Goal: Submit feedback/report problem: Submit feedback/report problem

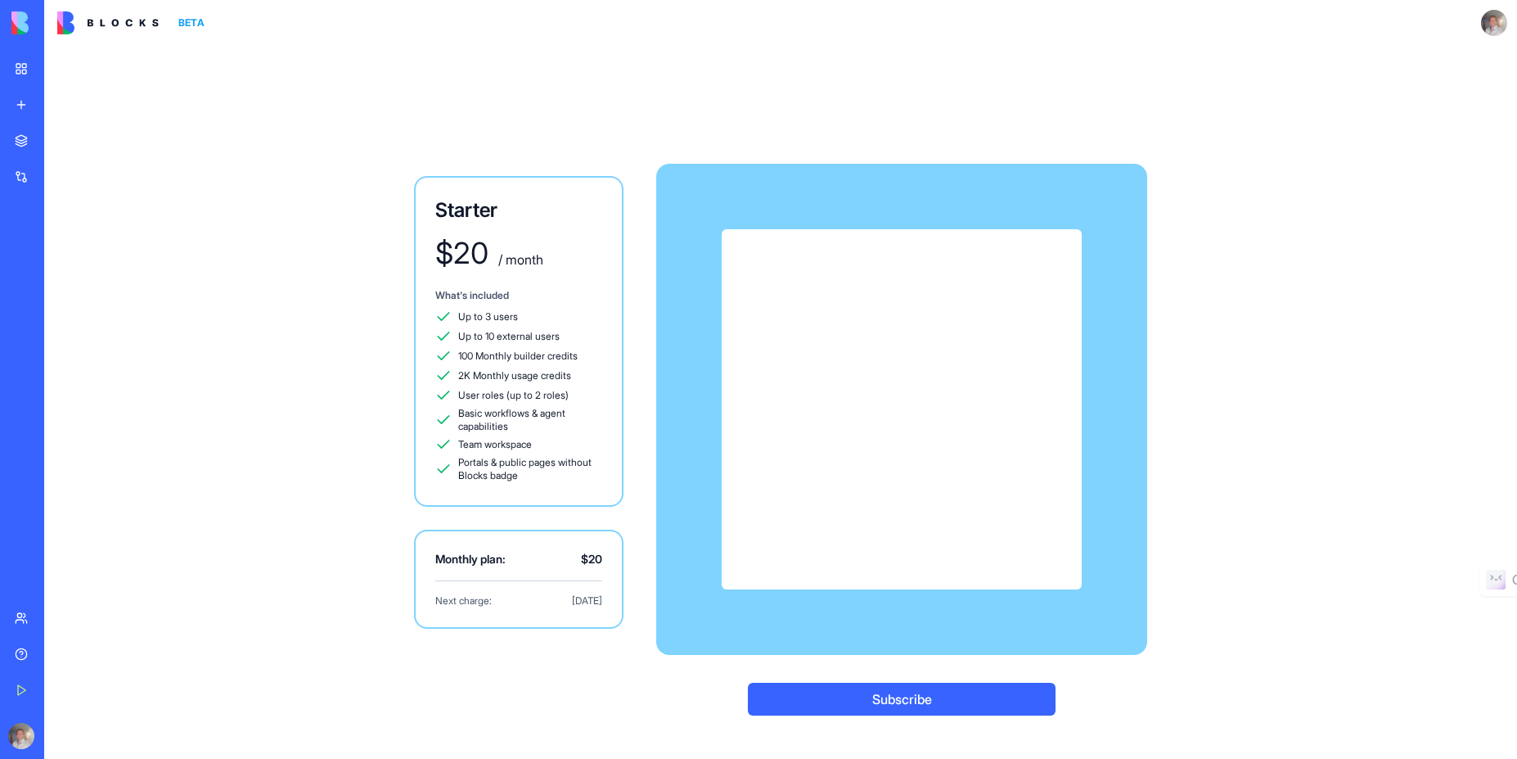
click at [435, 76] on div "Starter $ 20 / month What's included Up to 3 users Up to 10 external users 100 …" at bounding box center [780, 402] width 1047 height 713
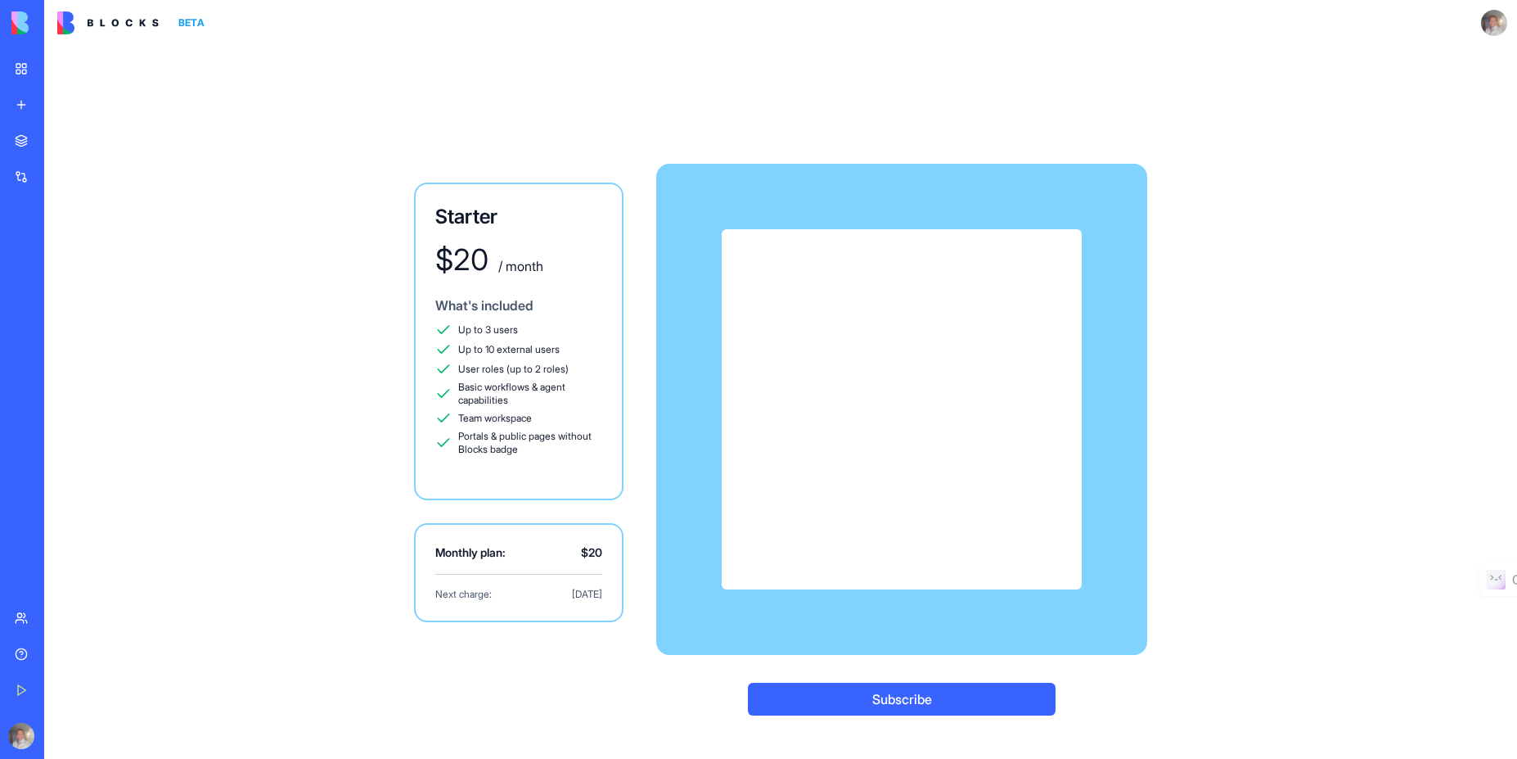
click at [910, 701] on button "Subscribe" at bounding box center [902, 699] width 308 height 33
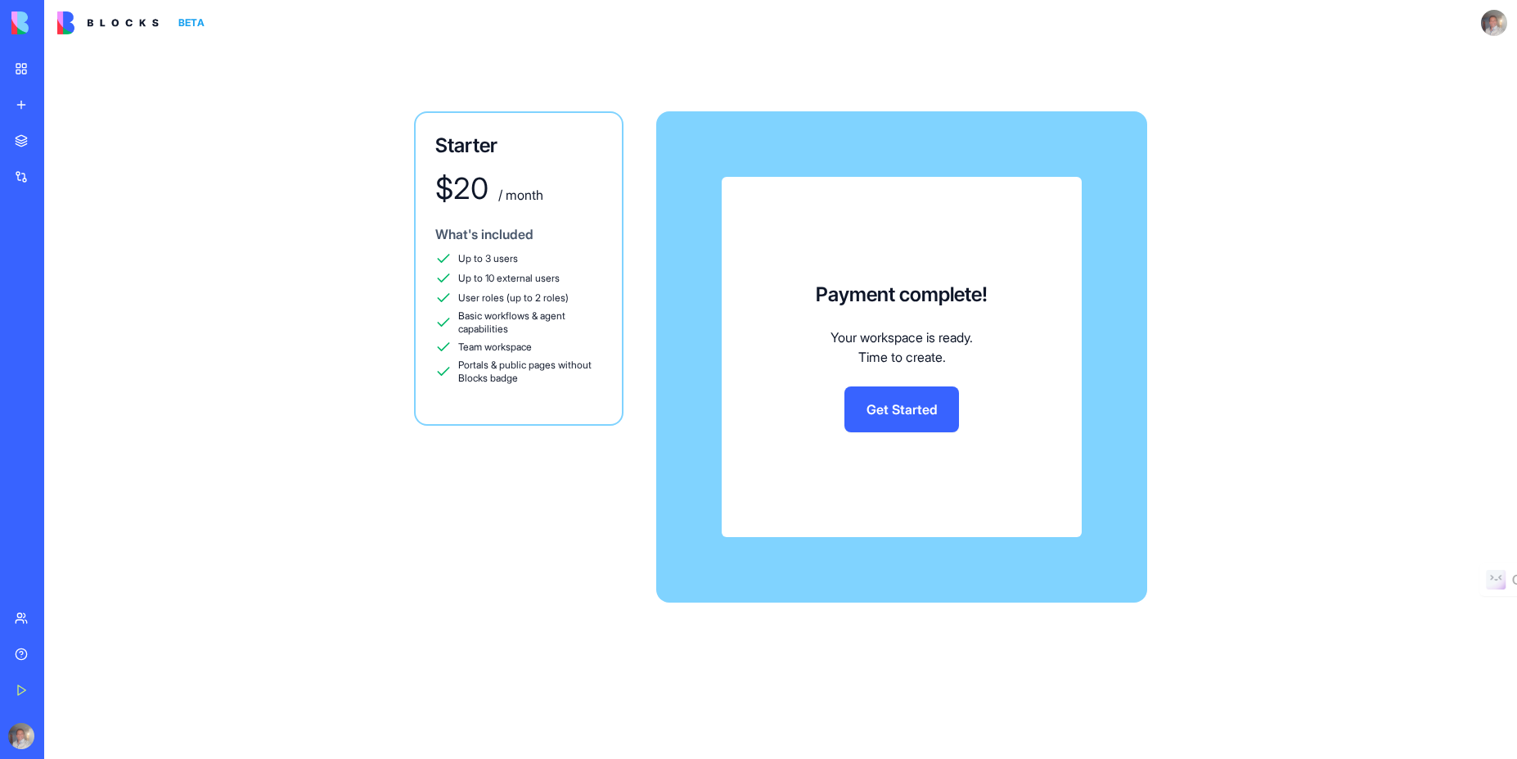
click at [897, 407] on link "Get Started" at bounding box center [902, 409] width 115 height 46
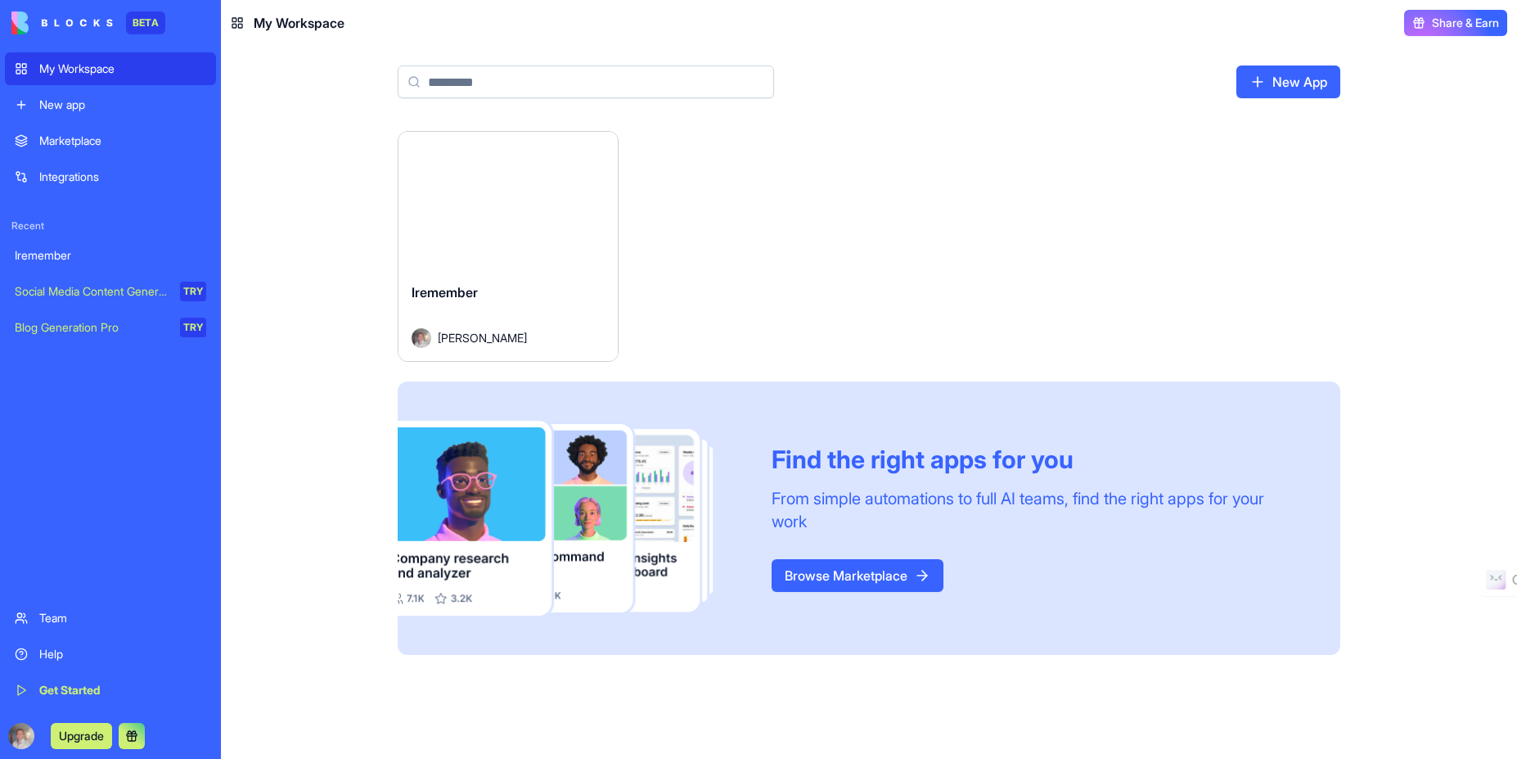
click at [495, 161] on div "Launch" at bounding box center [508, 200] width 219 height 137
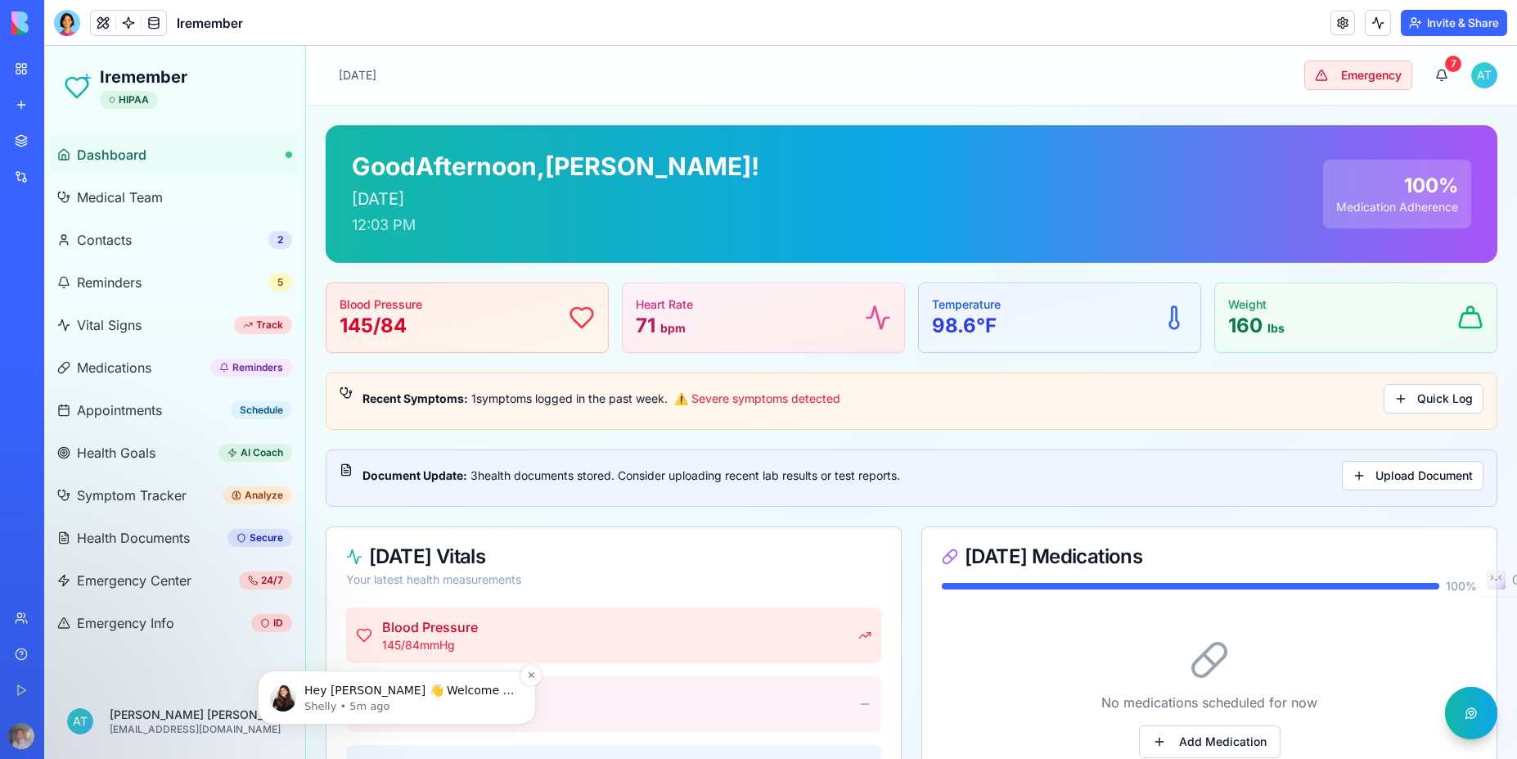
click at [403, 691] on p "Hey [PERSON_NAME] 👋 Welcome to Blocks 🙌 I'm here if you have any questions!" at bounding box center [409, 691] width 211 height 16
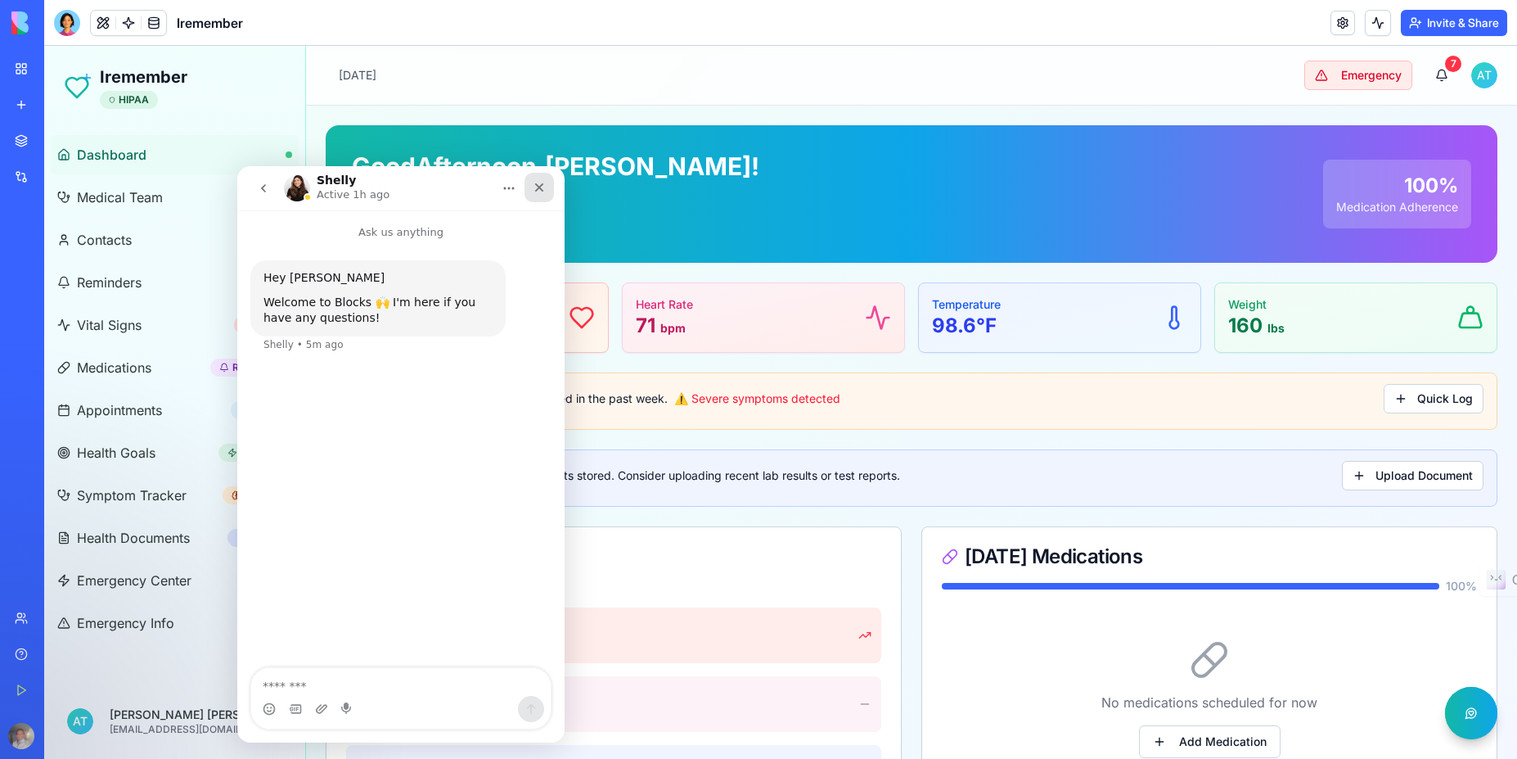
click at [540, 189] on icon "Close" at bounding box center [539, 187] width 9 height 9
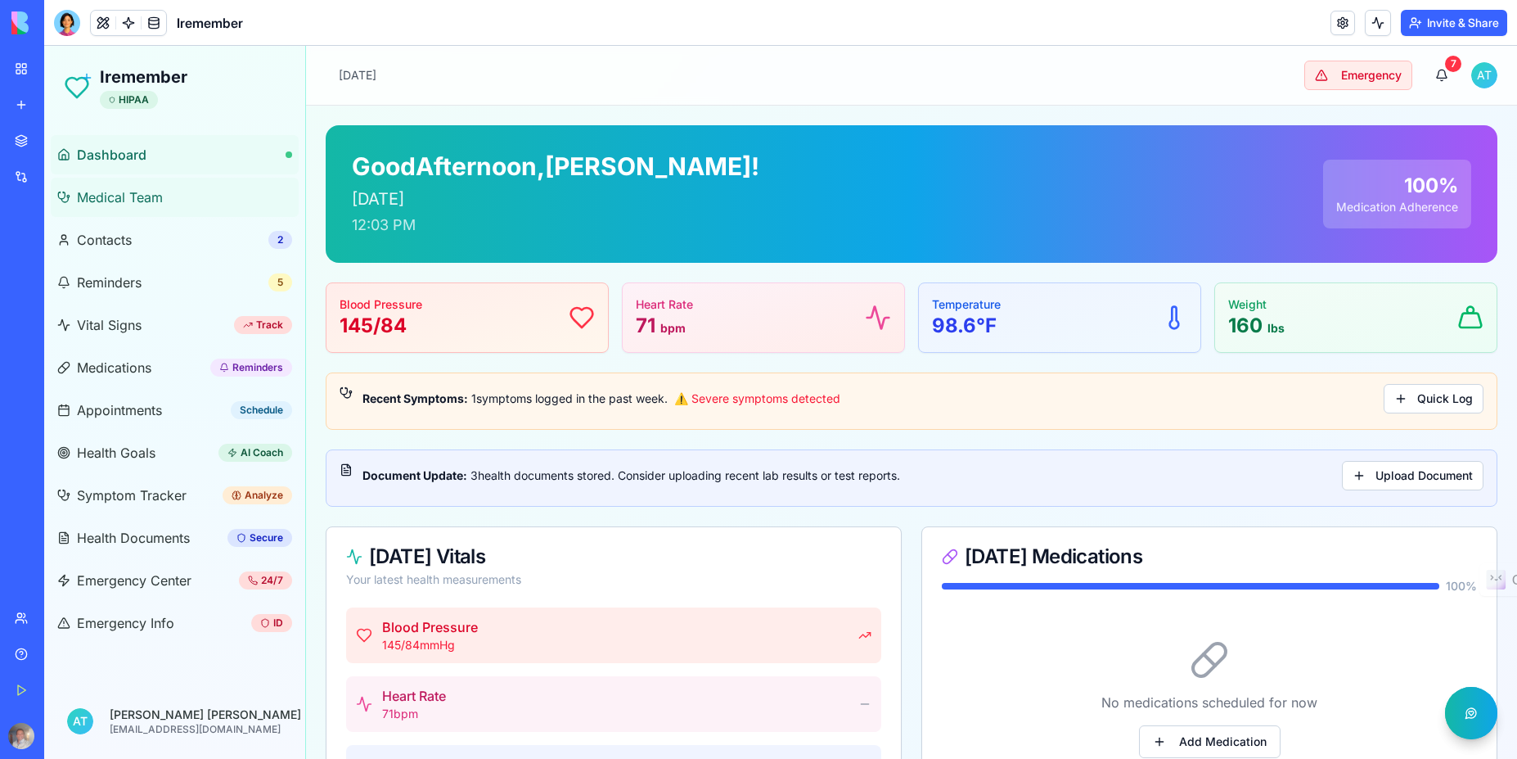
click at [145, 202] on span "Medical Team" at bounding box center [120, 197] width 86 height 20
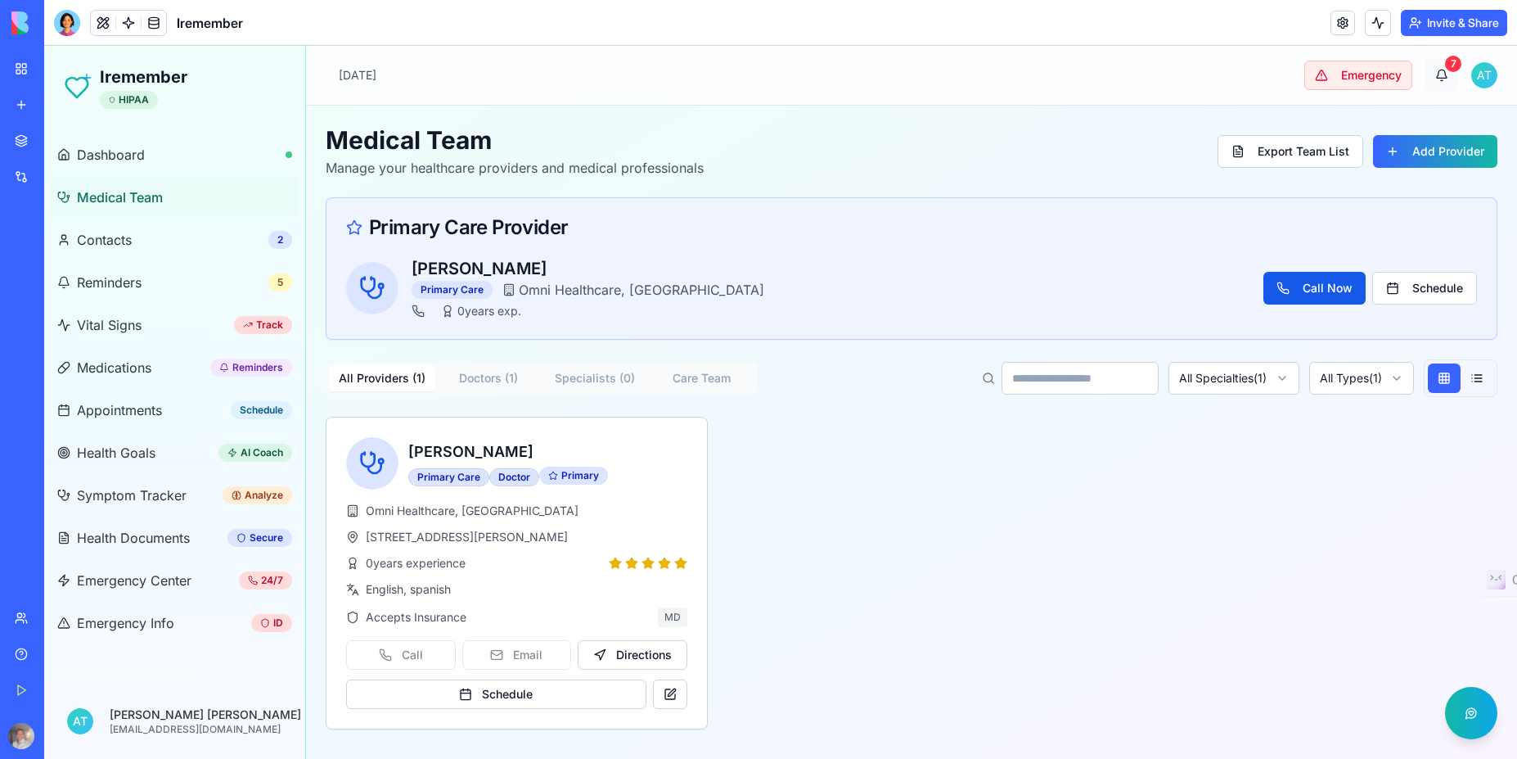
click at [1444, 69] on button "7" at bounding box center [1442, 75] width 33 height 33
click at [1446, 65] on div "7" at bounding box center [1453, 64] width 16 height 16
click at [1452, 61] on div "7" at bounding box center [1453, 64] width 16 height 16
click at [1372, 79] on button "Emergency" at bounding box center [1358, 75] width 108 height 29
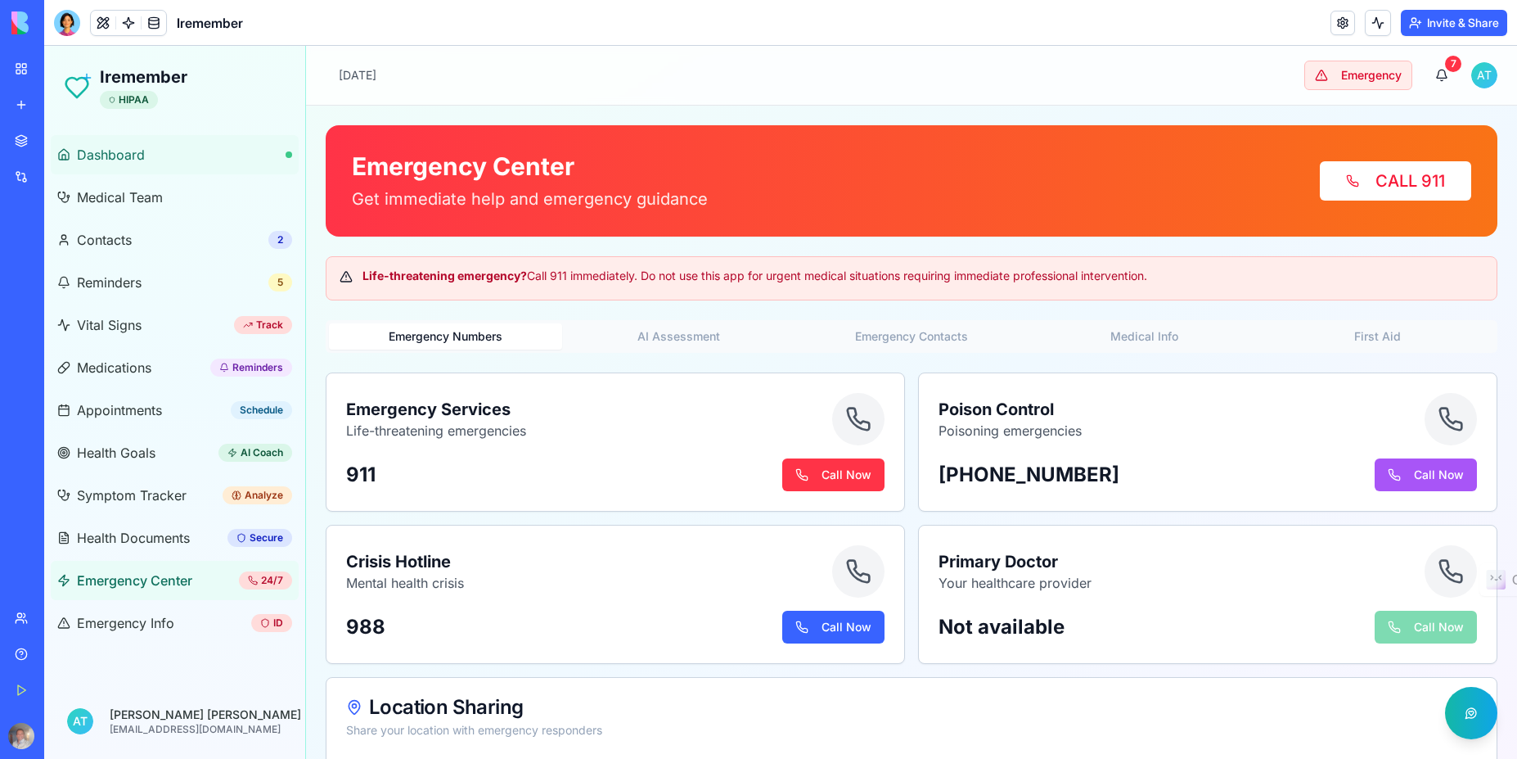
click at [129, 155] on span "Dashboard" at bounding box center [111, 155] width 68 height 20
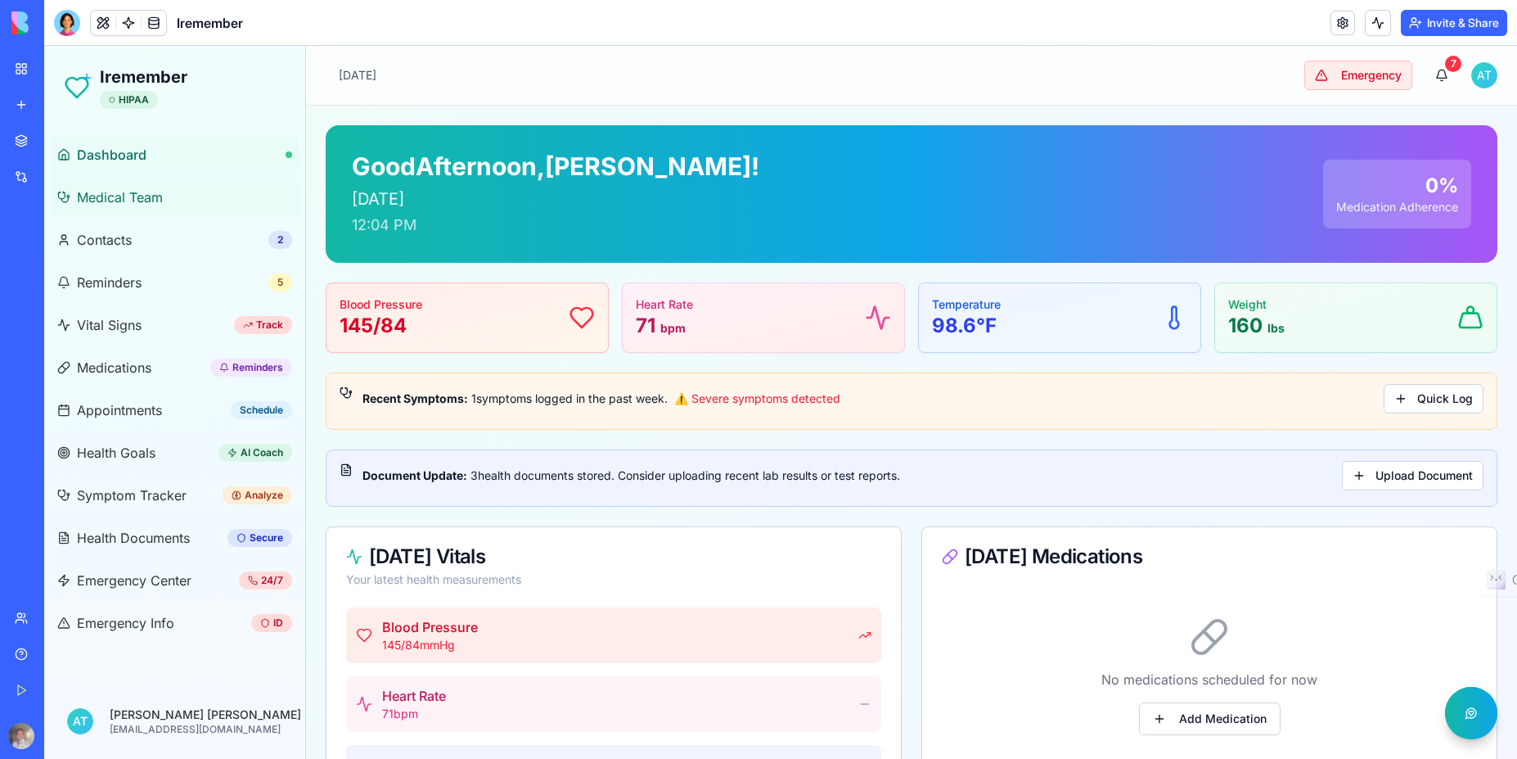
click at [144, 200] on span "Medical Team" at bounding box center [120, 197] width 86 height 20
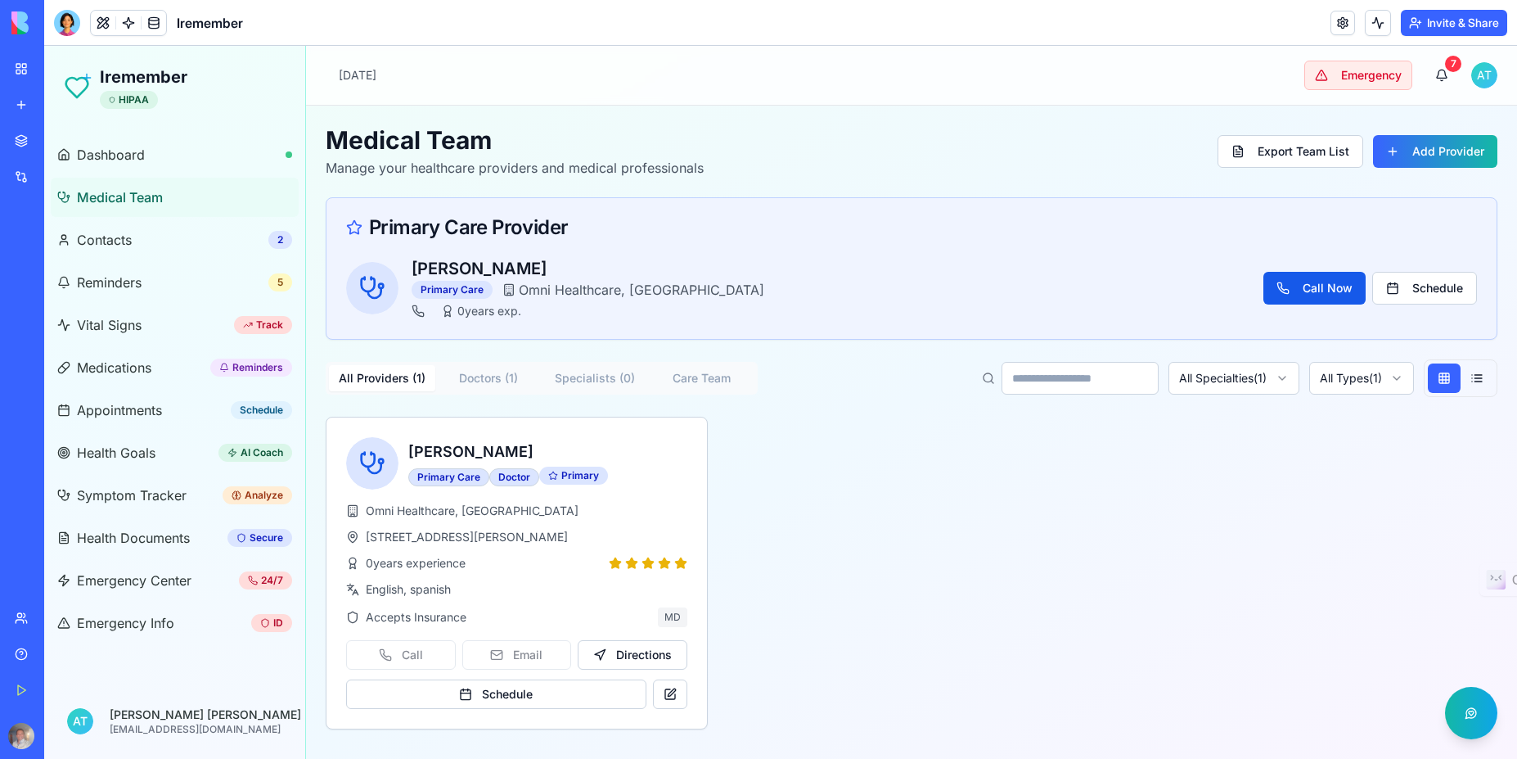
click at [1498, 68] on div "Toggle sidebar Wednesday, August 27, 2025 Emergency 7 A T" at bounding box center [911, 75] width 1211 height 59
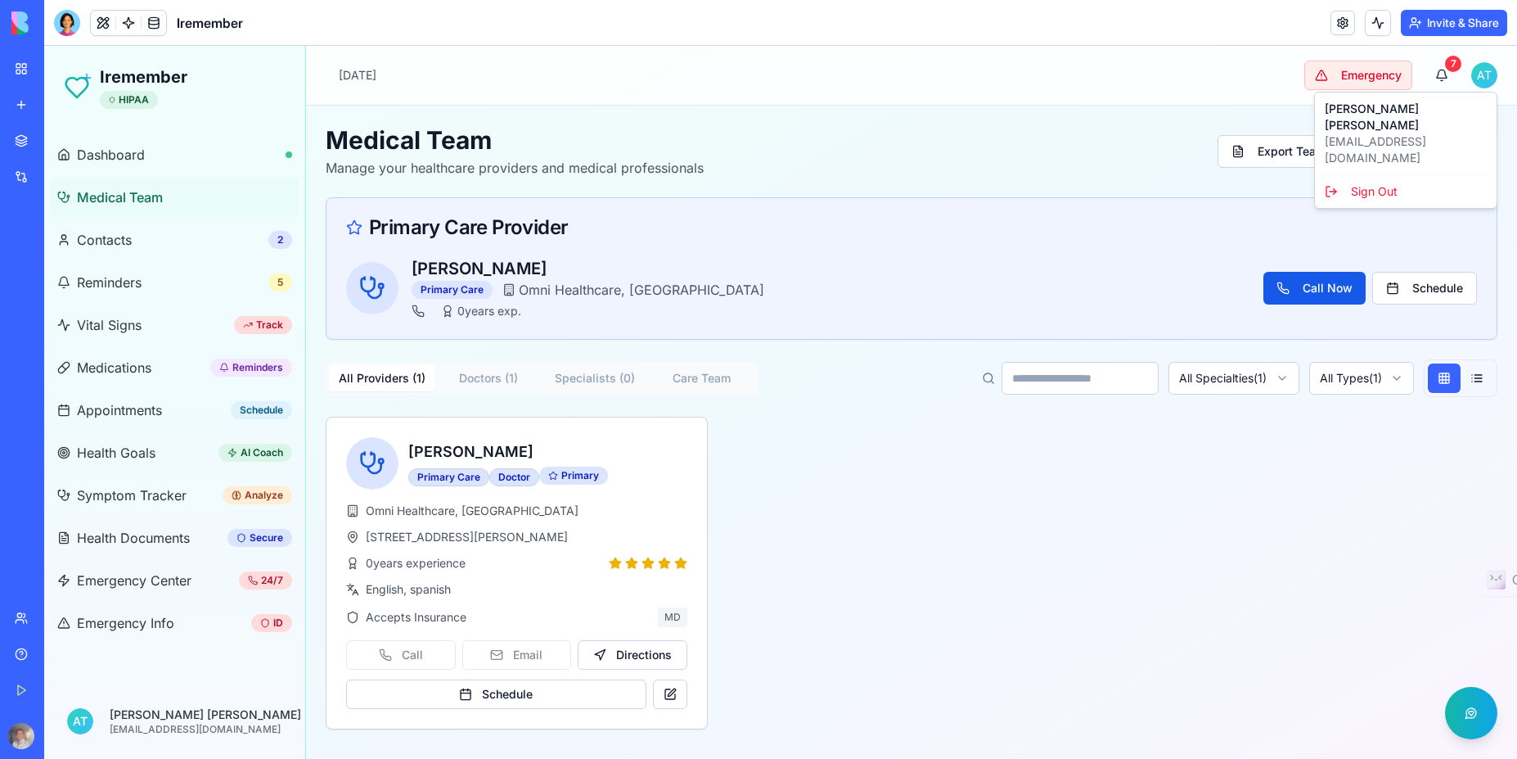
click at [1493, 75] on html "Iremember HIPAA Dashboard Medical Team Contacts 2 Reminders 5 Vital Signs Track…" at bounding box center [780, 402] width 1473 height 713
click at [1374, 178] on div "Sign Out" at bounding box center [1405, 191] width 175 height 26
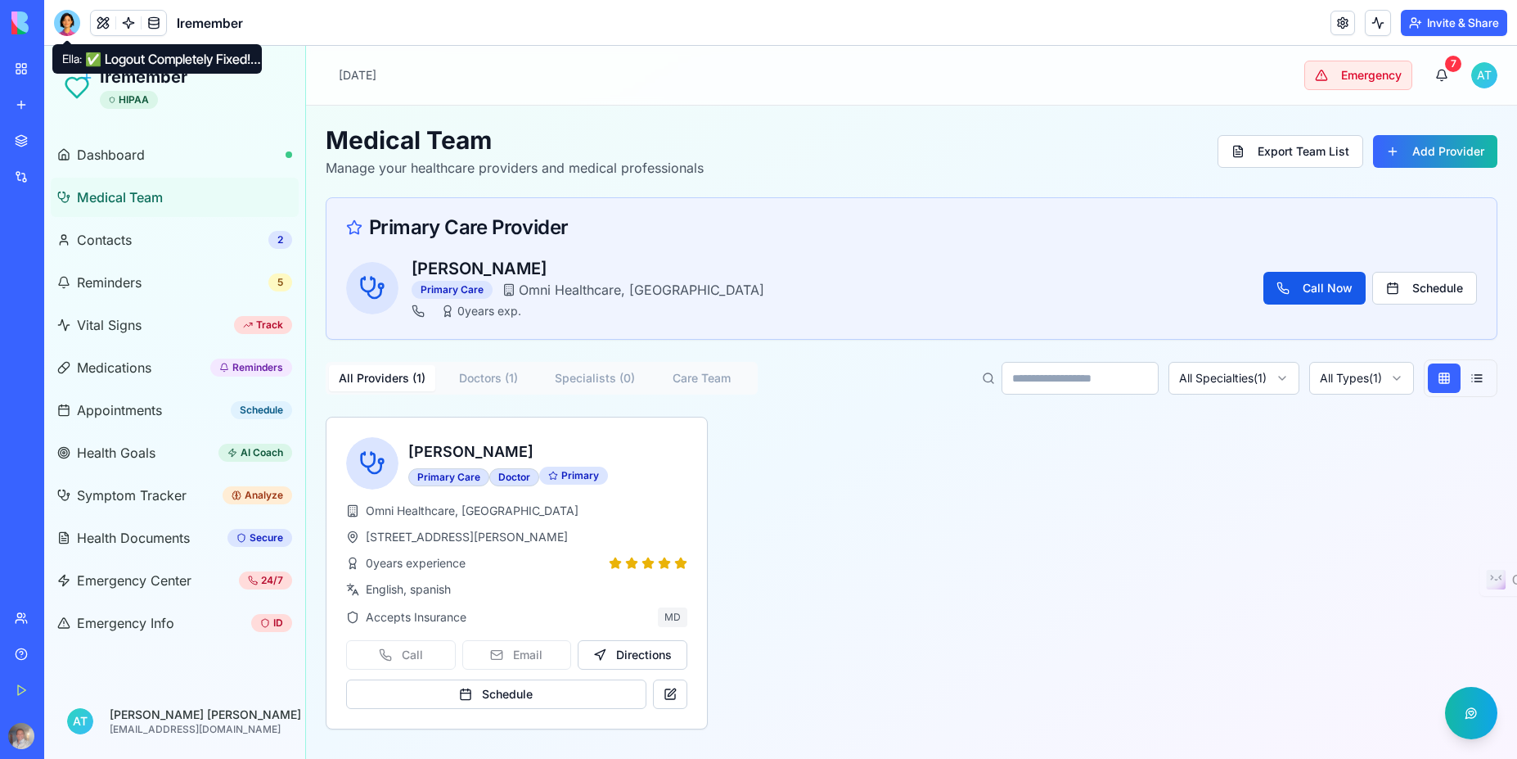
click at [72, 27] on div at bounding box center [67, 23] width 26 height 26
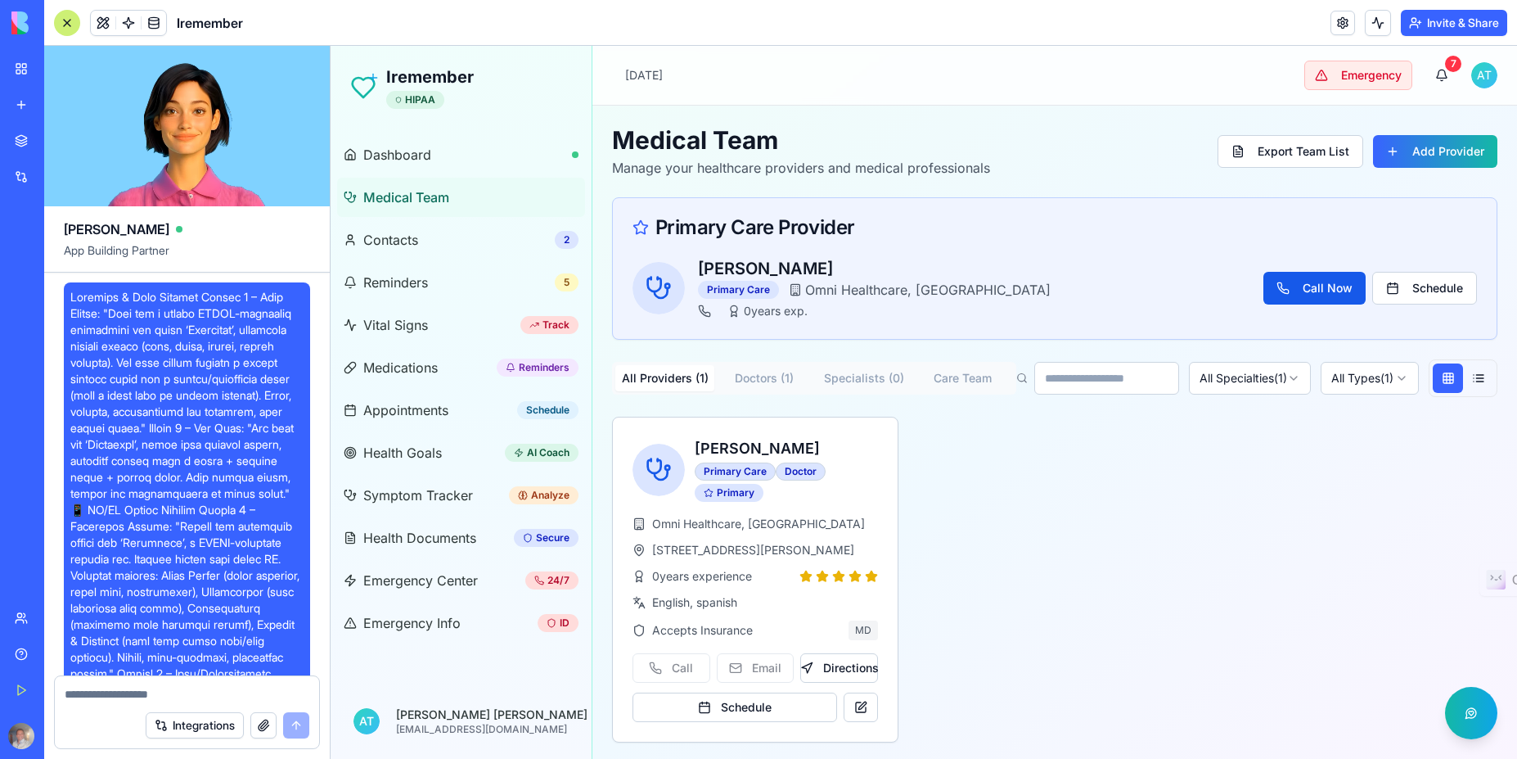
scroll to position [19086, 0]
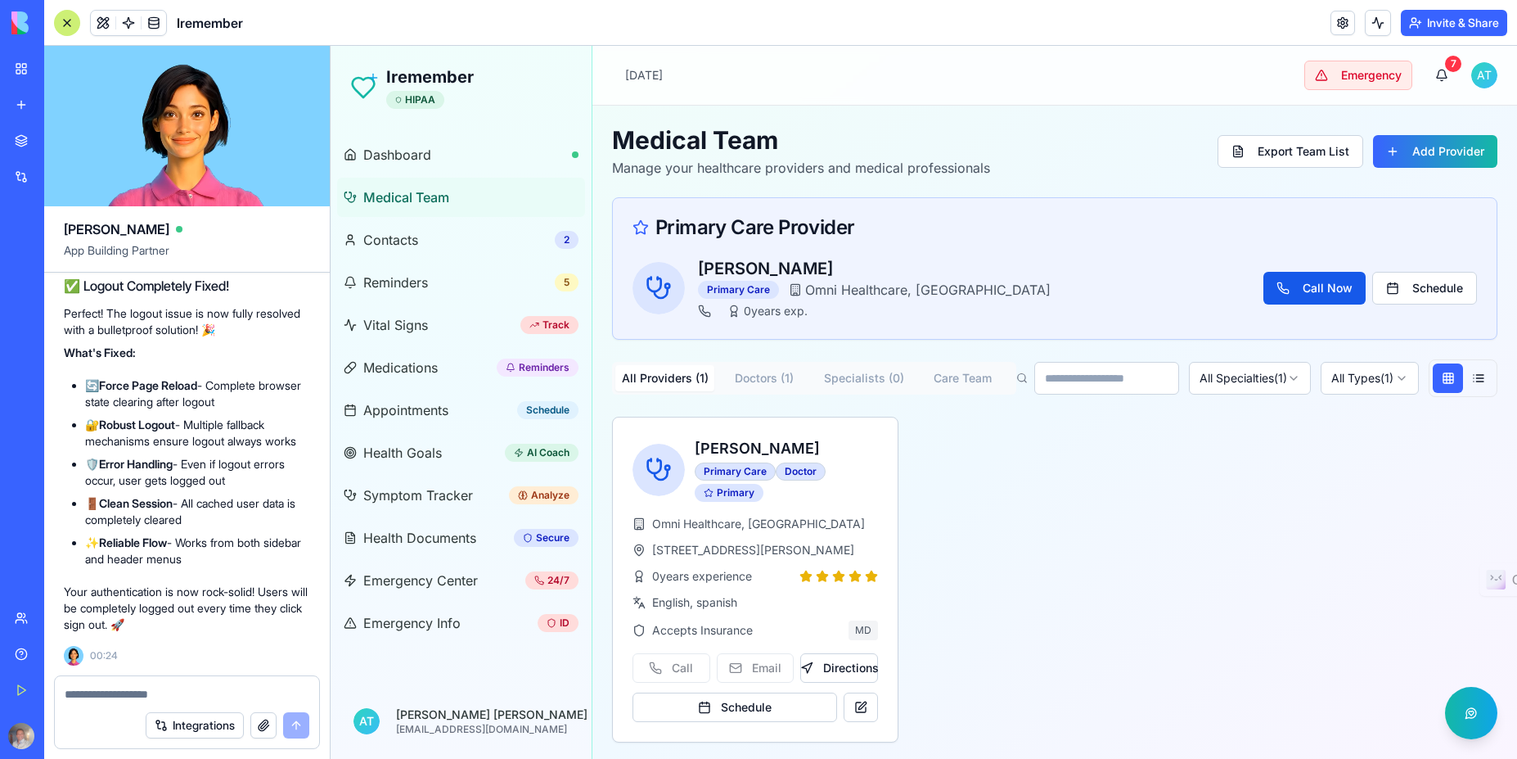
click at [186, 695] on textarea at bounding box center [187, 694] width 245 height 16
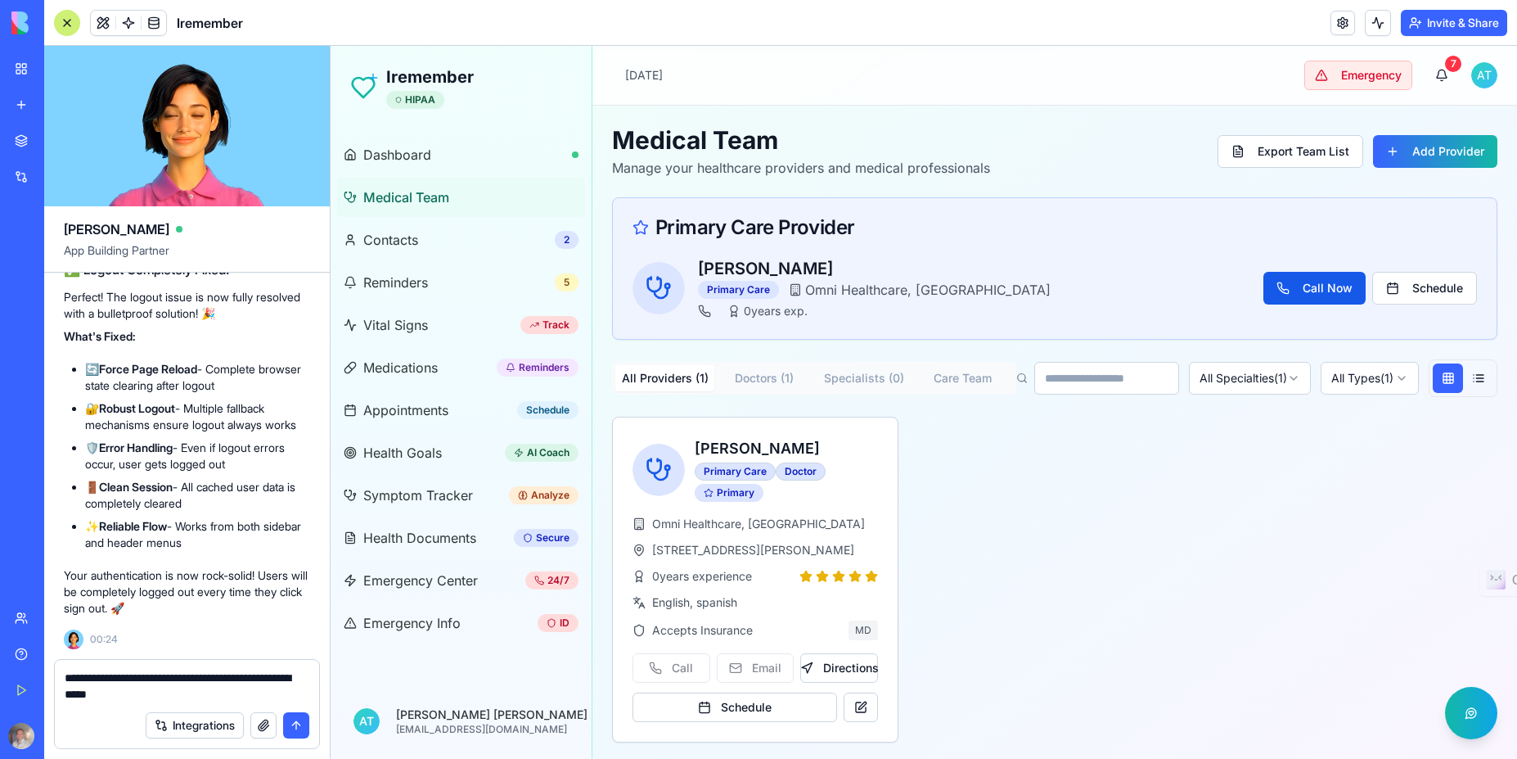
type textarea "**********"
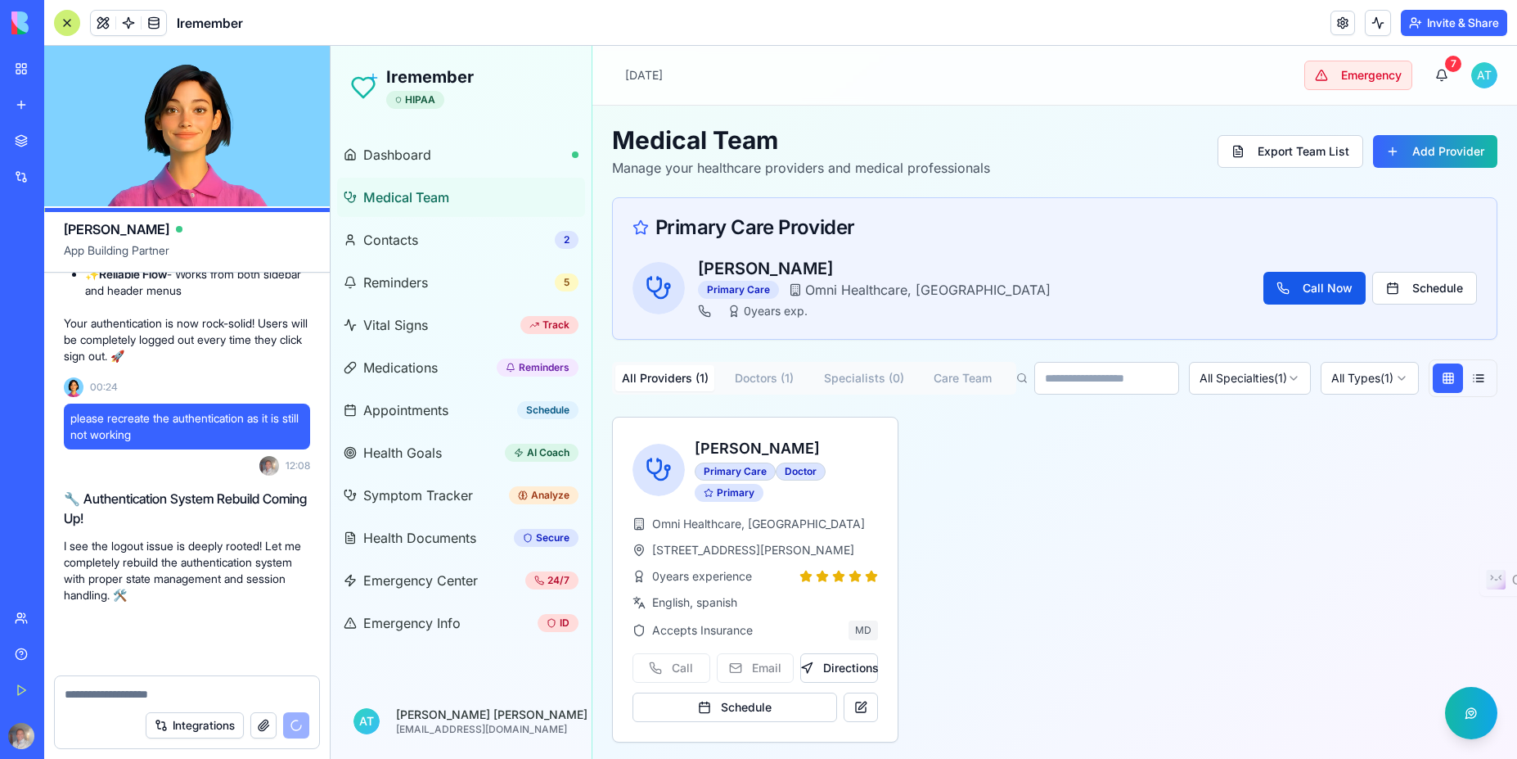
scroll to position [19355, 0]
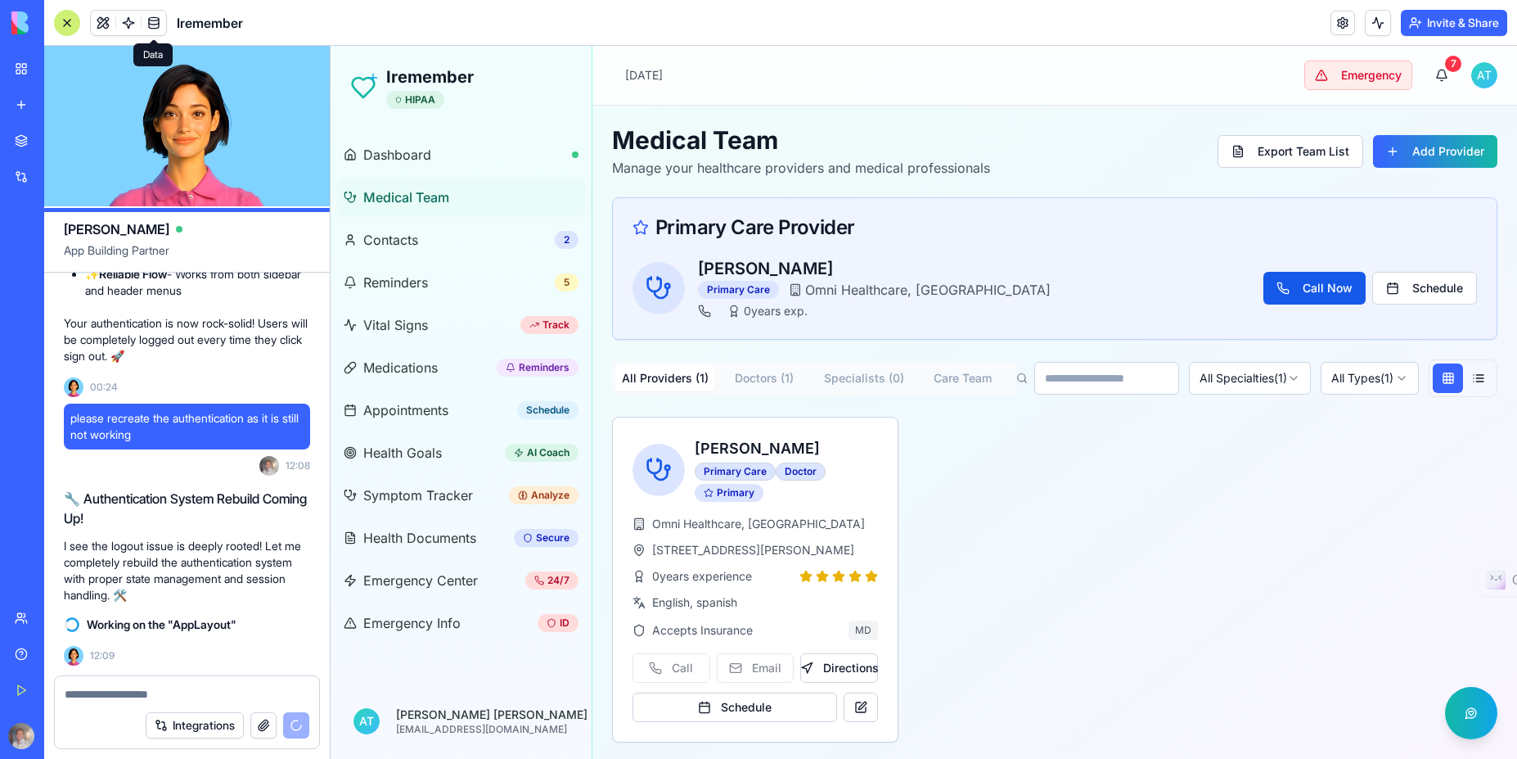
click at [154, 21] on link at bounding box center [154, 23] width 25 height 25
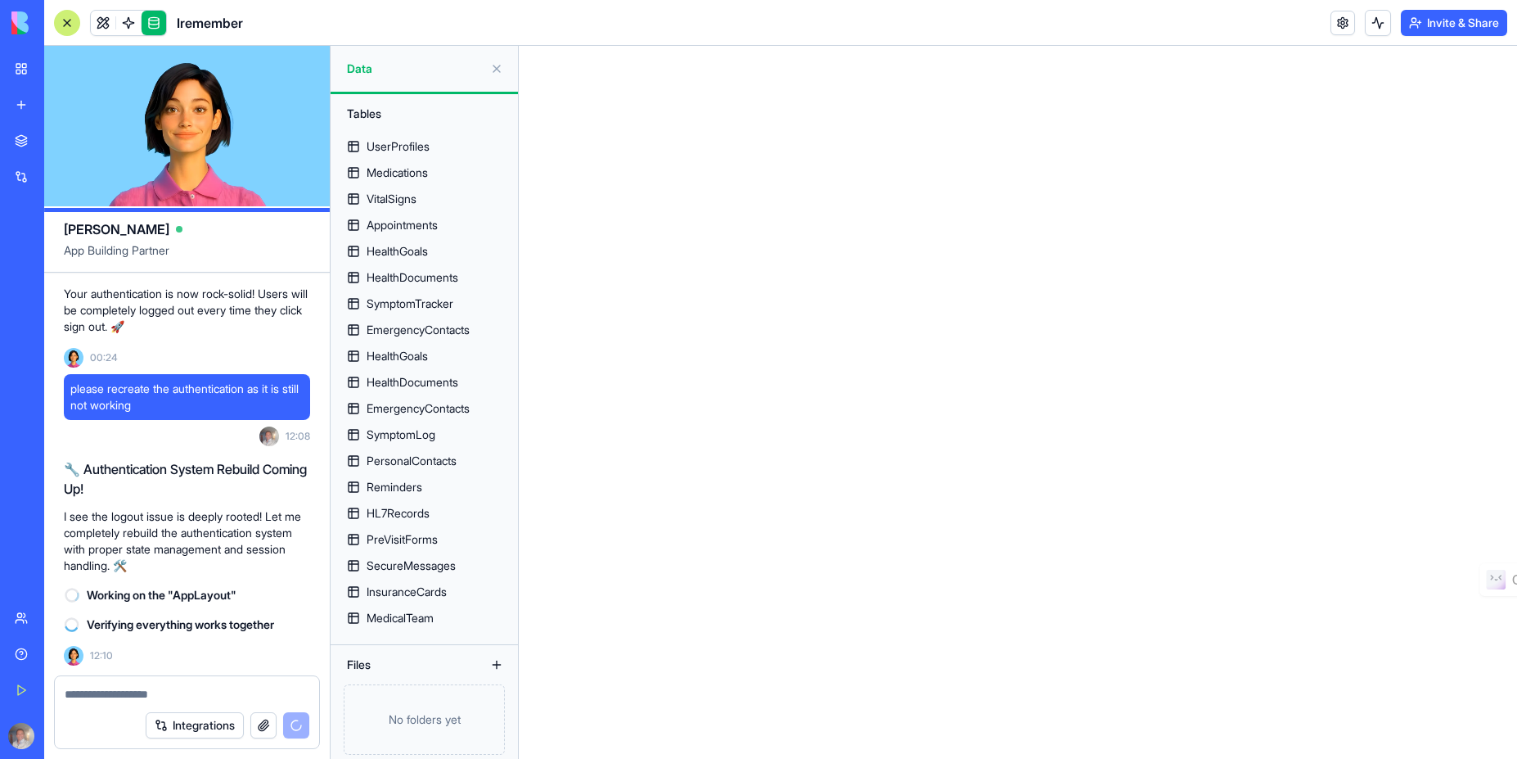
scroll to position [19384, 0]
click at [405, 145] on div "UserProfiles" at bounding box center [398, 146] width 63 height 16
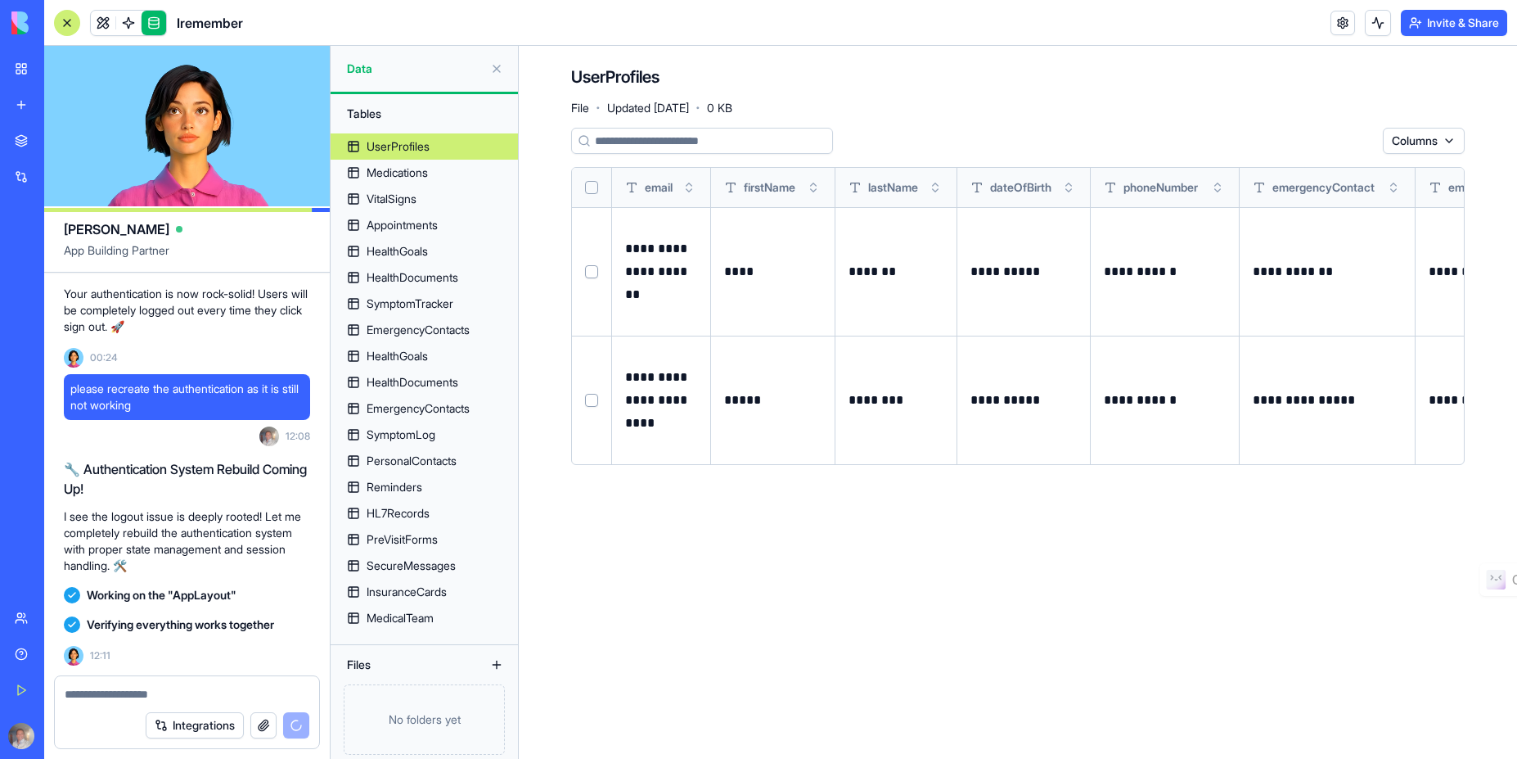
scroll to position [19790, 0]
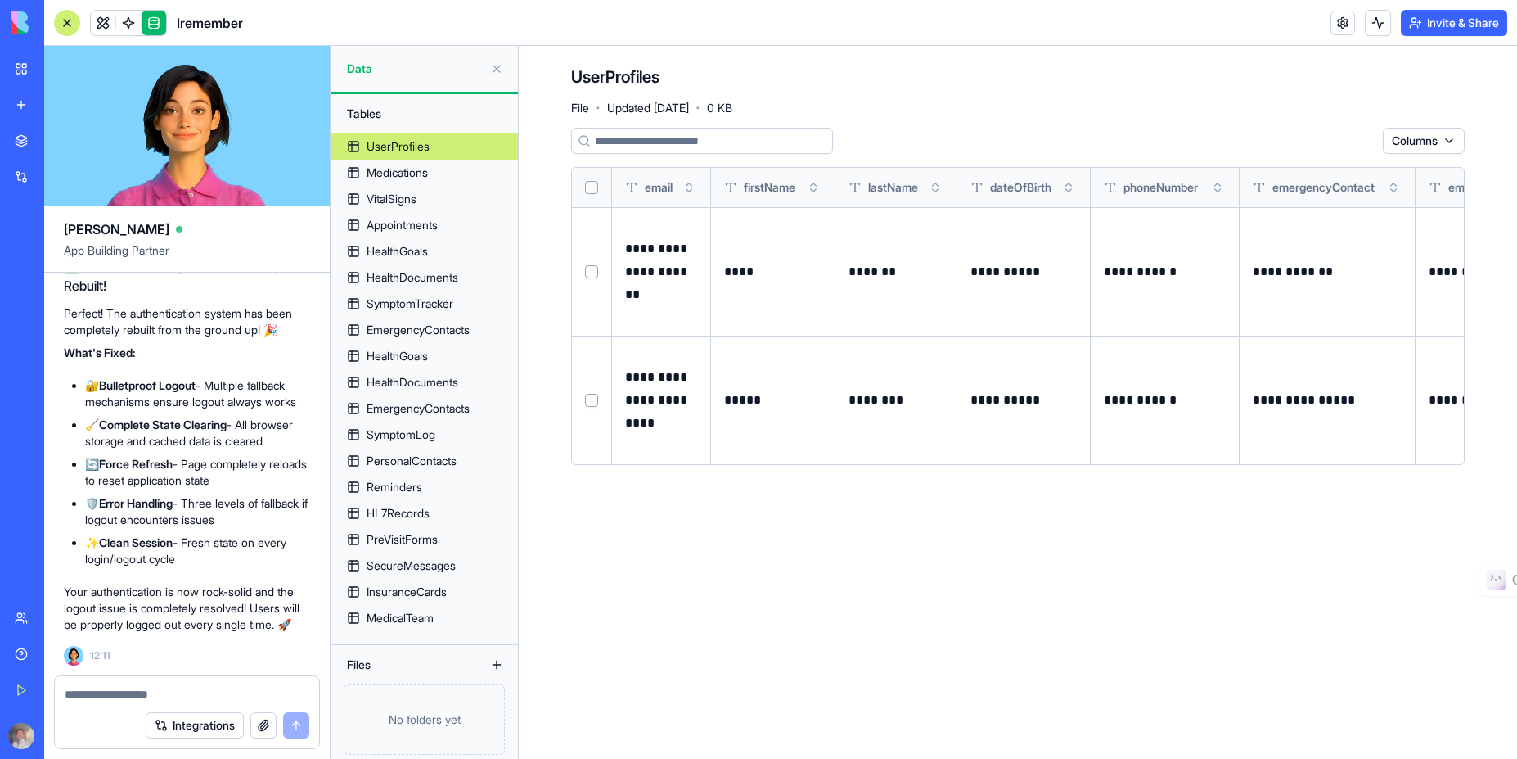
click at [141, 648] on div "✅ Authentication System Completely Rebuilt! Perfect! The authentication system …" at bounding box center [187, 458] width 246 height 416
click at [97, 25] on link at bounding box center [103, 23] width 25 height 25
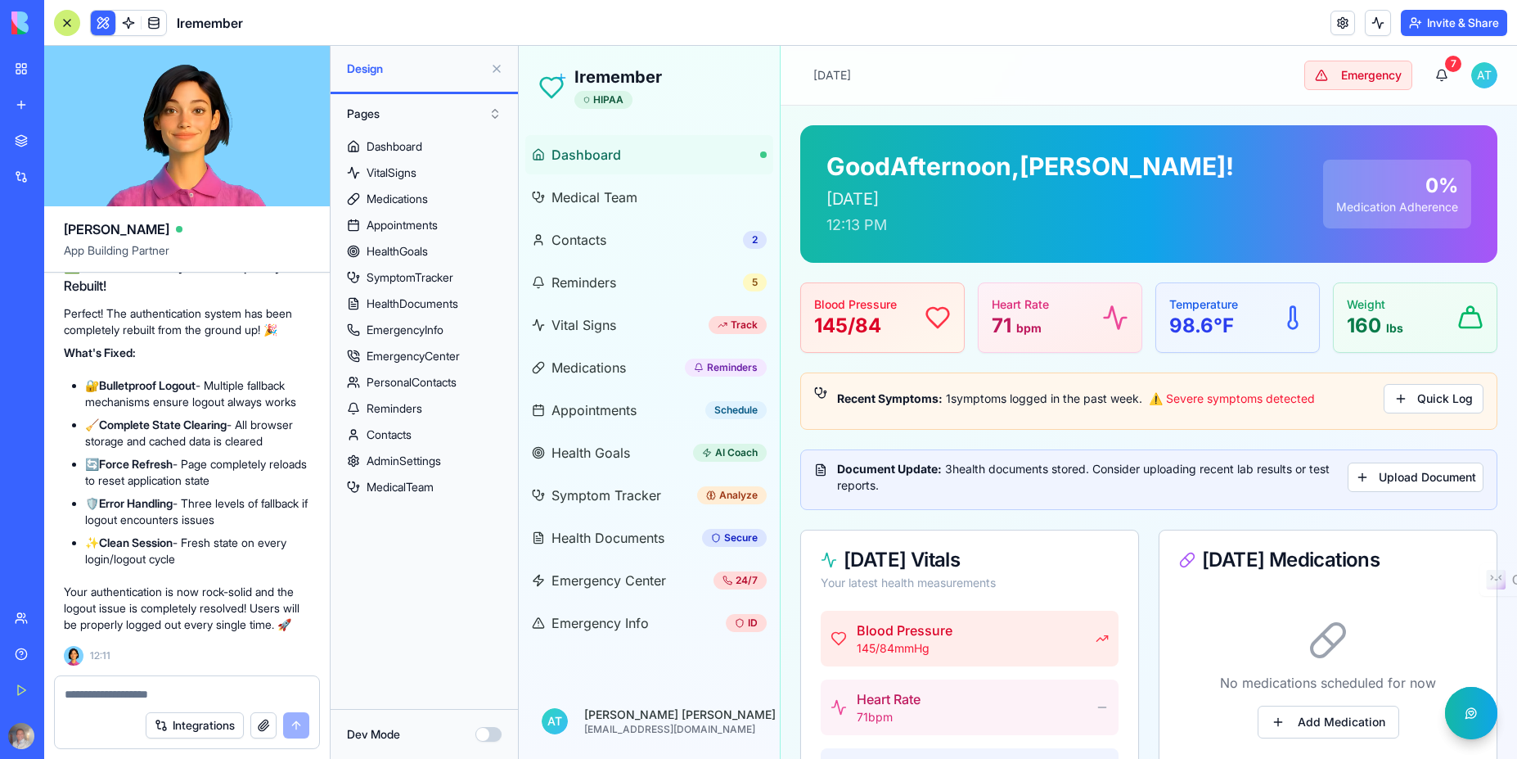
click at [1472, 83] on html "Iremember HIPAA Dashboard Medical Team Contacts 2 Reminders 5 Vital Signs Track…" at bounding box center [1018, 730] width 998 height 1369
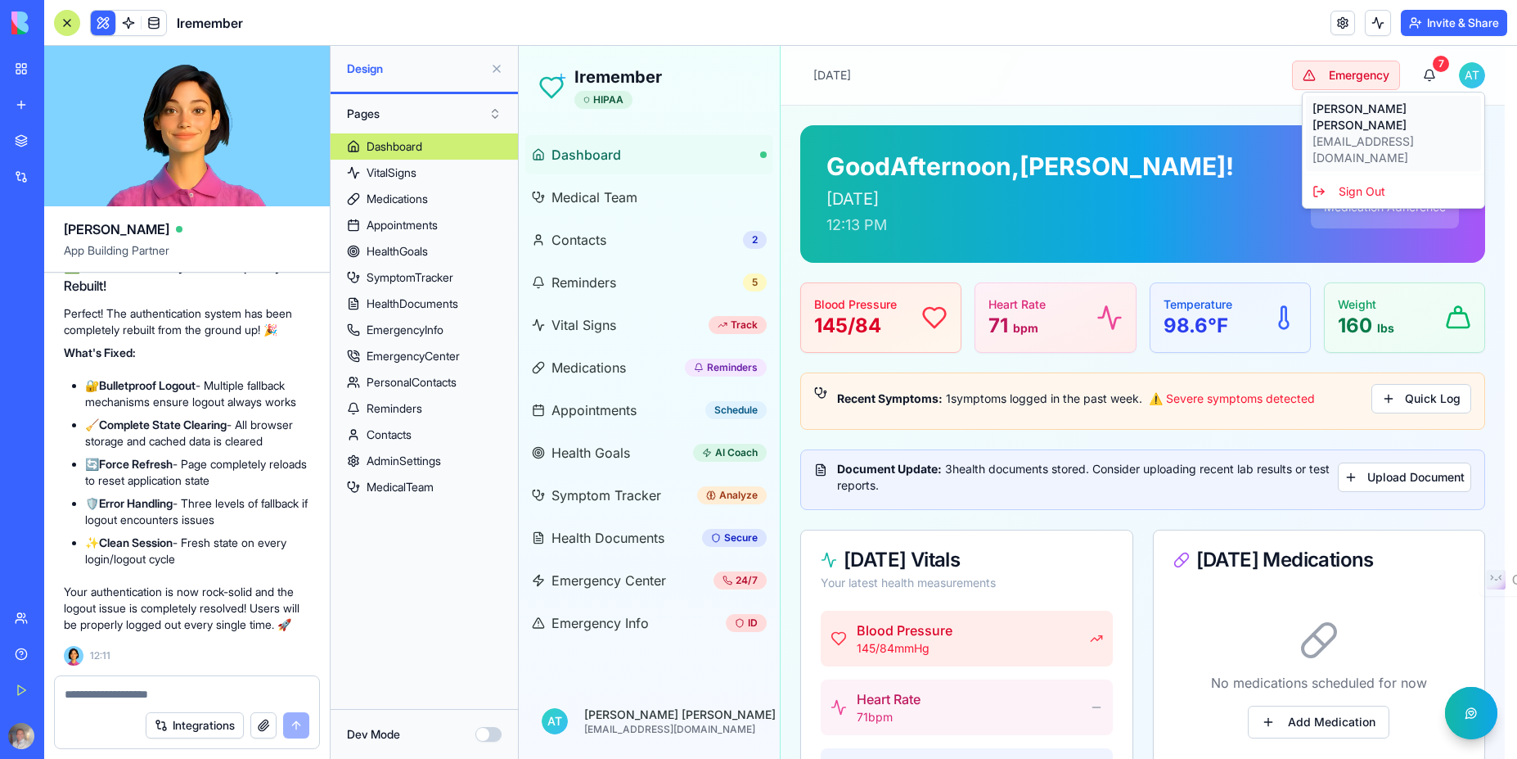
click at [1353, 115] on p "Alex Tenorio" at bounding box center [1394, 117] width 162 height 33
click at [1473, 72] on html "Iremember HIPAA Dashboard Medical Team Contacts 2 Reminders 5 Vital Signs Track…" at bounding box center [1018, 730] width 998 height 1369
click at [1348, 178] on div "Sign Out" at bounding box center [1393, 191] width 175 height 26
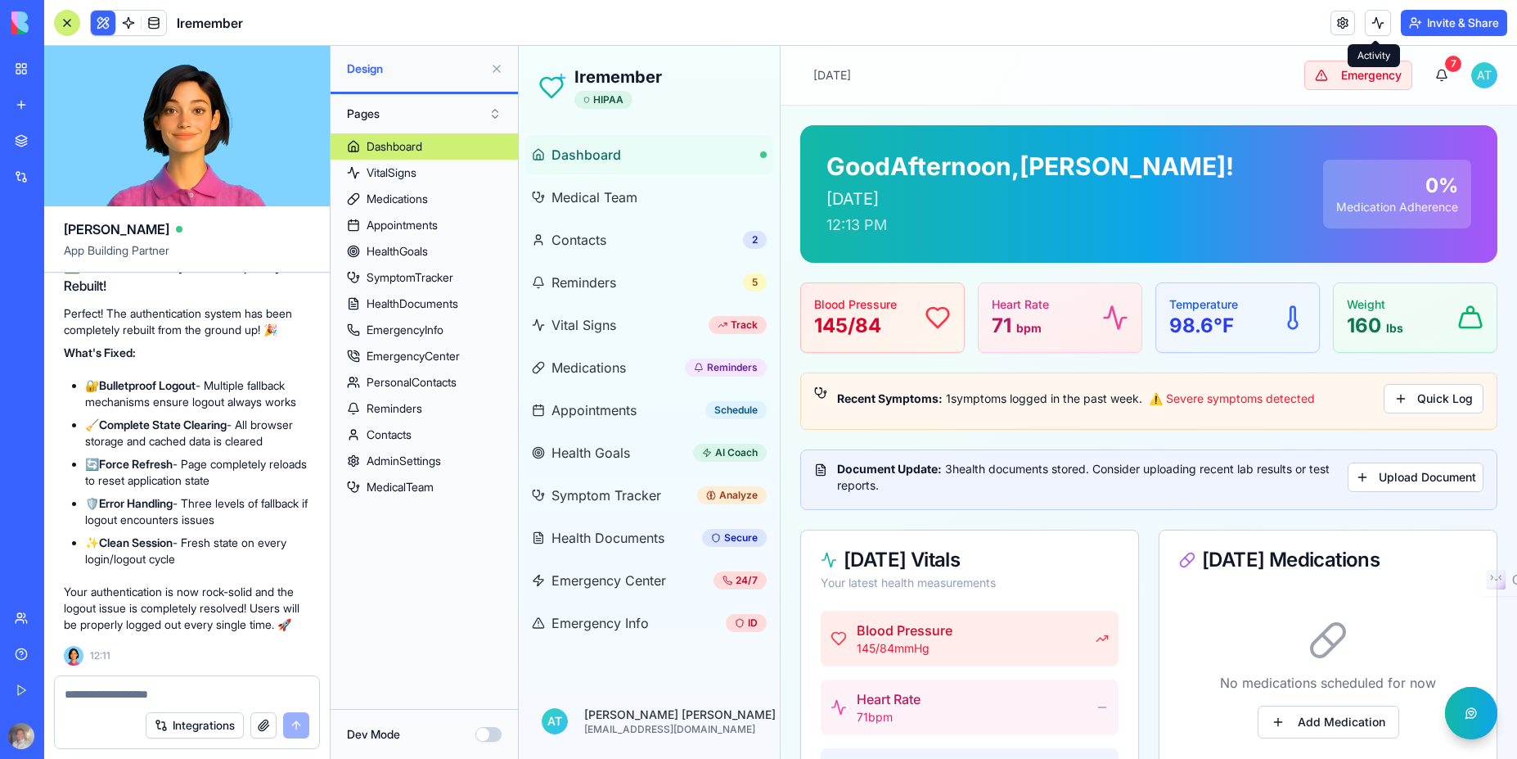
click at [1374, 25] on button at bounding box center [1378, 23] width 26 height 26
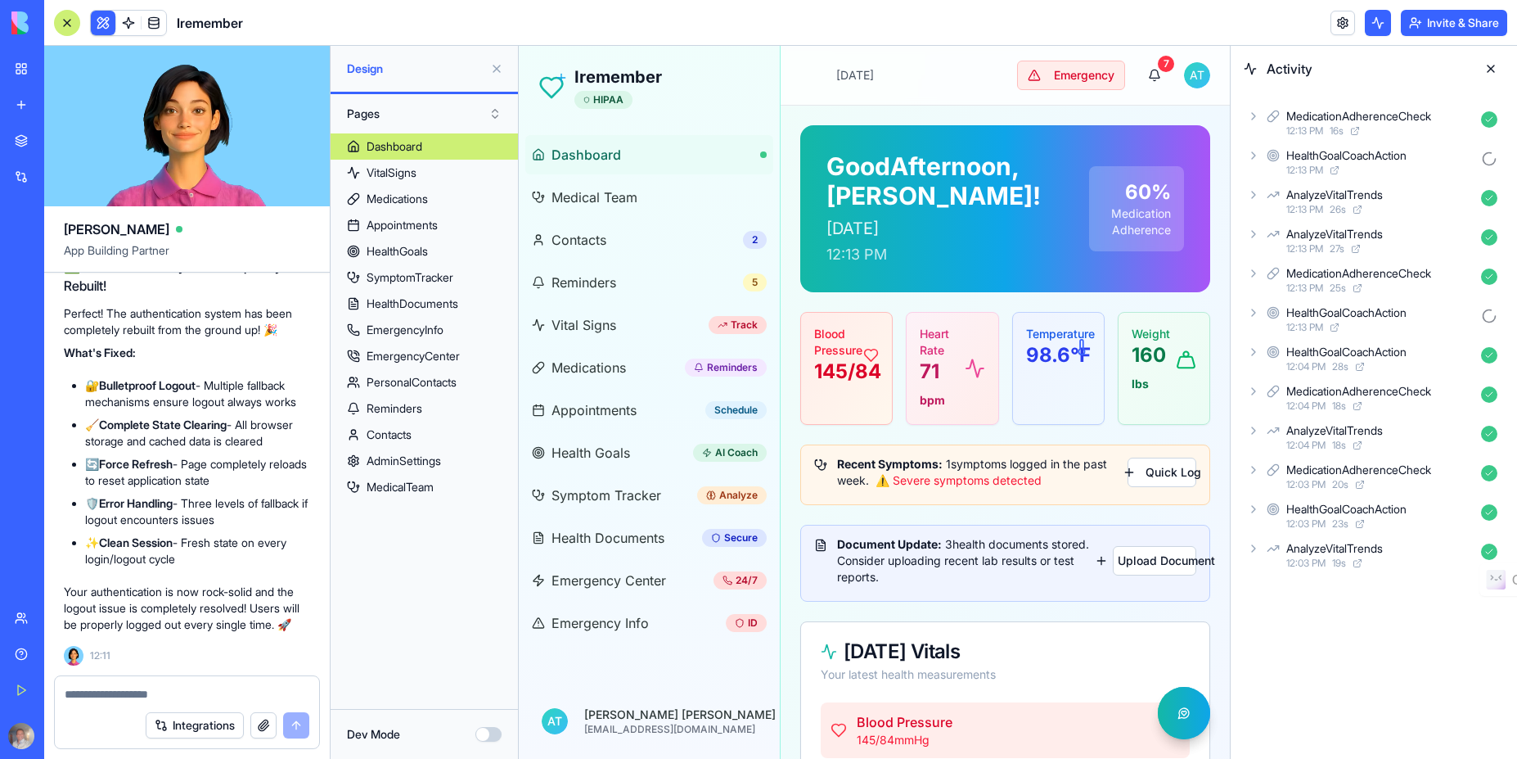
scroll to position [19790, 0]
click at [486, 733] on button "Dev Mode" at bounding box center [488, 734] width 26 height 15
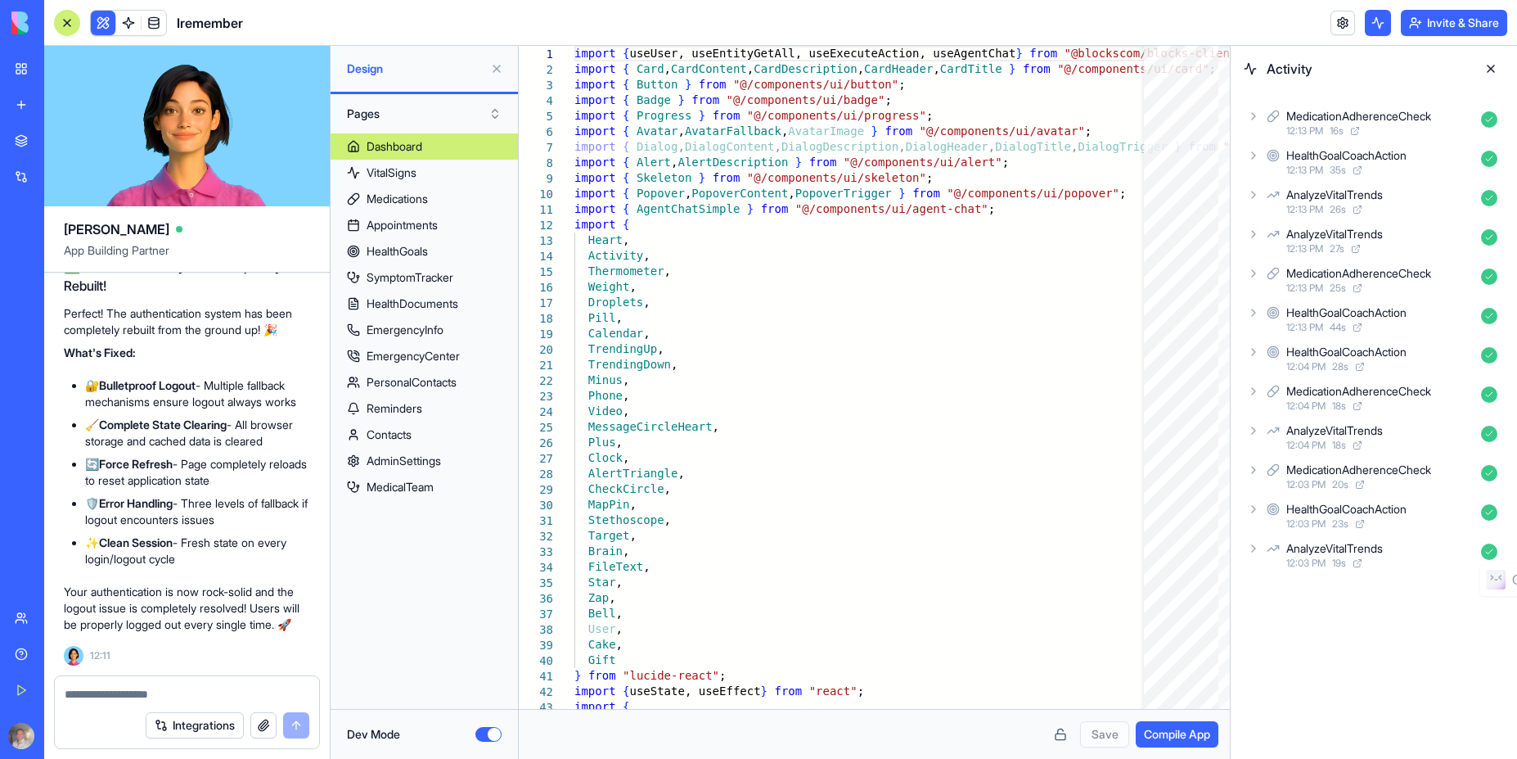
click at [486, 733] on button "Dev Mode" at bounding box center [488, 734] width 26 height 15
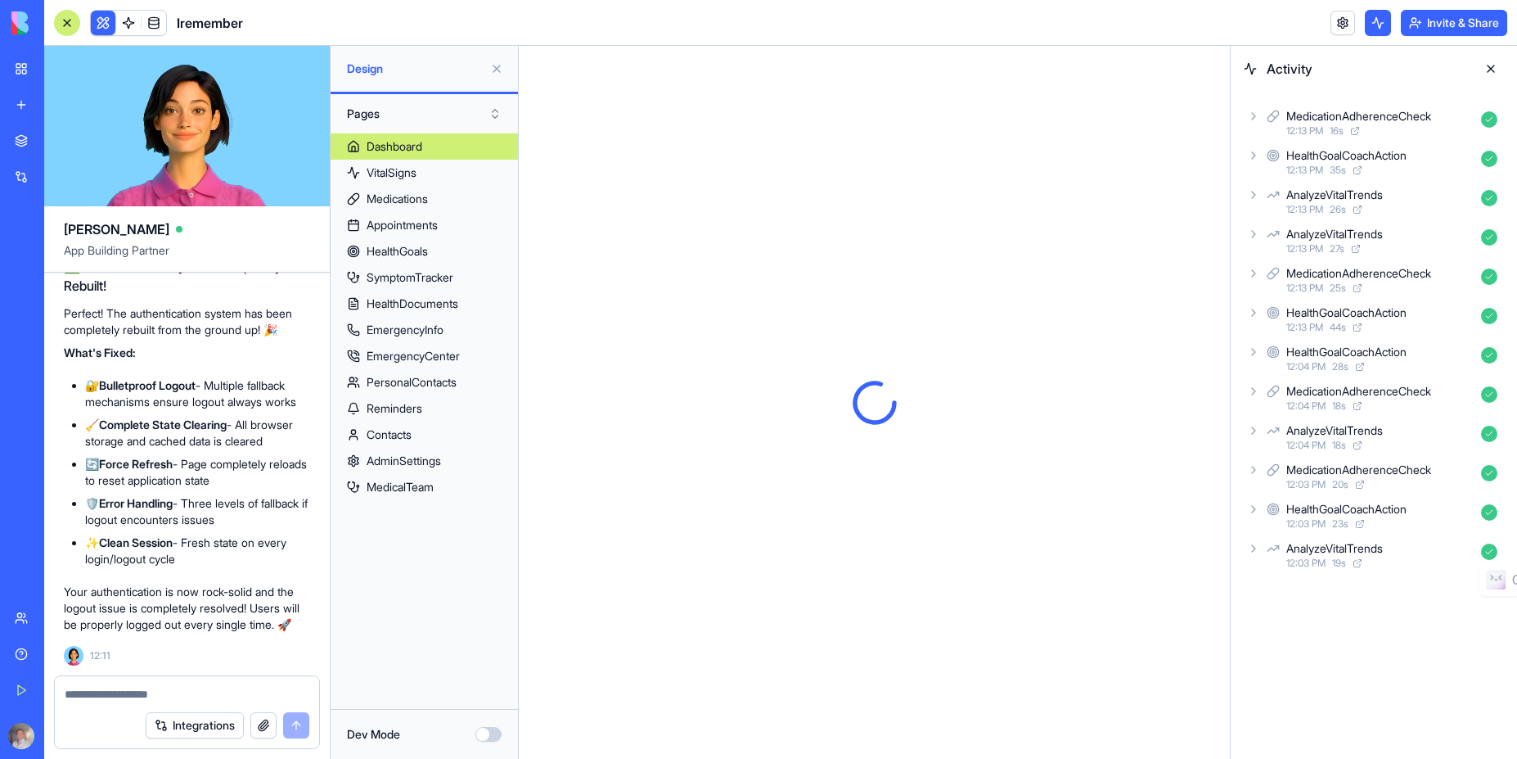
scroll to position [0, 0]
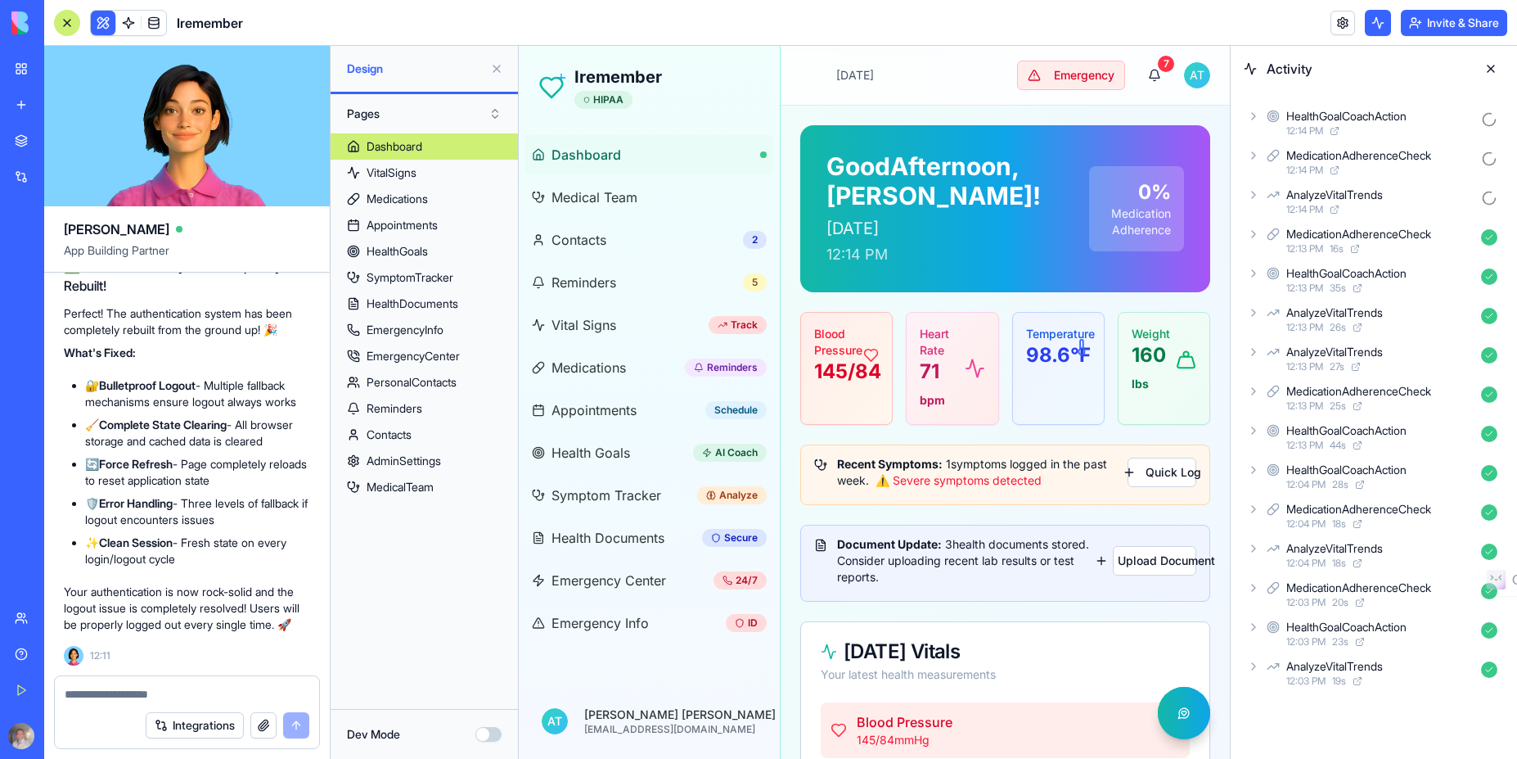
click at [920, 579] on div "Document Update: 3 health documents stored. Consider uploading recent lab resul…" at bounding box center [975, 560] width 276 height 49
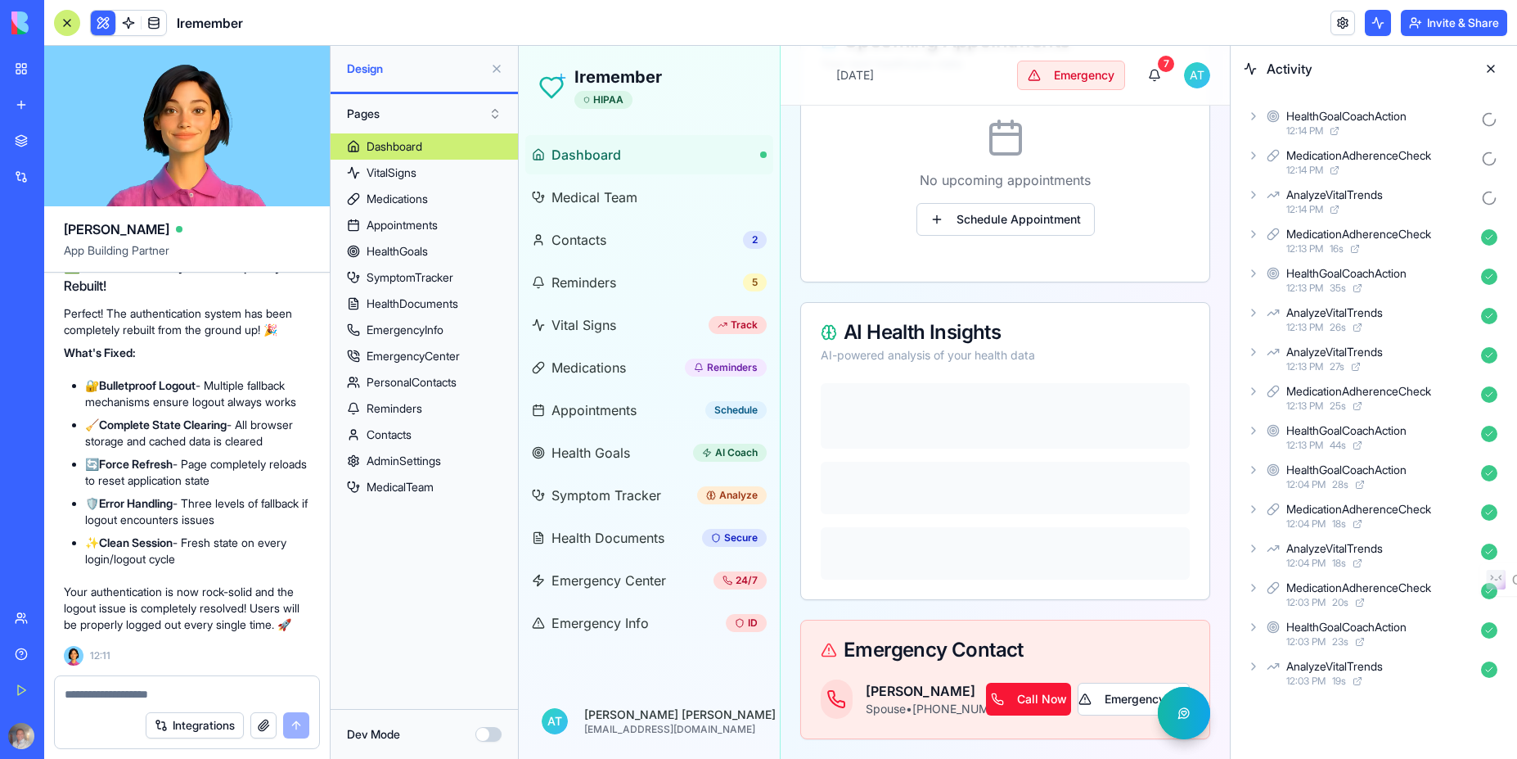
scroll to position [1350, 0]
click at [127, 20] on link at bounding box center [128, 23] width 25 height 25
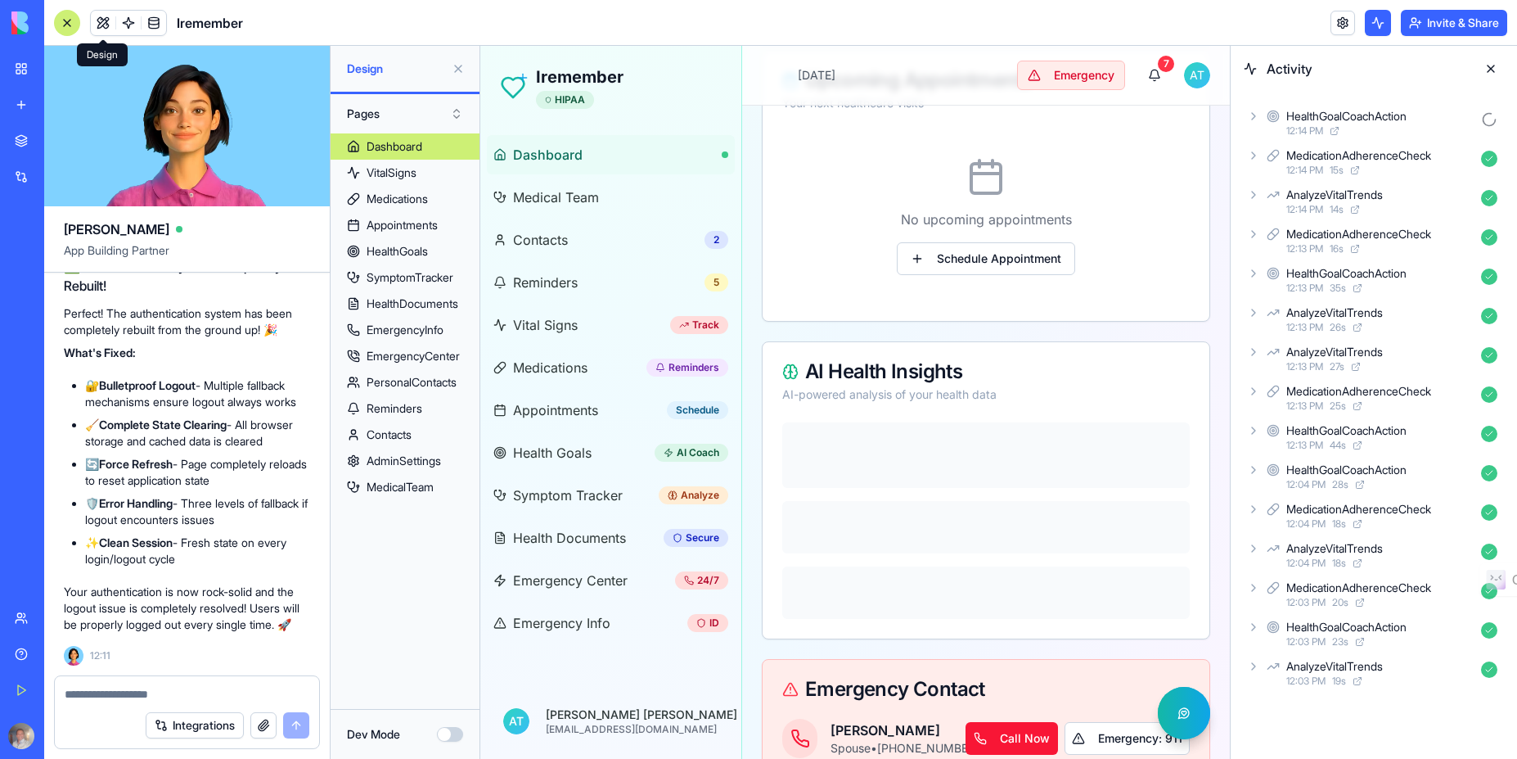
scroll to position [676, 0]
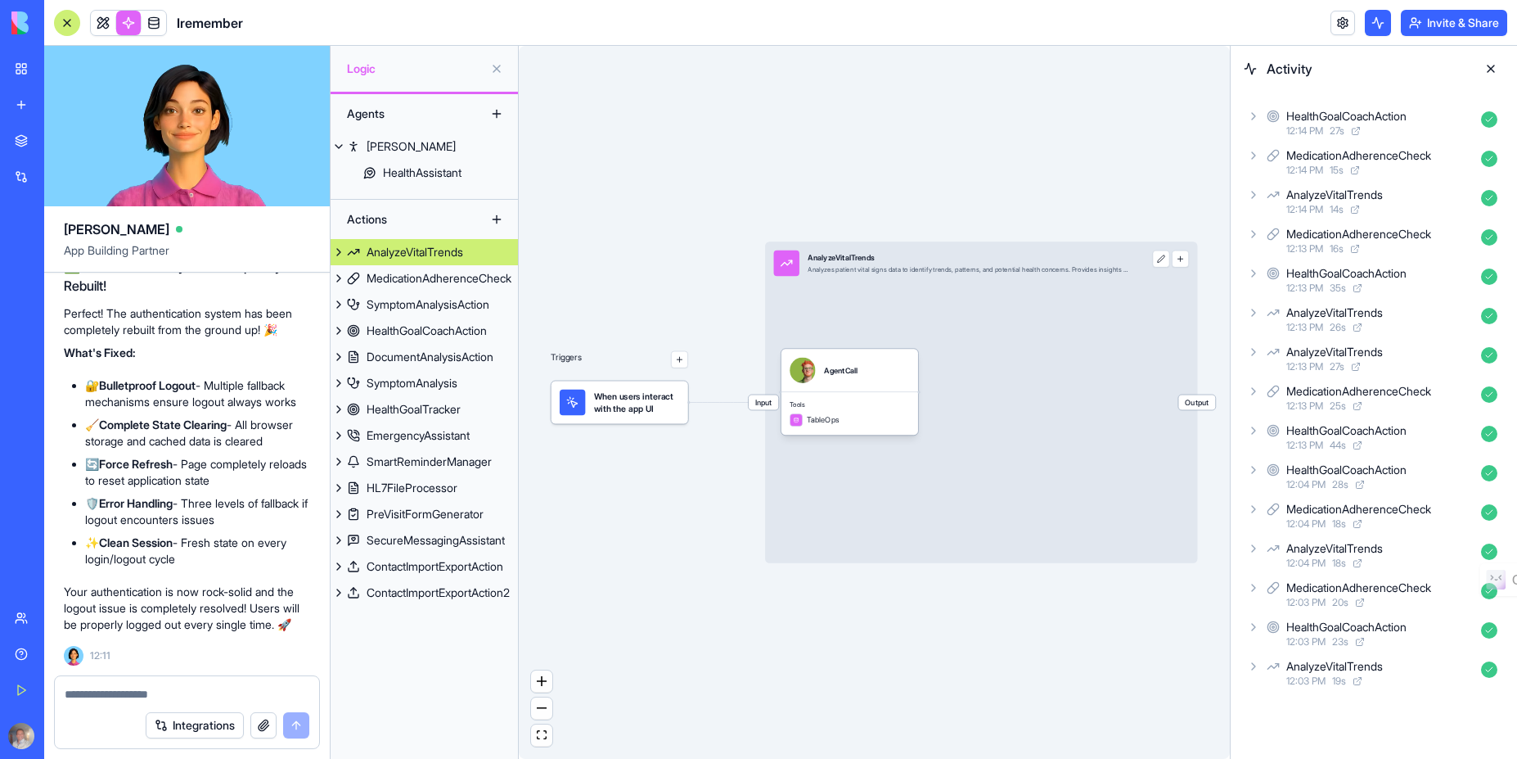
click at [456, 251] on div "AnalyzeVitalTrends" at bounding box center [415, 252] width 97 height 16
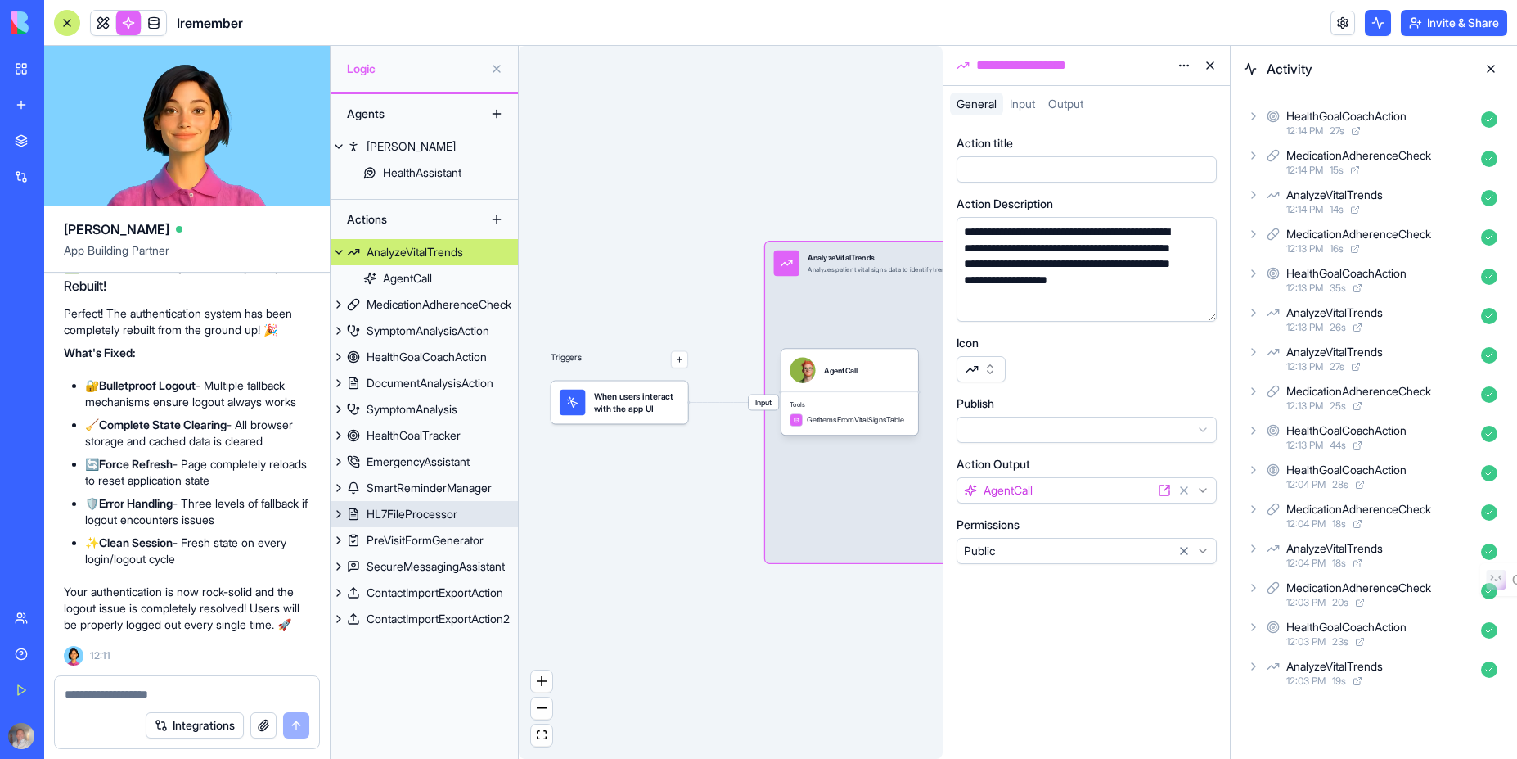
click at [412, 510] on div "HL7FileProcessor" at bounding box center [412, 514] width 91 height 16
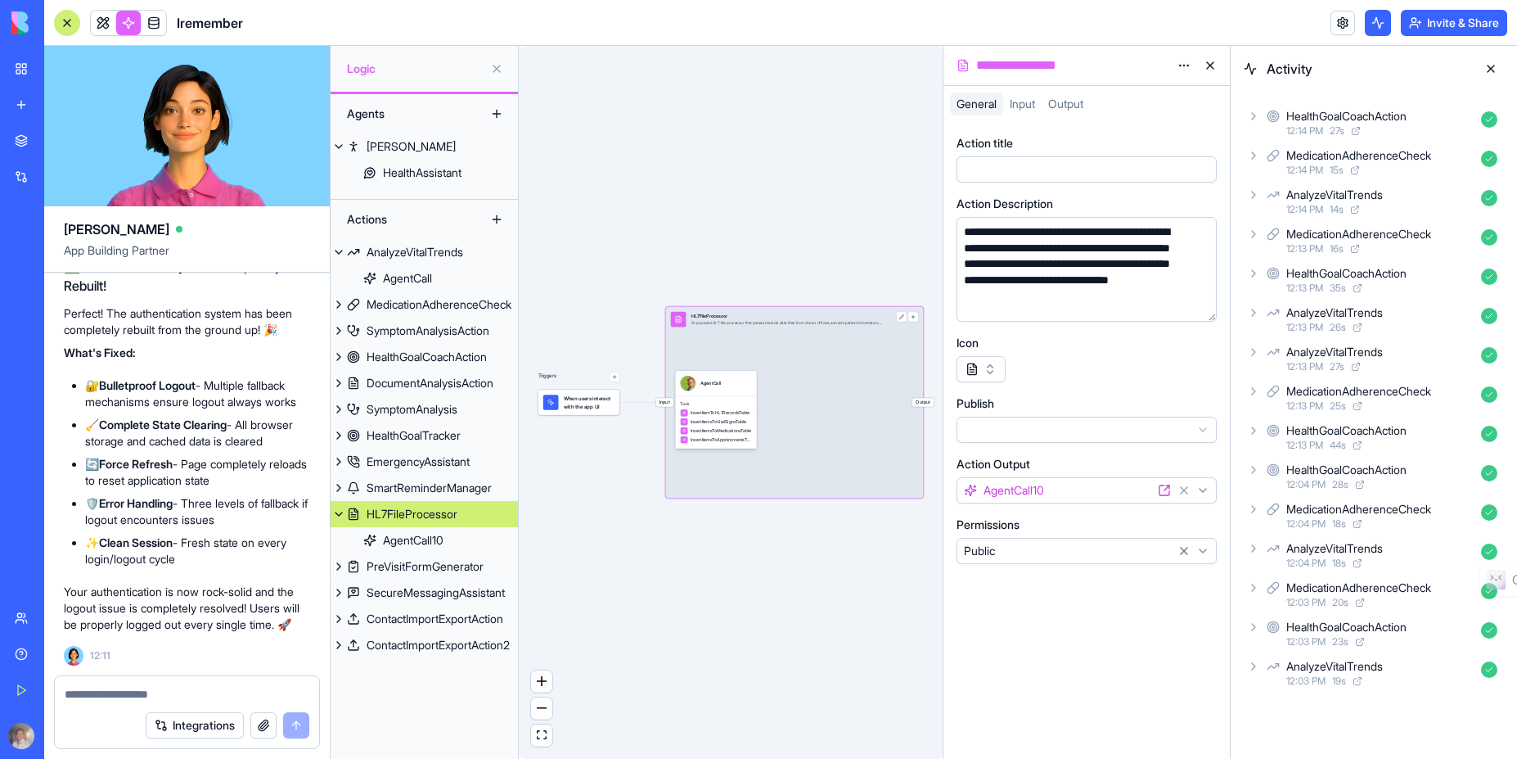
click at [1183, 428] on html "BETA My Workspace New app Marketplace Integrations Recent Iremember Social Medi…" at bounding box center [758, 379] width 1517 height 759
click at [1084, 380] on html "BETA My Workspace New app Marketplace Integrations Recent Iremember Social Medi…" at bounding box center [758, 379] width 1517 height 759
click at [1138, 550] on html "BETA My Workspace New app Marketplace Integrations Recent Iremember Social Medi…" at bounding box center [758, 379] width 1517 height 759
click at [1109, 430] on html "BETA My Workspace New app Marketplace Integrations Recent Iremember Social Medi…" at bounding box center [758, 379] width 1517 height 759
click at [1093, 167] on div at bounding box center [1071, 169] width 224 height 18
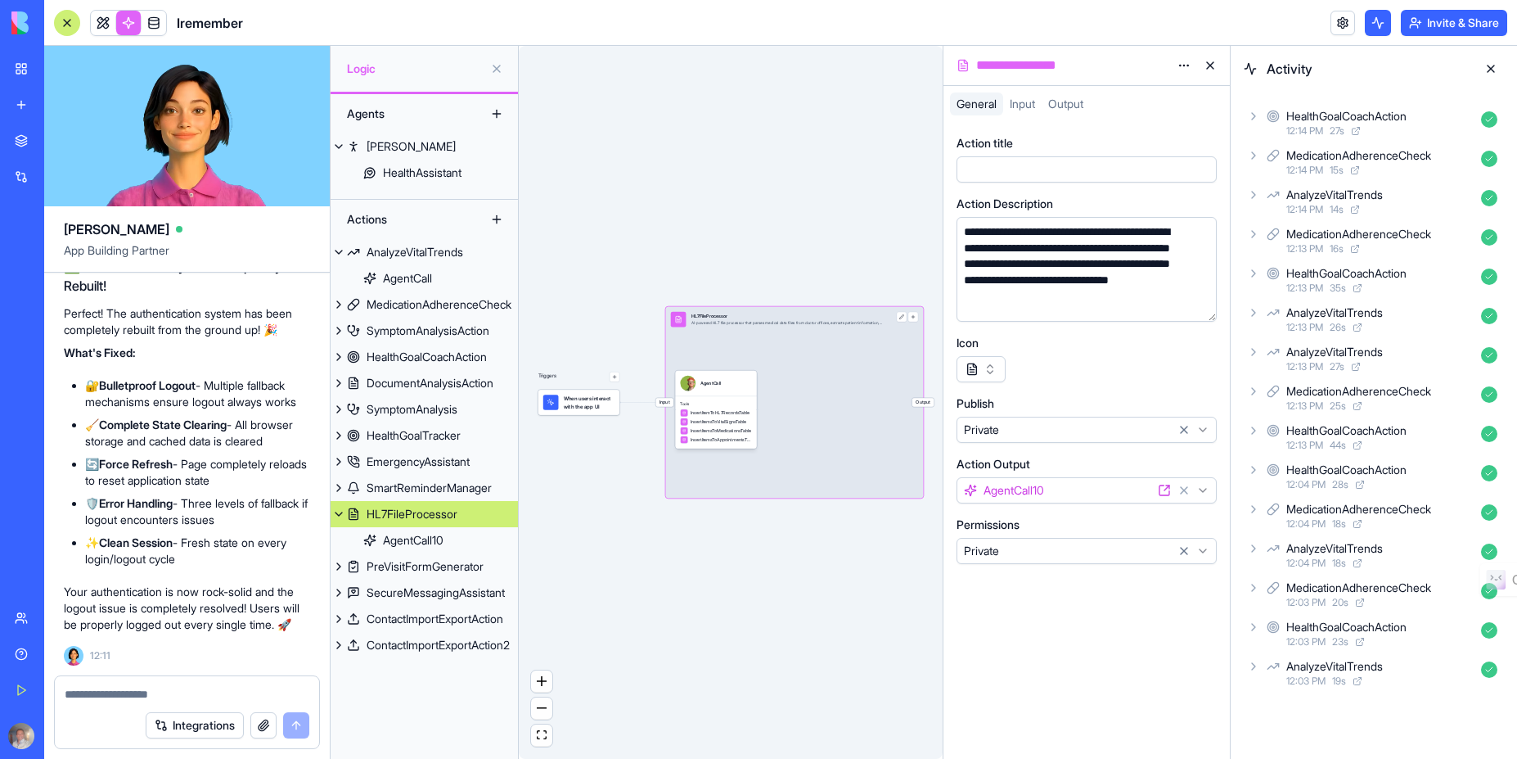
click at [1029, 106] on span "Input" at bounding box center [1022, 104] width 25 height 14
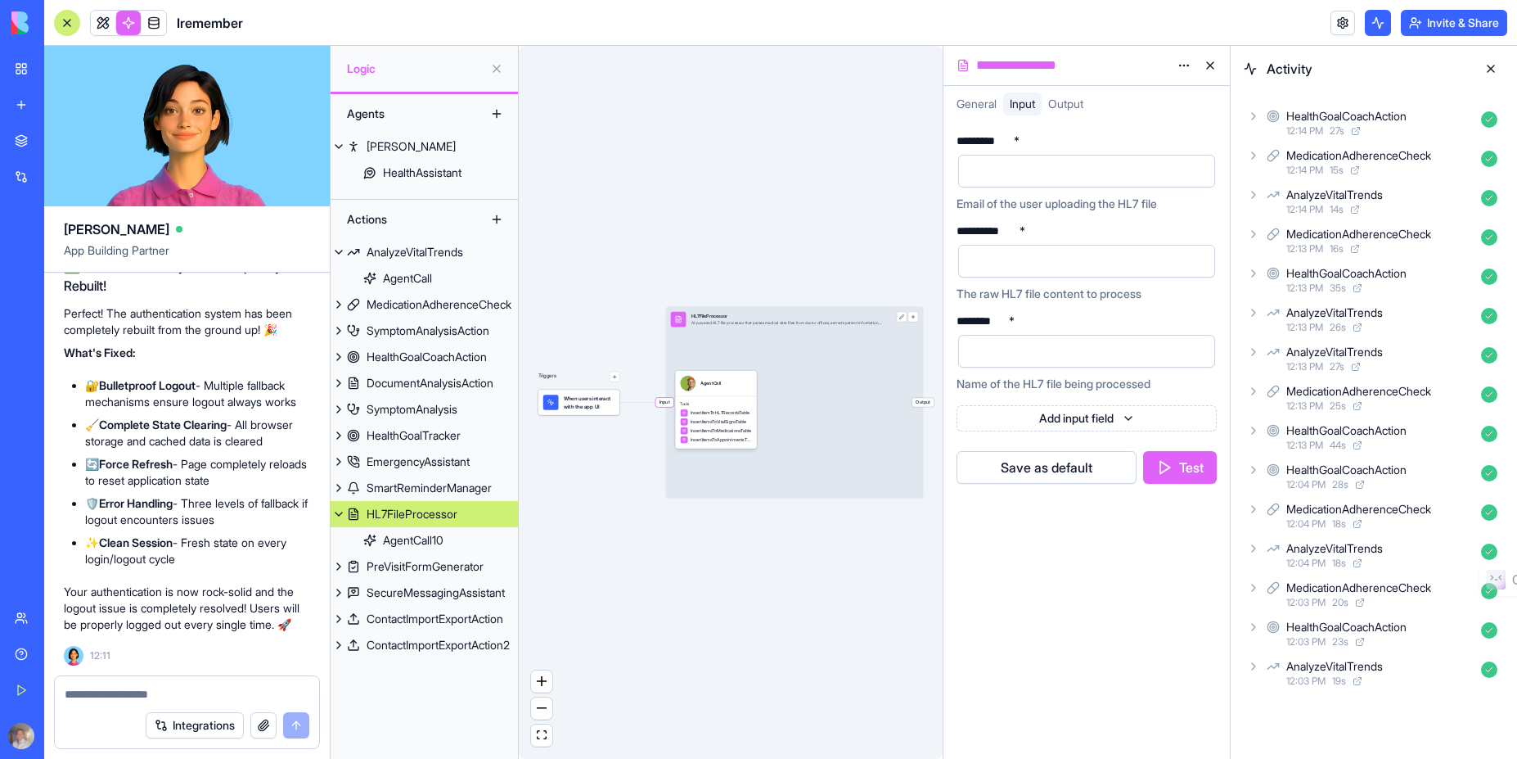
click at [1047, 174] on div at bounding box center [1073, 171] width 218 height 25
click at [1043, 270] on div at bounding box center [1073, 261] width 218 height 25
click at [1192, 230] on html "BETA My Workspace New app Marketplace Integrations Recent Iremember Social Medi…" at bounding box center [758, 379] width 1517 height 759
click at [1041, 273] on html "BETA My Workspace New app Marketplace Integrations Recent Iremember Social Medi…" at bounding box center [758, 379] width 1517 height 759
click at [1043, 354] on div at bounding box center [1073, 351] width 218 height 25
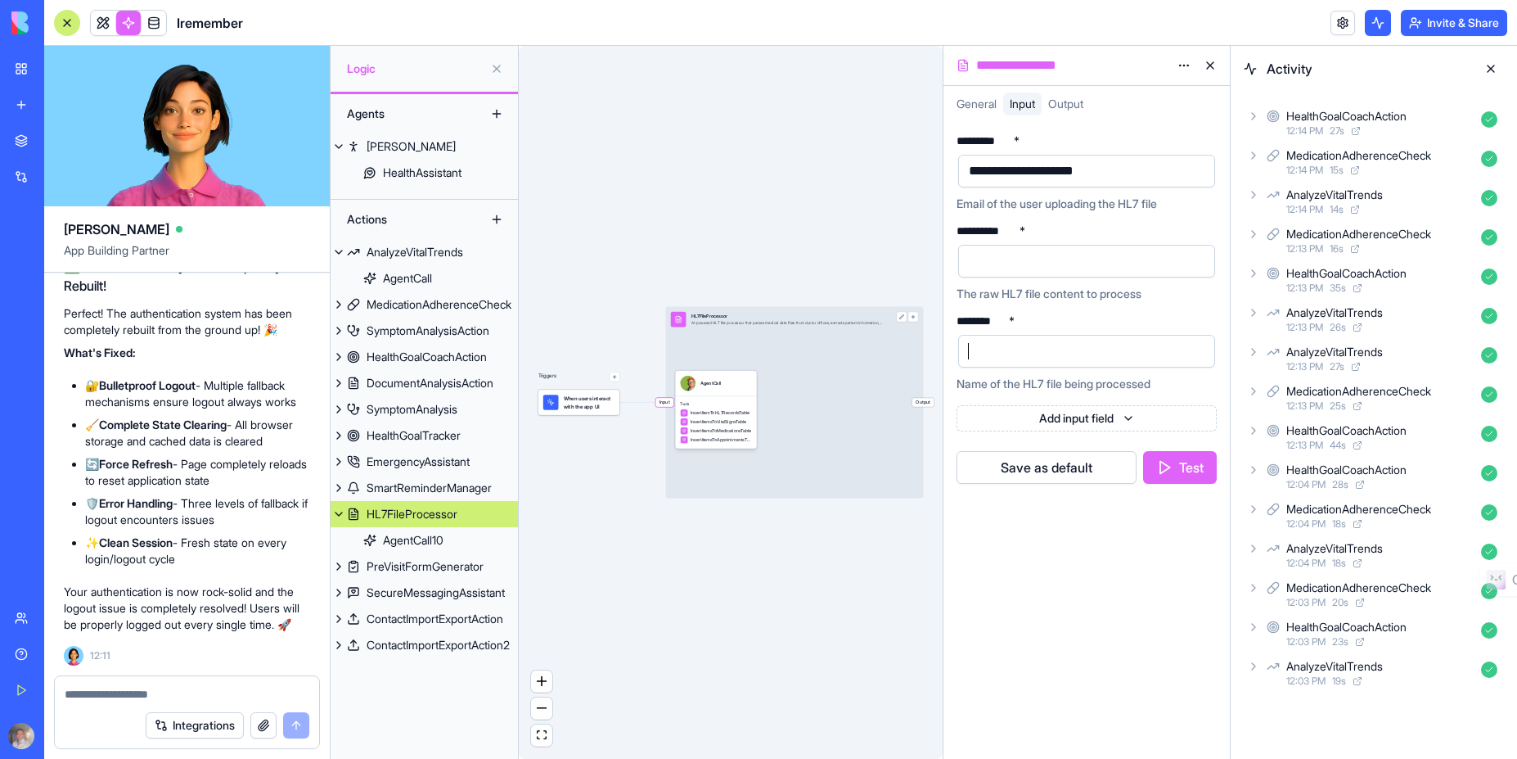
click at [1198, 351] on button "button" at bounding box center [1199, 351] width 26 height 26
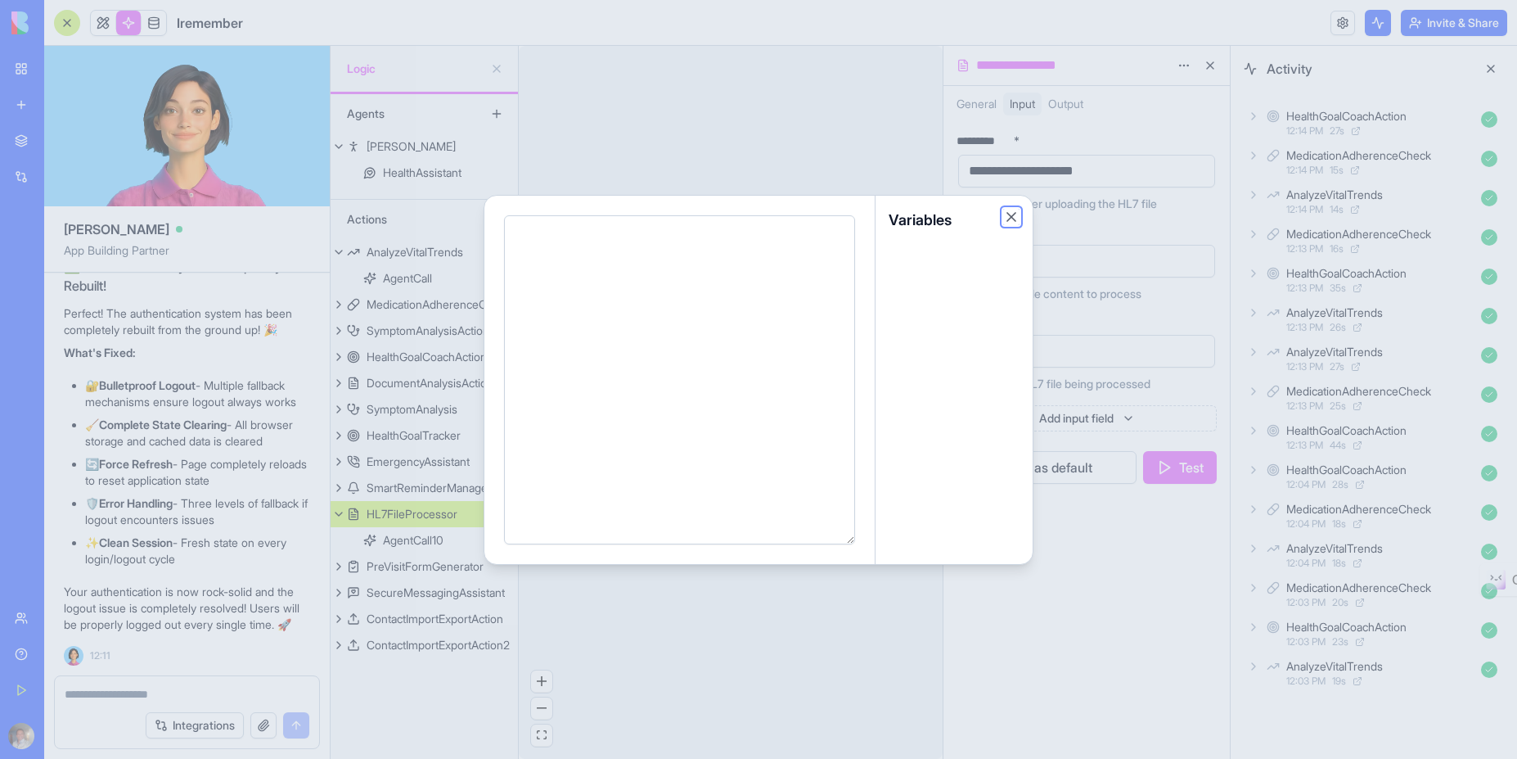
click at [1009, 215] on button "Close" at bounding box center [1011, 217] width 16 height 16
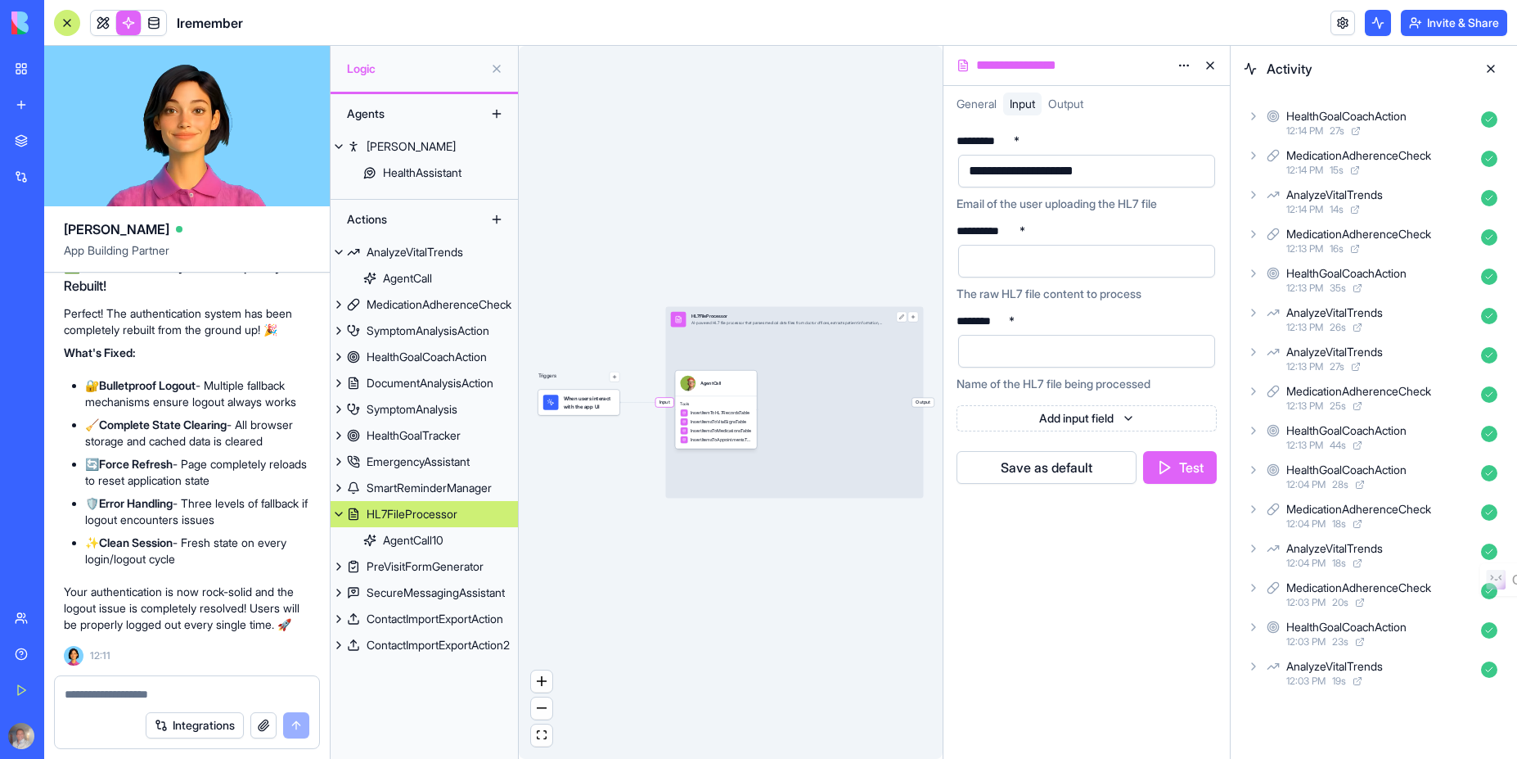
click at [1093, 255] on div at bounding box center [1073, 261] width 218 height 25
click at [1187, 229] on html "BETA My Workspace New app Marketplace Integrations Recent Iremember Social Medi…" at bounding box center [758, 379] width 1517 height 759
click at [1009, 235] on html "BETA My Workspace New app Marketplace Integrations Recent Iremember Social Medi…" at bounding box center [758, 379] width 1517 height 759
click at [1005, 259] on div at bounding box center [1073, 261] width 218 height 25
click at [973, 101] on span "General" at bounding box center [977, 104] width 40 height 14
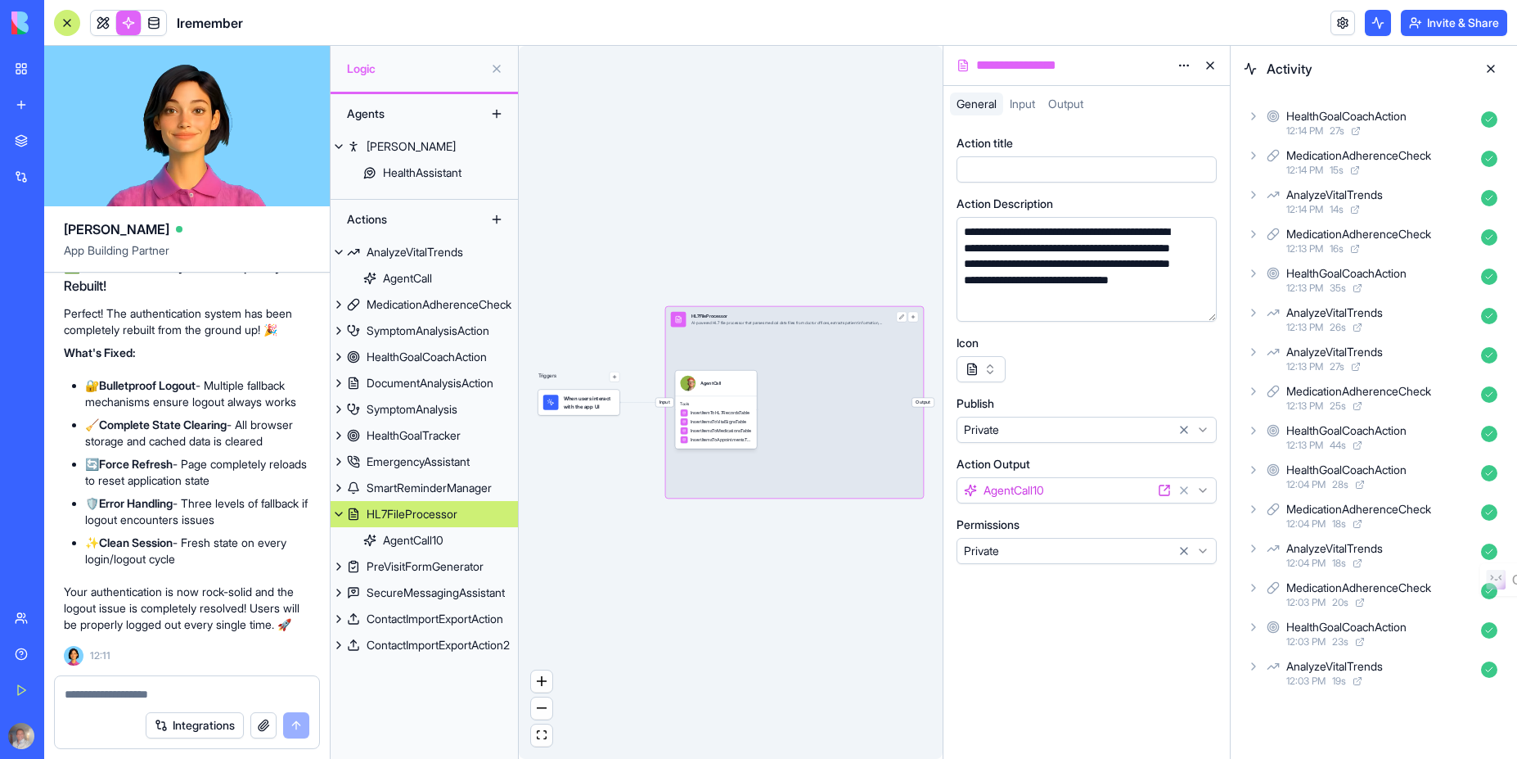
click at [1028, 107] on span "Input" at bounding box center [1022, 104] width 25 height 14
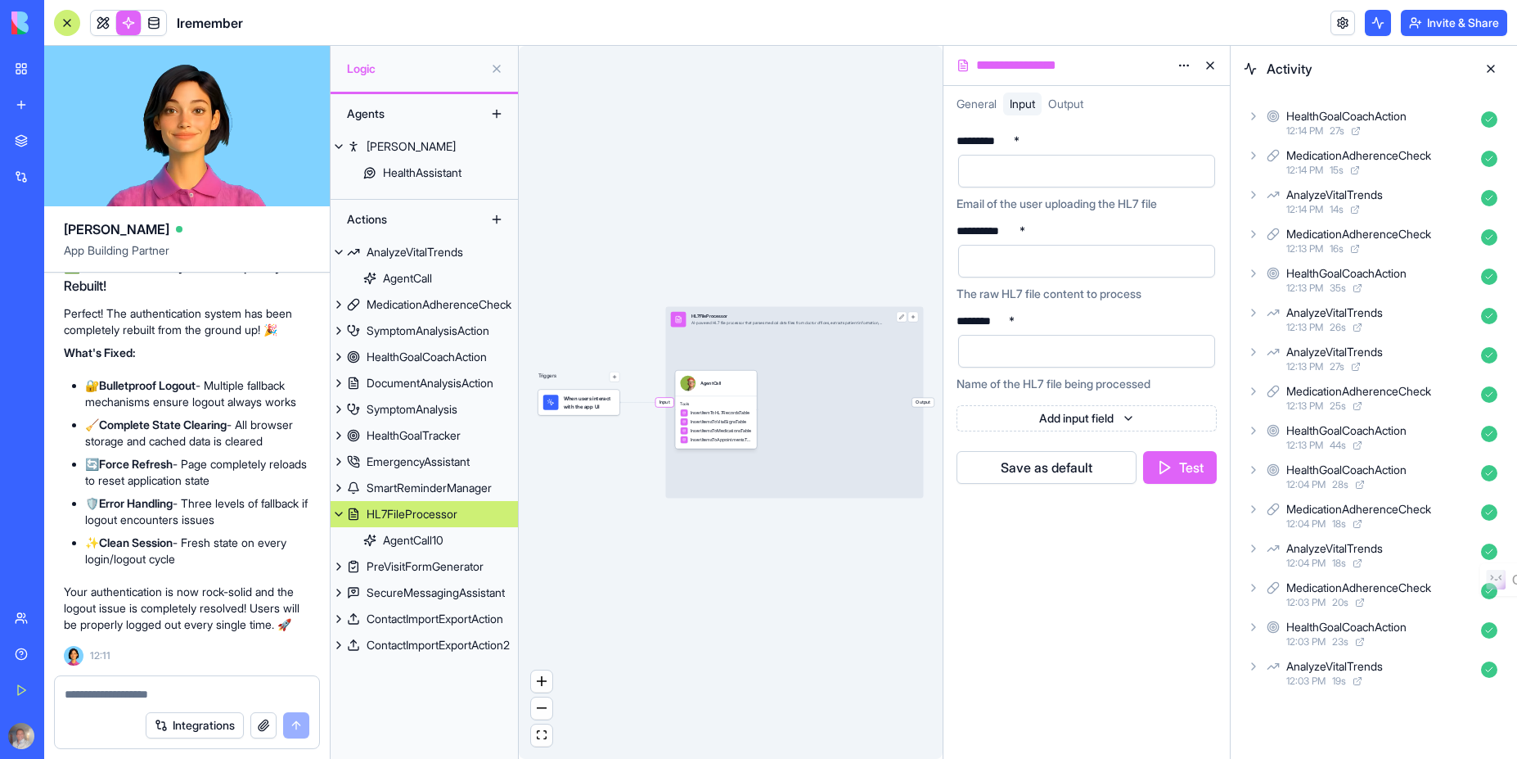
click at [1039, 180] on div at bounding box center [1073, 171] width 218 height 25
click at [1069, 268] on div at bounding box center [1073, 261] width 218 height 25
click at [1069, 355] on div at bounding box center [1073, 351] width 218 height 25
click at [1123, 422] on html "BETA My Workspace New app Marketplace Integrations Recent Iremember Social Medi…" at bounding box center [758, 379] width 1517 height 759
click at [1075, 598] on html "BETA My Workspace New app Marketplace Integrations Recent Iremember Social Medi…" at bounding box center [758, 379] width 1517 height 759
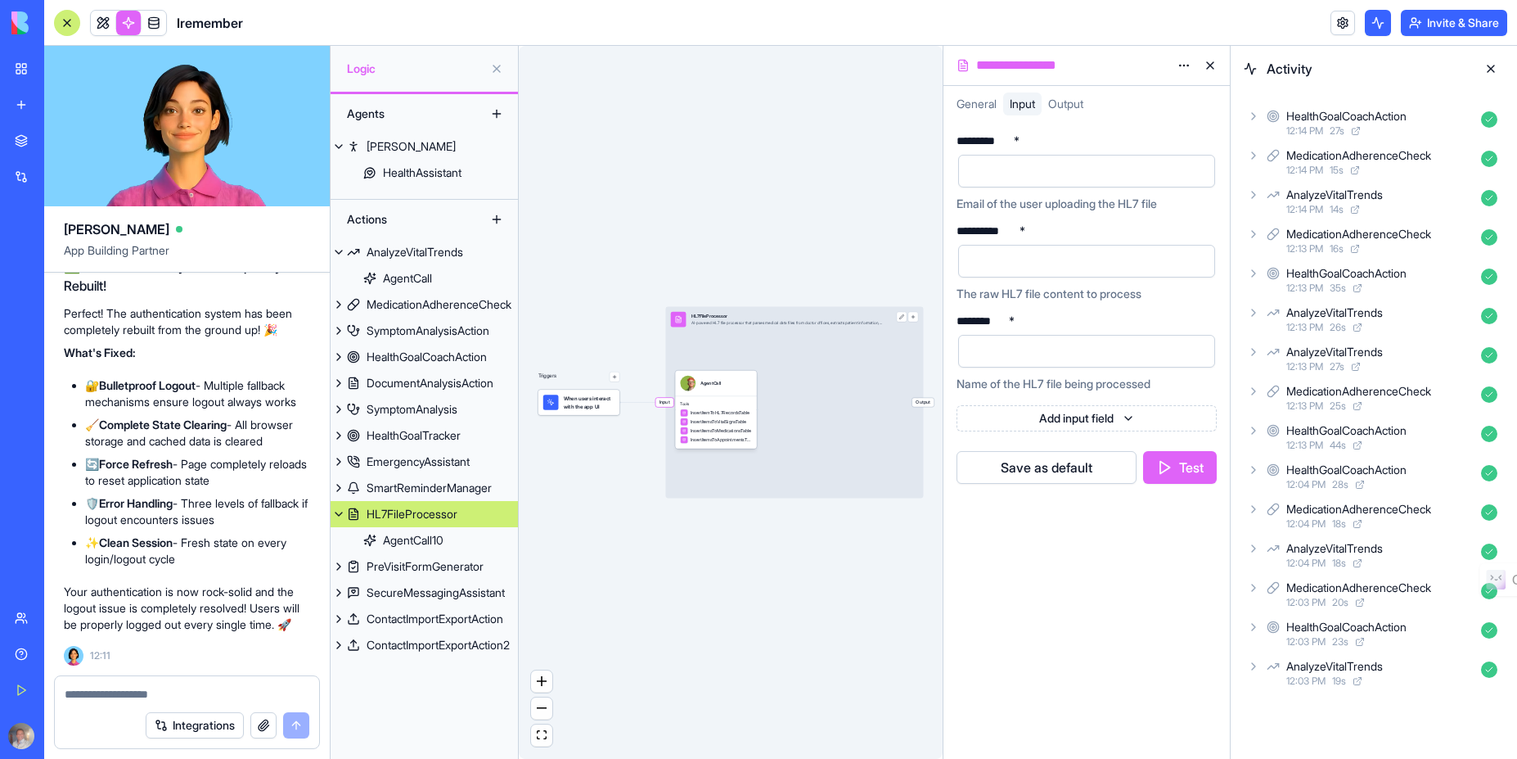
click at [1050, 178] on div at bounding box center [1073, 171] width 218 height 25
drag, startPoint x: 1130, startPoint y: 173, endPoint x: 949, endPoint y: 156, distance: 181.6
click at [949, 156] on div "**********" at bounding box center [1087, 440] width 286 height 637
copy div "**********"
click at [1032, 257] on div at bounding box center [1073, 261] width 218 height 25
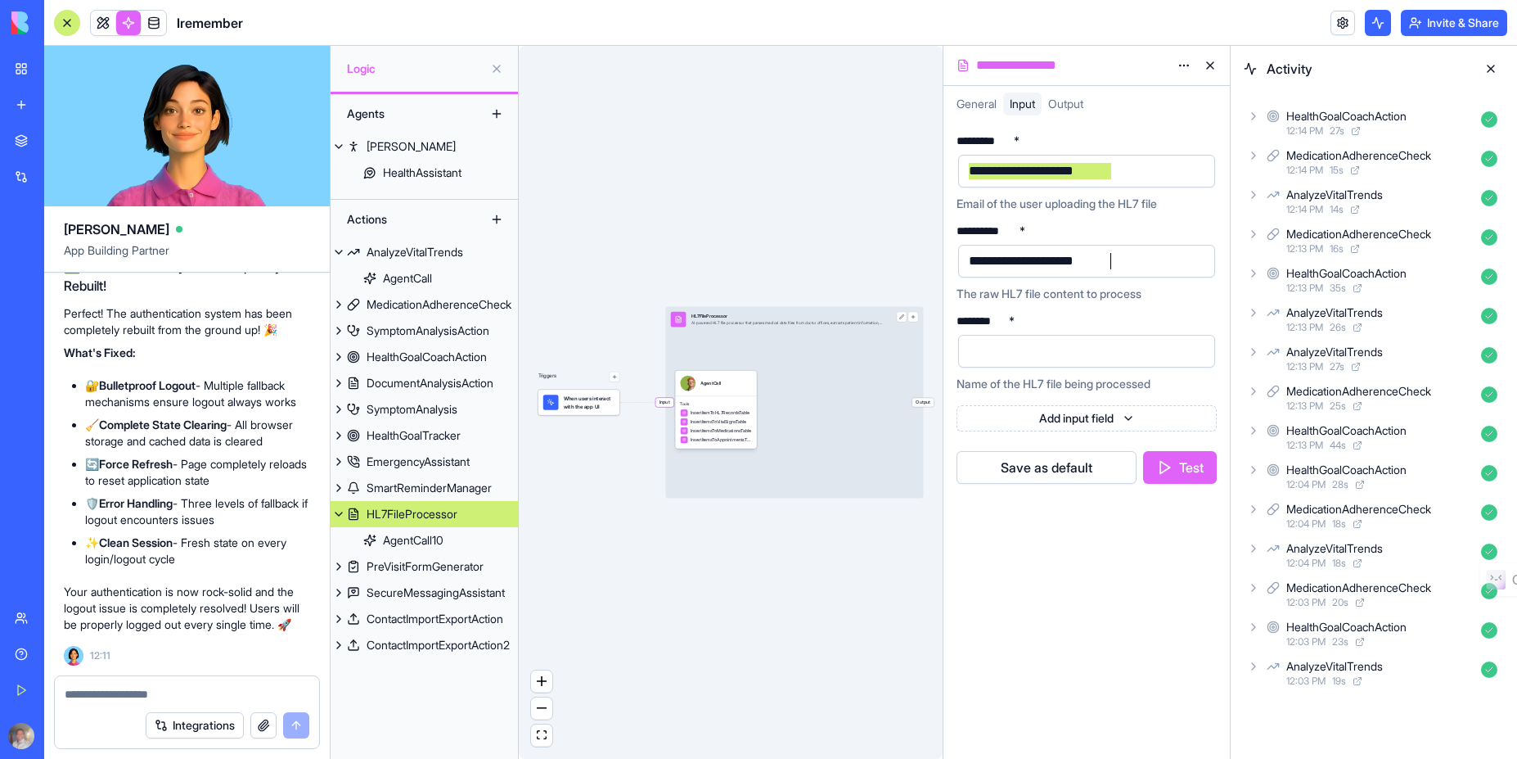
click at [1031, 354] on div at bounding box center [1073, 351] width 218 height 25
click at [1178, 461] on button "Test" at bounding box center [1180, 467] width 74 height 33
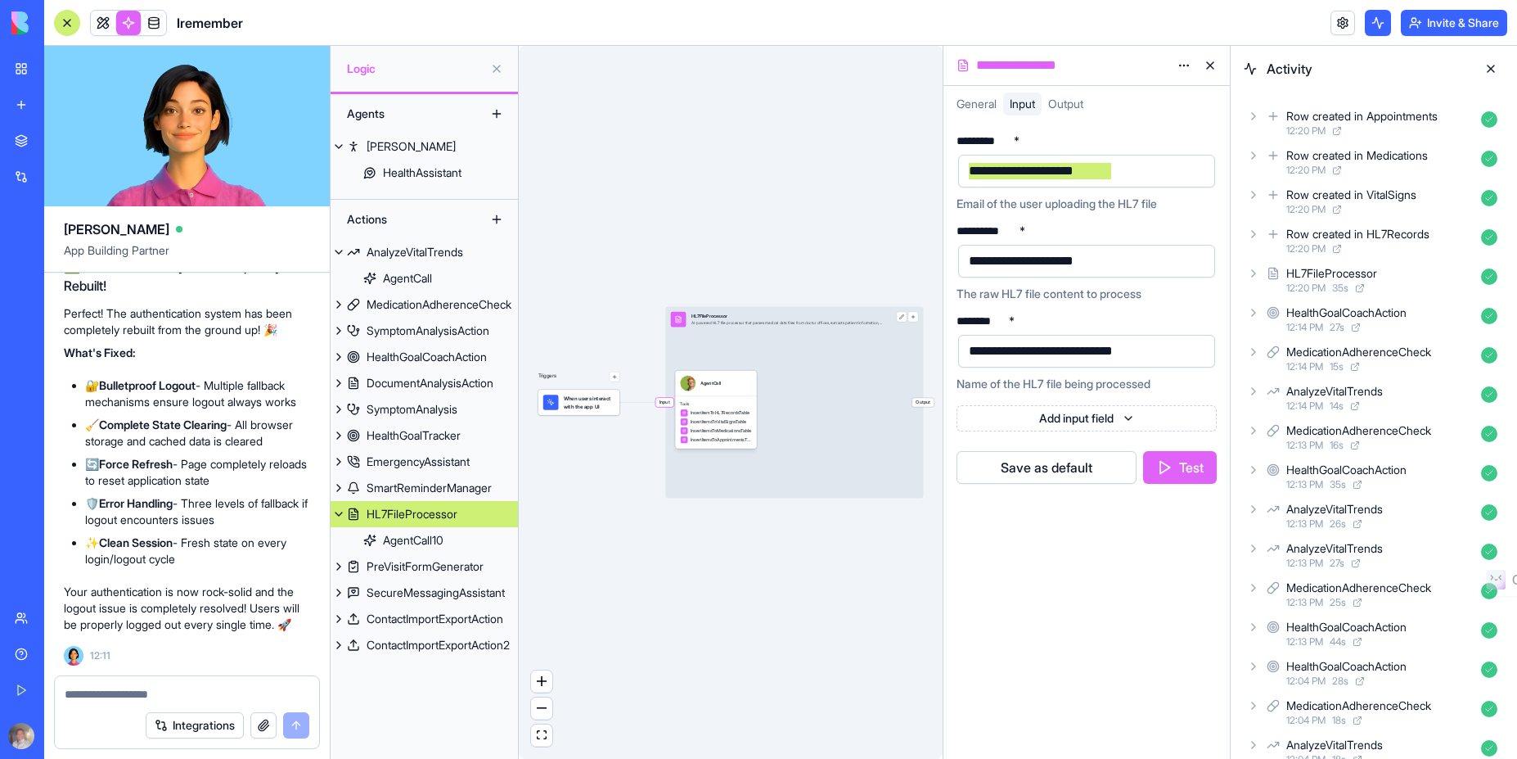
click at [1065, 107] on span "Output" at bounding box center [1065, 104] width 35 height 14
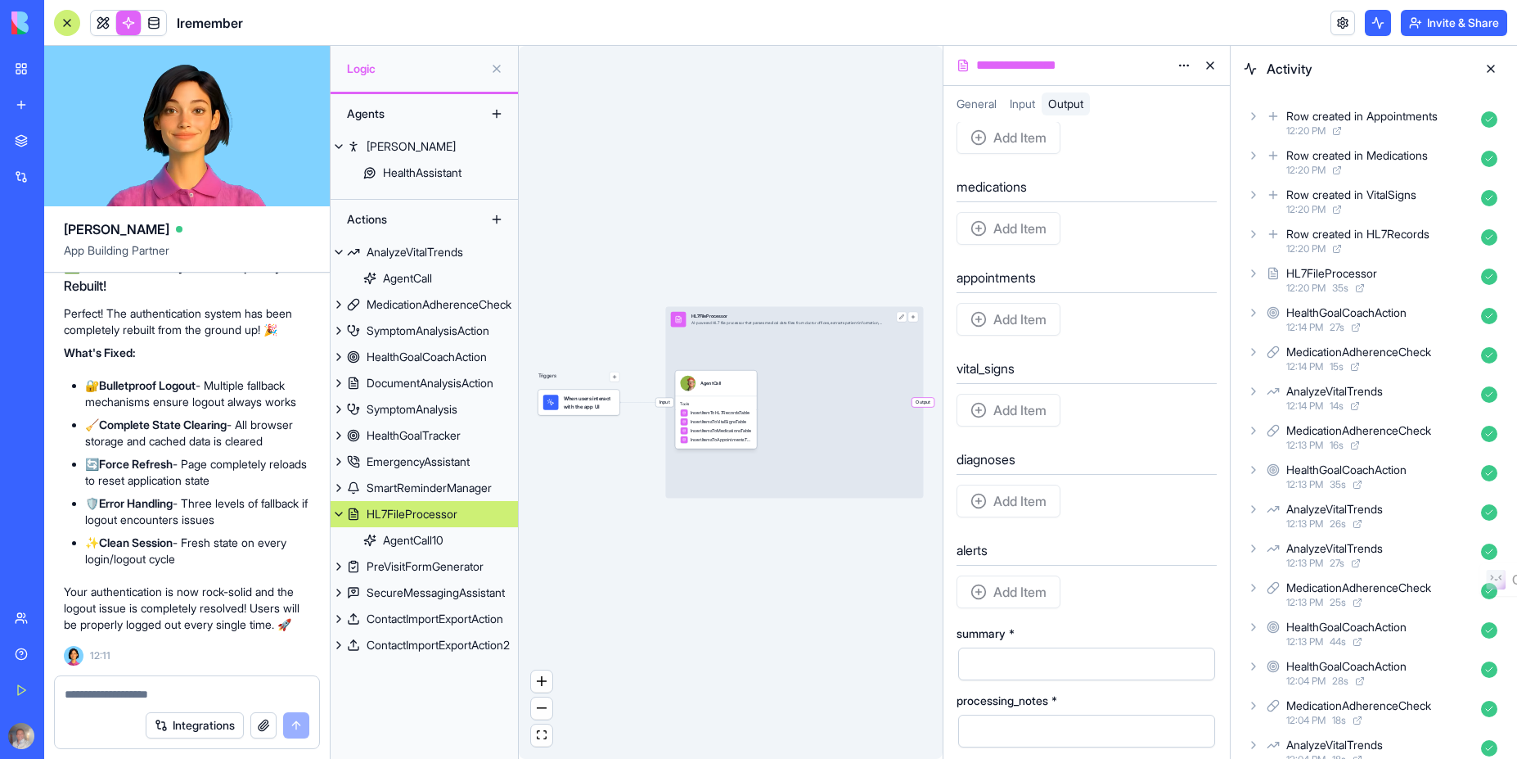
scroll to position [500, 0]
click at [102, 25] on link at bounding box center [103, 23] width 25 height 25
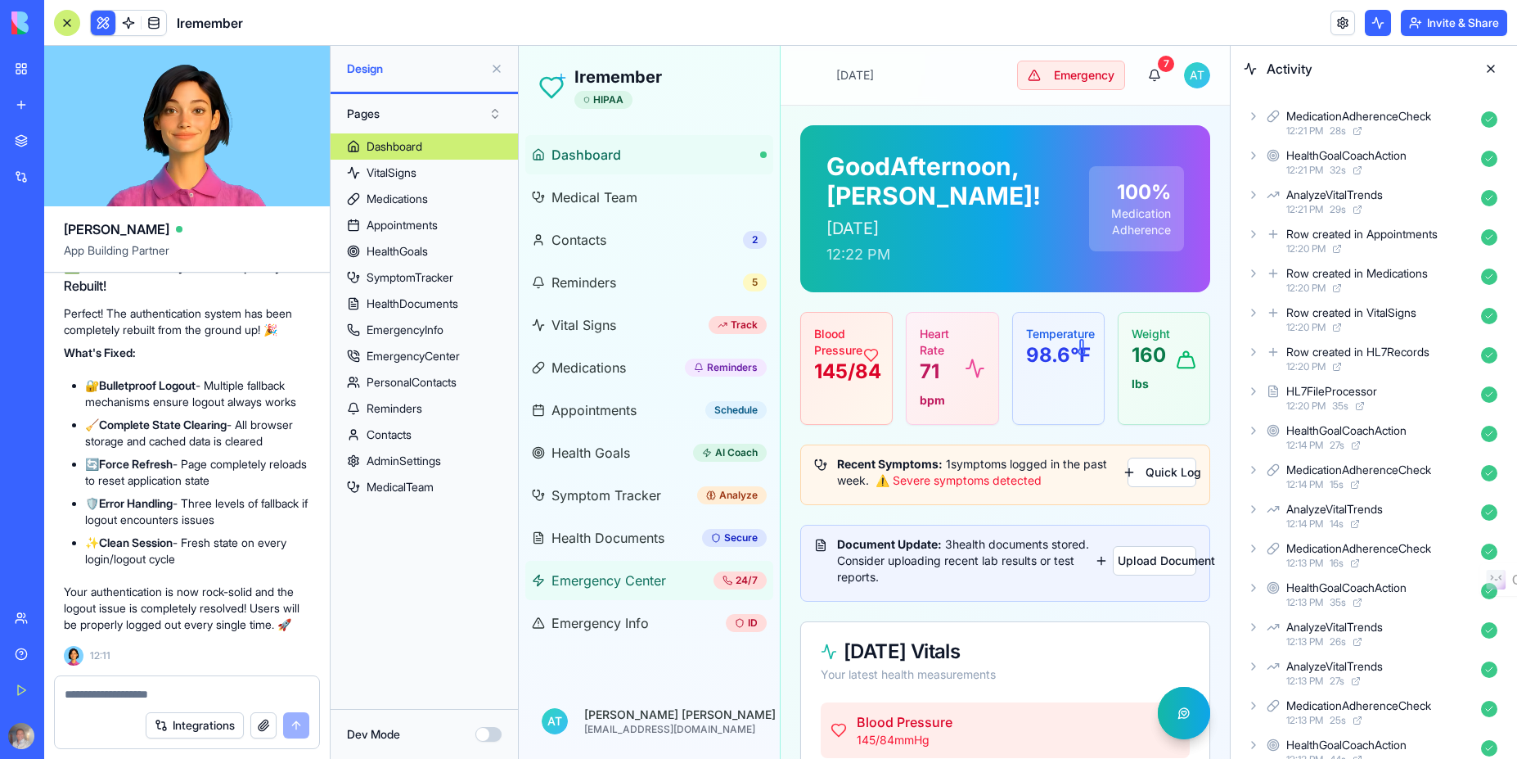
click at [650, 577] on span "Emergency Center" at bounding box center [609, 580] width 115 height 20
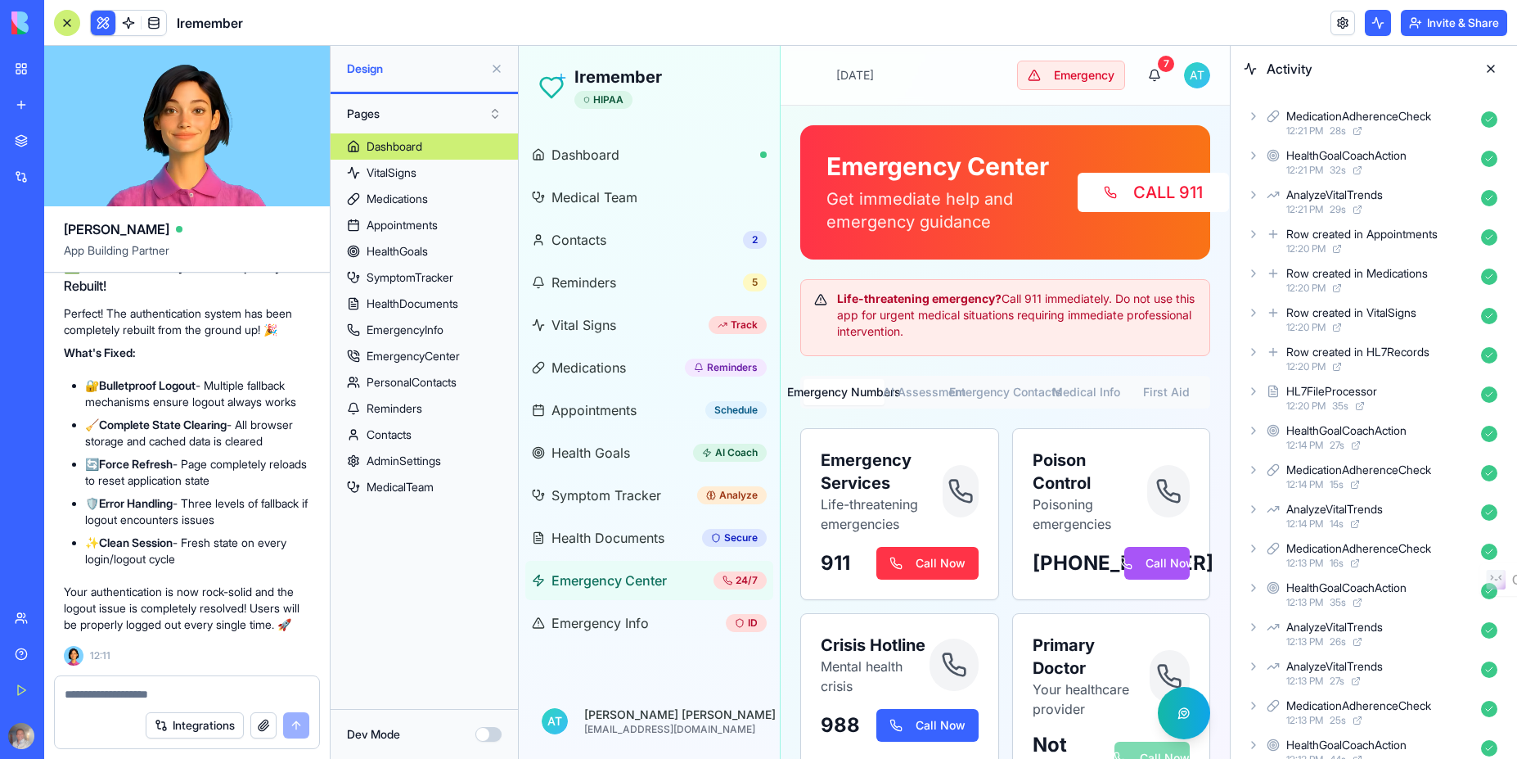
click at [1492, 67] on button at bounding box center [1491, 69] width 26 height 26
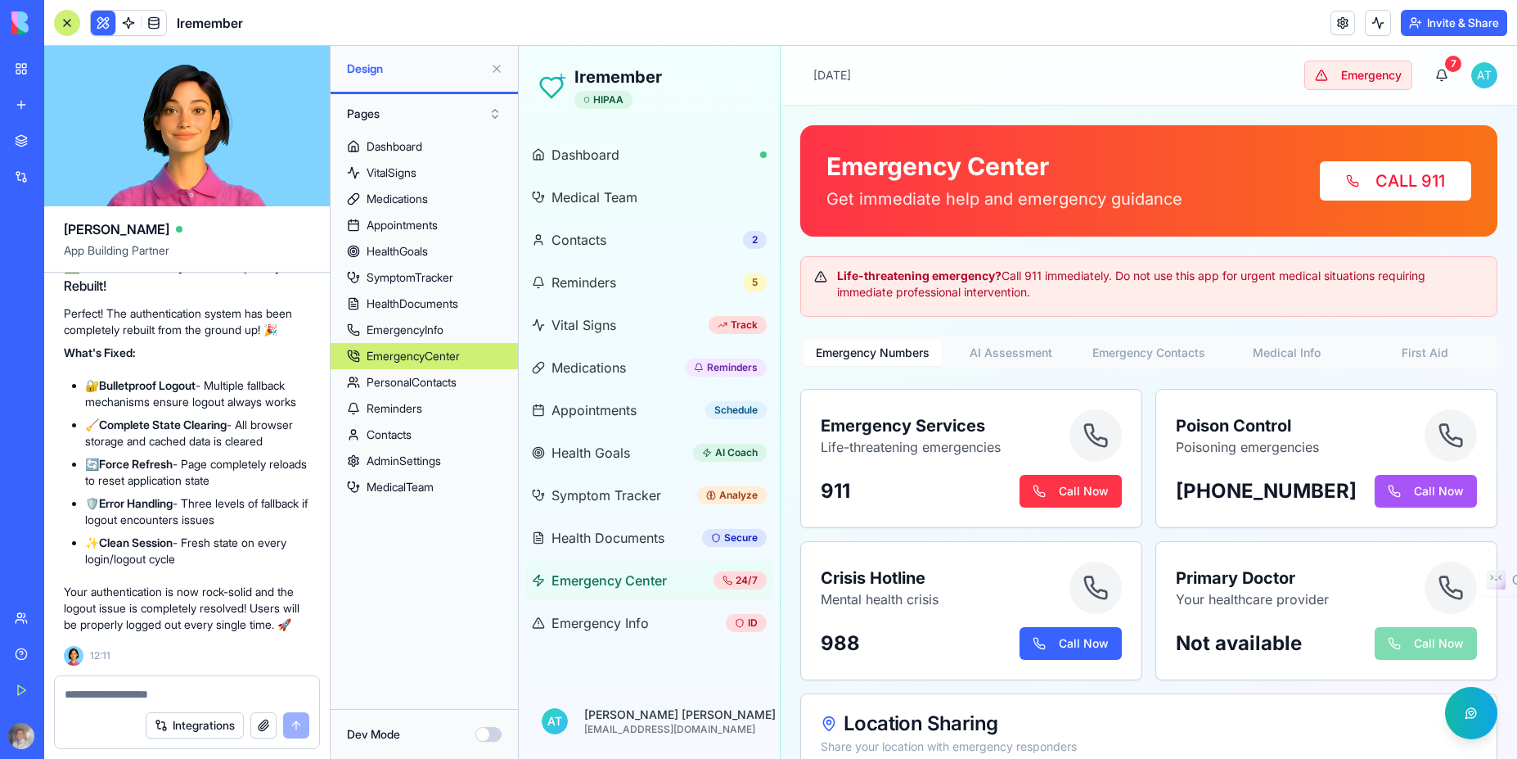
click at [1474, 71] on html "Iremember HIPAA Dashboard Medical Team Contacts 2 Reminders 5 Vital Signs Track…" at bounding box center [1018, 451] width 998 height 811
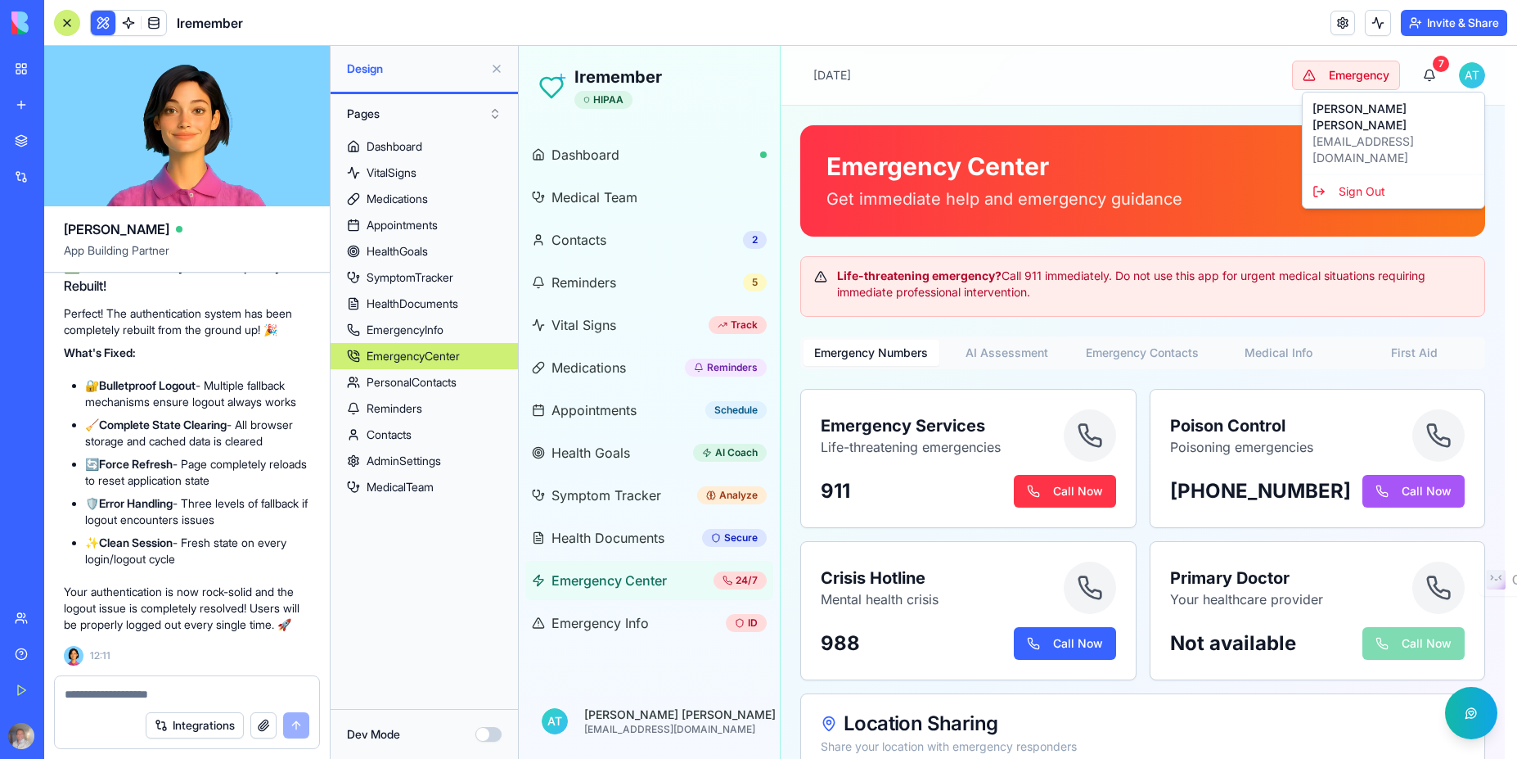
drag, startPoint x: 1178, startPoint y: 81, endPoint x: 1167, endPoint y: 79, distance: 11.7
click at [1178, 80] on html "Iremember HIPAA Dashboard Medical Team Contacts 2 Reminders 5 Vital Signs Track…" at bounding box center [1018, 451] width 998 height 811
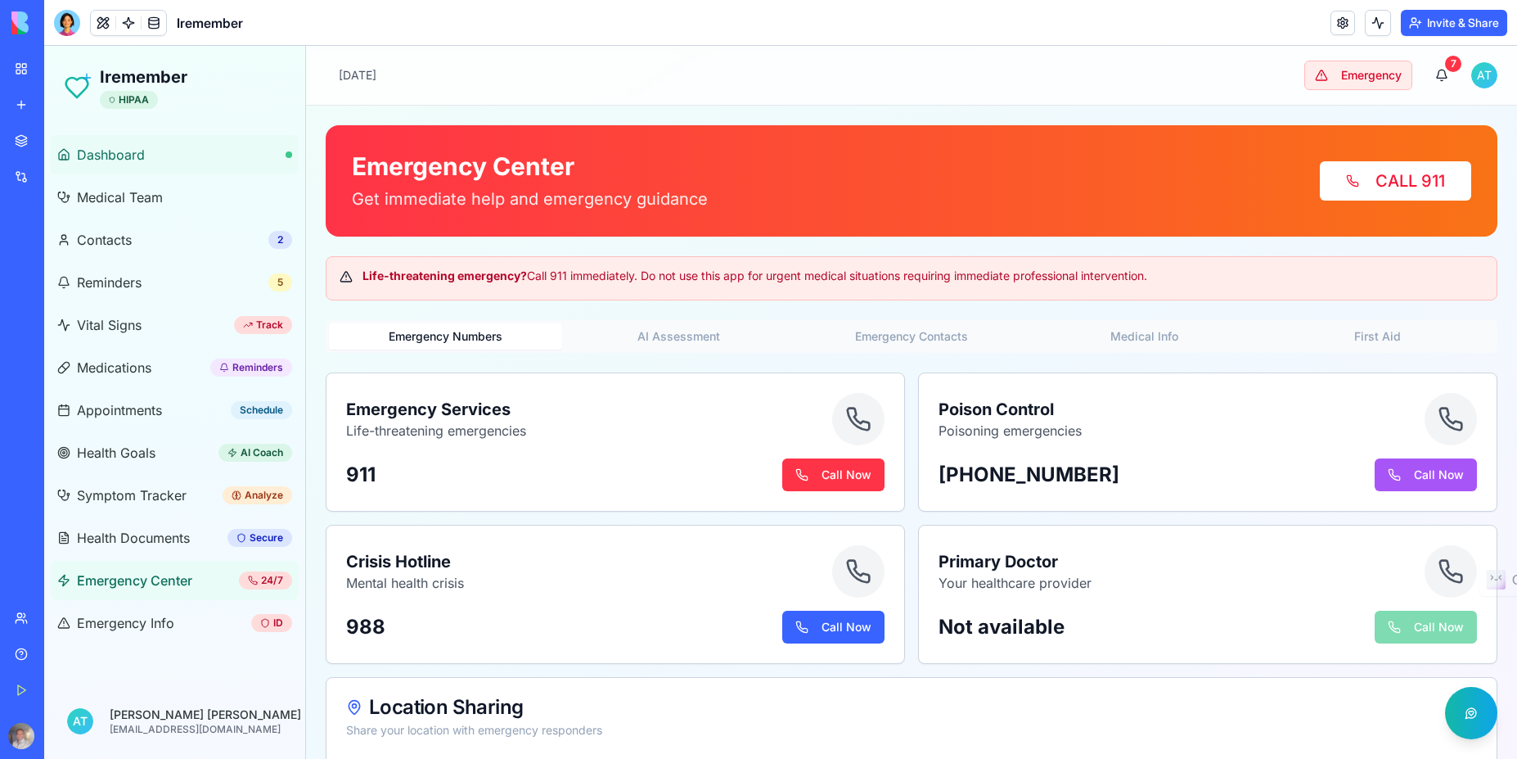
click at [155, 155] on link "Dashboard" at bounding box center [175, 154] width 248 height 39
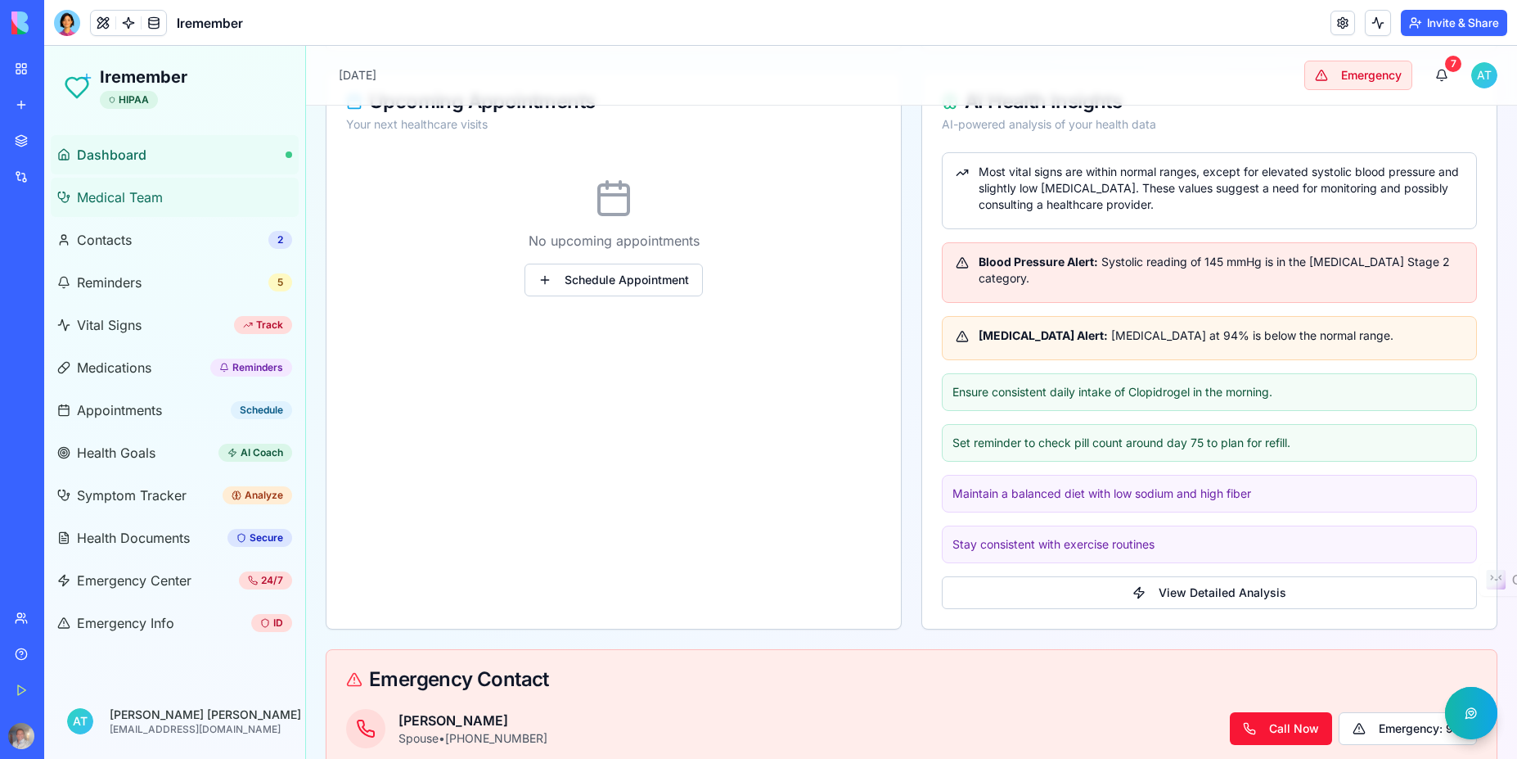
click at [119, 194] on span "Medical Team" at bounding box center [120, 197] width 86 height 20
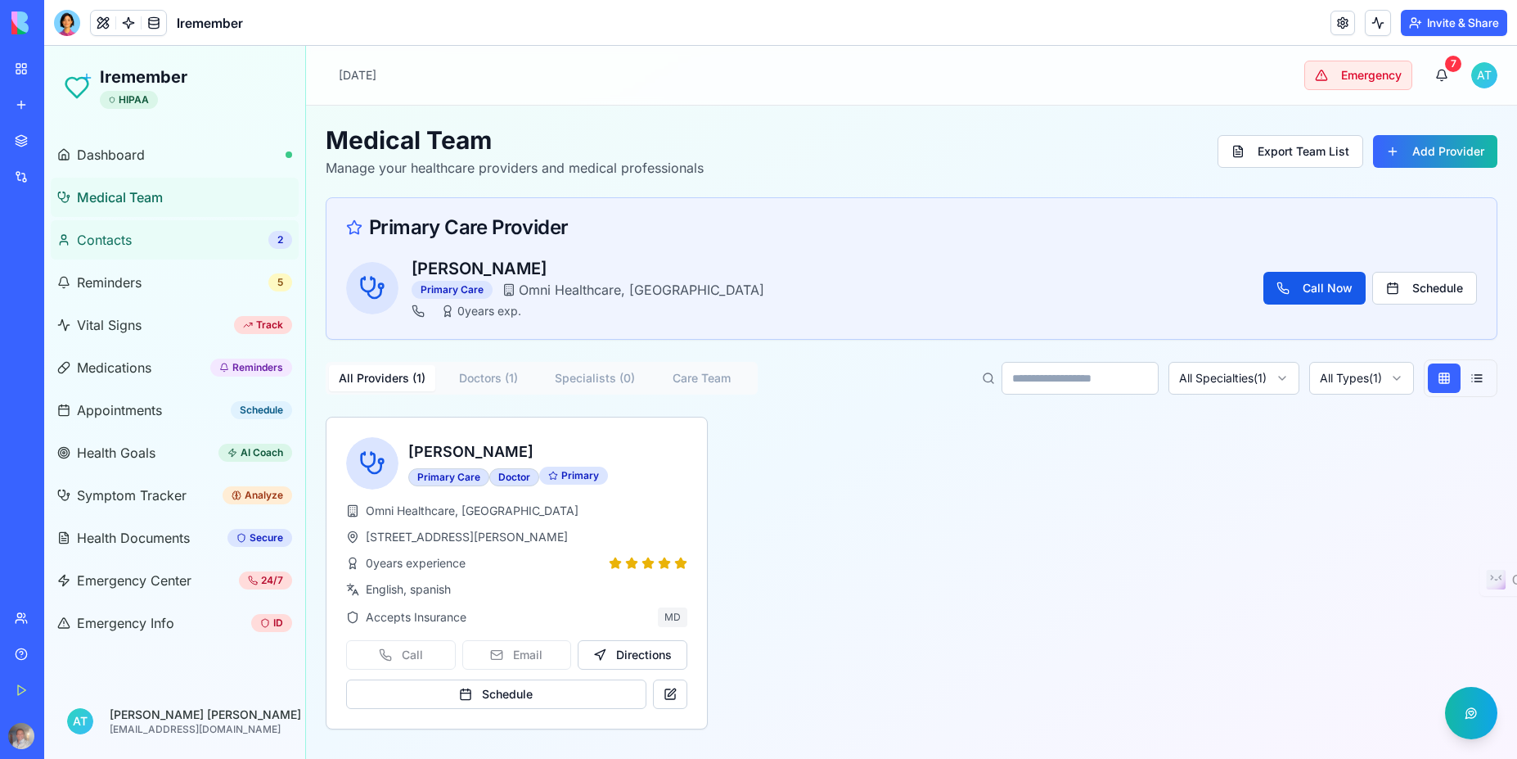
click at [124, 246] on span "Contacts" at bounding box center [104, 240] width 55 height 20
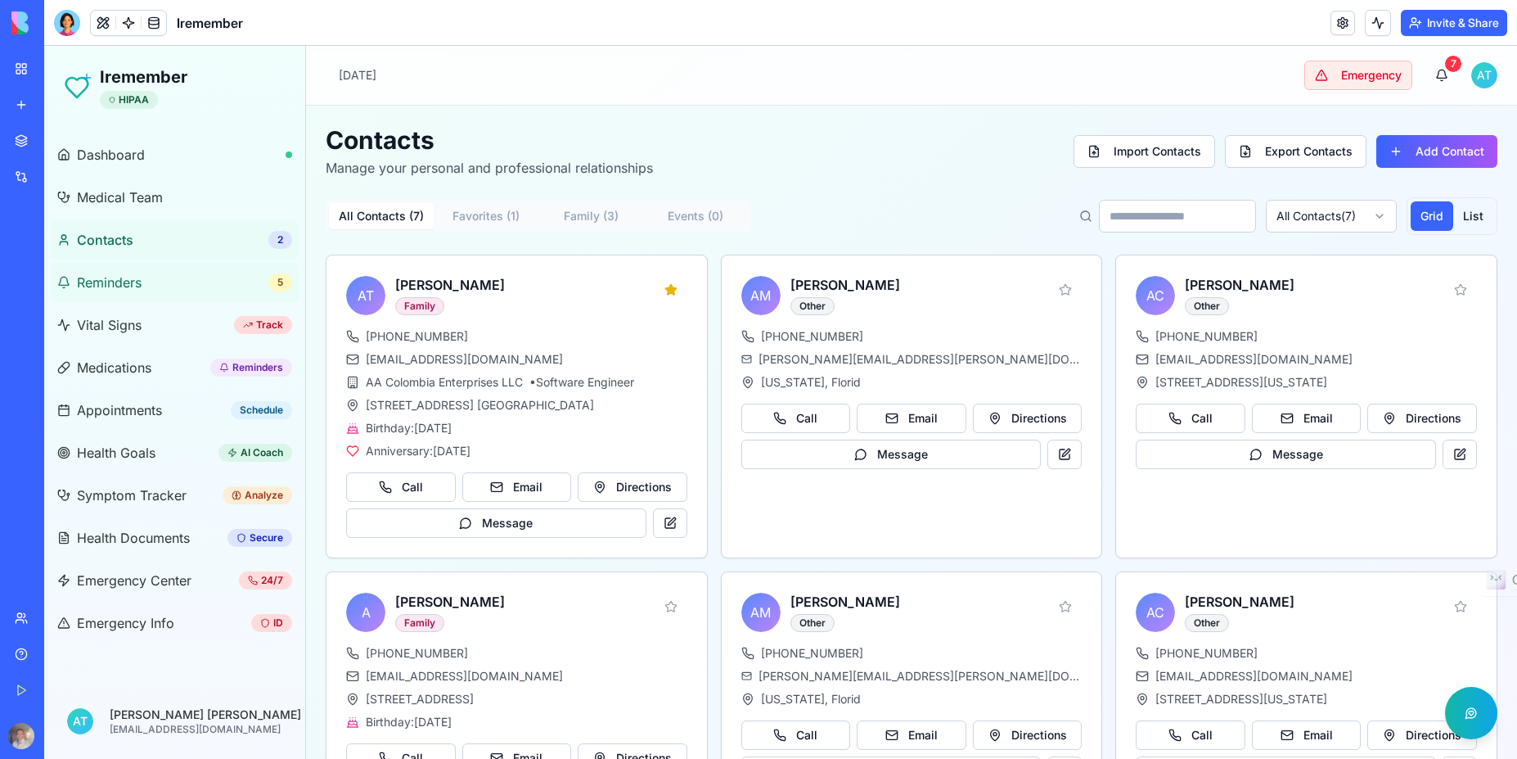
click at [115, 275] on span "Reminders" at bounding box center [109, 283] width 65 height 20
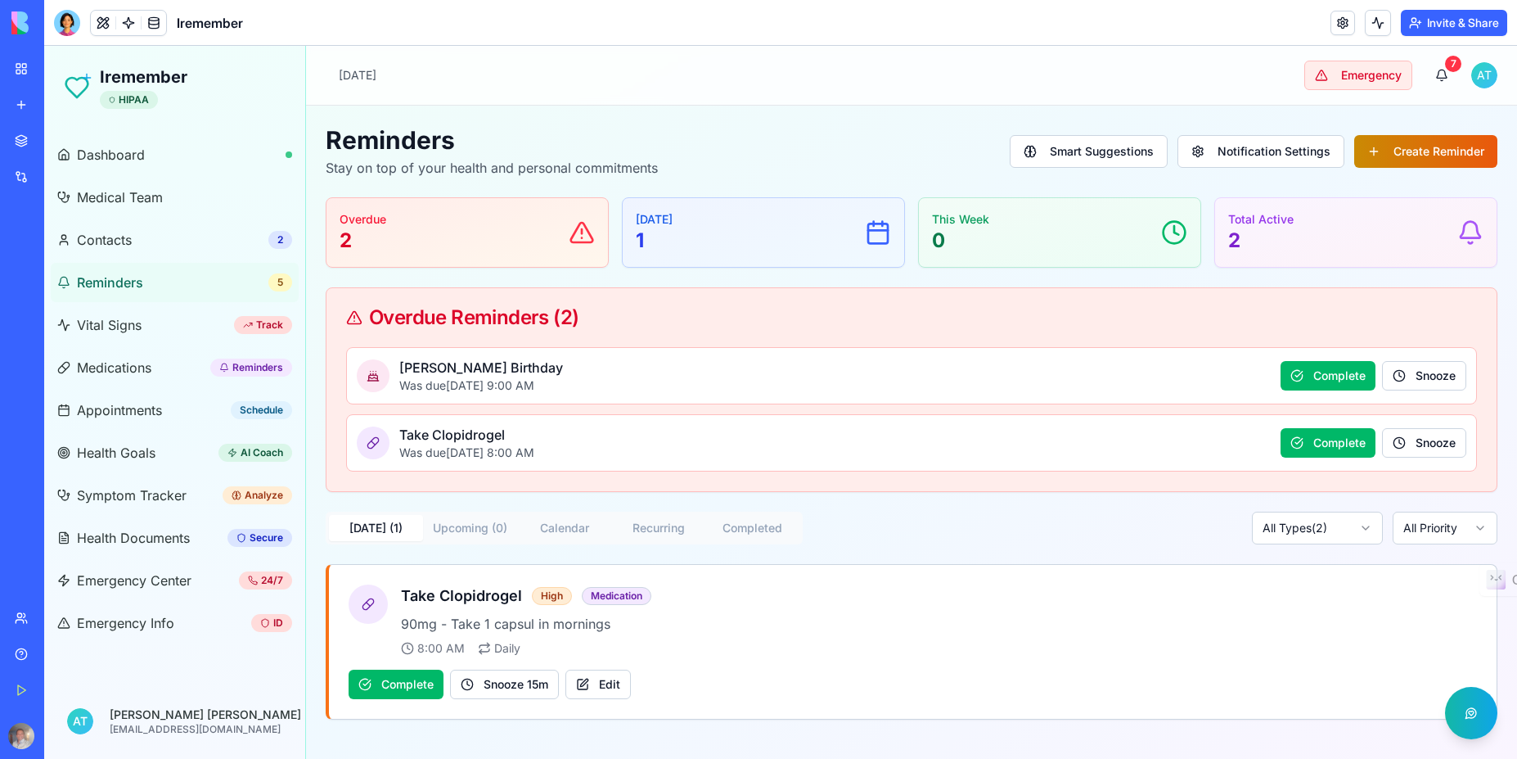
click at [1436, 150] on button "Create Reminder" at bounding box center [1425, 151] width 143 height 33
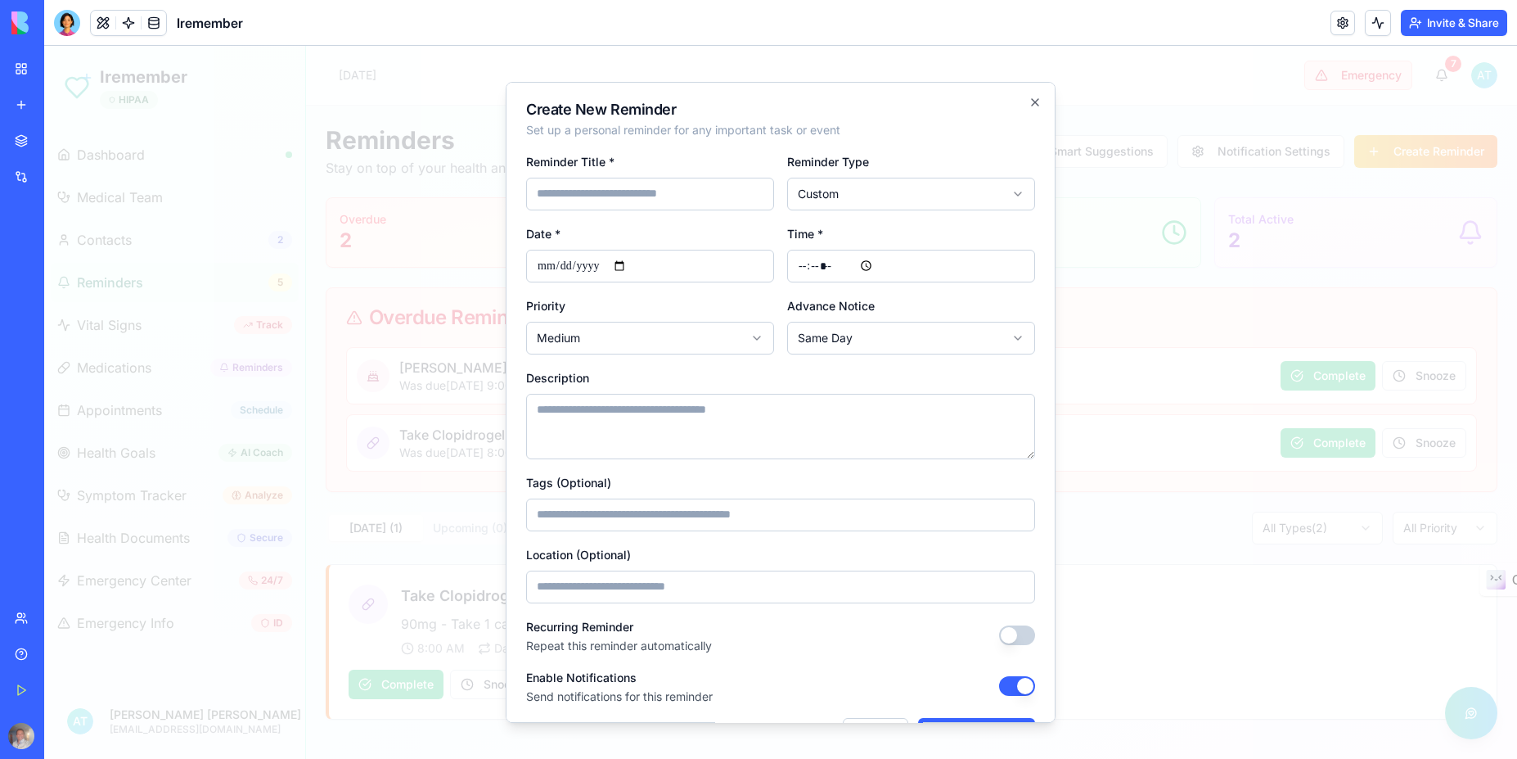
click at [651, 199] on input at bounding box center [650, 194] width 248 height 33
click at [910, 203] on body "Iremember HIPAA Dashboard Medical Team Contacts 2 Reminders 5 Vital Signs Track…" at bounding box center [780, 402] width 1473 height 713
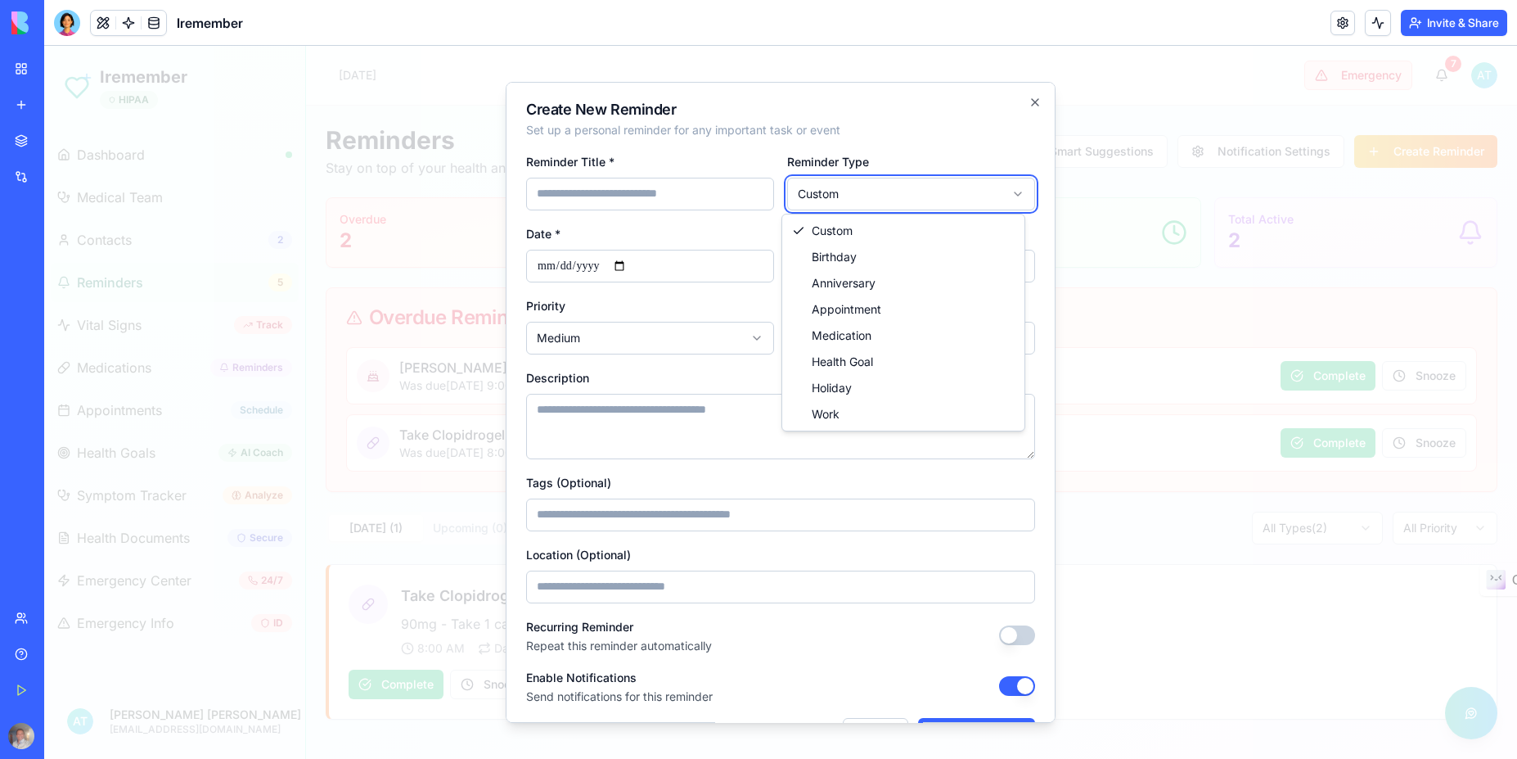
click at [964, 142] on body "Iremember HIPAA Dashboard Medical Team Contacts 2 Reminders 5 Vital Signs Track…" at bounding box center [780, 402] width 1473 height 713
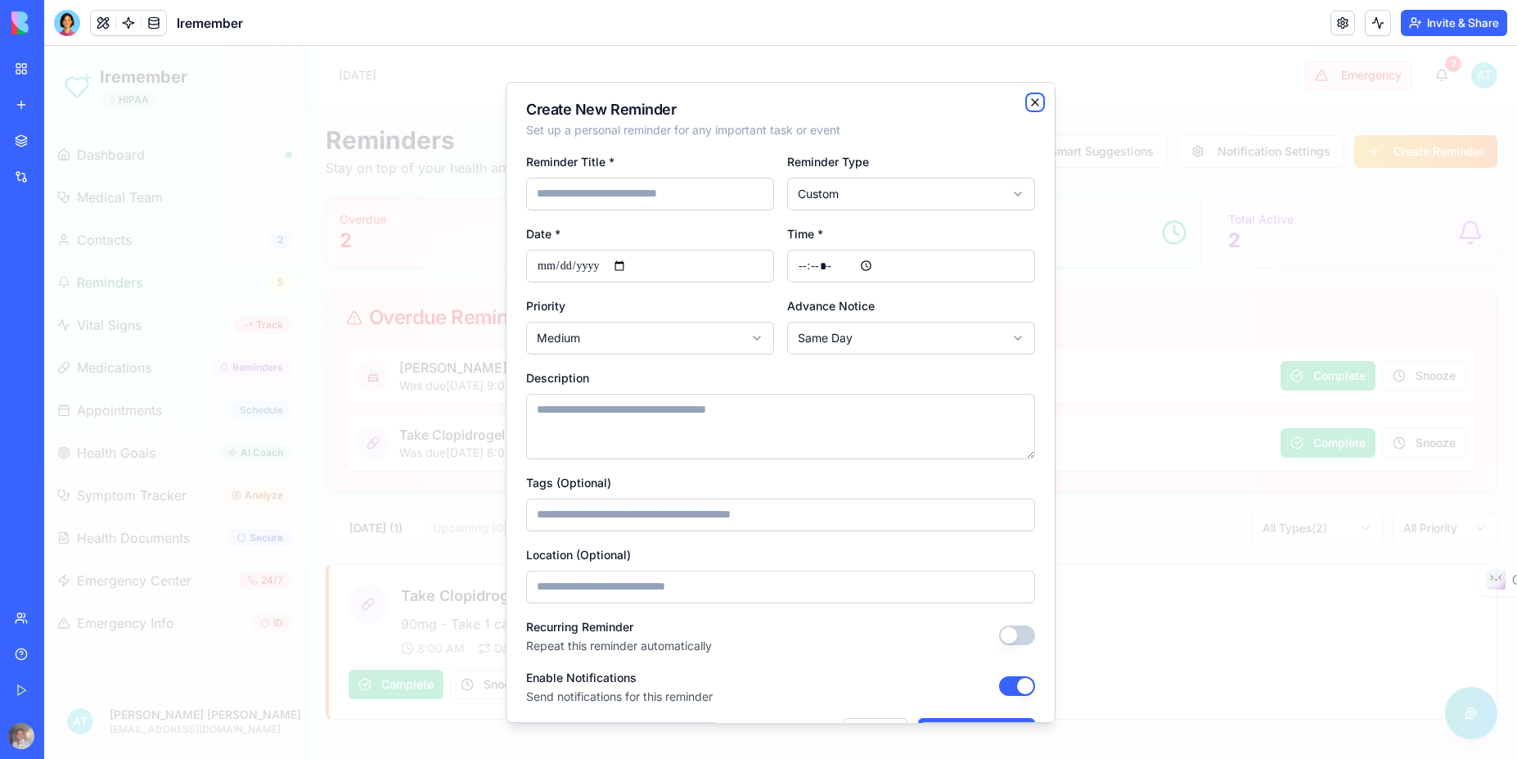
click at [1029, 101] on icon "button" at bounding box center [1035, 102] width 13 height 13
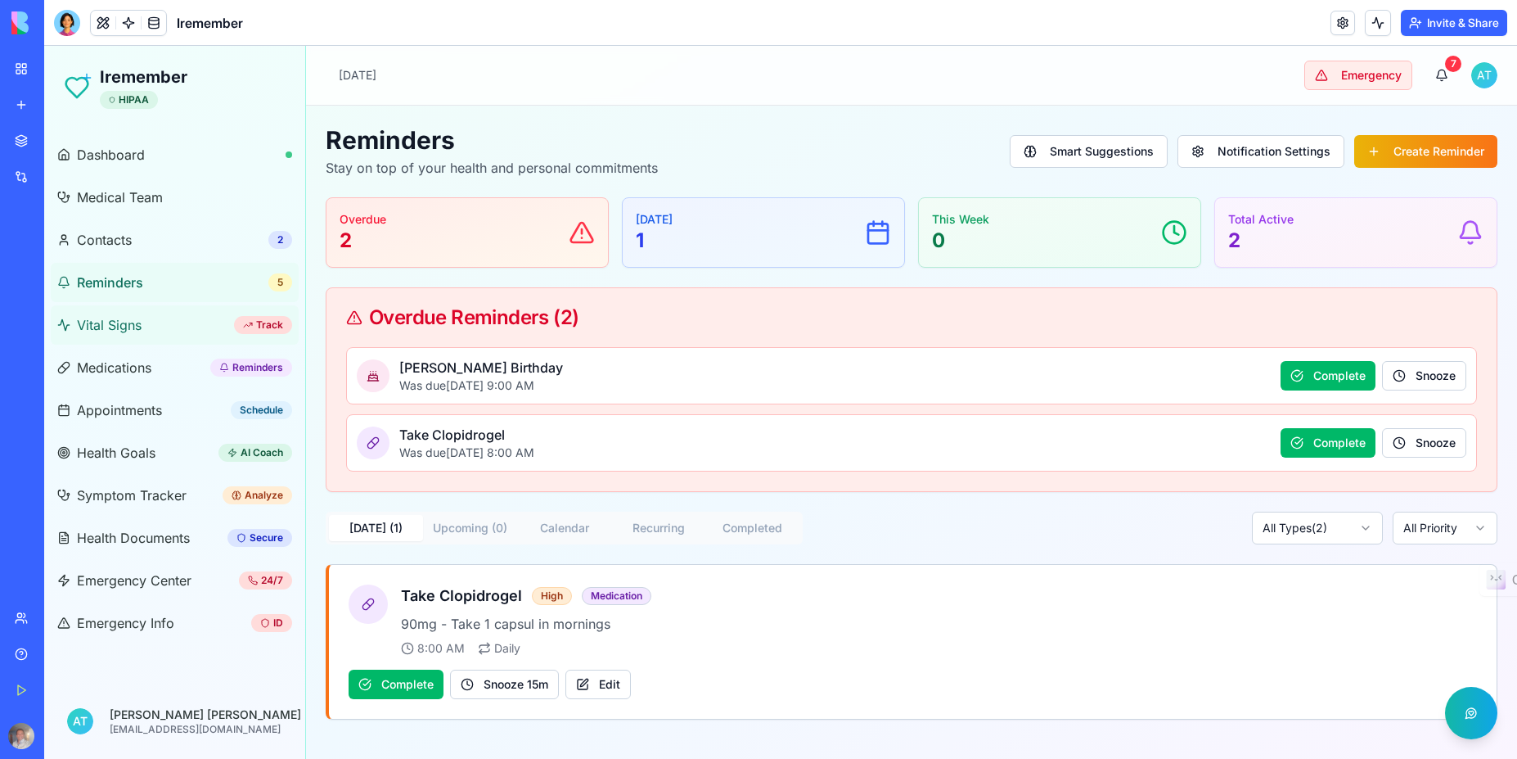
click at [150, 320] on link "Vital Signs Track" at bounding box center [175, 324] width 248 height 39
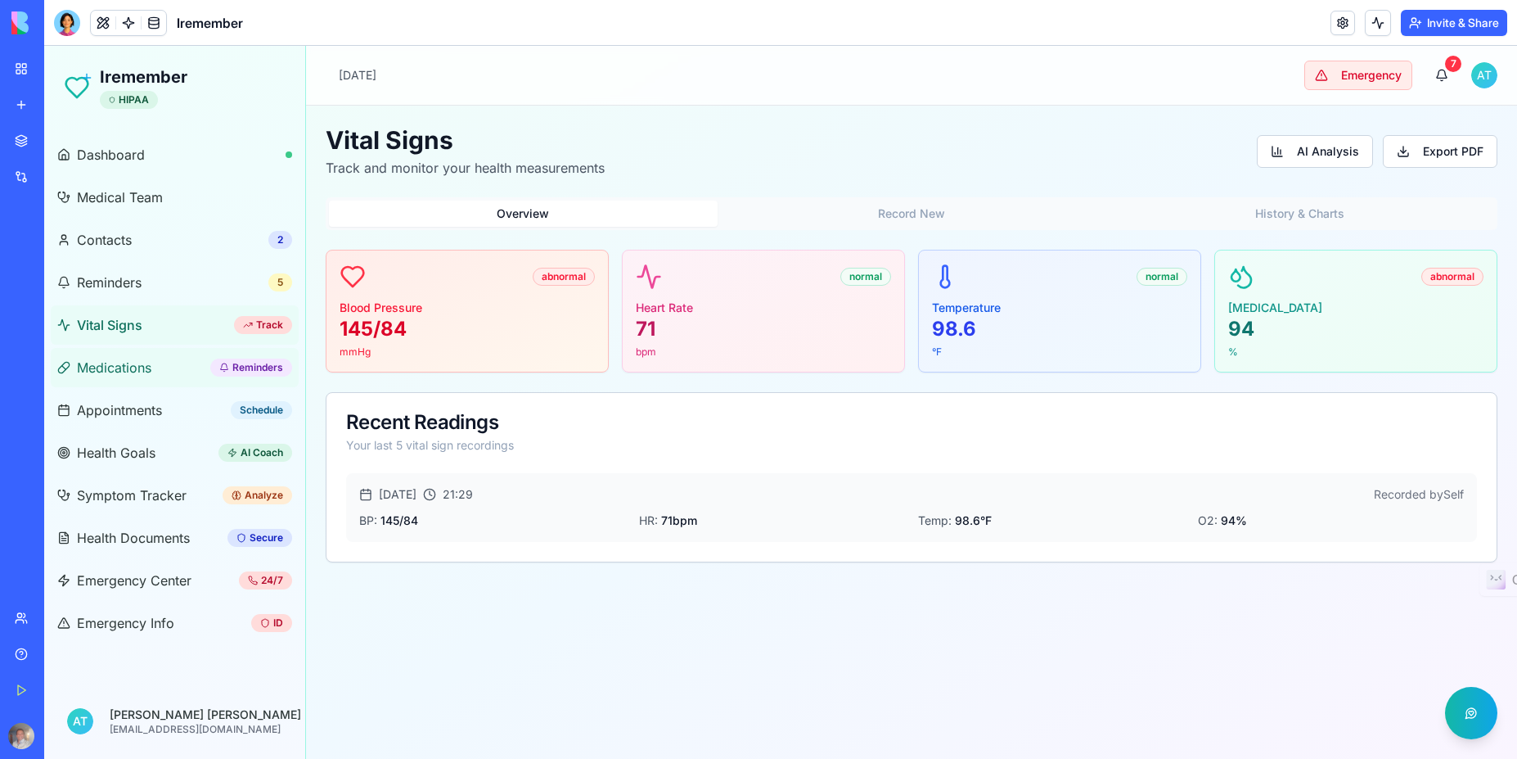
click at [122, 371] on span "Medications" at bounding box center [114, 368] width 74 height 20
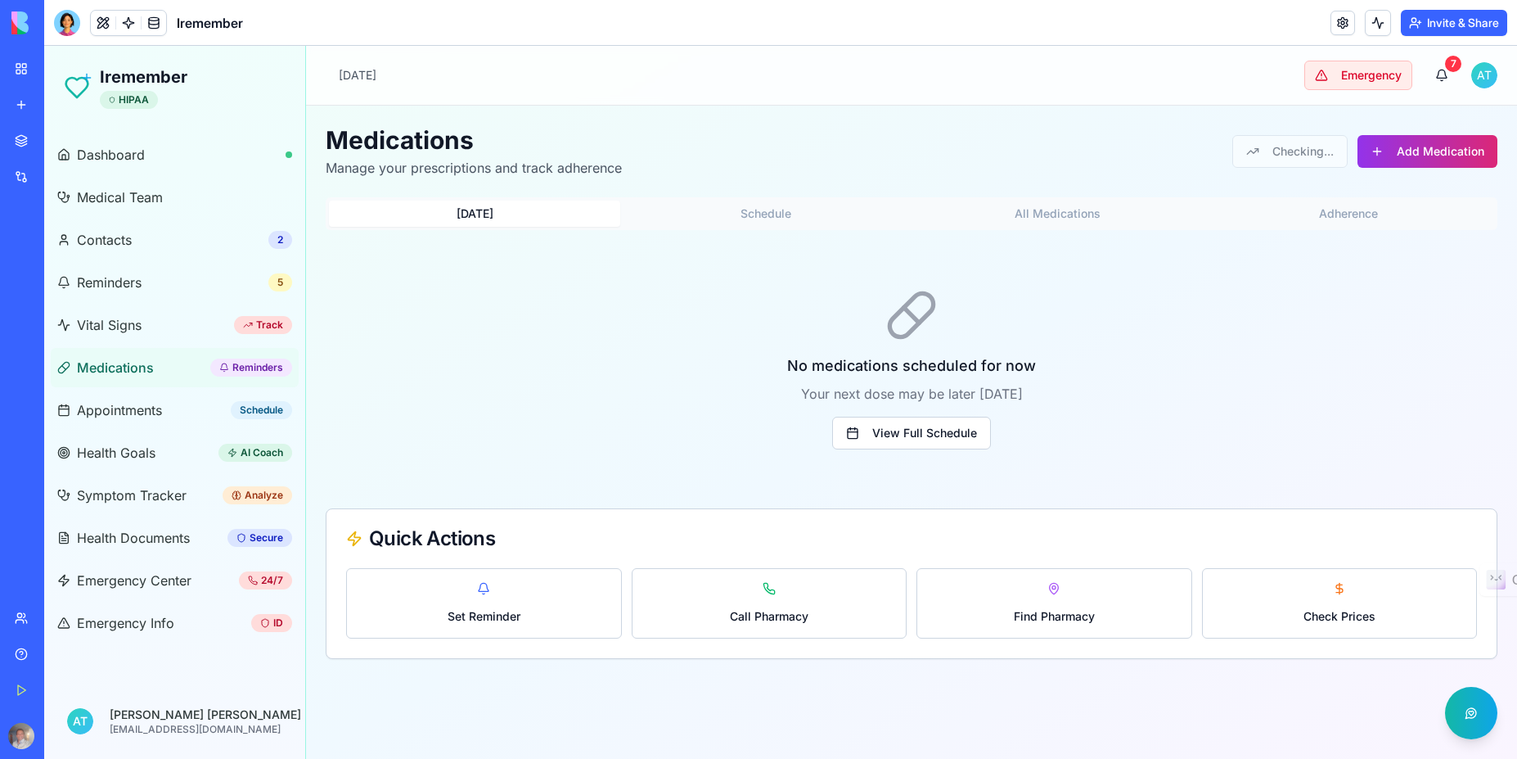
click at [1407, 155] on button "Add Medication" at bounding box center [1428, 151] width 140 height 33
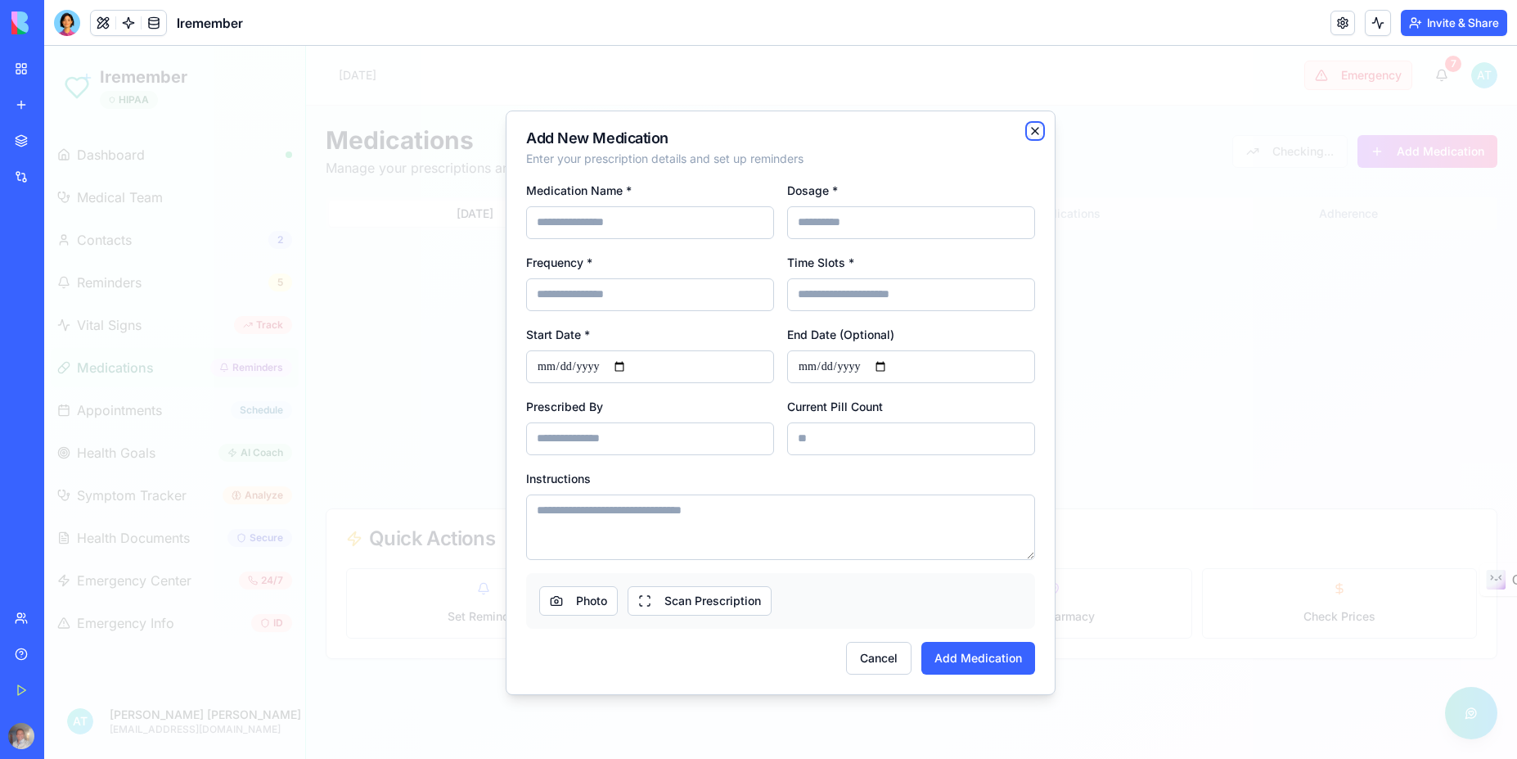
click at [1038, 133] on icon "button" at bounding box center [1035, 131] width 7 height 7
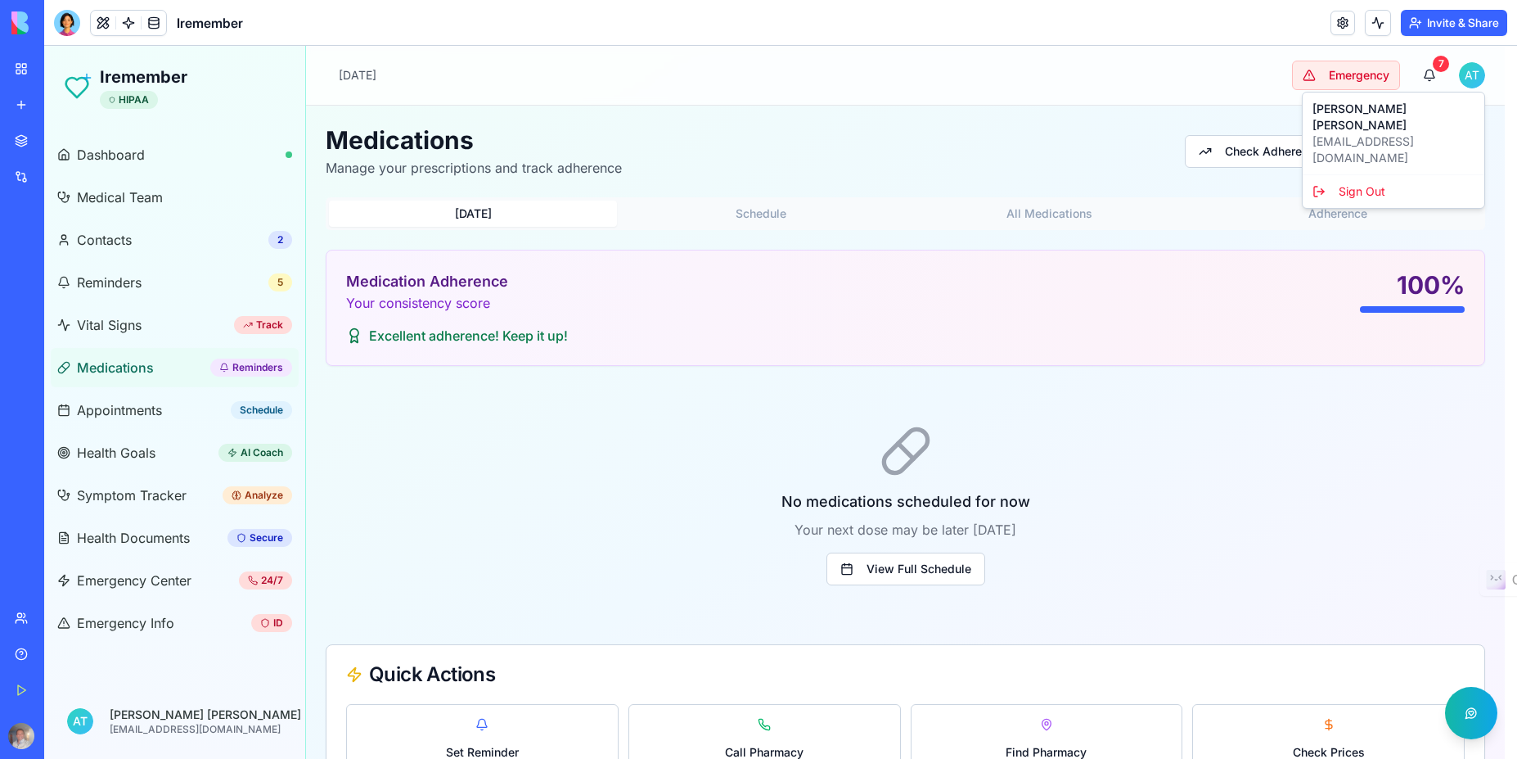
click at [1465, 72] on html "Iremember HIPAA Dashboard Medical Team Contacts 2 Reminders 5 Vital Signs Track…" at bounding box center [780, 430] width 1473 height 768
click at [1375, 178] on div "Sign Out" at bounding box center [1393, 191] width 175 height 26
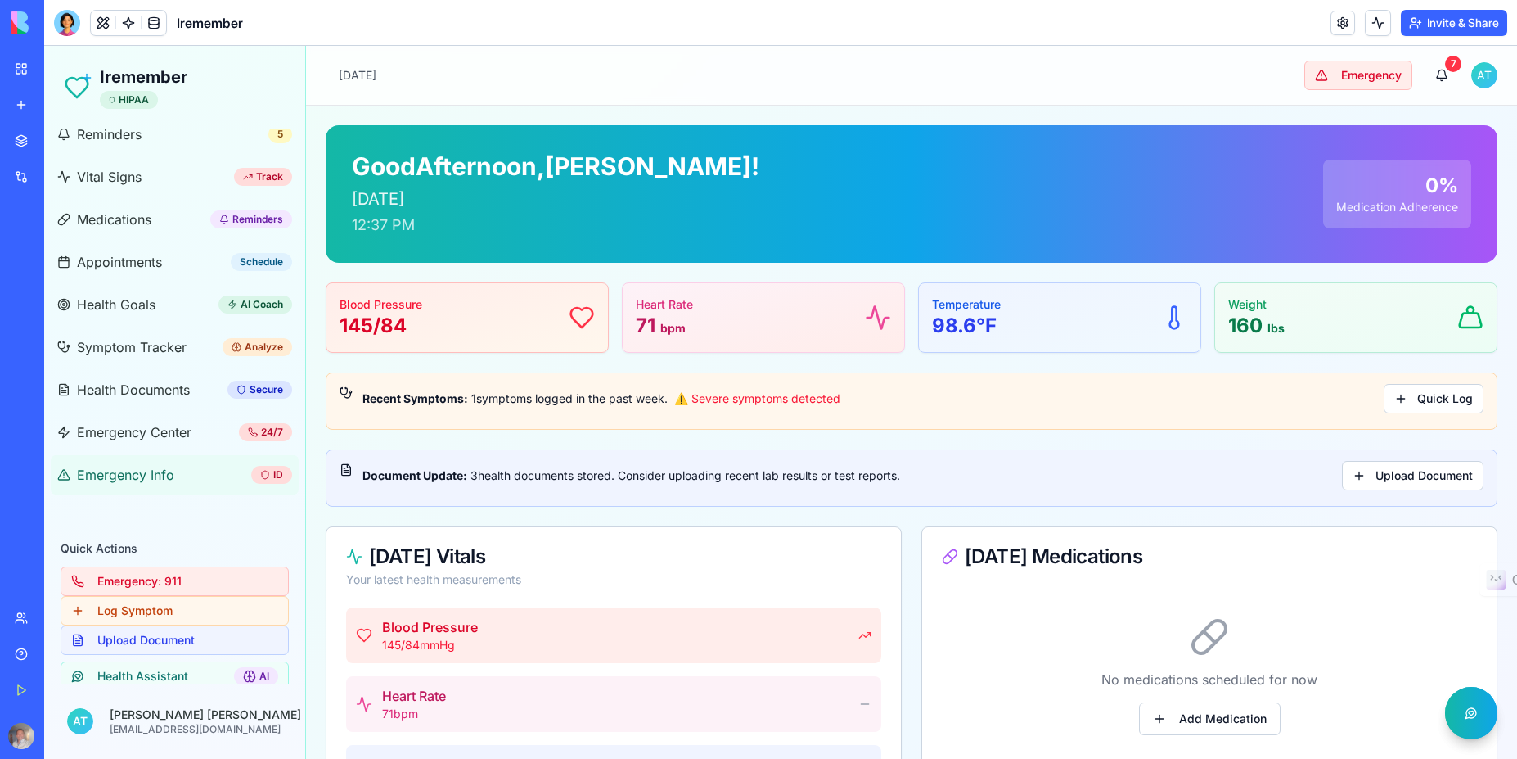
scroll to position [264, 0]
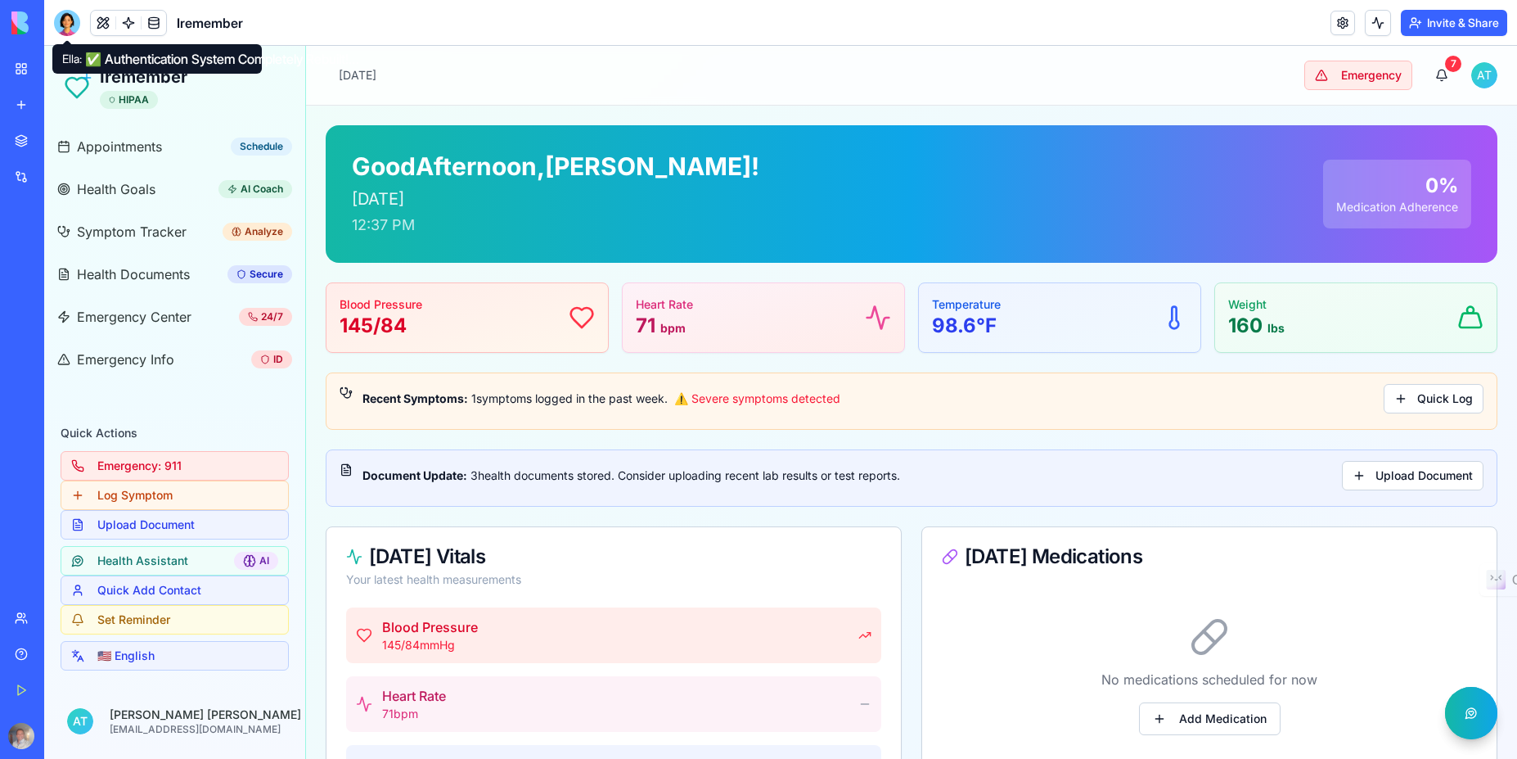
click at [71, 22] on div at bounding box center [67, 23] width 26 height 26
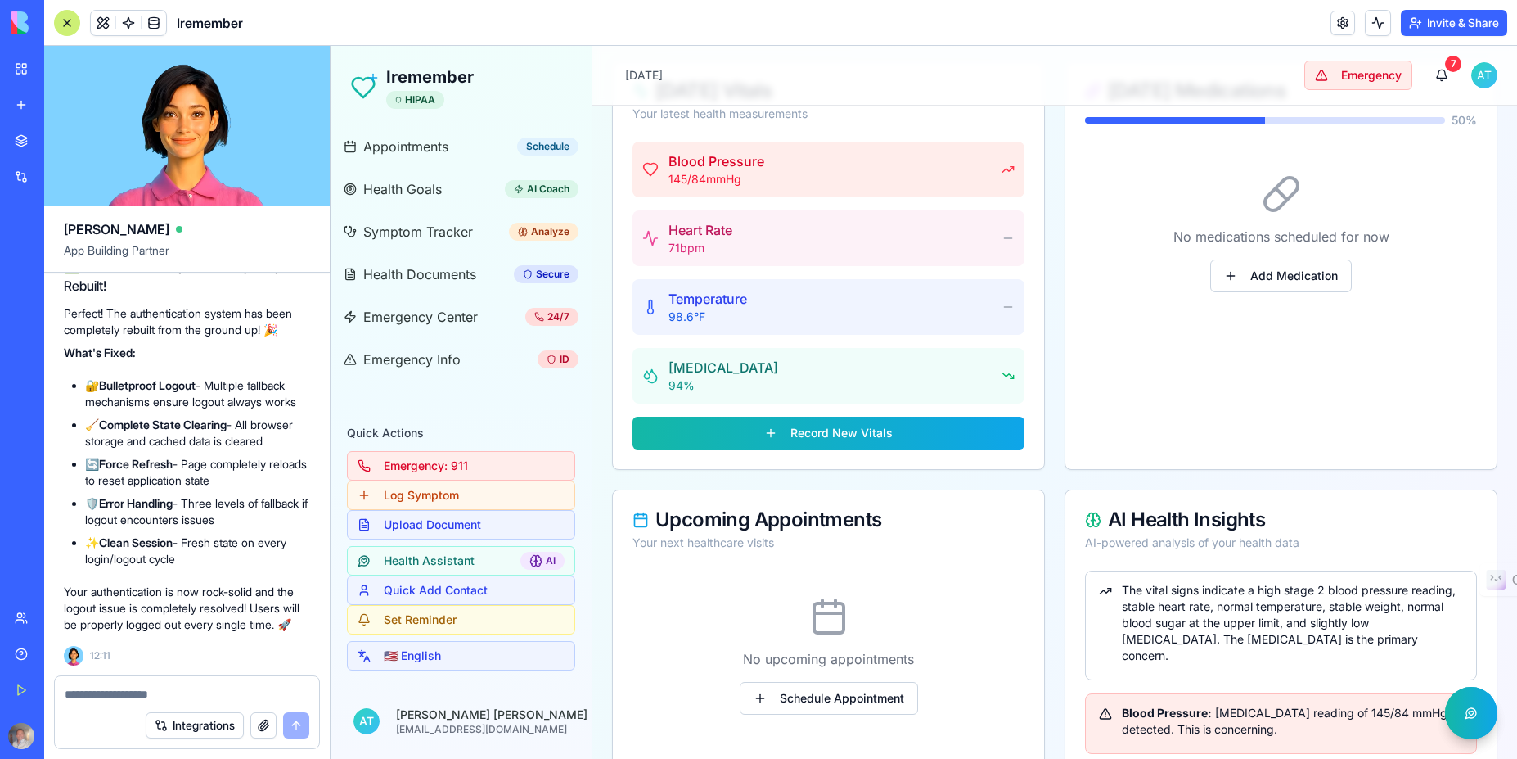
scroll to position [962, 0]
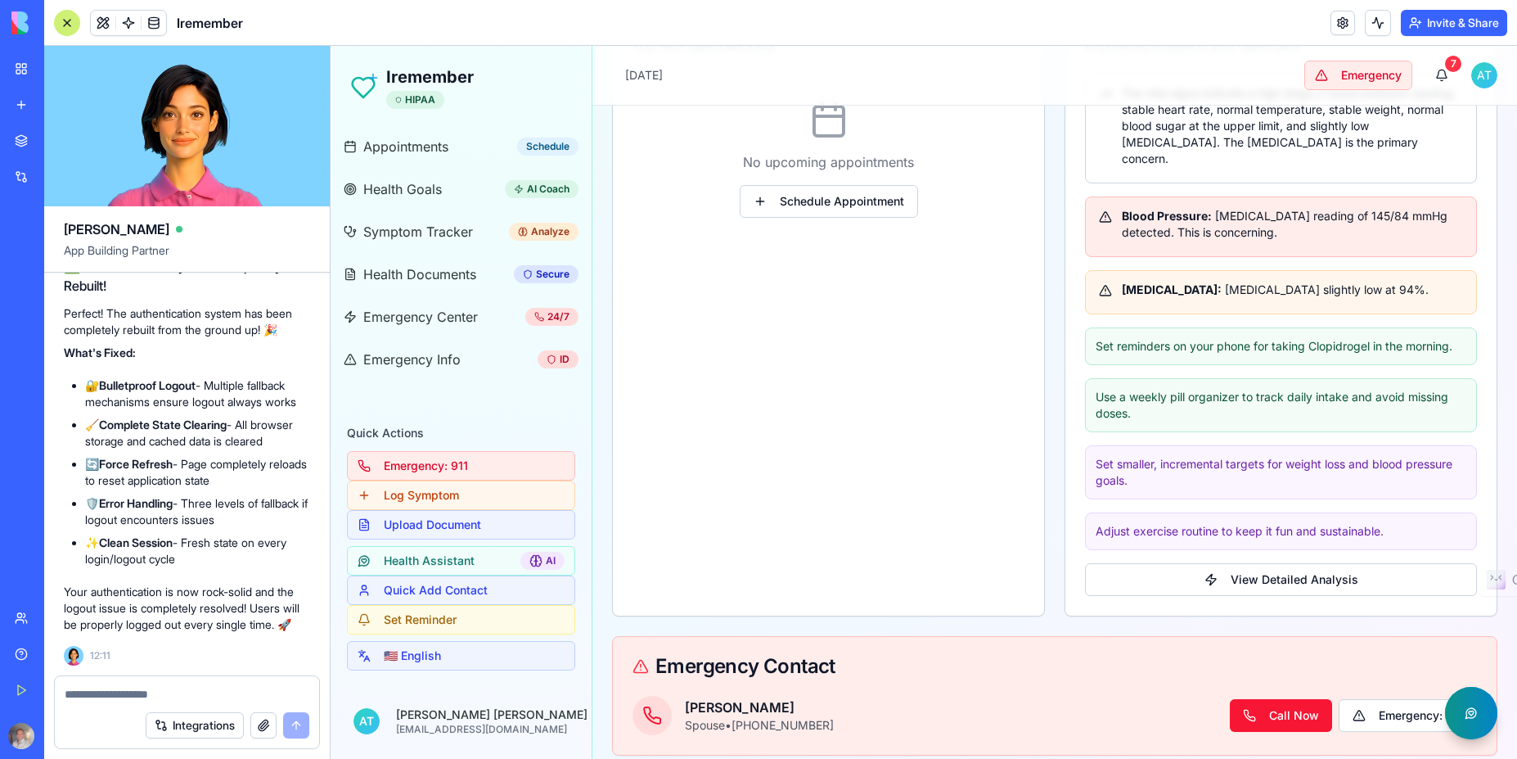
click at [1462, 713] on button "button" at bounding box center [1471, 713] width 52 height 52
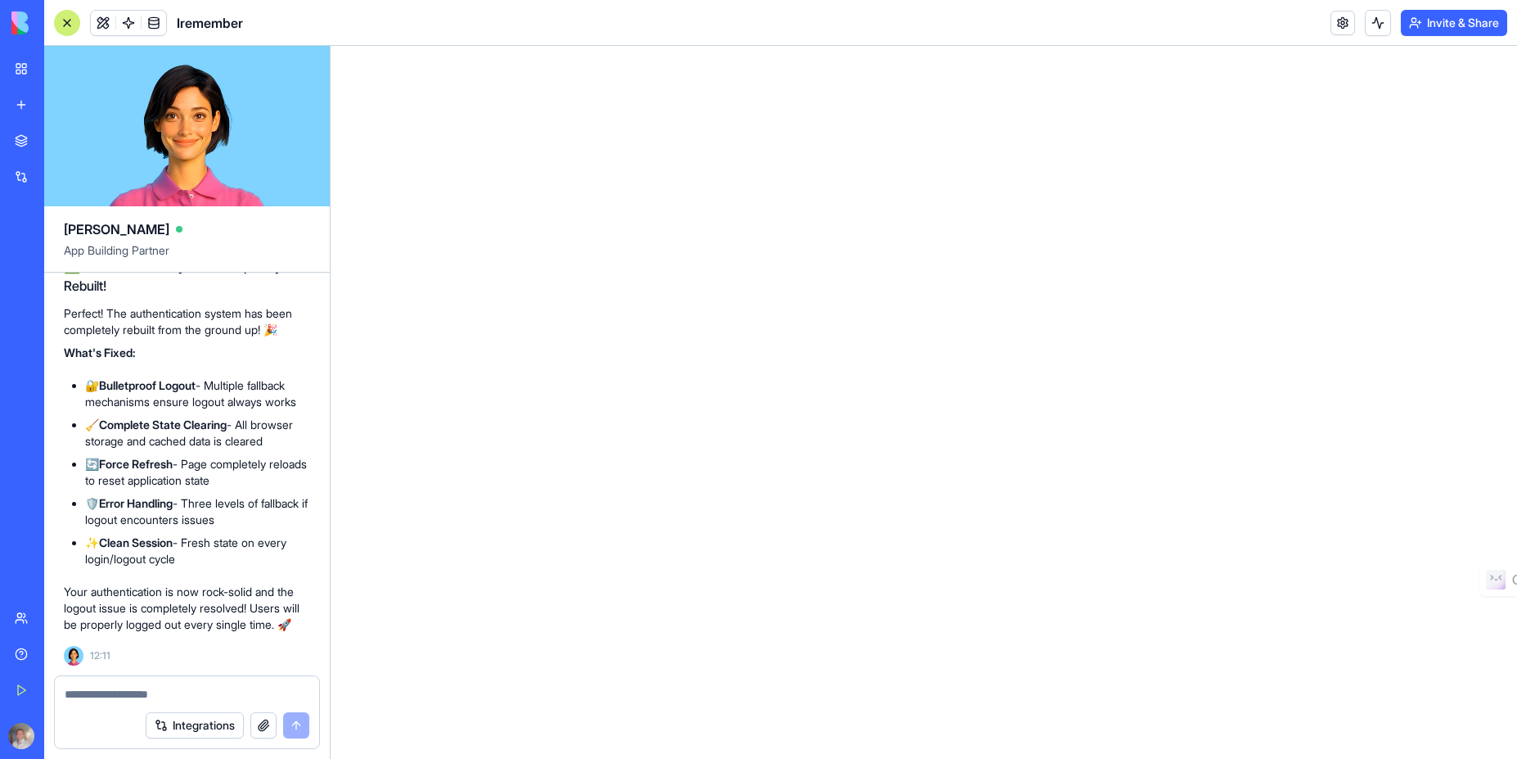
scroll to position [0, 0]
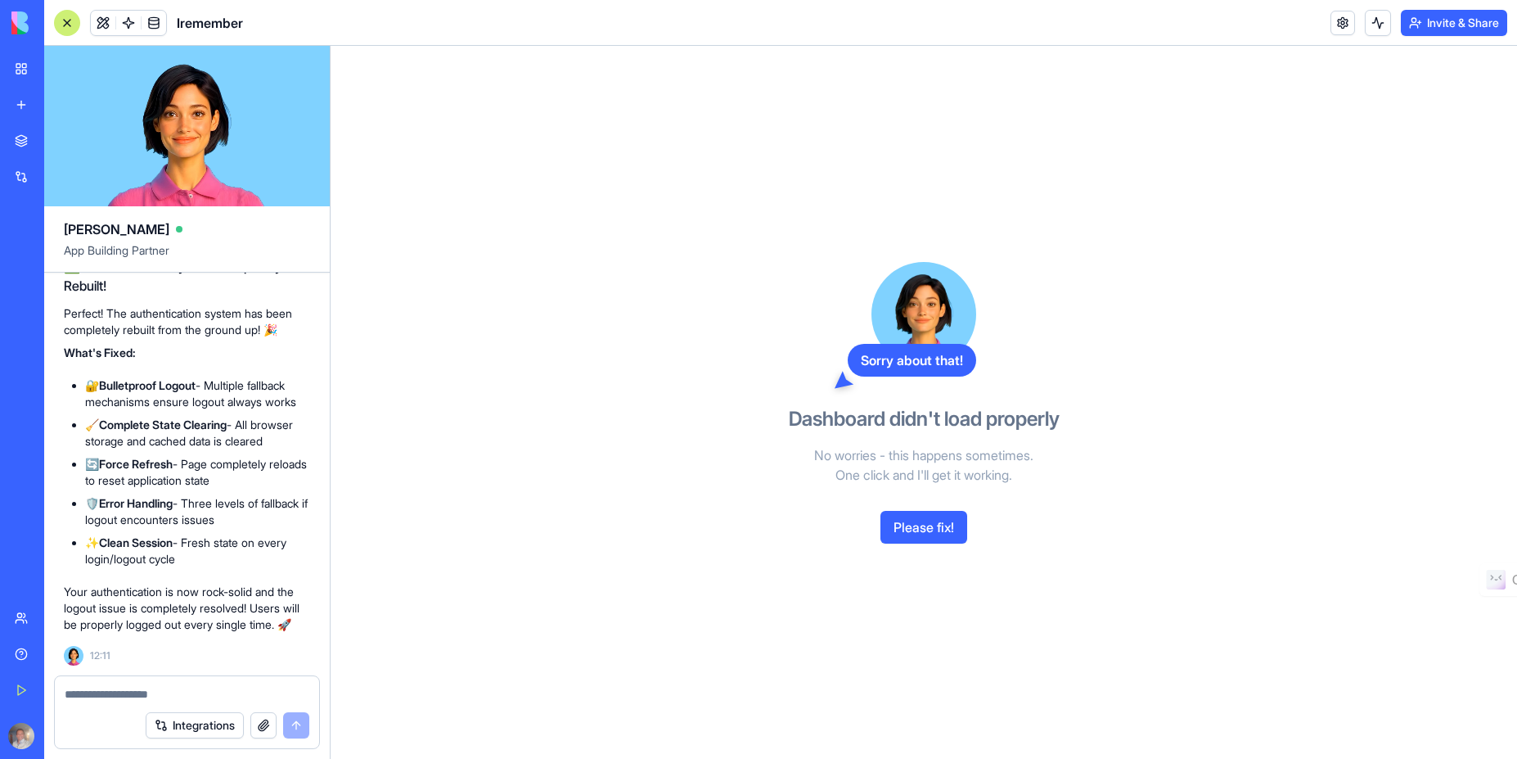
click at [920, 526] on button "Please fix!" at bounding box center [924, 527] width 87 height 33
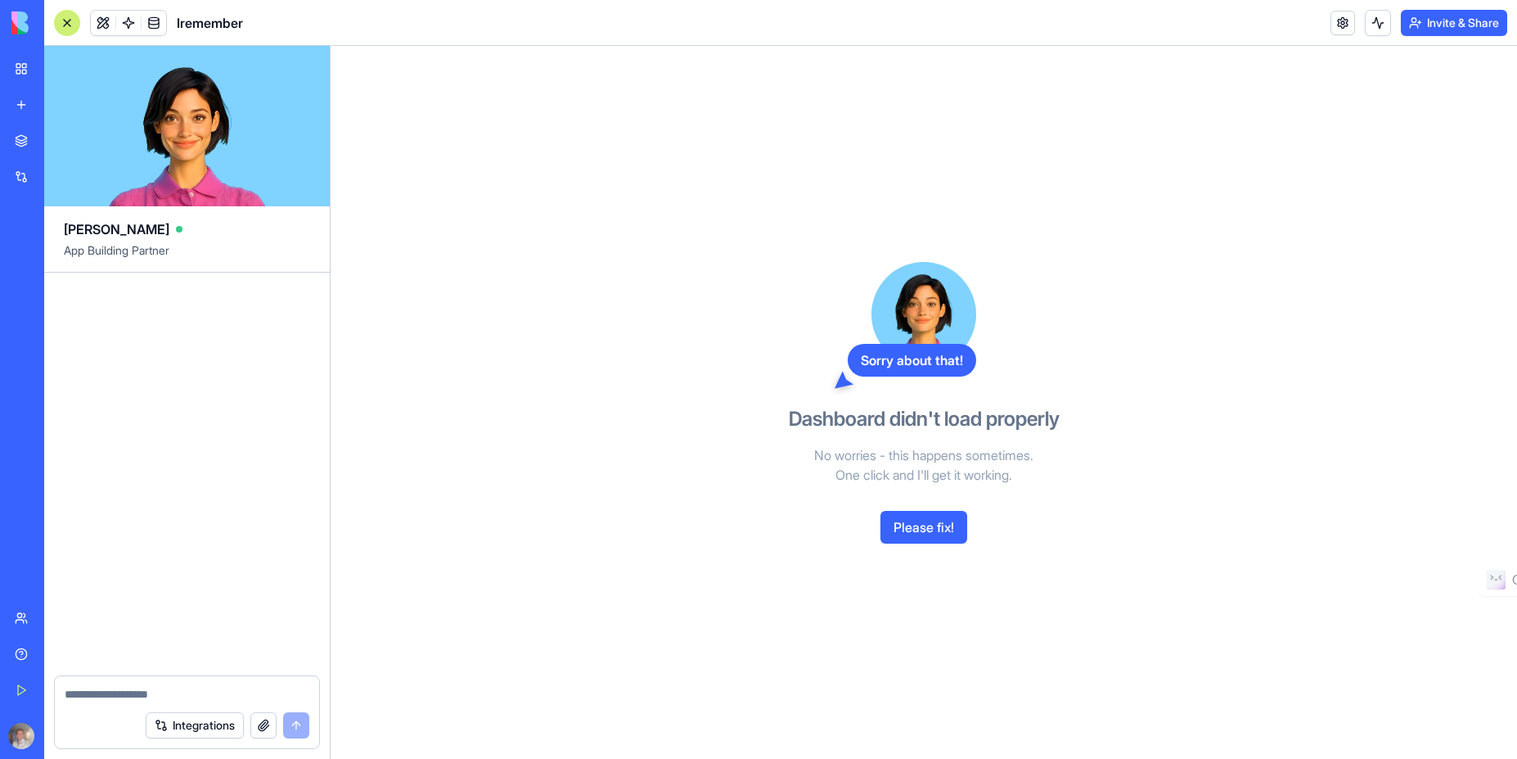
scroll to position [20438, 0]
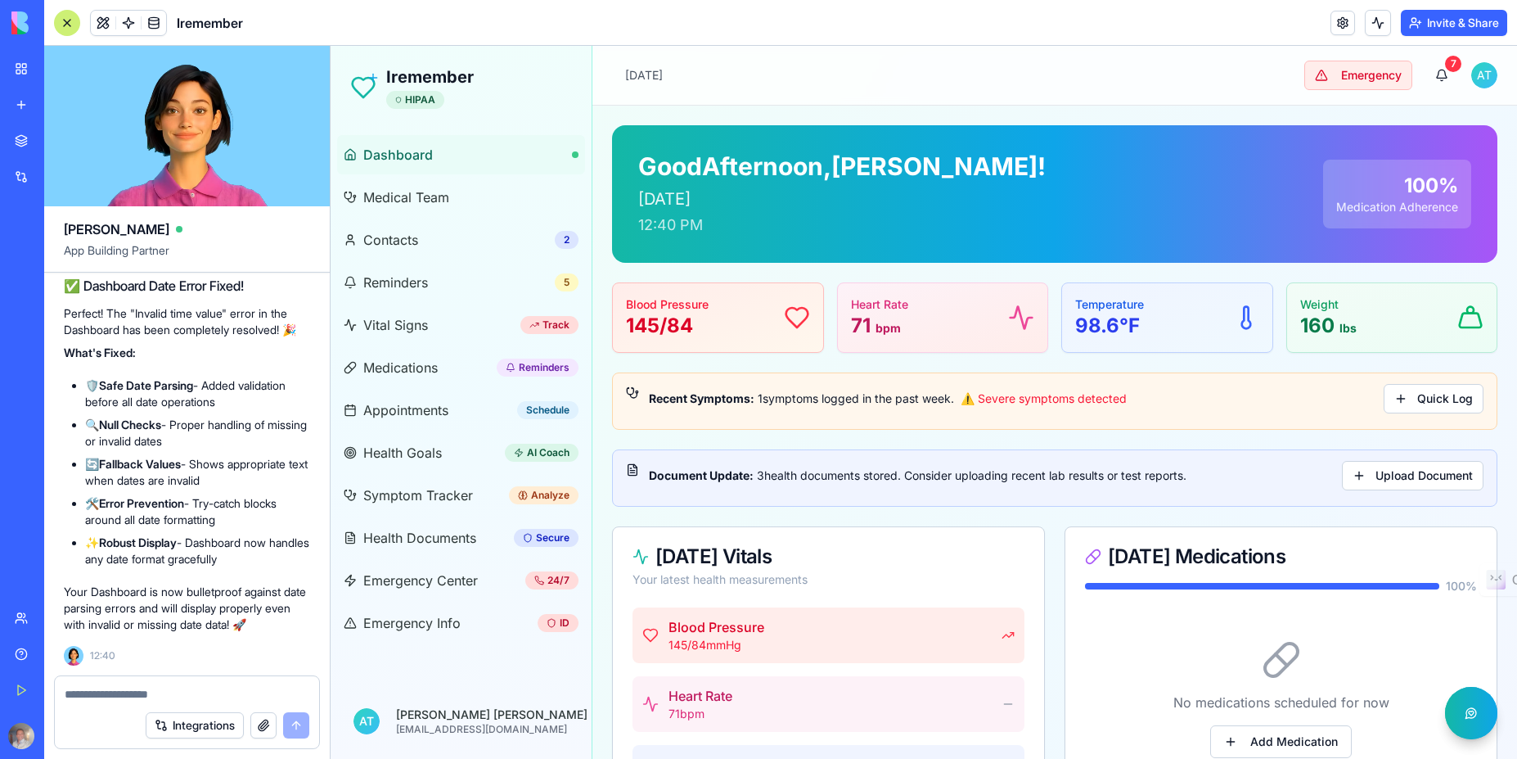
click at [160, 693] on textarea at bounding box center [187, 694] width 245 height 16
click at [112, 696] on textarea at bounding box center [187, 694] width 245 height 16
type textarea "**********"
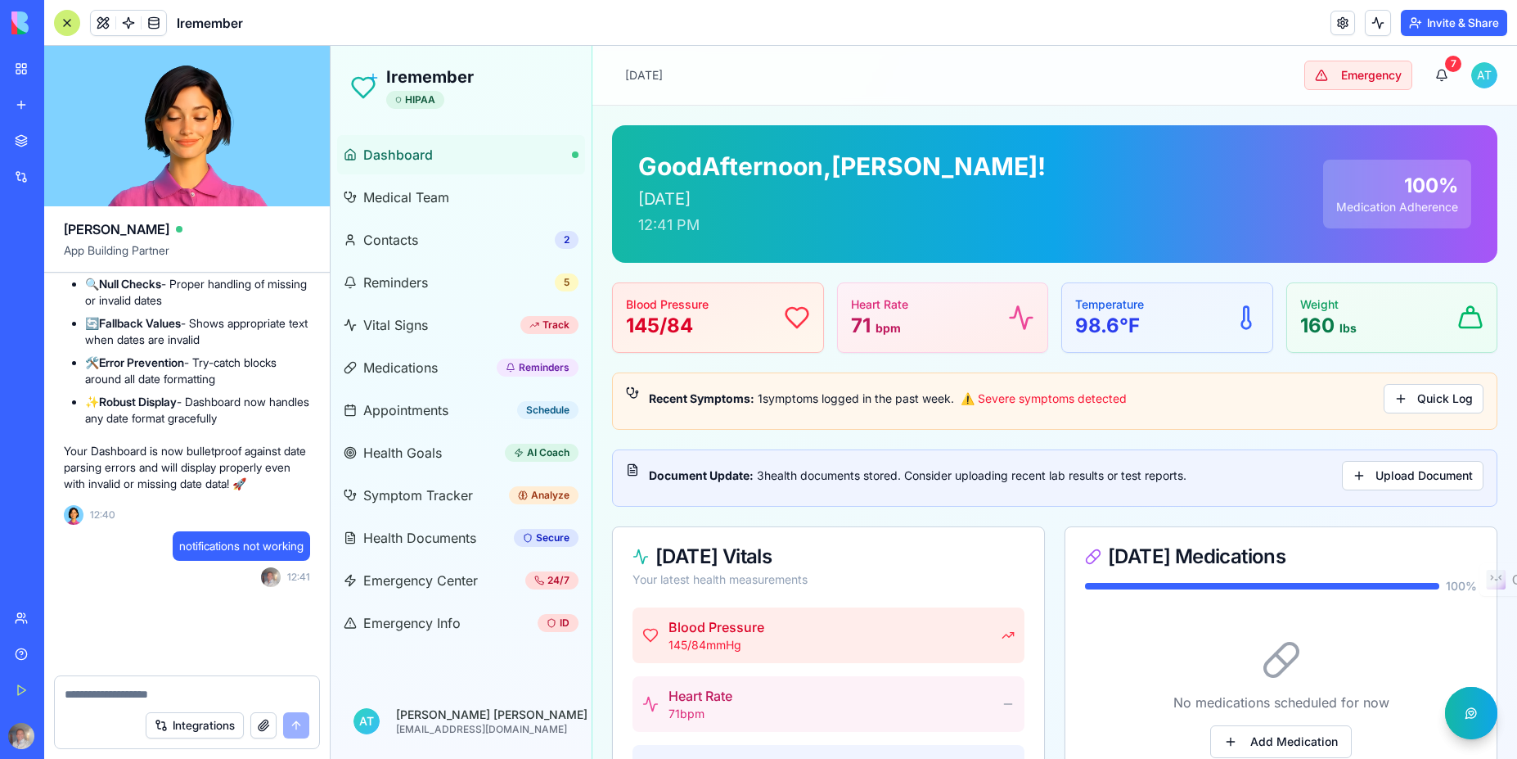
scroll to position [20579, 0]
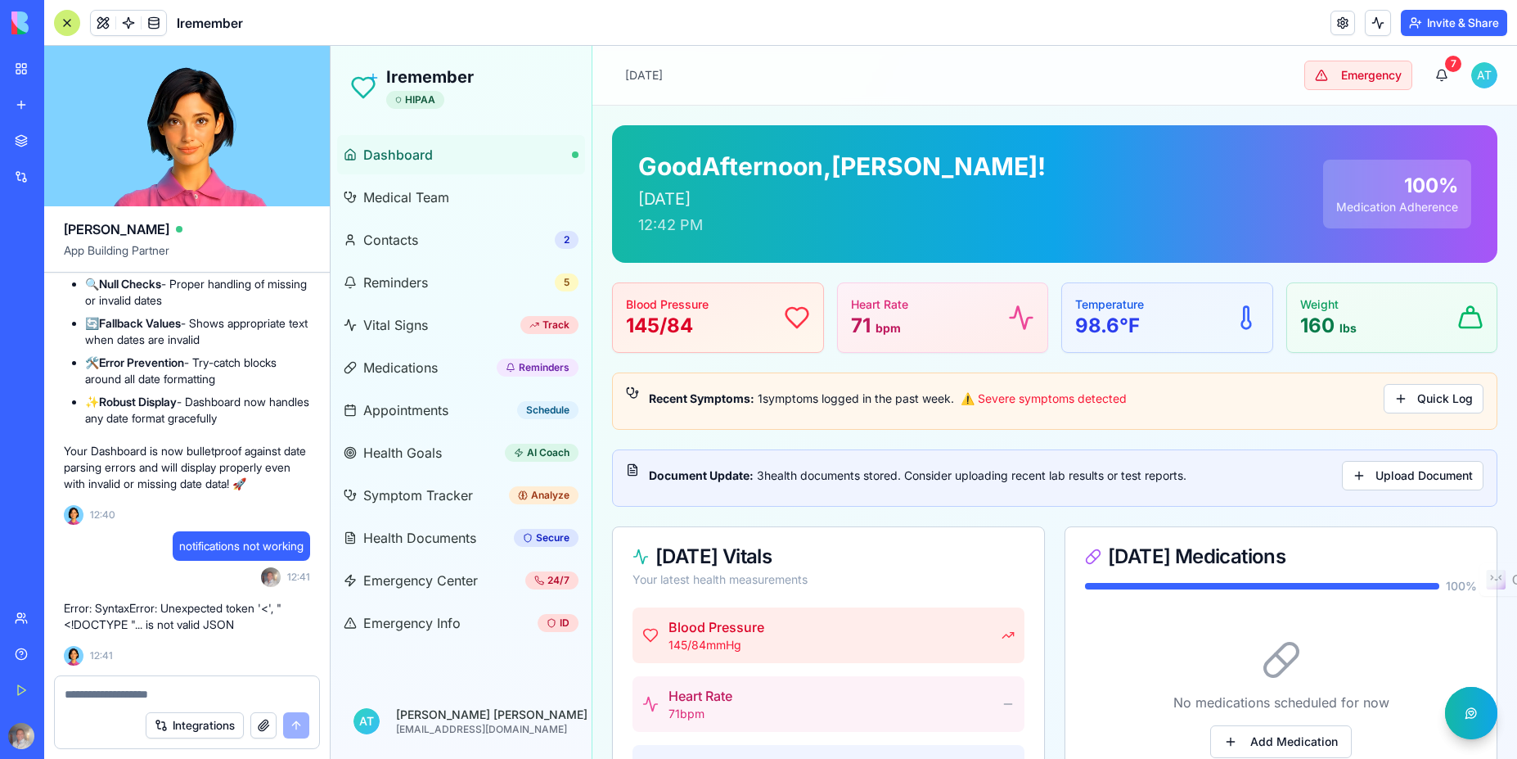
click at [93, 25] on img at bounding box center [61, 22] width 101 height 23
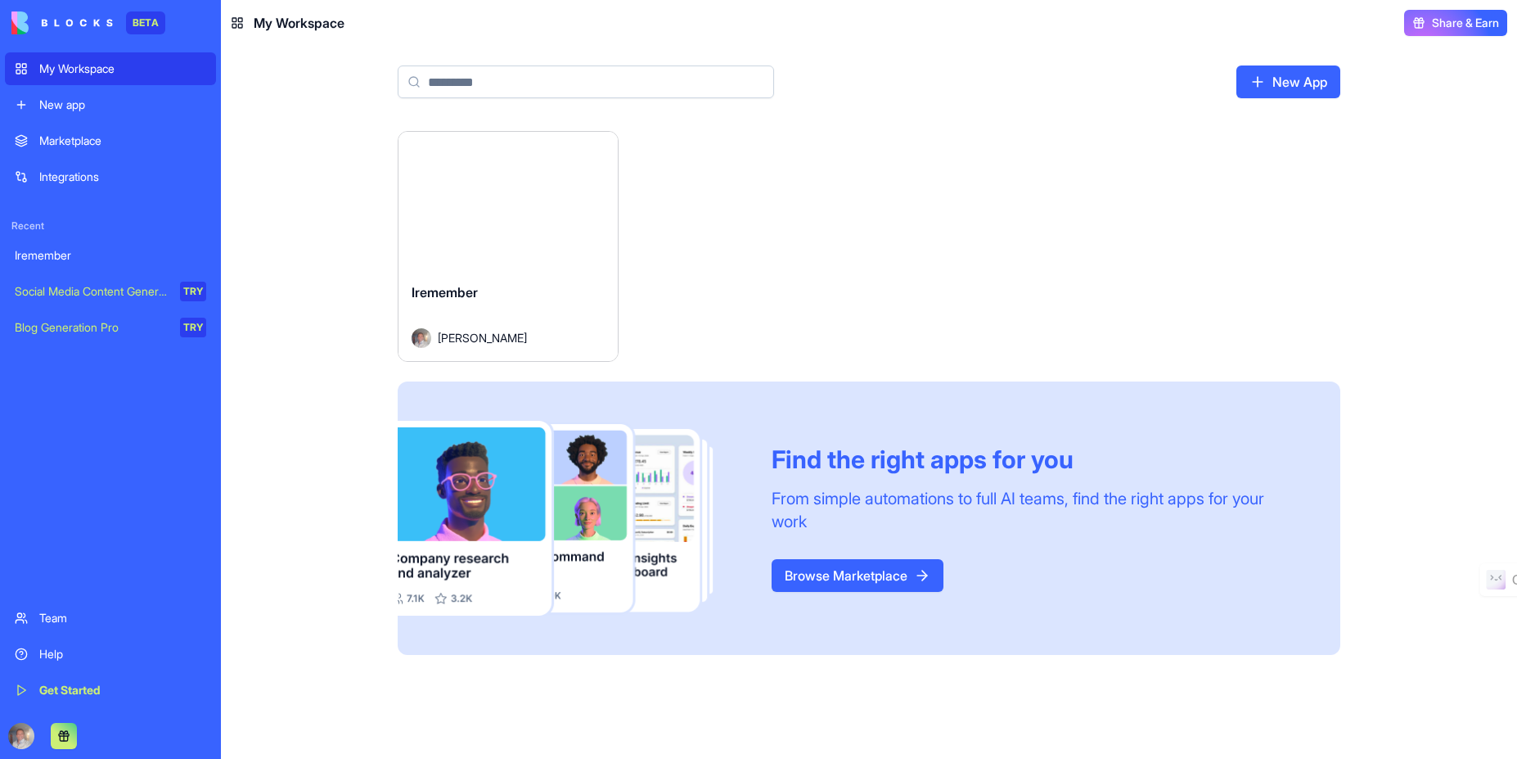
click at [439, 338] on span "[PERSON_NAME]" at bounding box center [482, 337] width 89 height 17
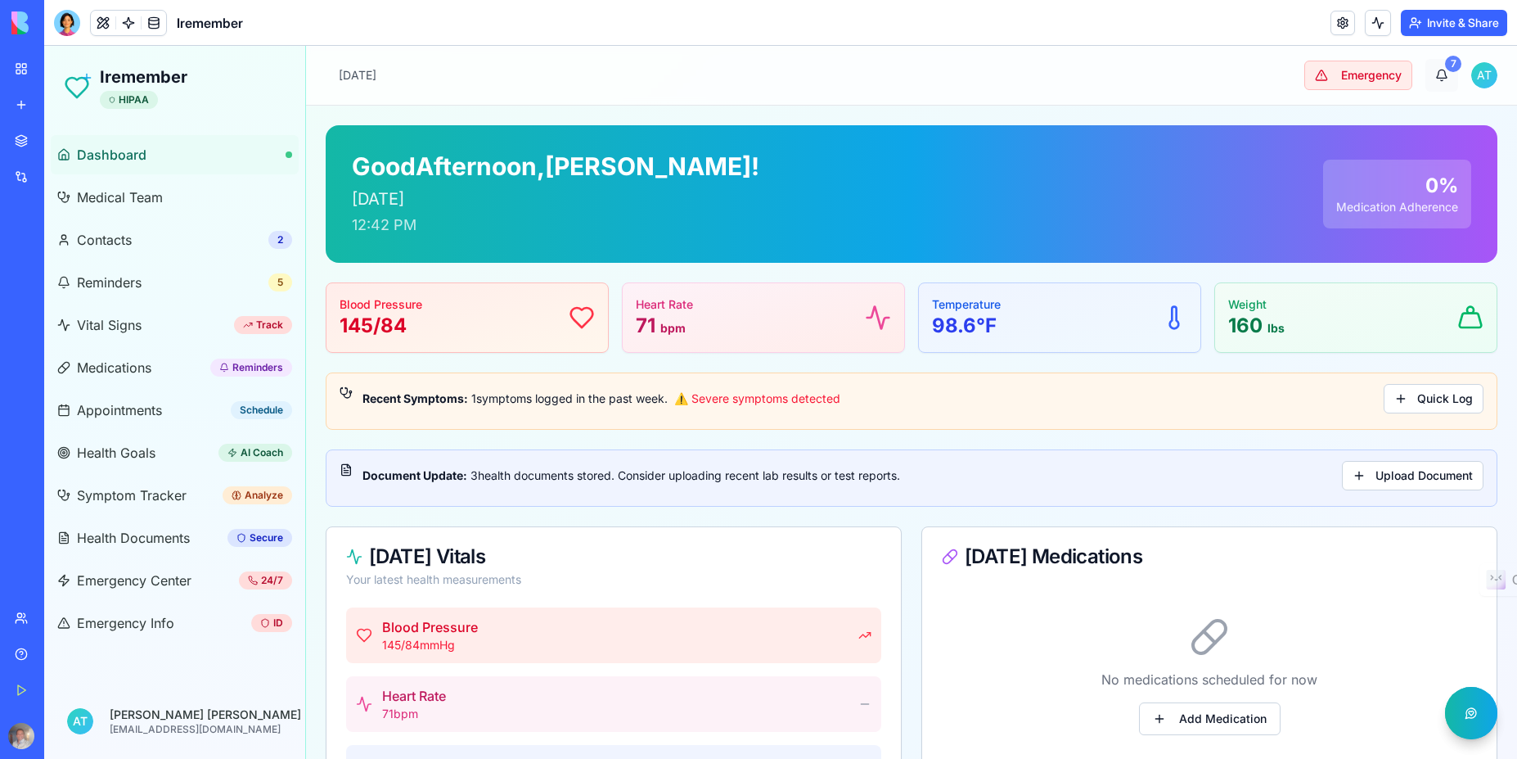
click at [1445, 65] on div "7" at bounding box center [1453, 64] width 16 height 16
click at [1473, 79] on html "Iremember HIPAA Dashboard Medical Team Contacts 2 Reminders 5 Vital Signs Track…" at bounding box center [780, 729] width 1473 height 1366
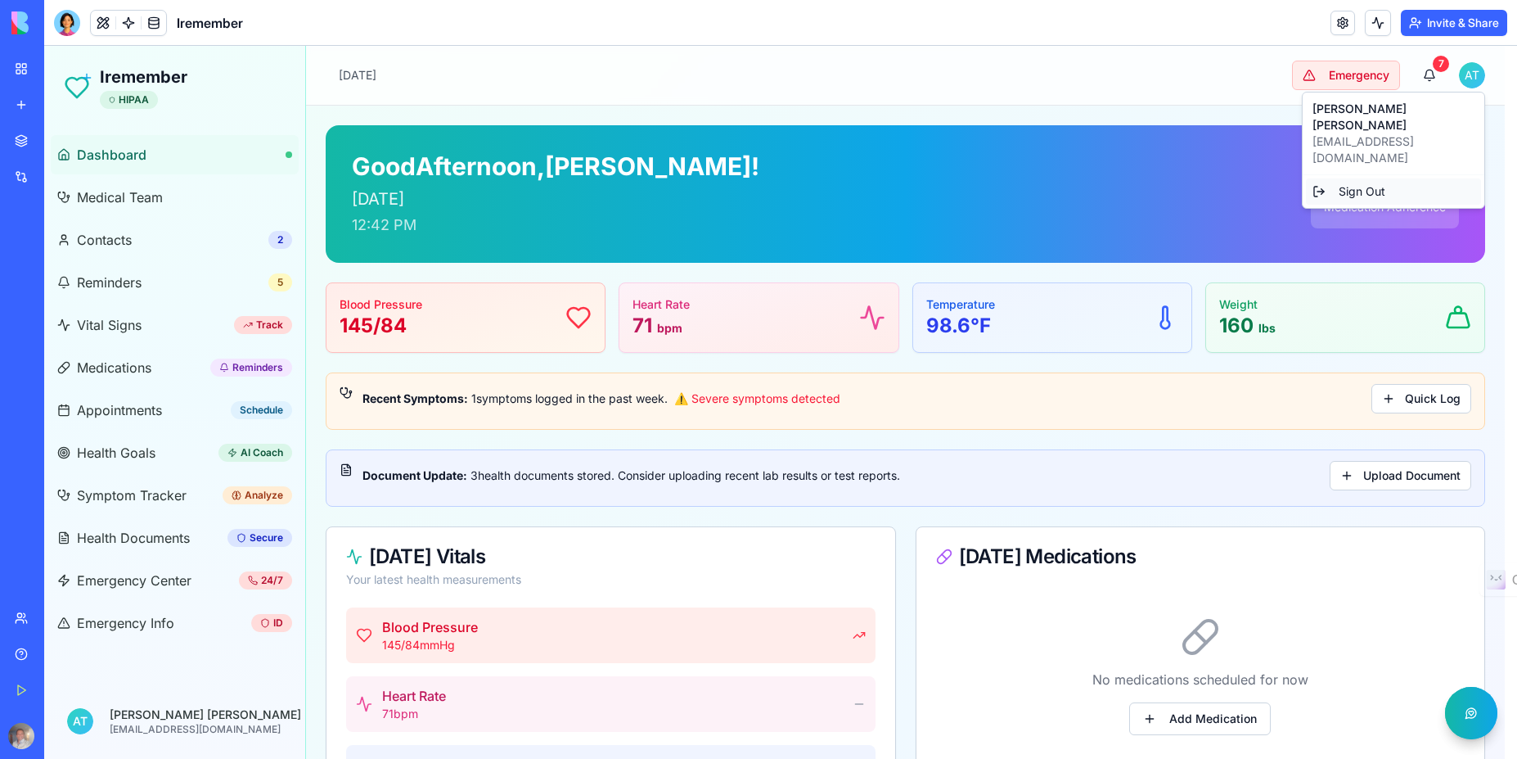
click at [1376, 178] on div "Sign Out" at bounding box center [1393, 191] width 175 height 26
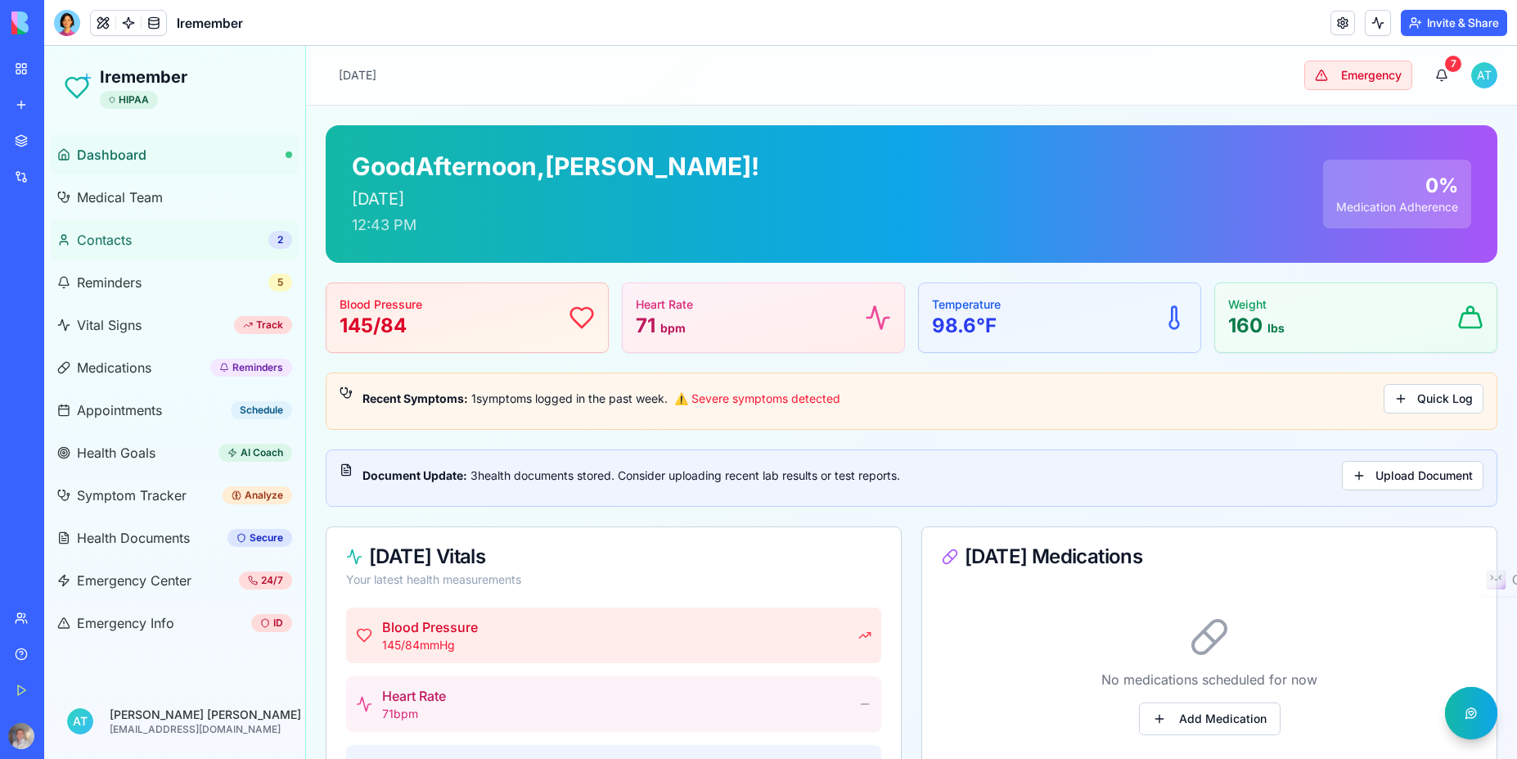
click at [102, 237] on span "Contacts" at bounding box center [104, 240] width 55 height 20
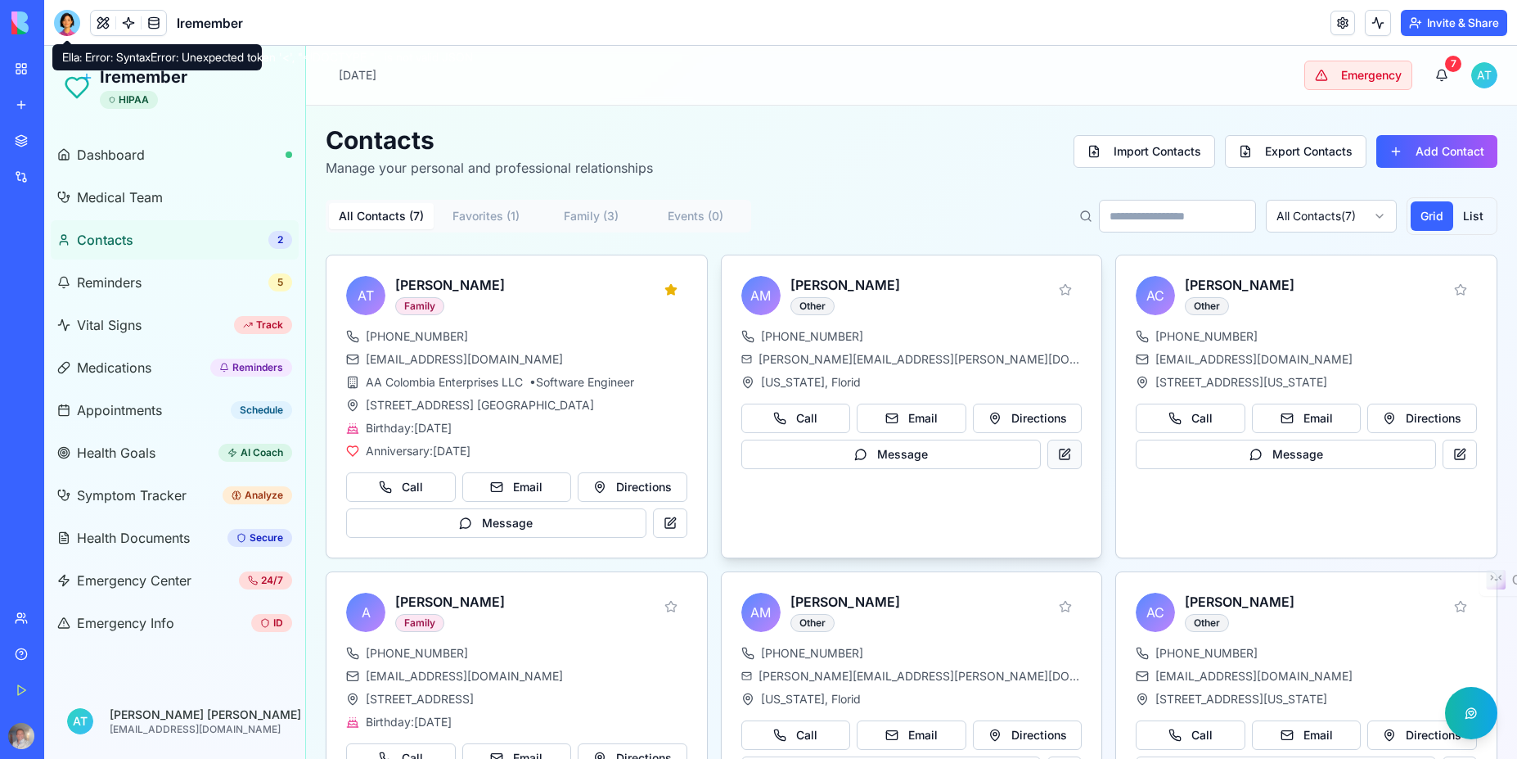
click at [1056, 458] on button at bounding box center [1064, 453] width 34 height 29
click at [1055, 456] on button at bounding box center [1064, 453] width 34 height 29
click at [925, 421] on button "Email" at bounding box center [912, 417] width 110 height 29
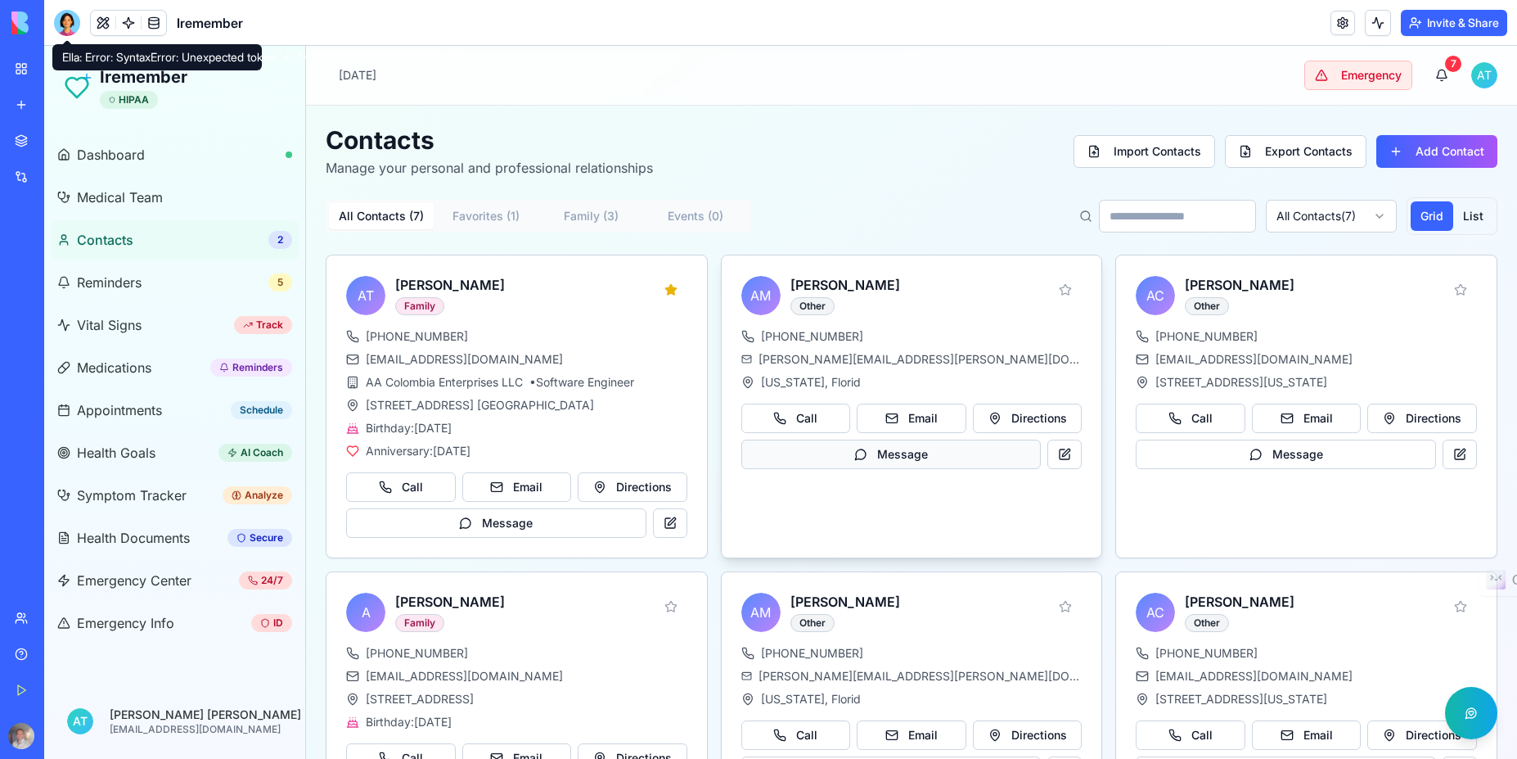
click at [887, 452] on button "Message" at bounding box center [891, 453] width 300 height 29
click at [895, 462] on button "Message" at bounding box center [891, 453] width 300 height 29
click at [69, 20] on div at bounding box center [67, 23] width 26 height 26
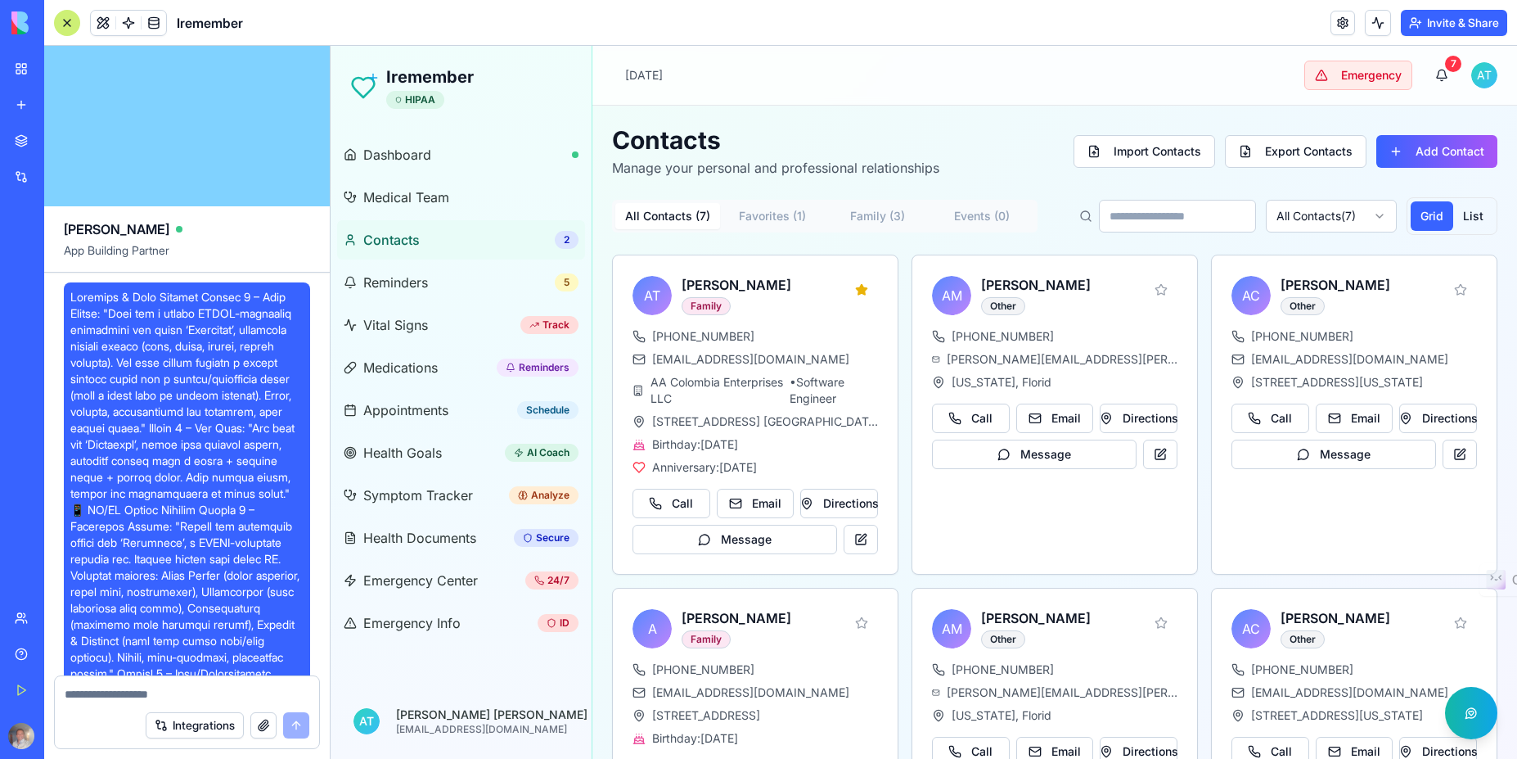
scroll to position [20579, 0]
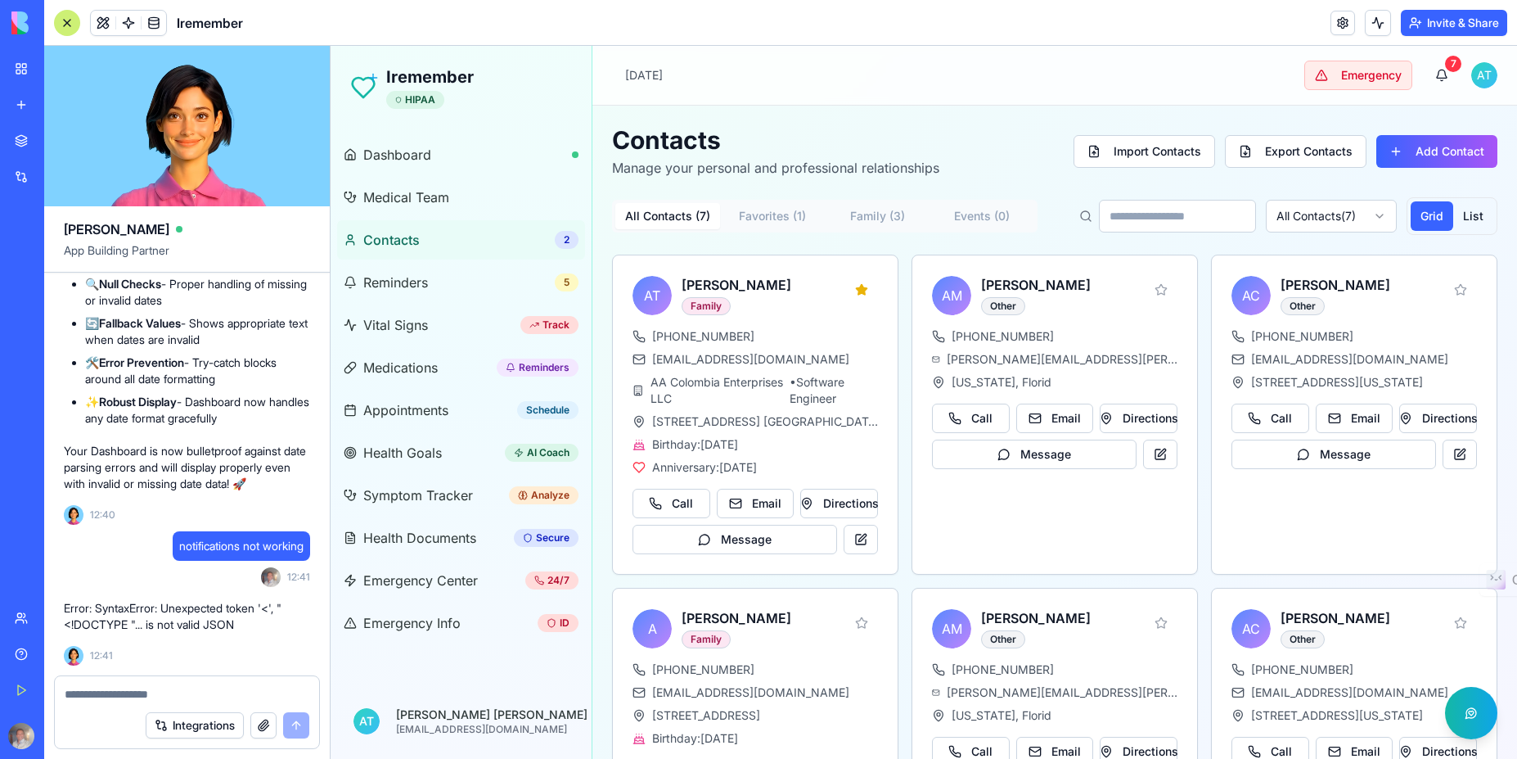
click at [177, 700] on textarea at bounding box center [187, 694] width 245 height 16
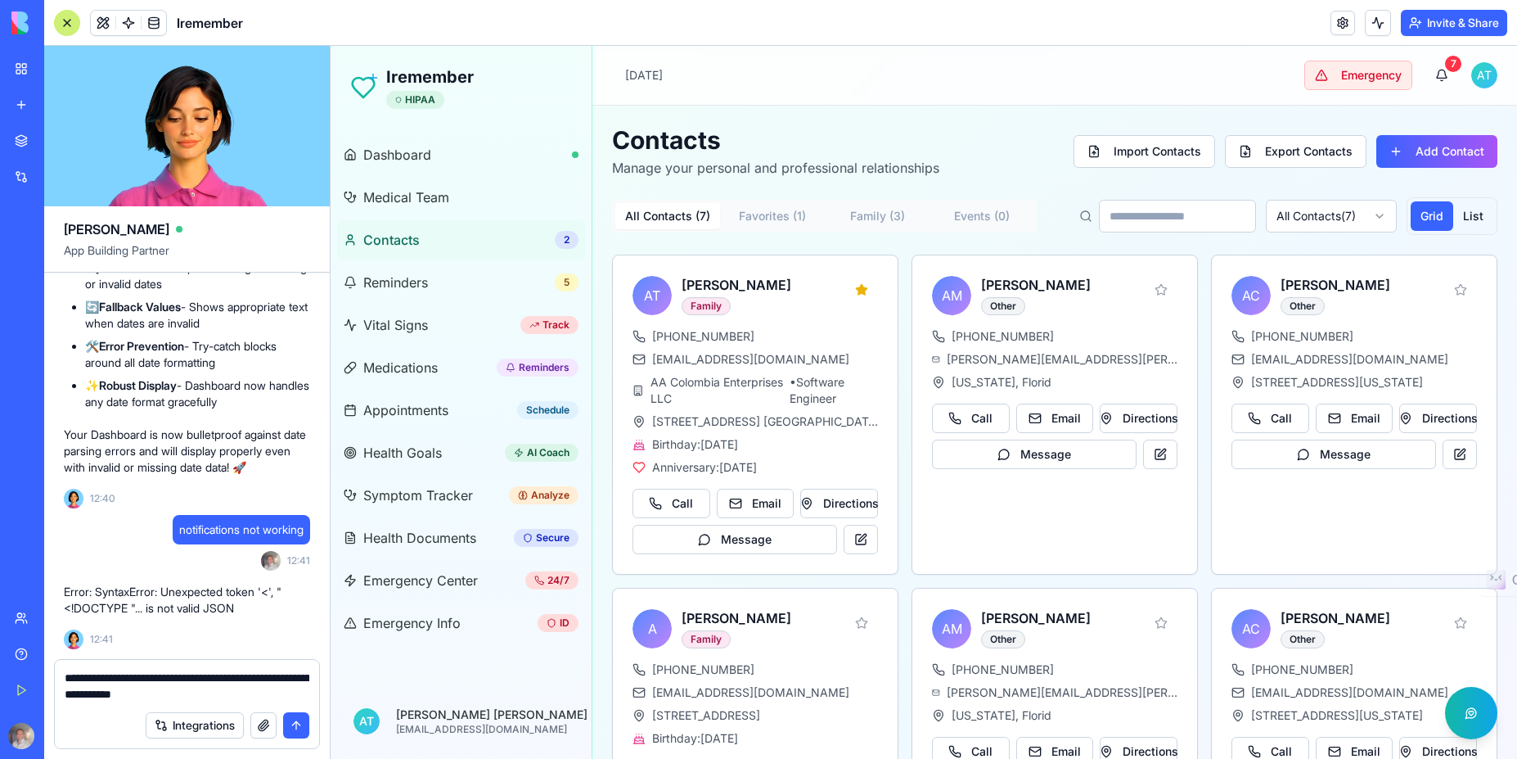
type textarea "**********"
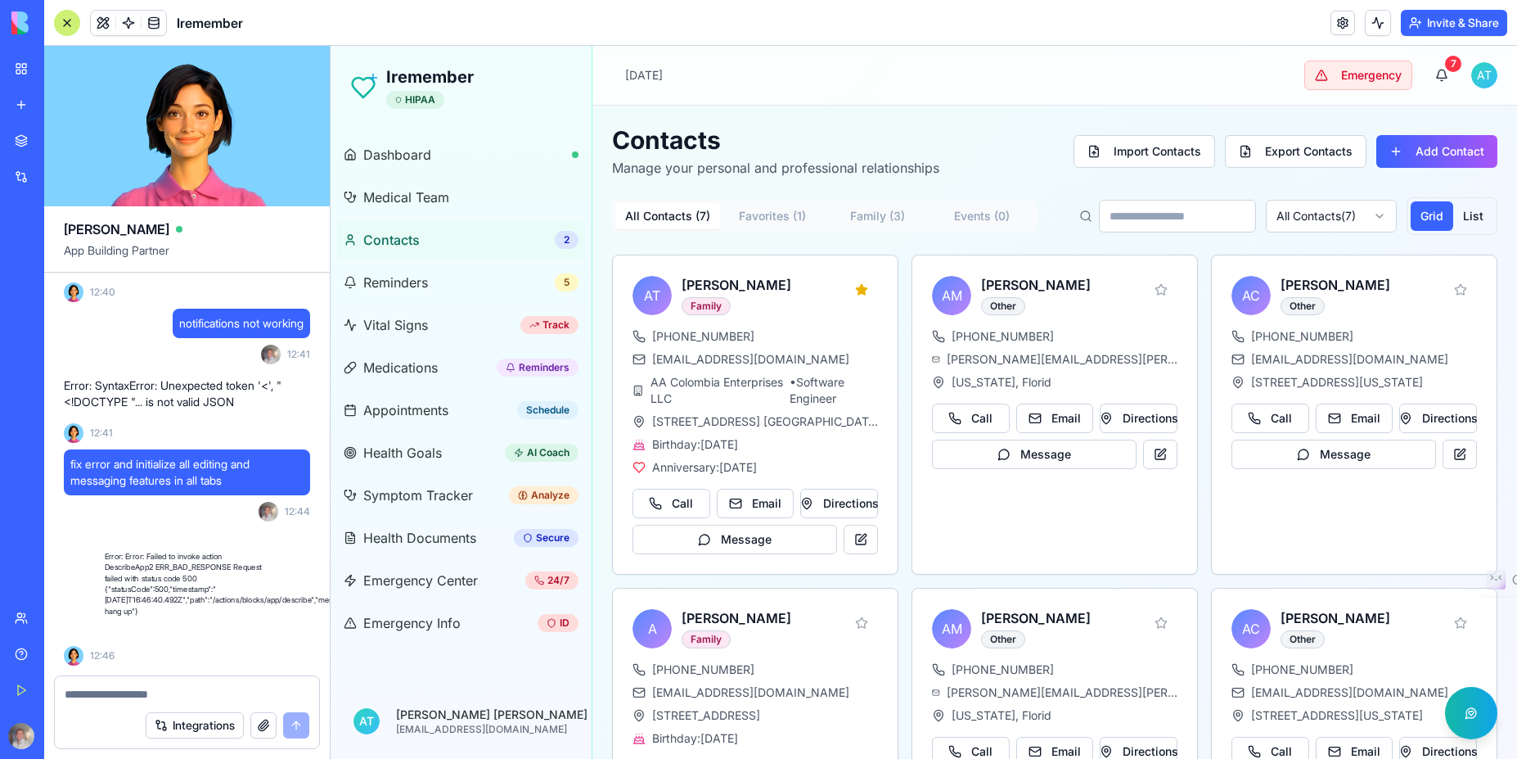
scroll to position [20802, 0]
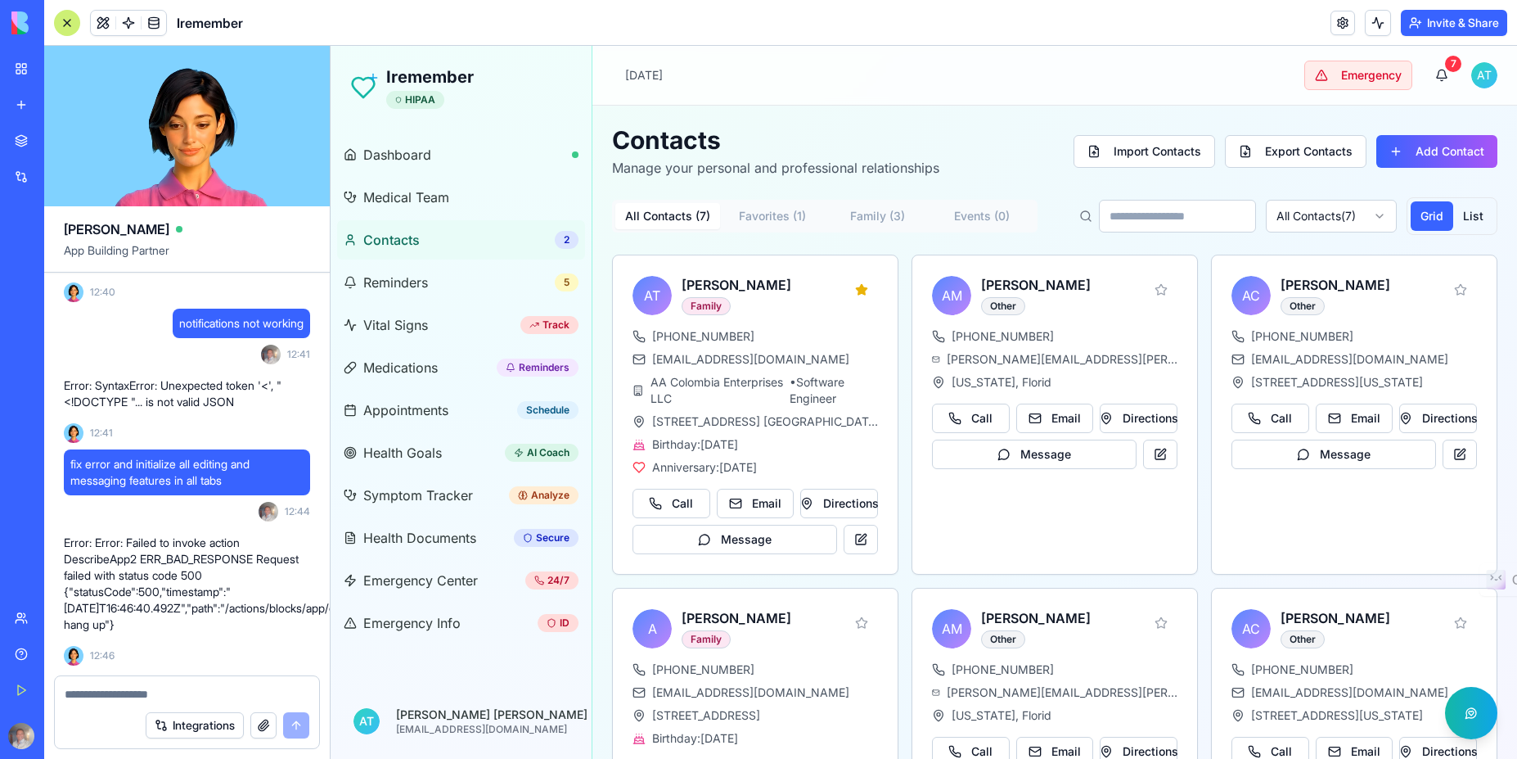
click at [259, 622] on p "Error: Error: Failed to invoke action DescribeApp2 ERR_BAD_RESPONSE Request fai…" at bounding box center [187, 583] width 246 height 98
click at [121, 702] on div "Integrations" at bounding box center [187, 725] width 264 height 46
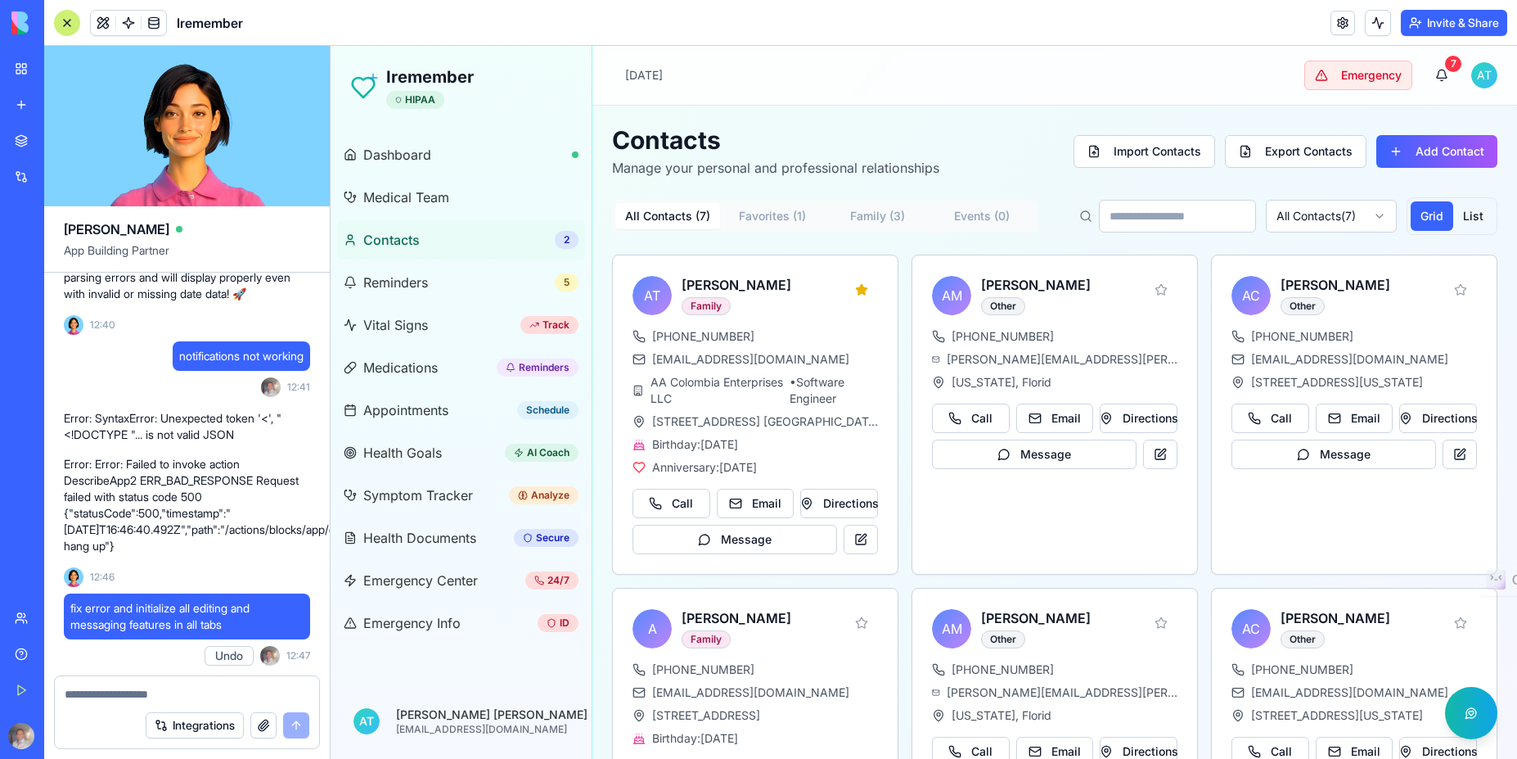
scroll to position [20769, 0]
click at [77, 228] on span "Ella" at bounding box center [117, 229] width 106 height 20
click at [97, 26] on button at bounding box center [103, 23] width 25 height 25
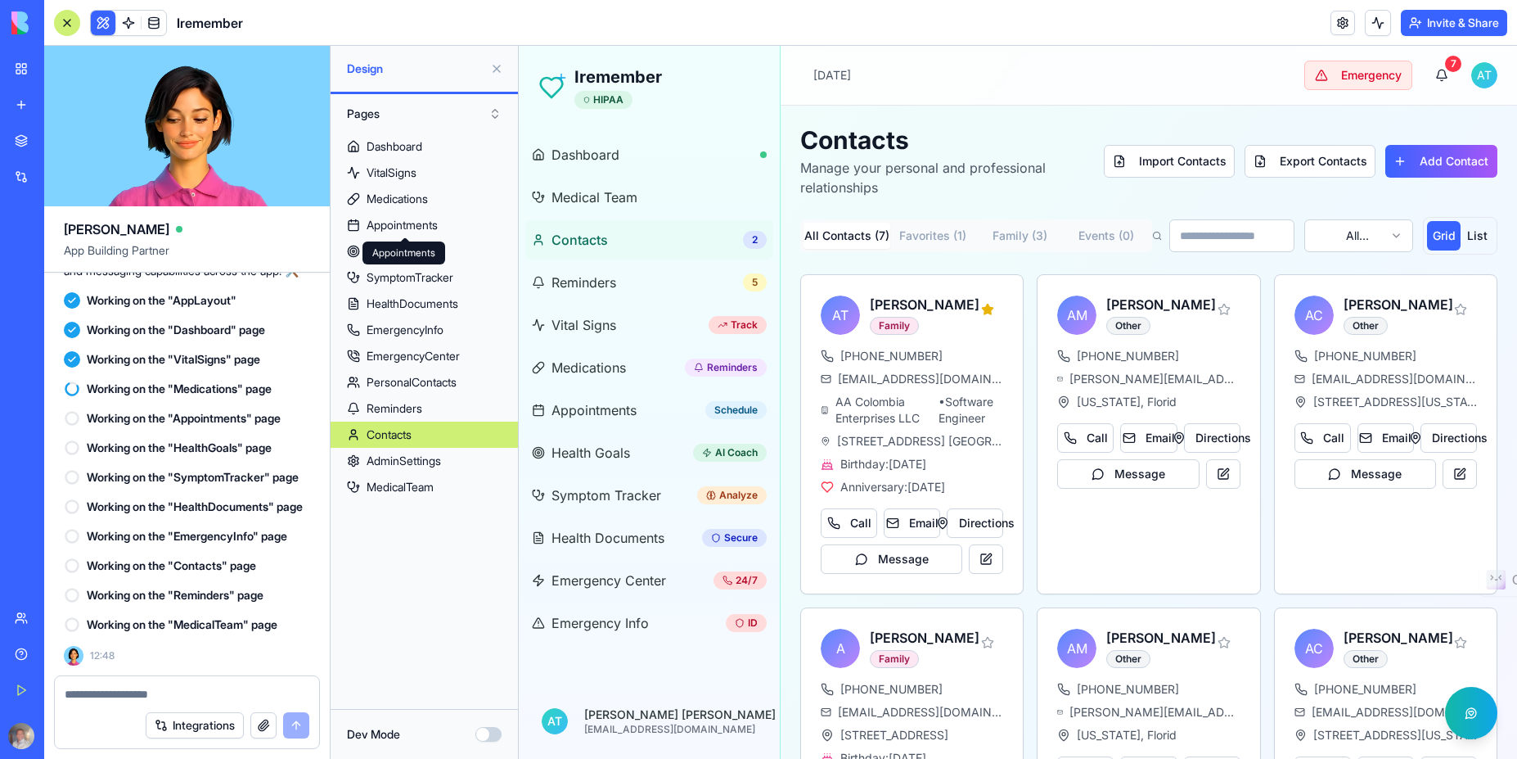
scroll to position [21332, 0]
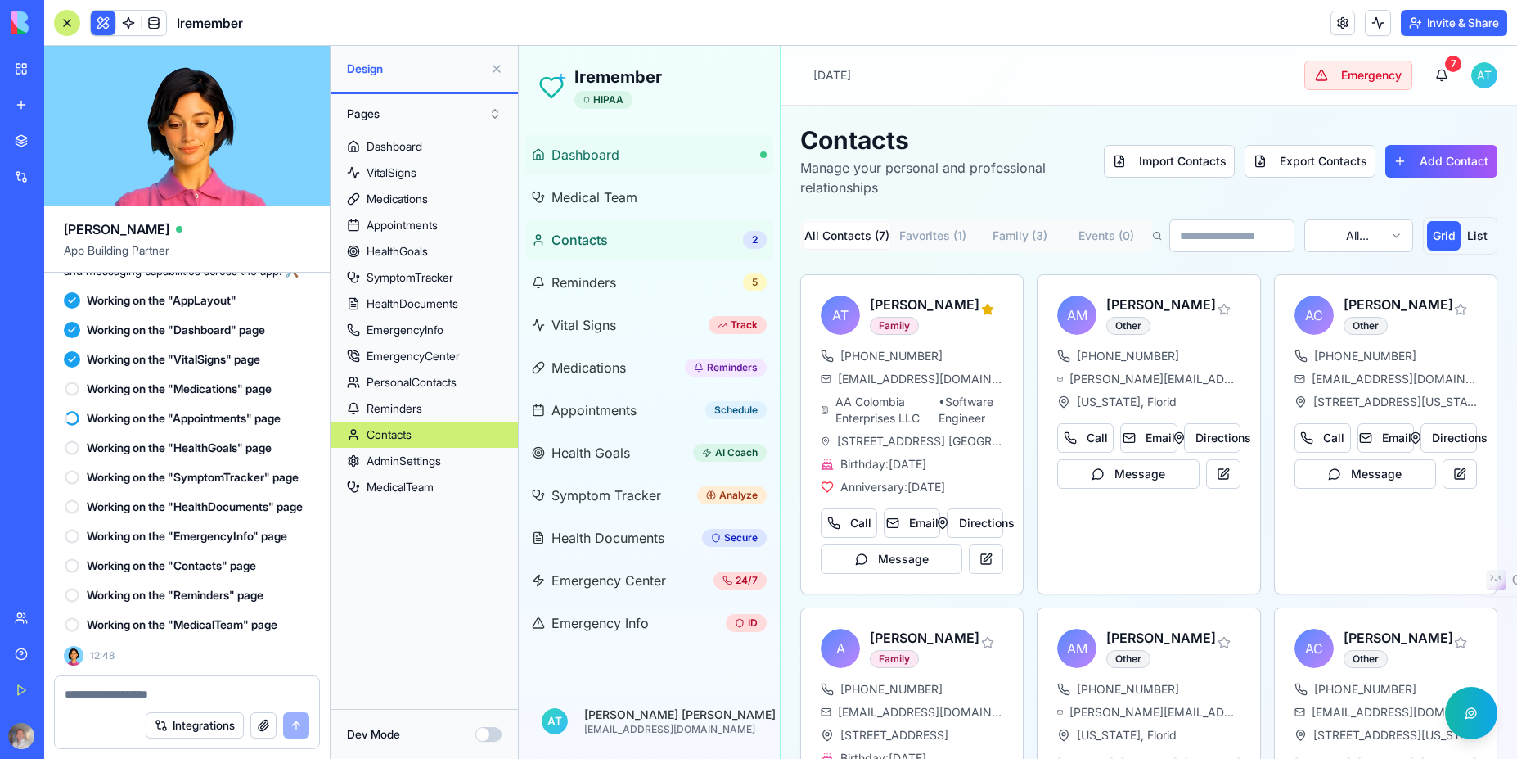
click at [583, 166] on link "Dashboard" at bounding box center [649, 154] width 248 height 39
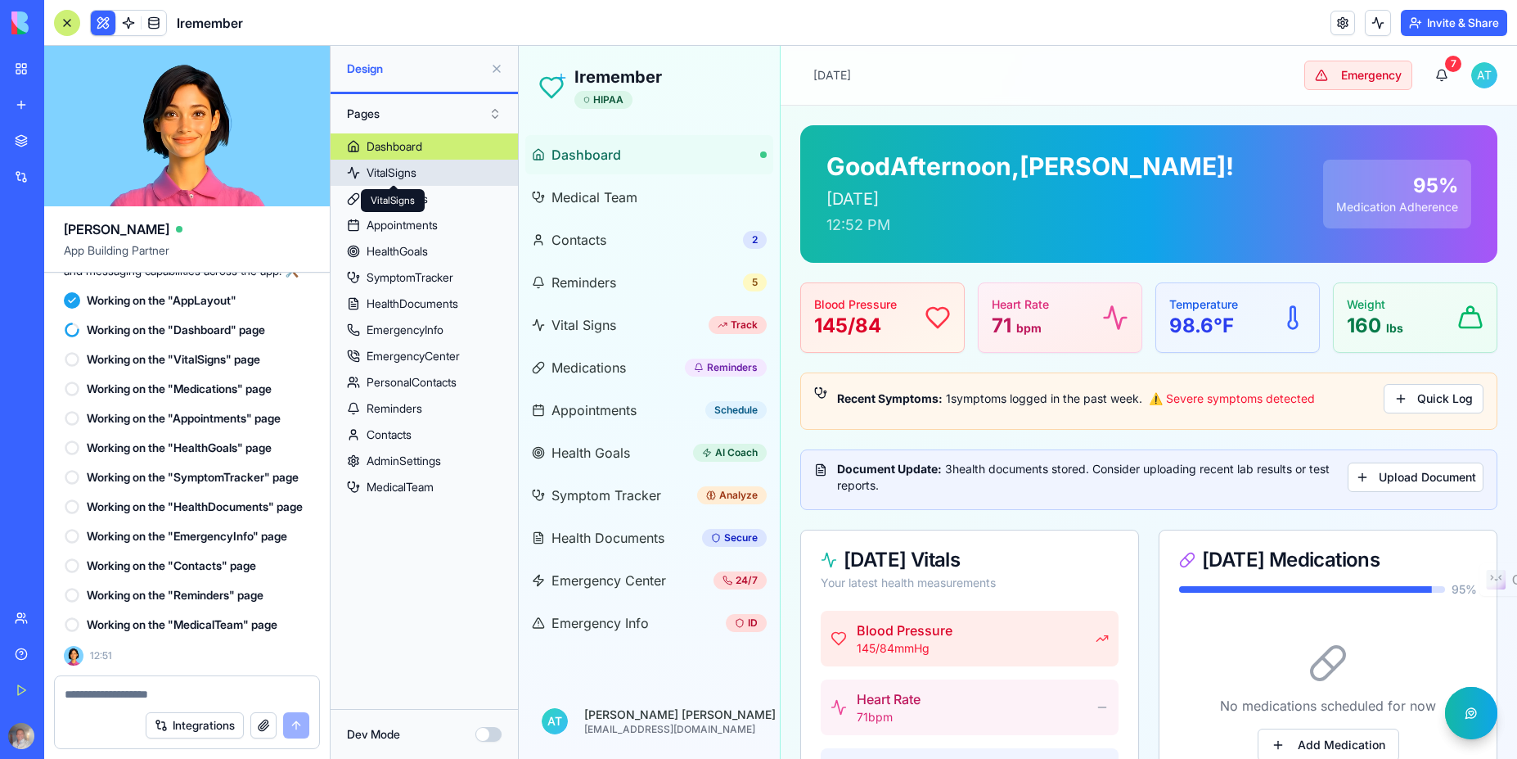
click at [413, 175] on div "VitalSigns" at bounding box center [392, 172] width 50 height 16
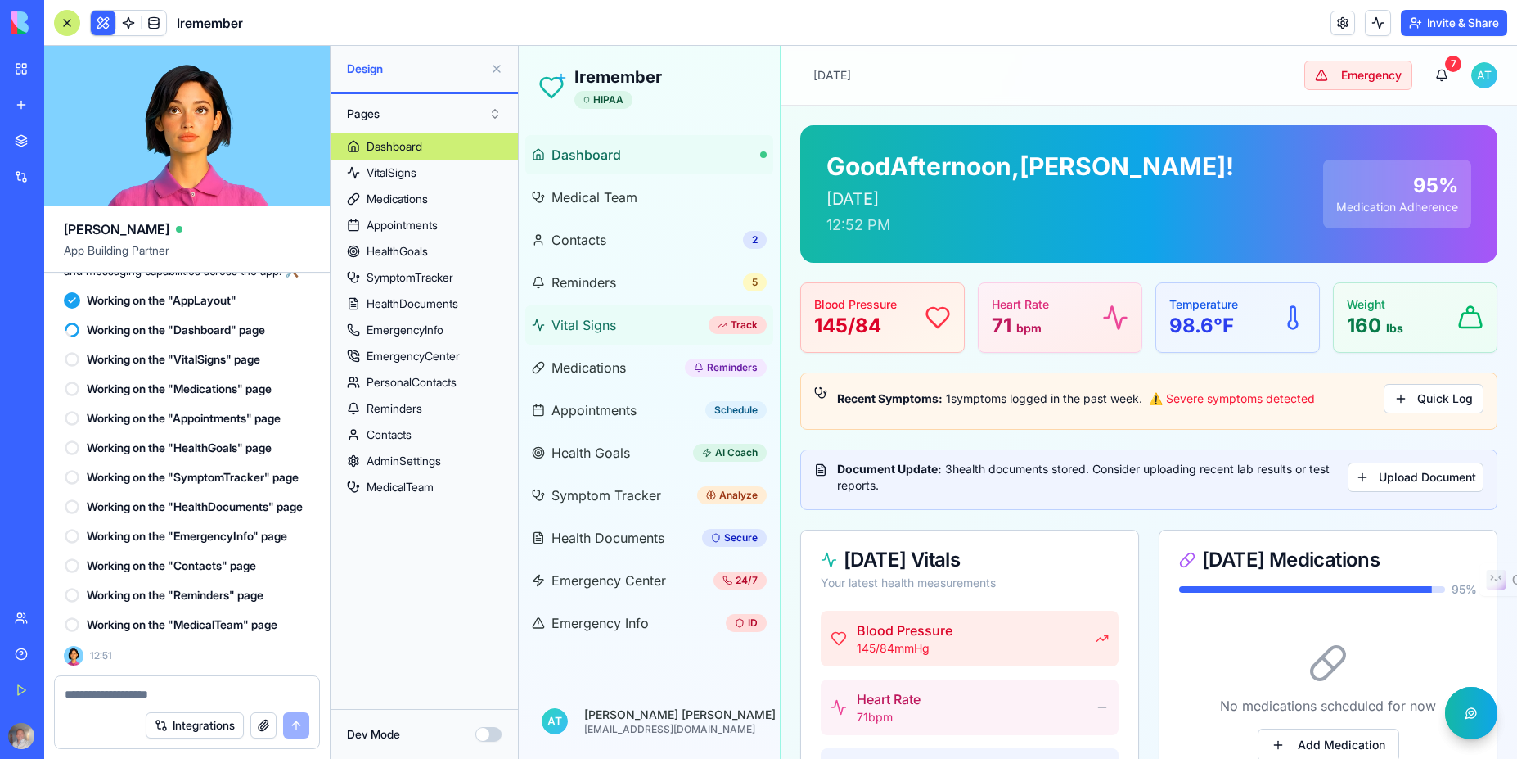
click at [595, 322] on span "Vital Signs" at bounding box center [584, 325] width 65 height 20
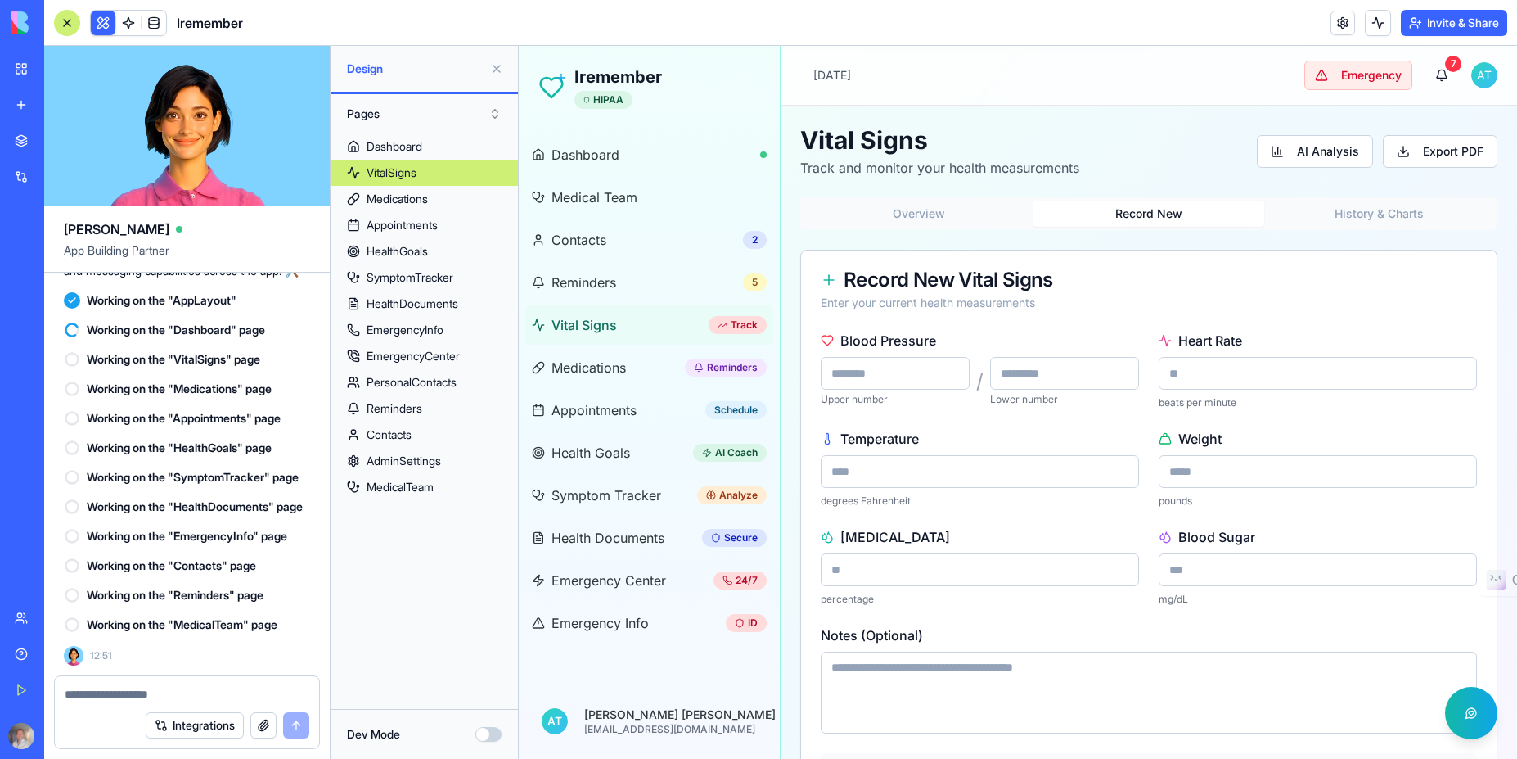
click at [1152, 216] on button "Record New" at bounding box center [1149, 213] width 230 height 26
click at [890, 381] on input "number" at bounding box center [895, 373] width 149 height 33
type input "***"
type input "**"
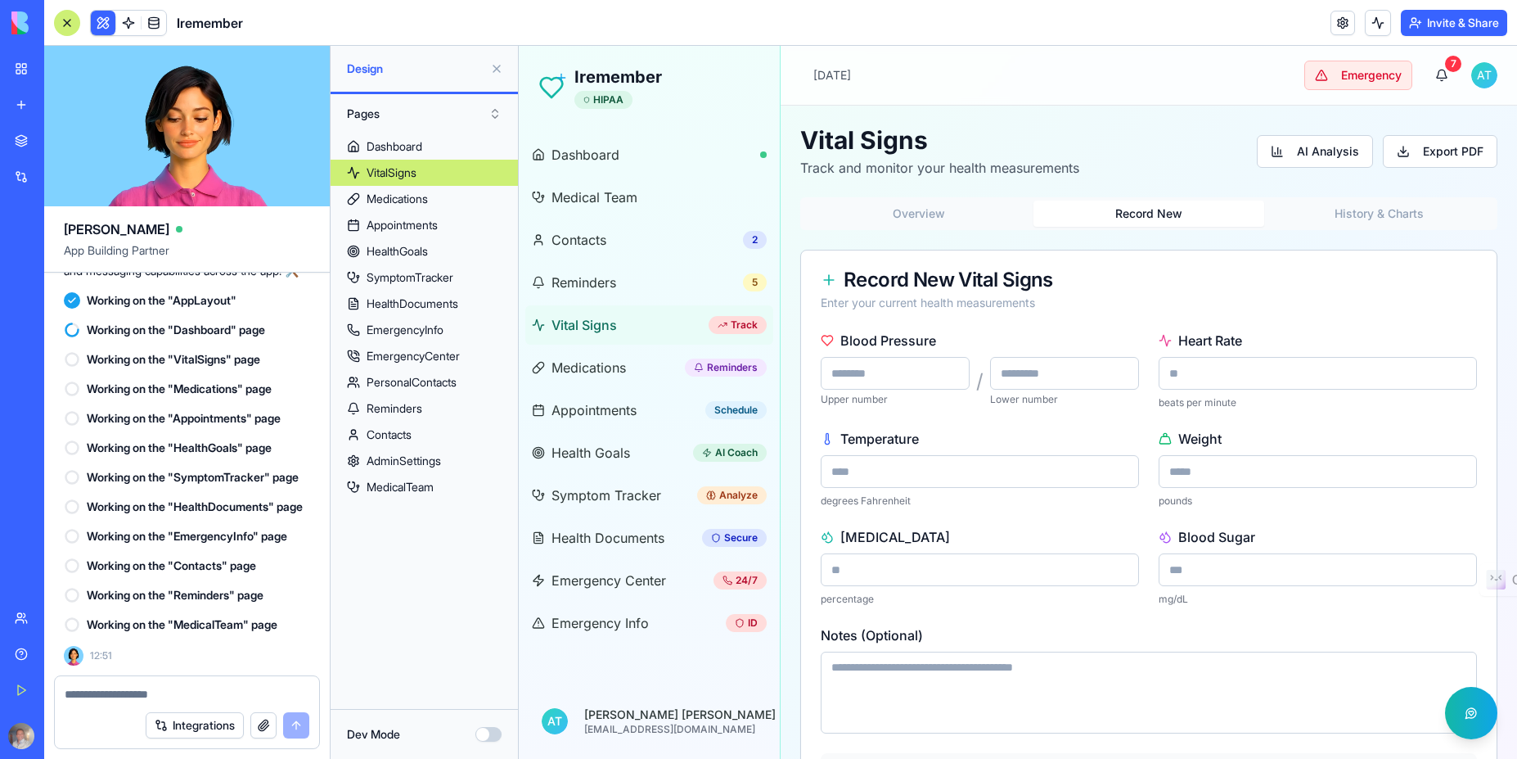
click at [904, 468] on input "number" at bounding box center [980, 471] width 318 height 33
type input "****"
click at [1221, 480] on input "number" at bounding box center [1318, 471] width 318 height 33
type input "***"
click at [957, 563] on input "number" at bounding box center [980, 569] width 318 height 33
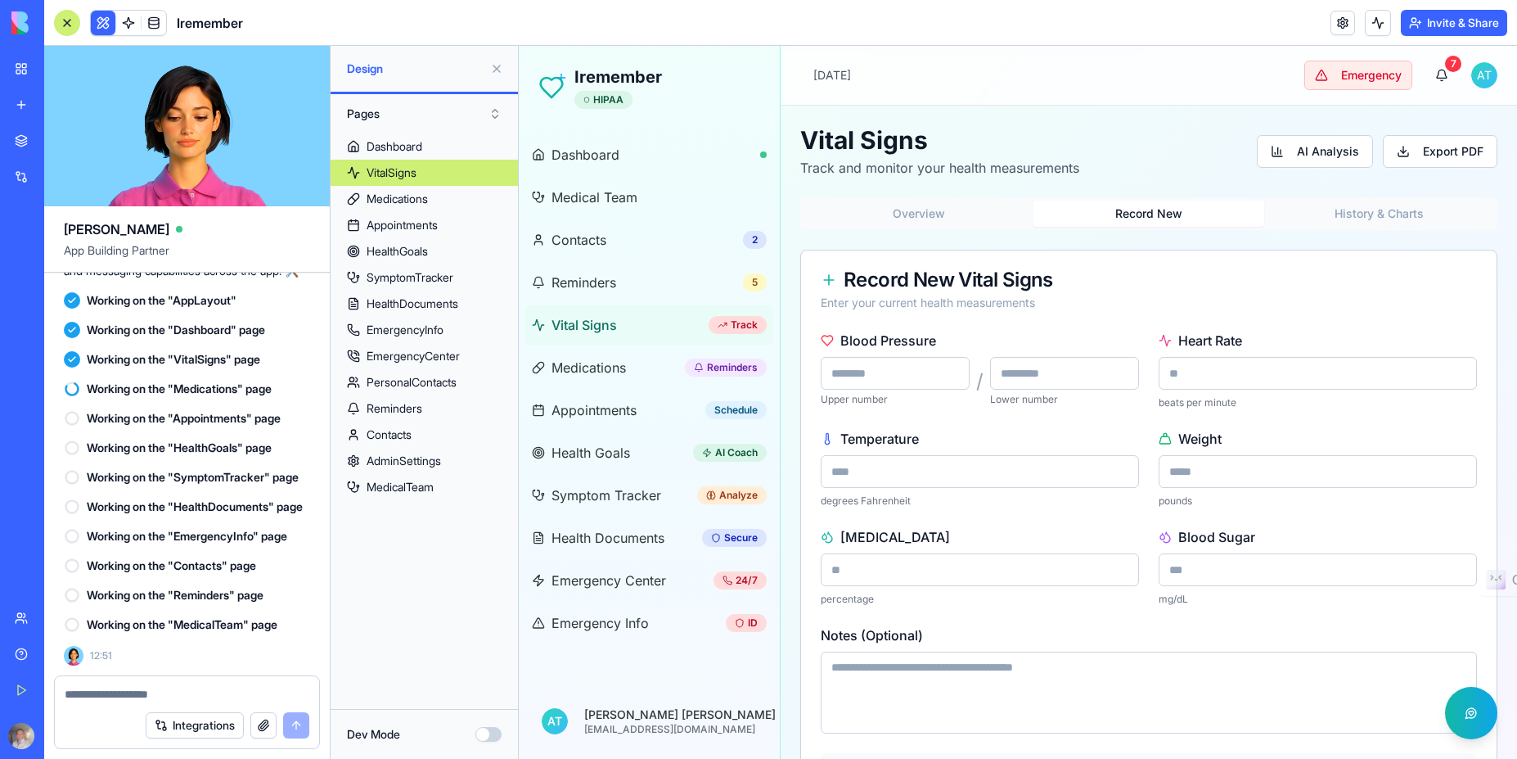
type input "**"
click at [1325, 579] on input "number" at bounding box center [1318, 569] width 318 height 33
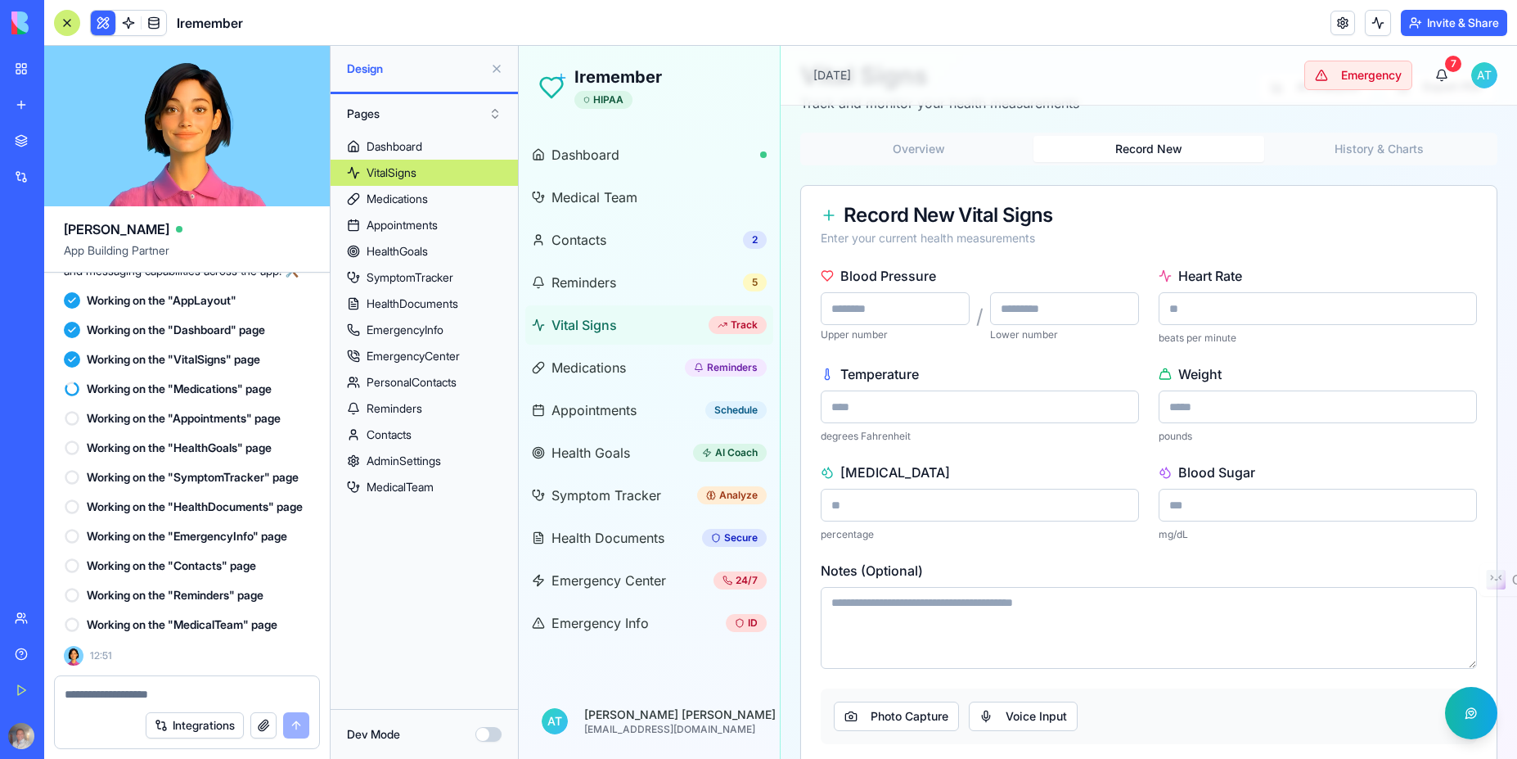
scroll to position [149, 0]
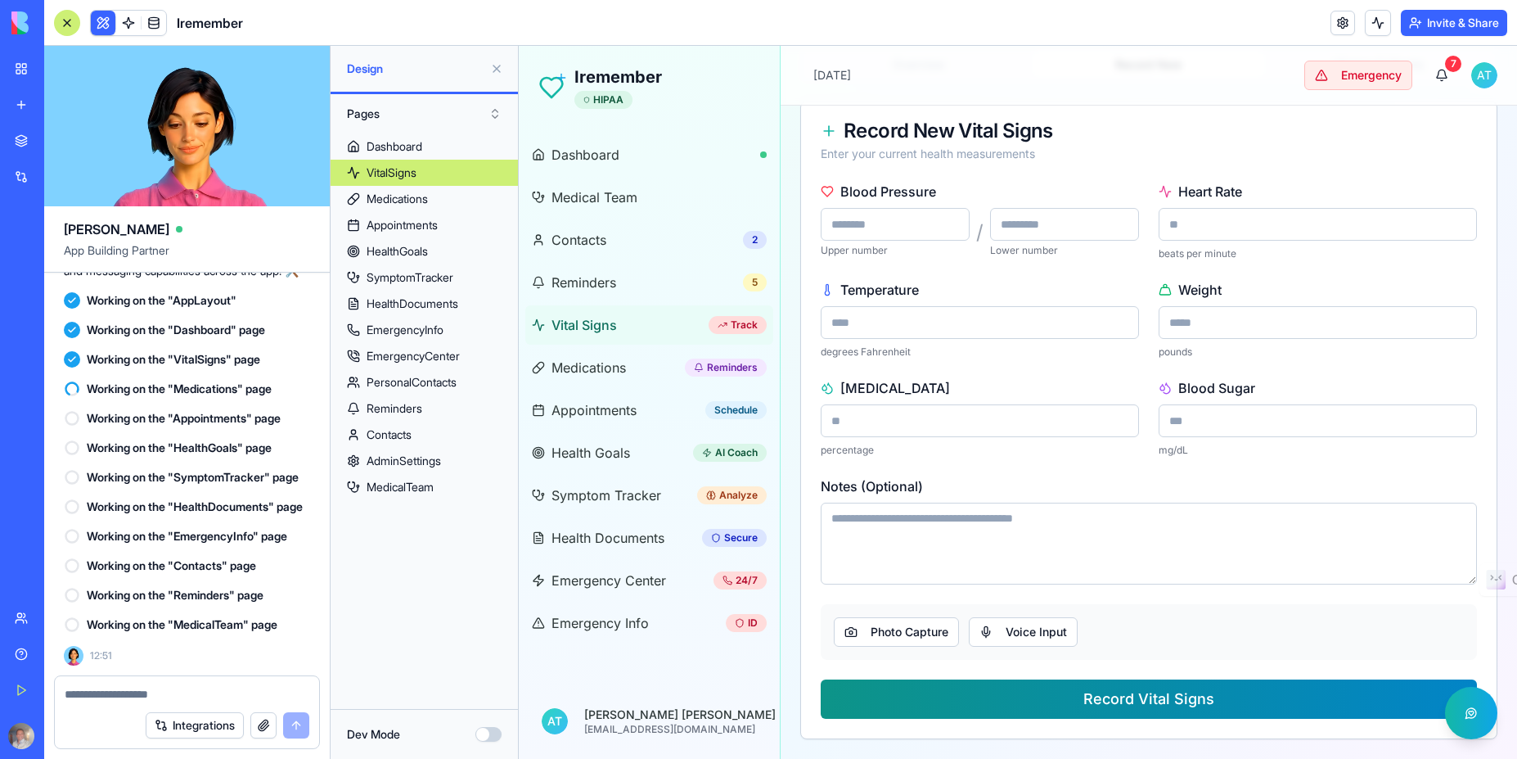
type input "***"
click at [1158, 702] on button "Record Vital Signs" at bounding box center [1149, 698] width 656 height 39
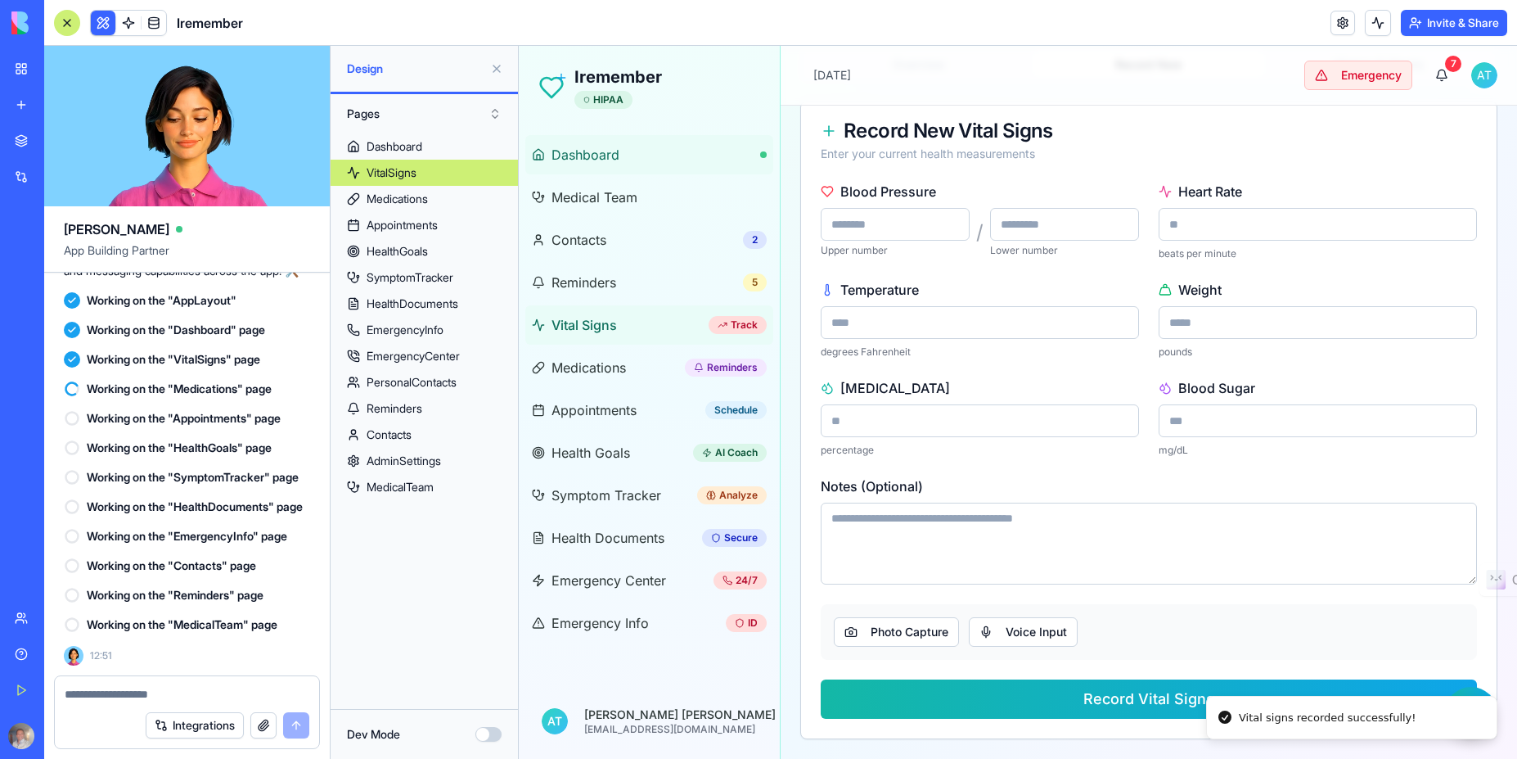
click at [594, 145] on span "Dashboard" at bounding box center [586, 155] width 68 height 20
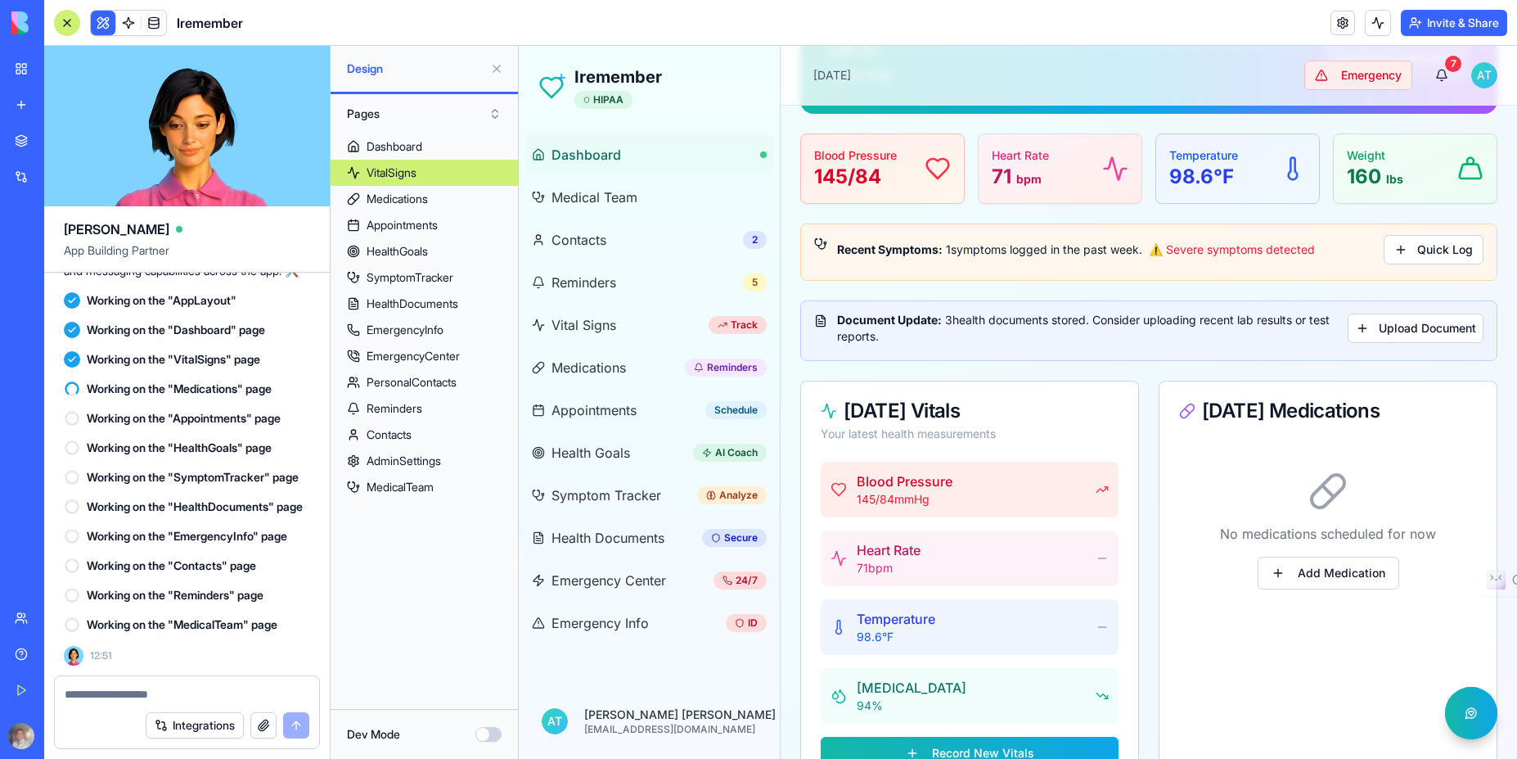
click at [613, 165] on link "Dashboard" at bounding box center [649, 154] width 248 height 39
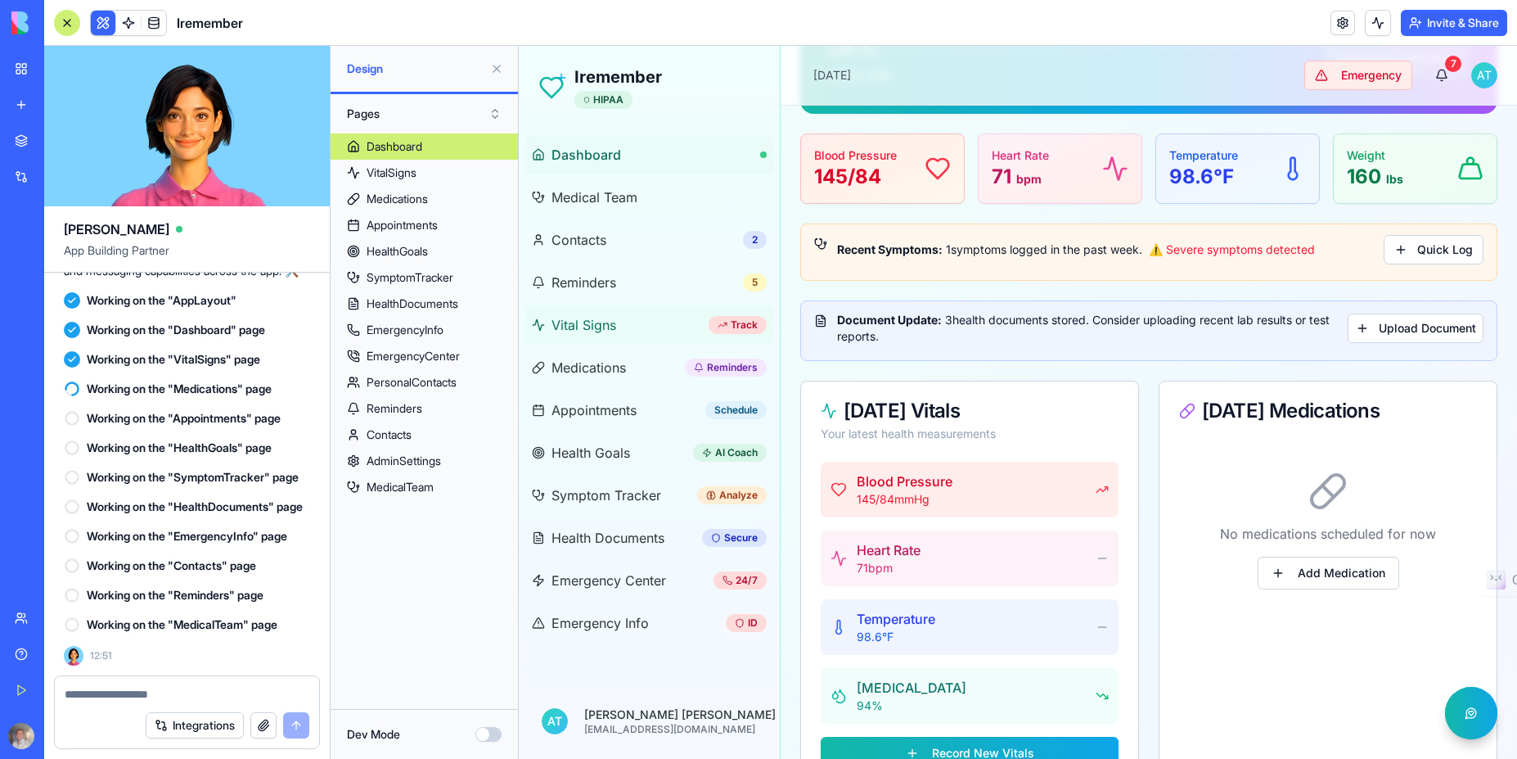
click at [591, 320] on span "Vital Signs" at bounding box center [584, 325] width 65 height 20
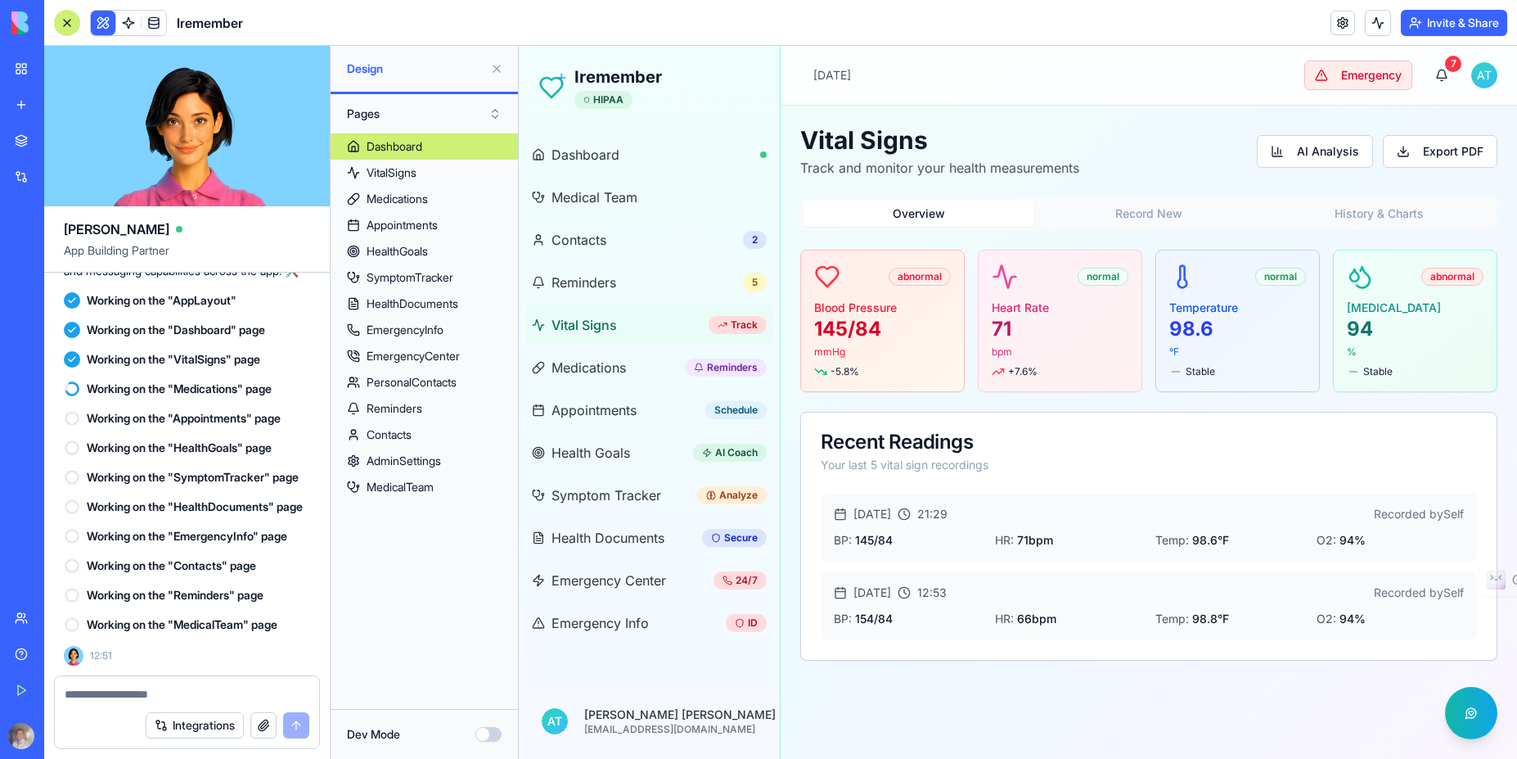
click at [930, 217] on button "Overview" at bounding box center [919, 213] width 230 height 26
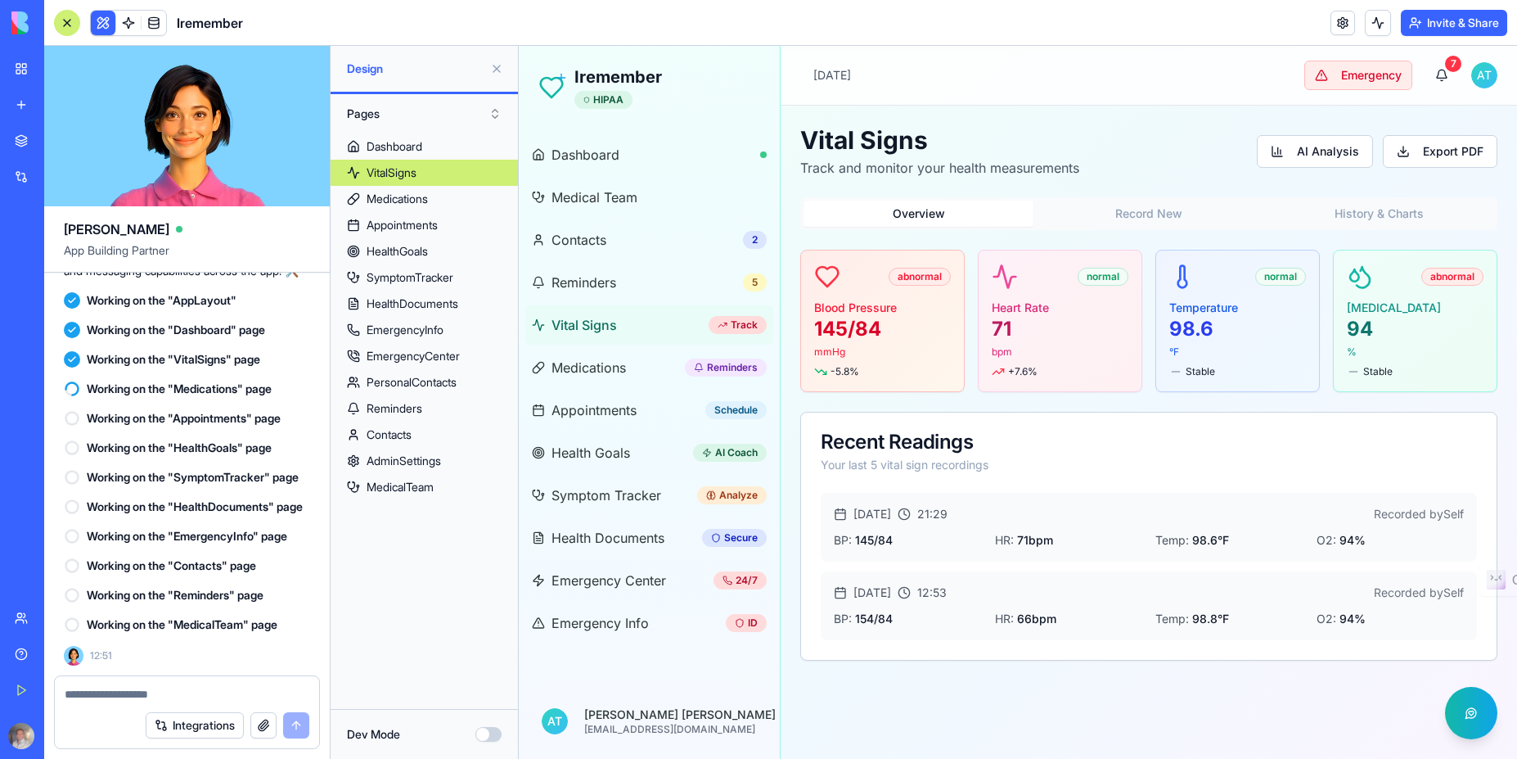
click at [1162, 220] on button "Record New" at bounding box center [1149, 213] width 230 height 26
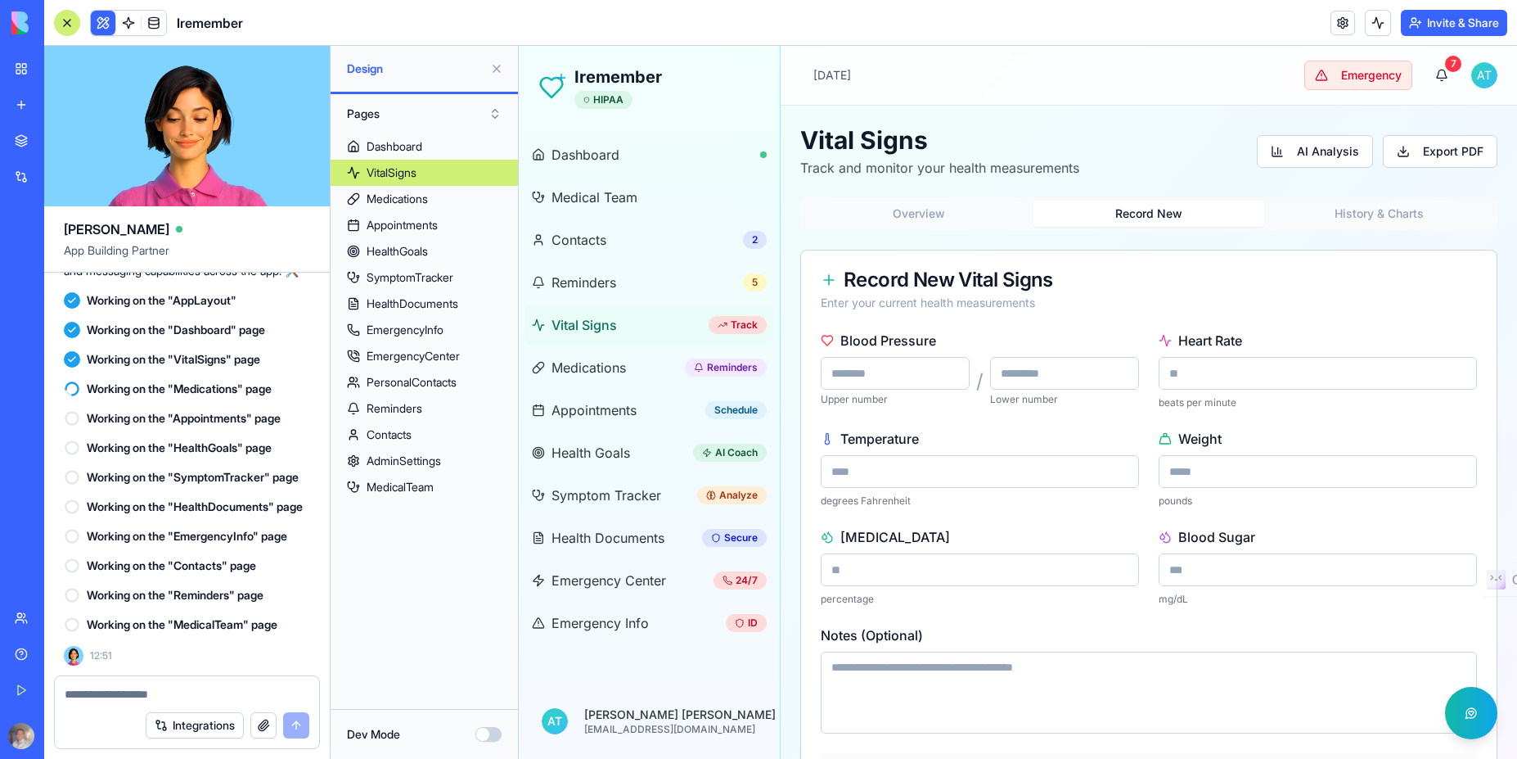
click at [919, 217] on button "Overview" at bounding box center [919, 213] width 230 height 26
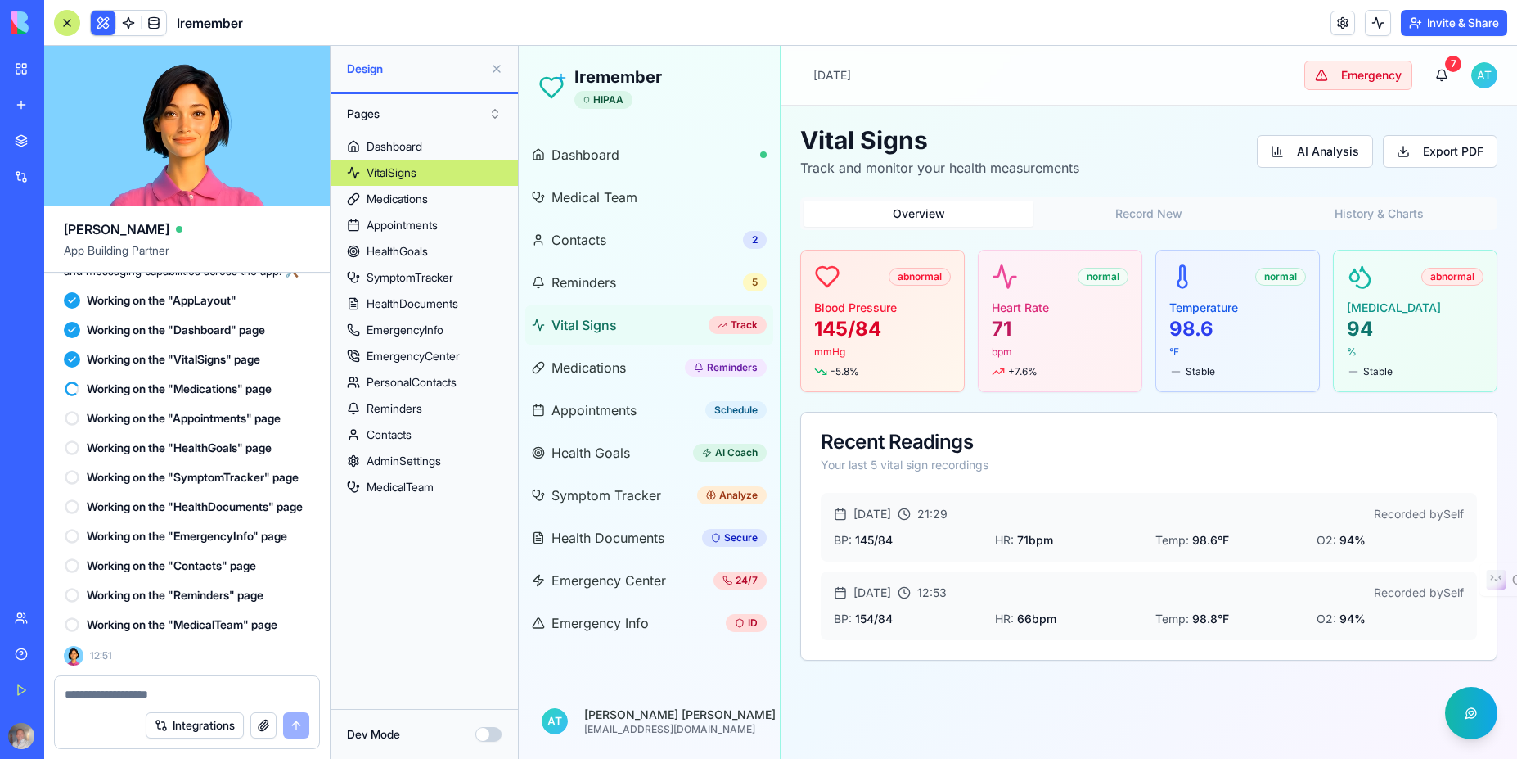
click at [1353, 212] on button "History & Charts" at bounding box center [1379, 213] width 230 height 26
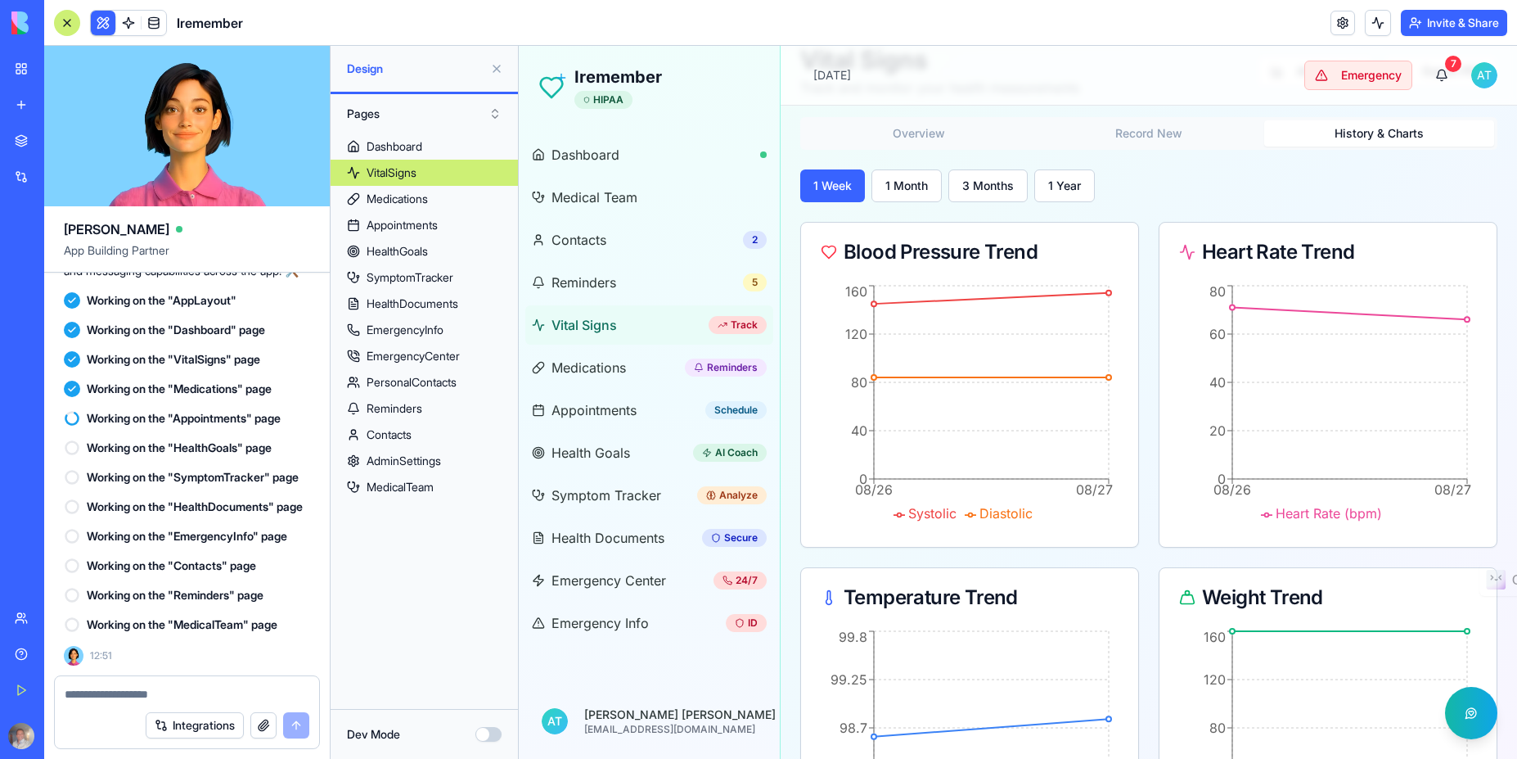
scroll to position [234, 0]
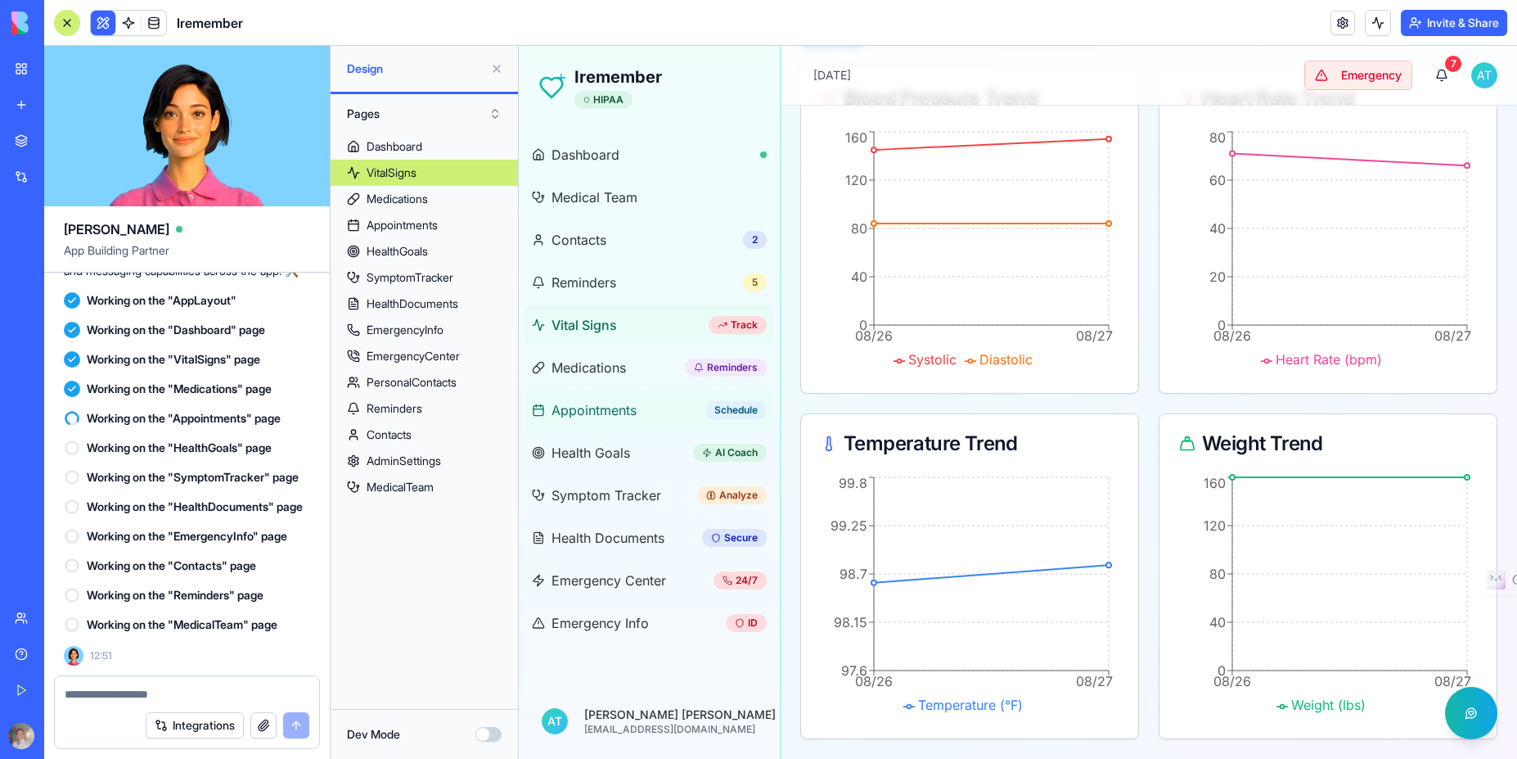
click at [582, 416] on span "Appointments" at bounding box center [594, 410] width 85 height 20
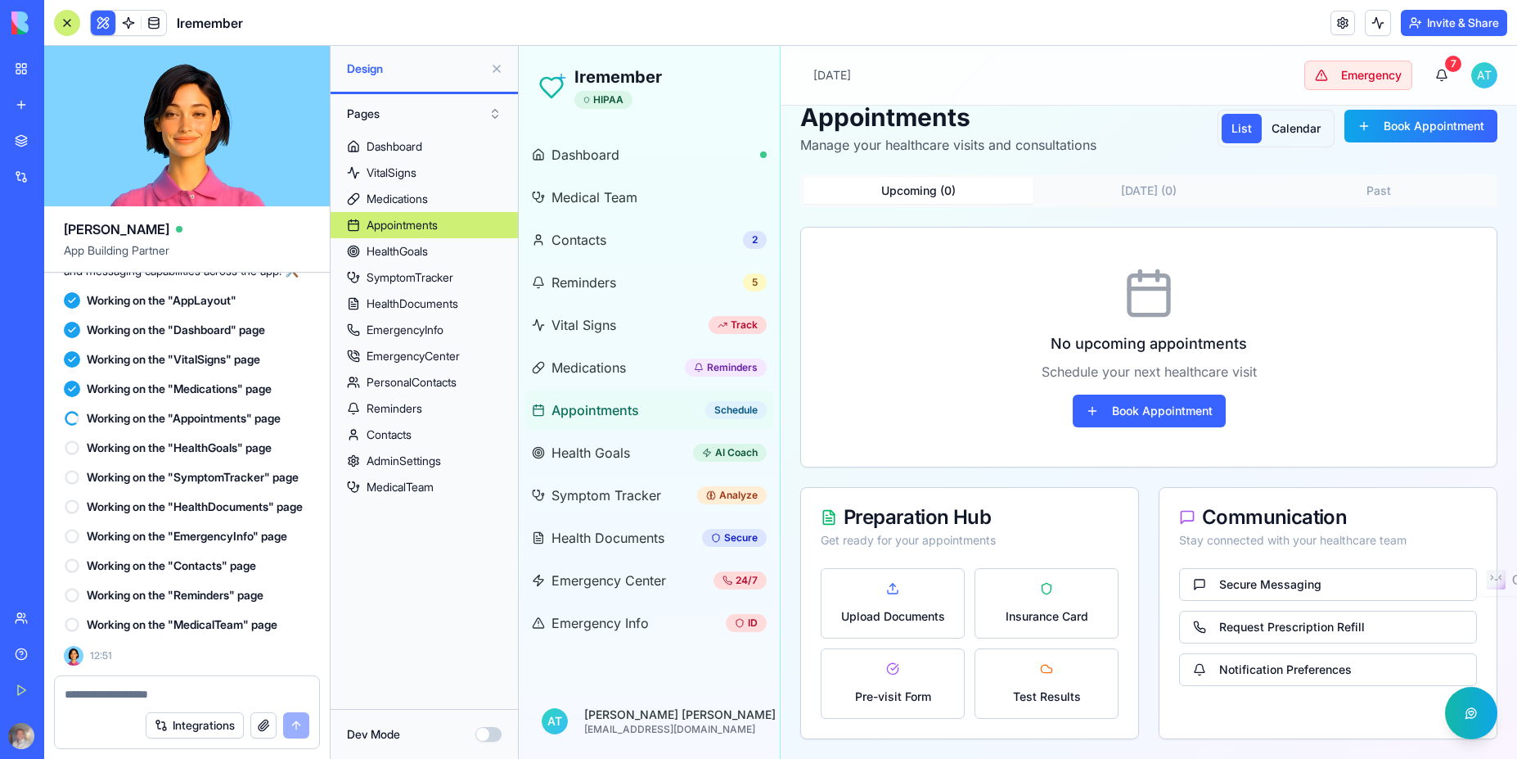
click at [496, 65] on button at bounding box center [497, 69] width 26 height 26
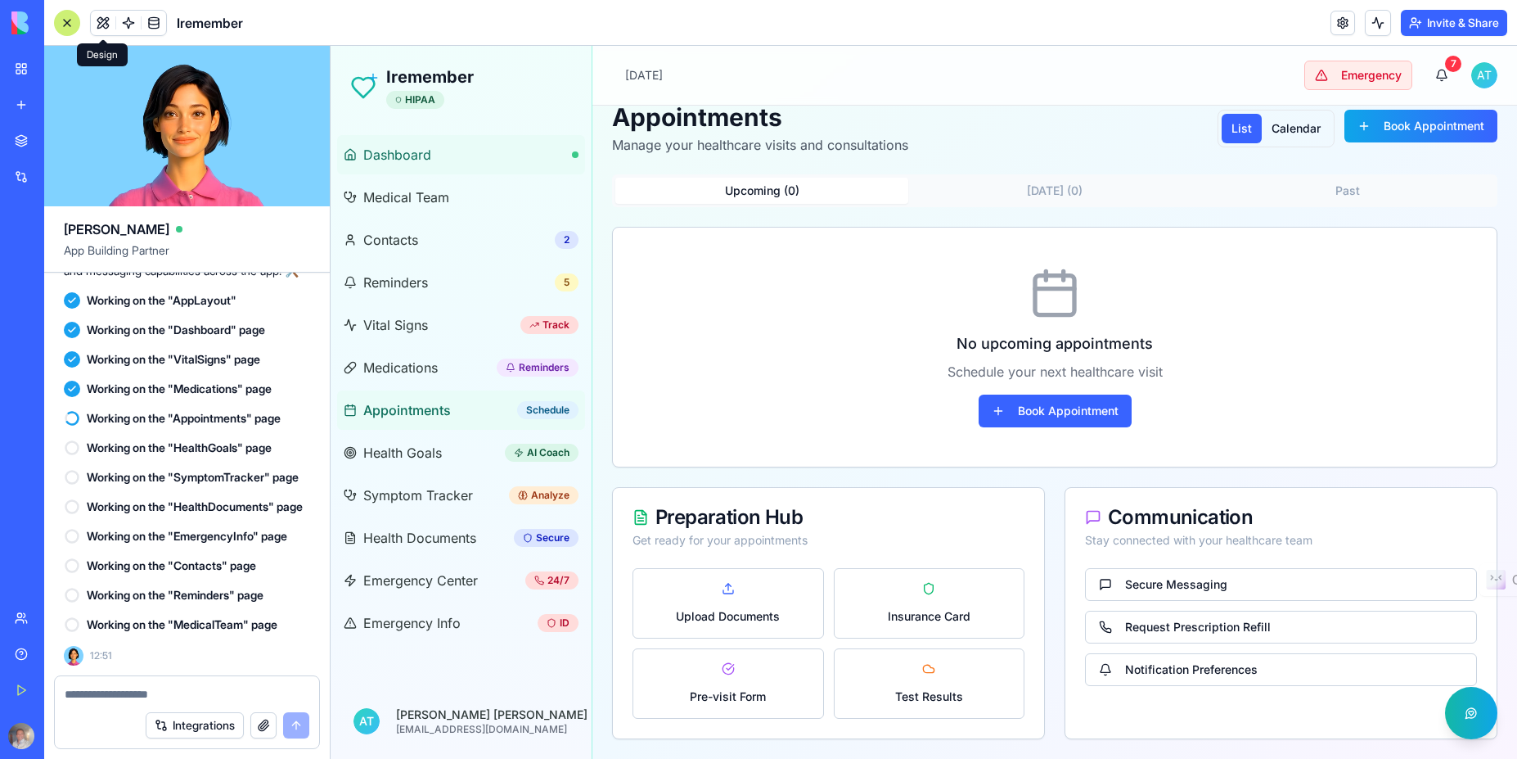
click at [415, 154] on span "Dashboard" at bounding box center [397, 155] width 68 height 20
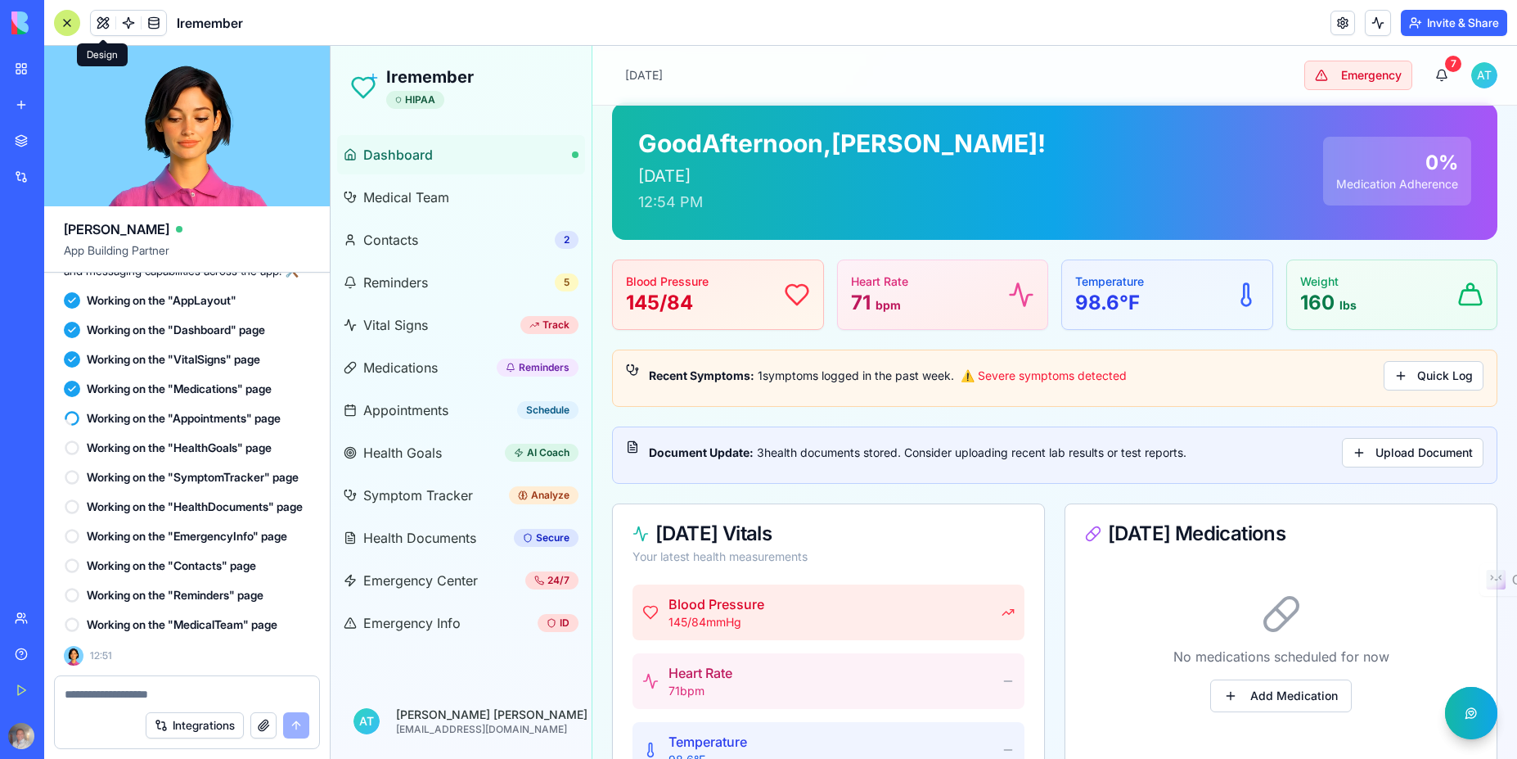
click at [207, 679] on div at bounding box center [187, 689] width 264 height 26
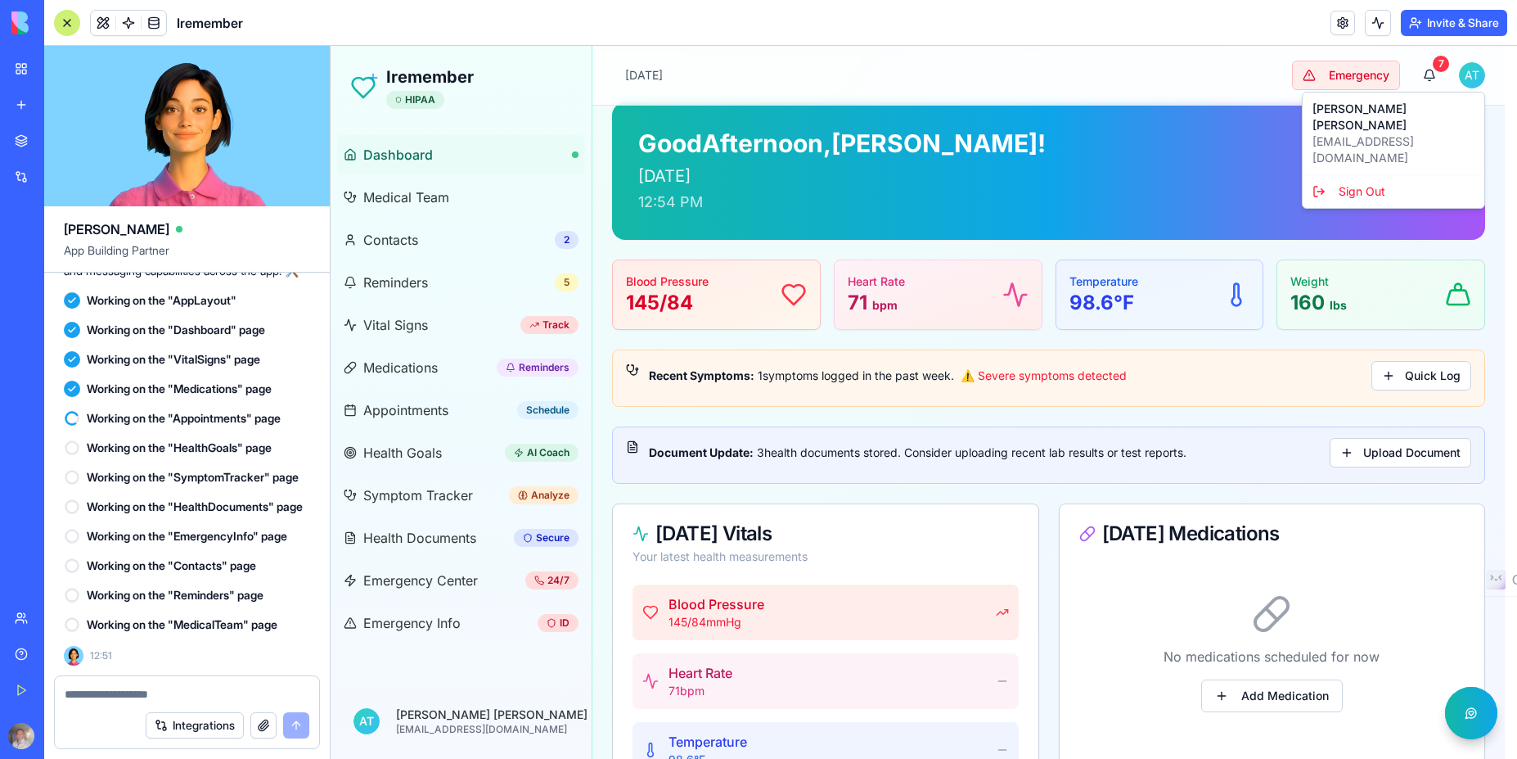
click at [1475, 77] on html "Iremember HIPAA Dashboard Medical Team Contacts 2 Reminders 5 Vital Signs Track…" at bounding box center [924, 706] width 1187 height 1366
click at [1348, 178] on div "Sign Out" at bounding box center [1393, 191] width 175 height 26
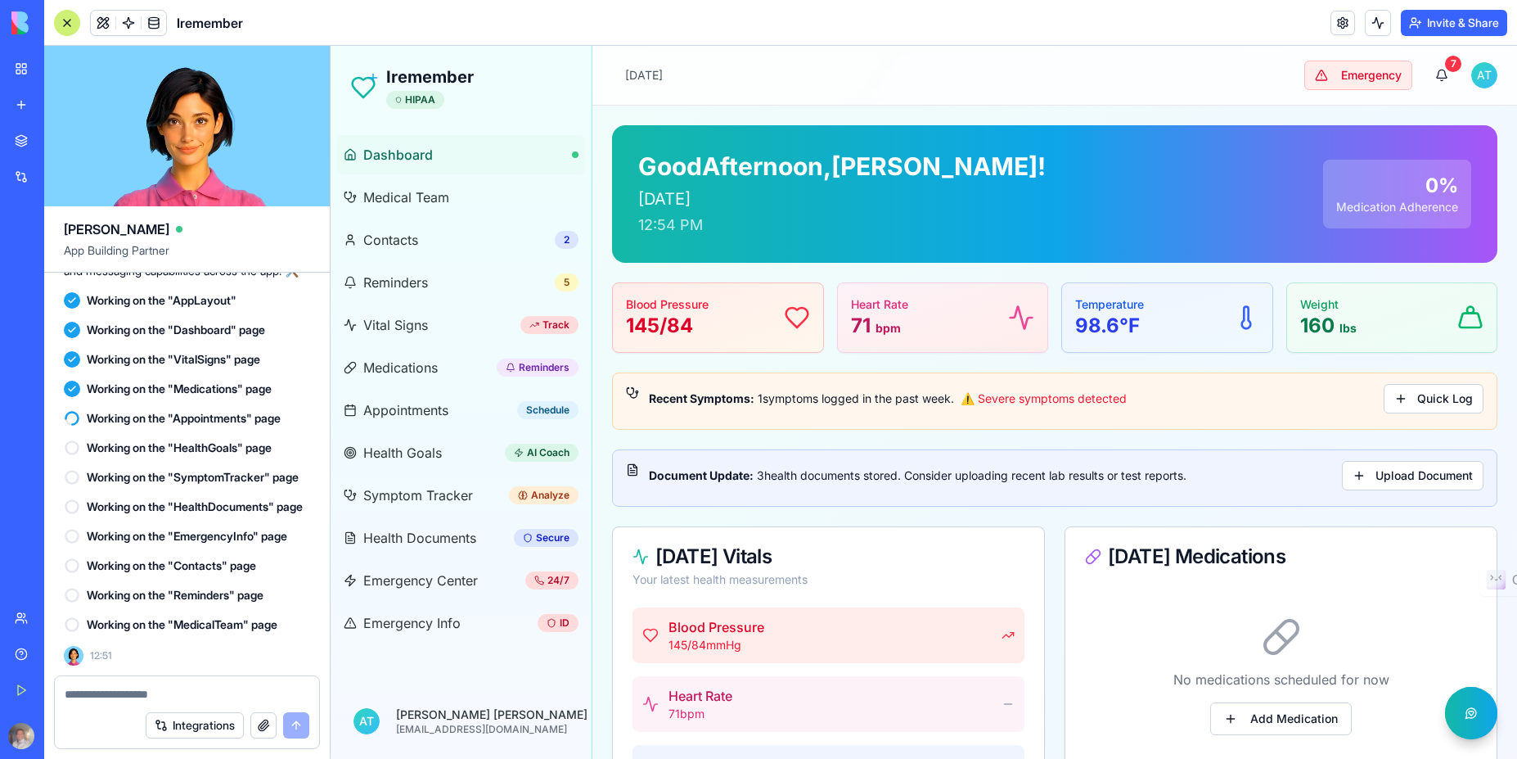
click at [1480, 65] on html "Iremember HIPAA Dashboard Medical Team Contacts 2 Reminders 5 Vital Signs Track…" at bounding box center [924, 729] width 1187 height 1366
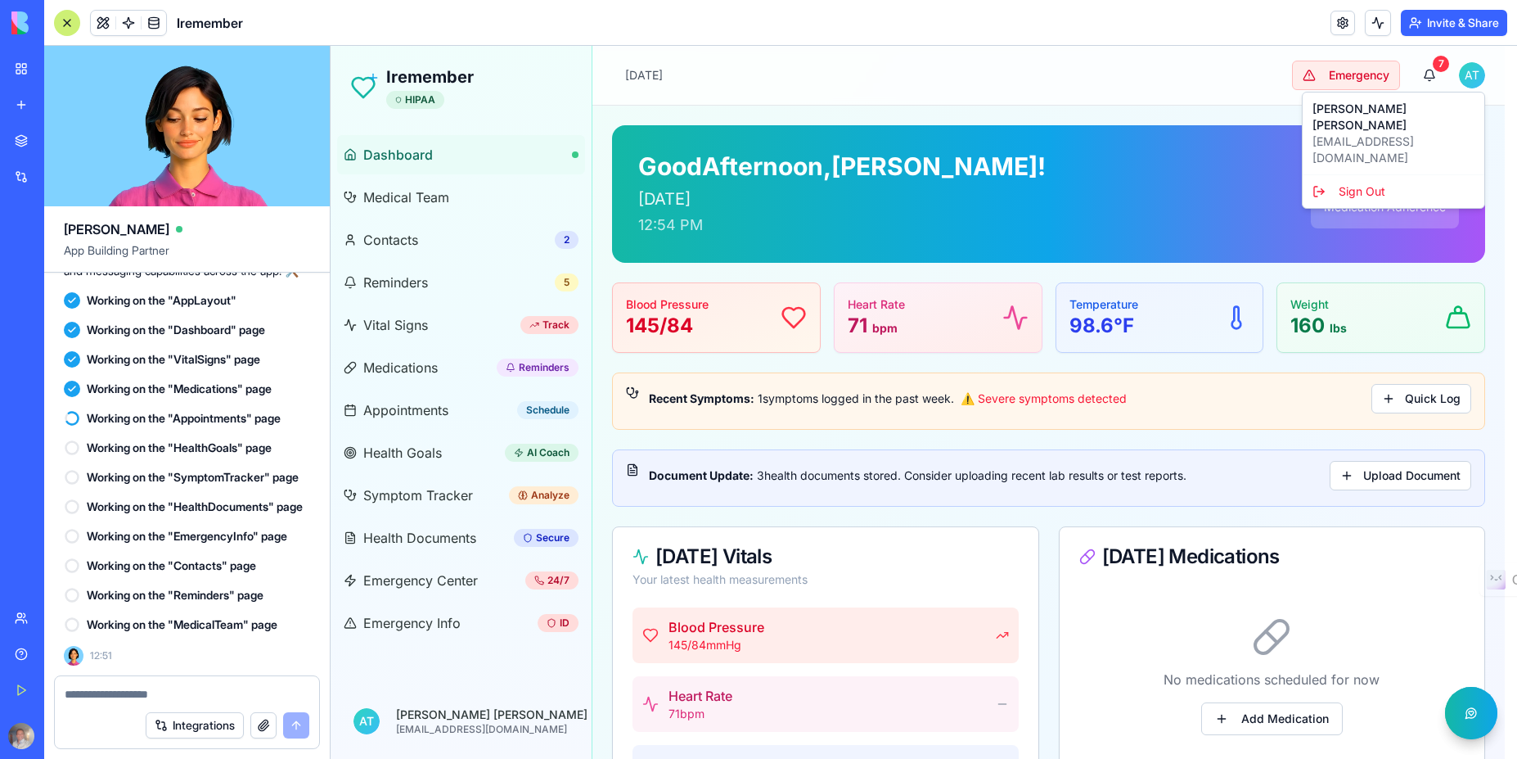
click at [1124, 106] on html "Iremember HIPAA Dashboard Medical Team Contacts 2 Reminders 5 Vital Signs Track…" at bounding box center [924, 729] width 1187 height 1366
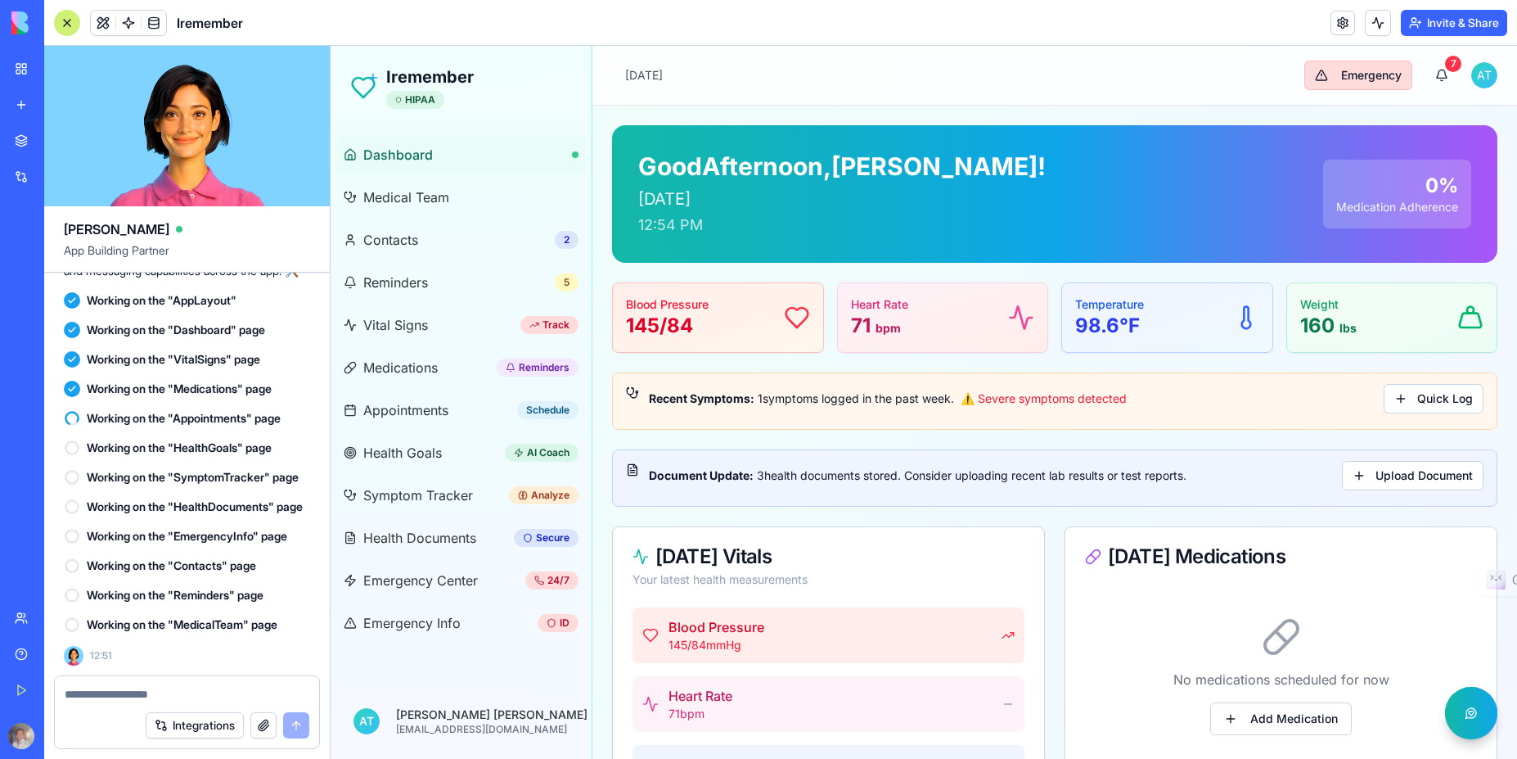
click at [1327, 79] on button "Emergency" at bounding box center [1358, 75] width 108 height 29
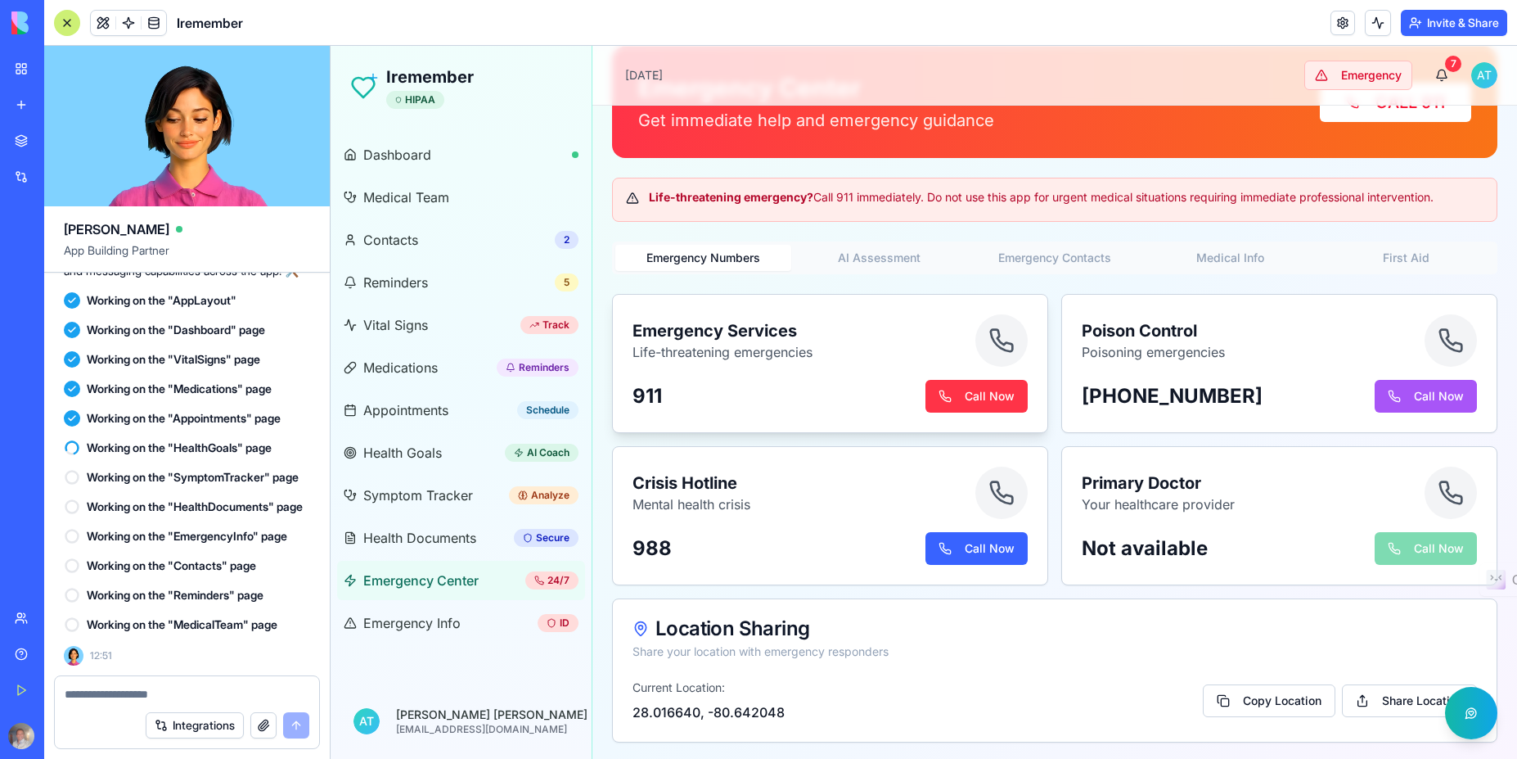
scroll to position [82, 0]
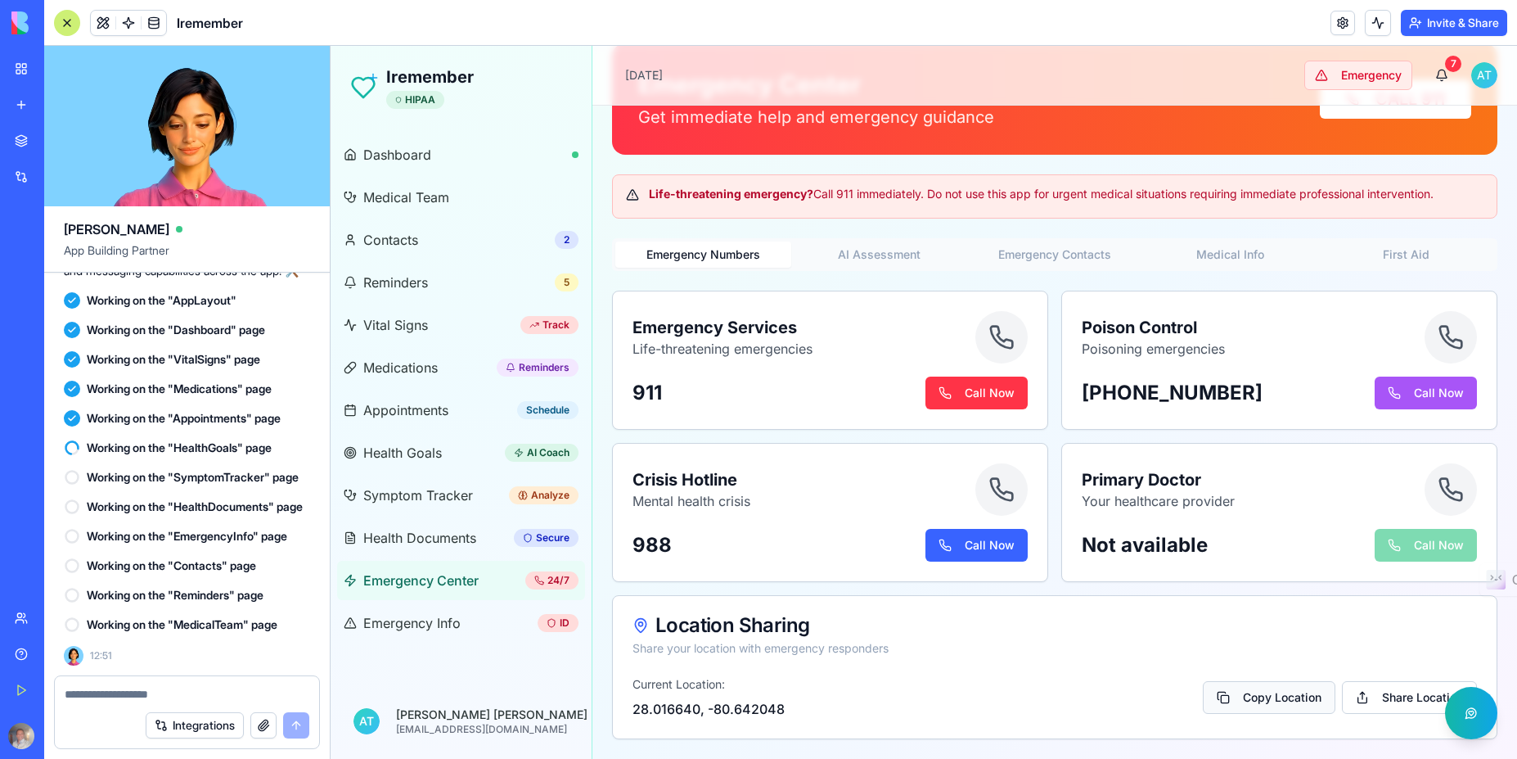
click at [1246, 700] on button "Copy Location" at bounding box center [1269, 697] width 133 height 33
click at [640, 624] on icon at bounding box center [641, 625] width 16 height 16
click at [854, 683] on div "Current Location: 28.016640, -80.642048 Copy Location Share Location" at bounding box center [1055, 697] width 845 height 43
click at [1384, 698] on button "Share Location" at bounding box center [1409, 697] width 135 height 33
click at [182, 250] on span "App Building Partner" at bounding box center [187, 256] width 246 height 29
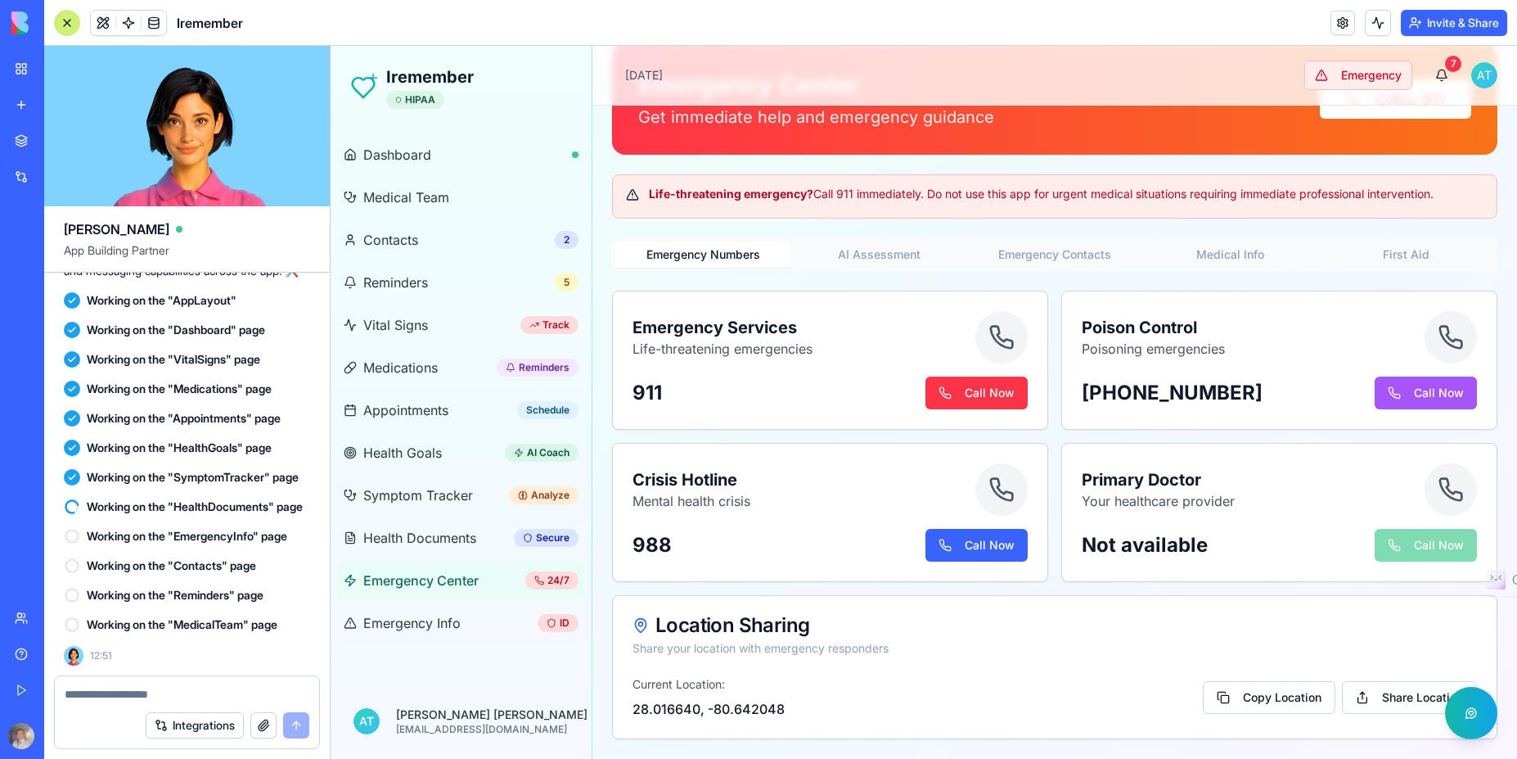
click at [186, 121] on video at bounding box center [187, 126] width 286 height 160
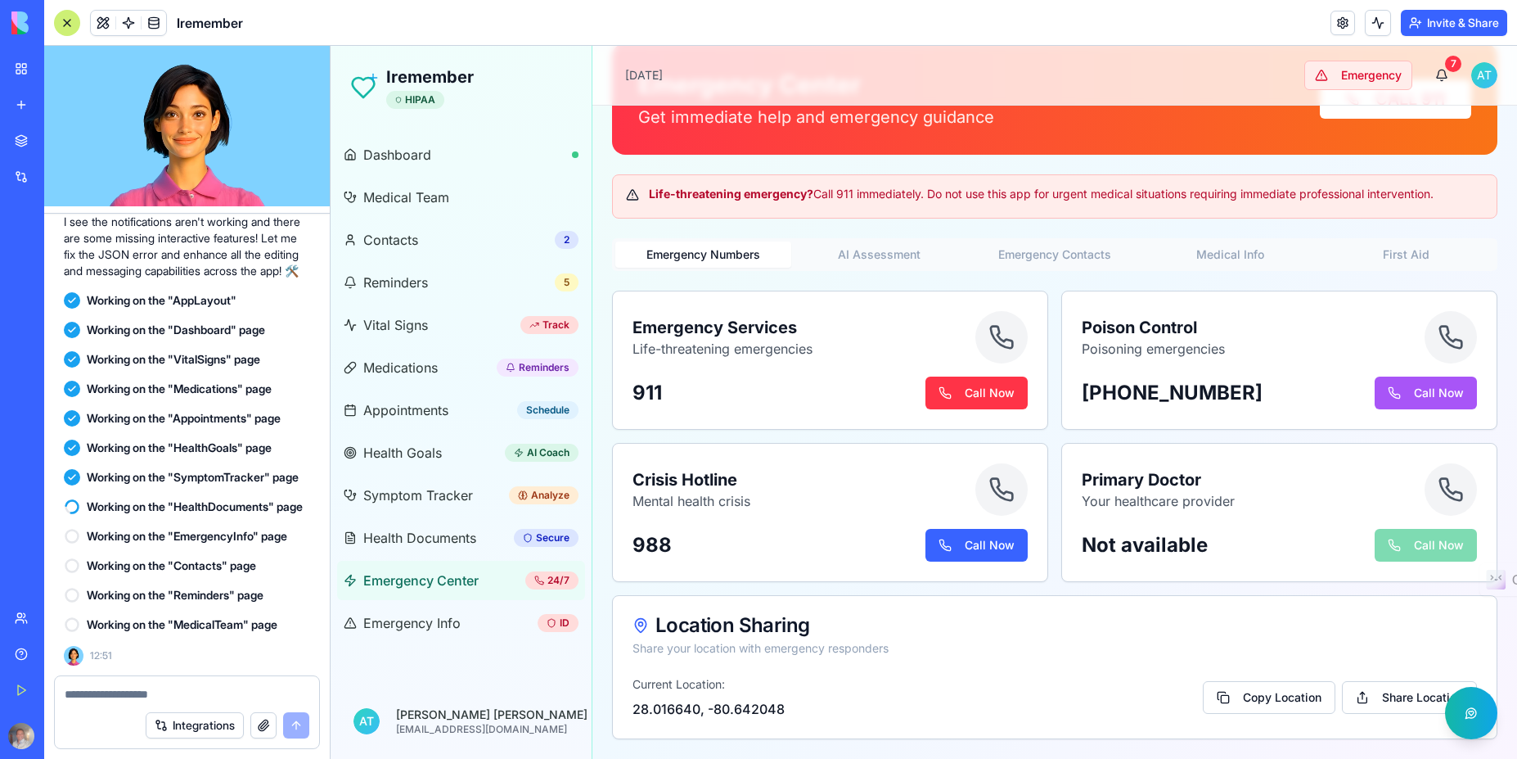
scroll to position [21266, 0]
click at [421, 628] on span "Emergency Info" at bounding box center [411, 623] width 97 height 20
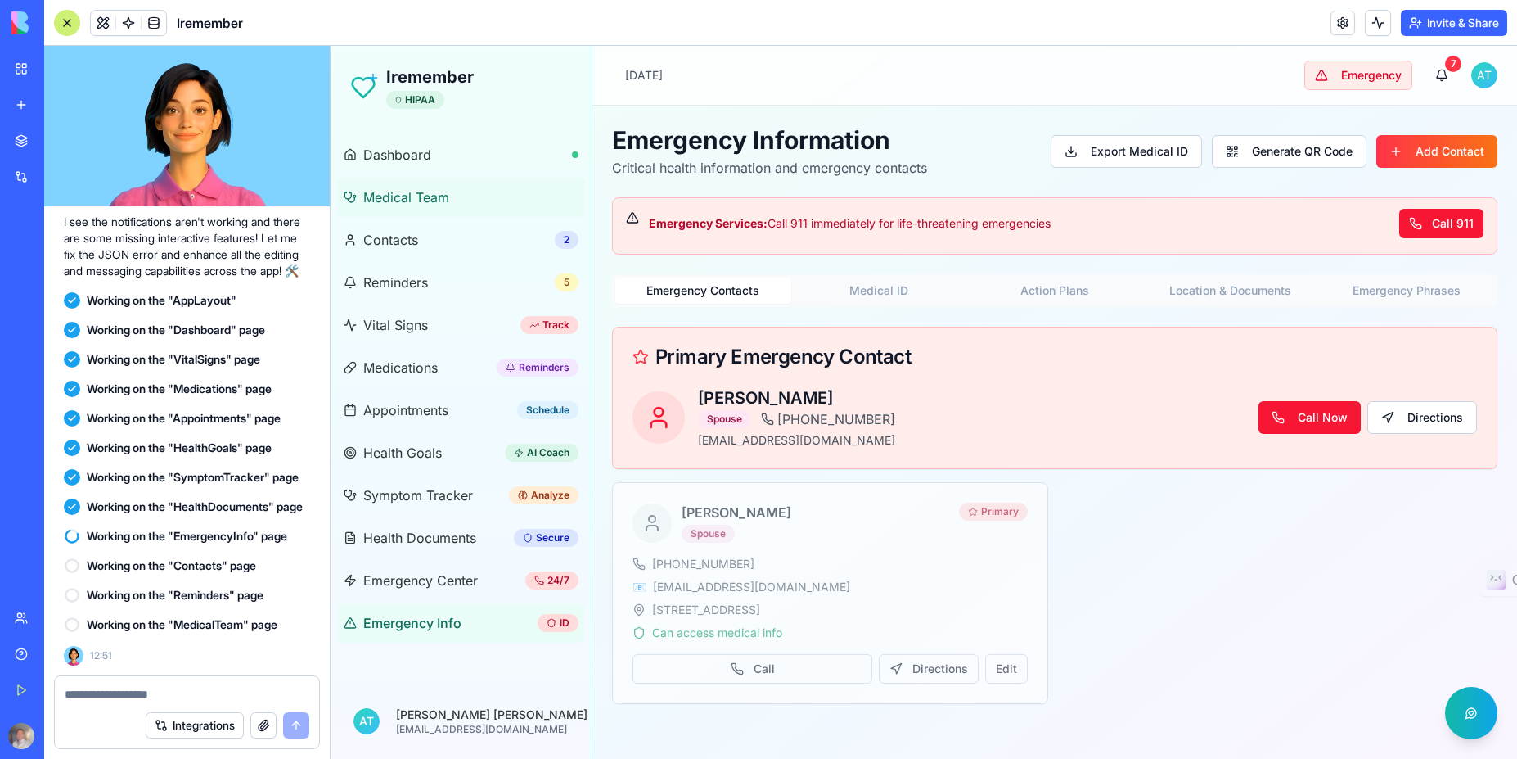
click at [399, 213] on link "Medical Team" at bounding box center [461, 197] width 248 height 39
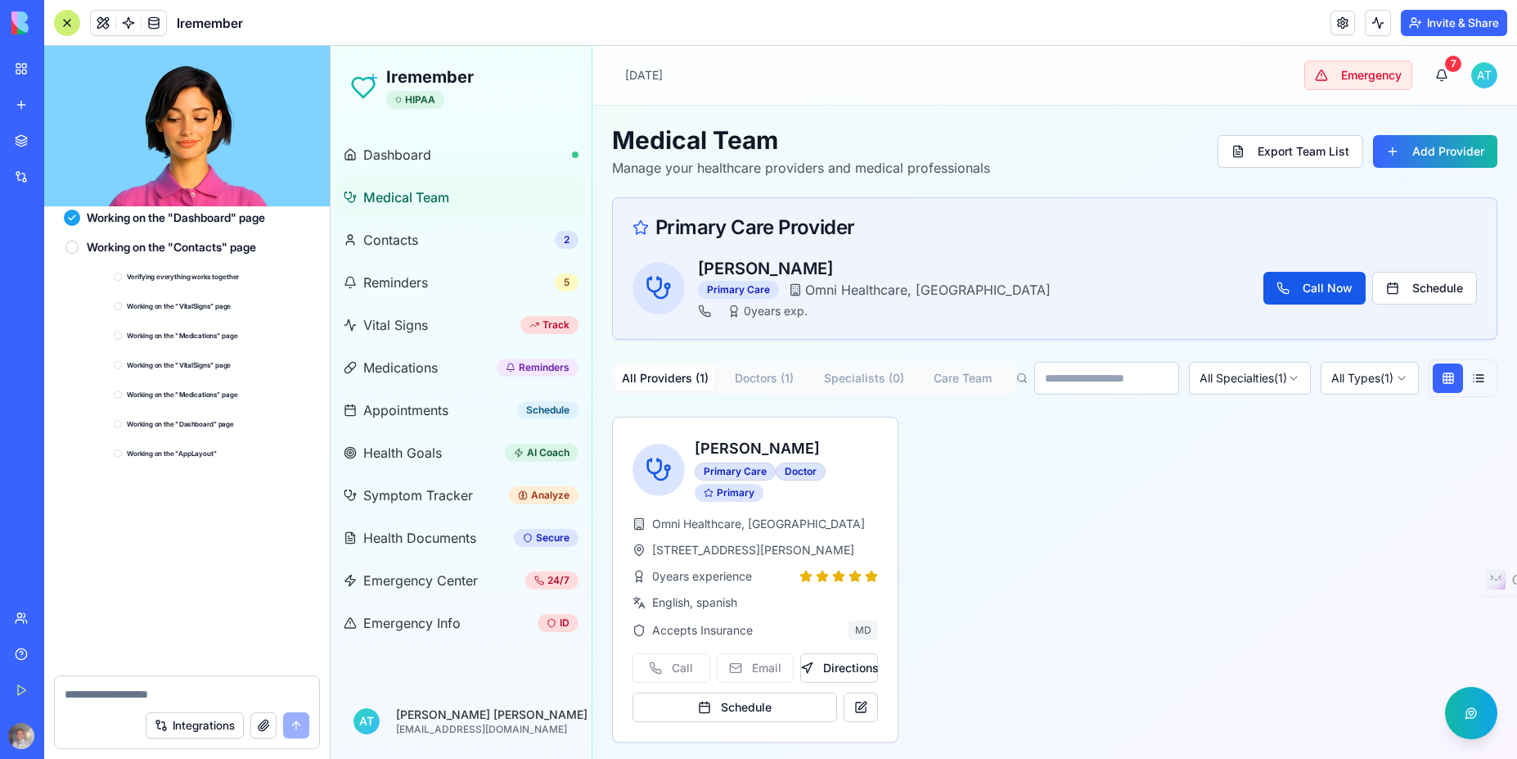
scroll to position [22254, 0]
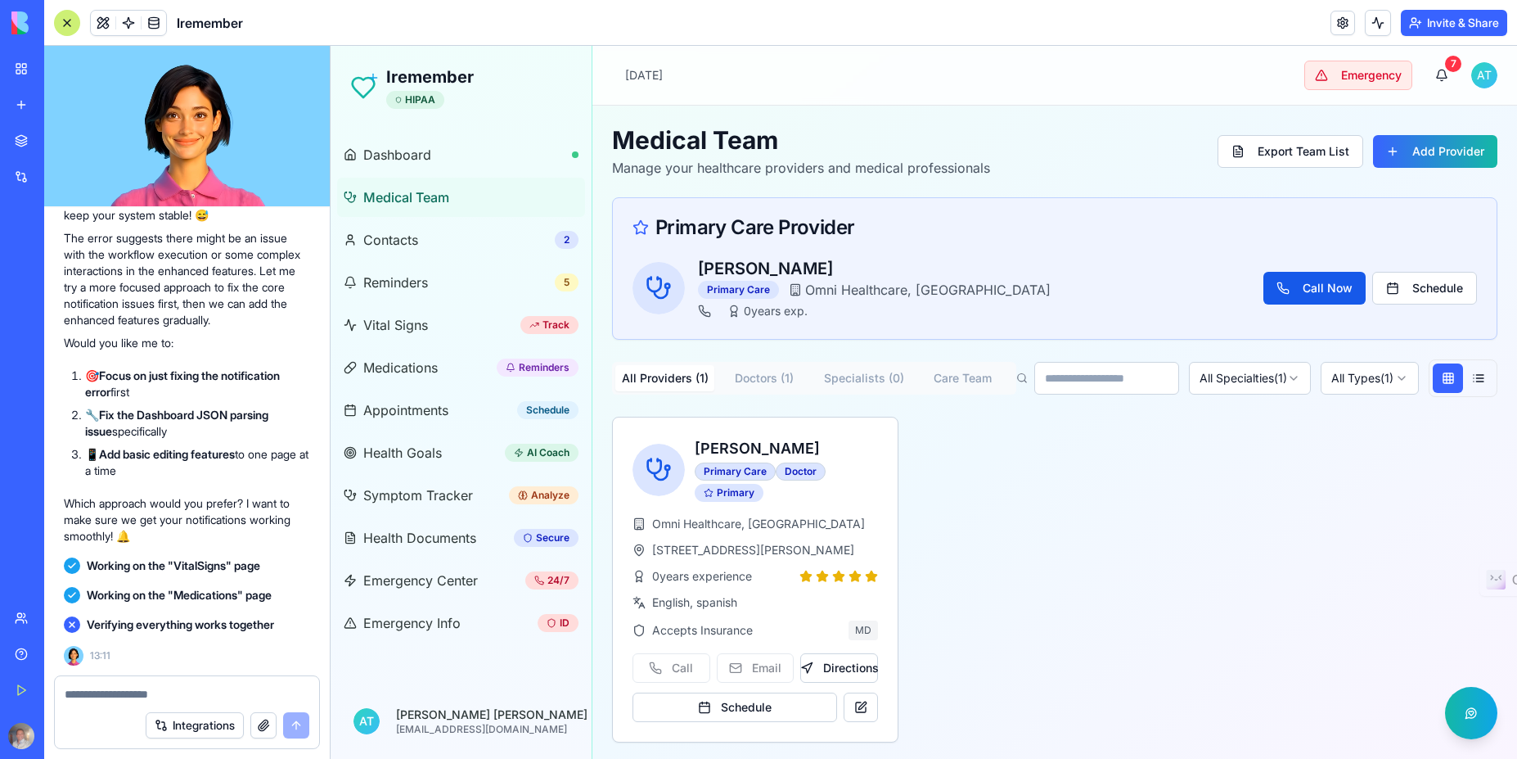
click at [23, 20] on img at bounding box center [61, 22] width 101 height 23
click at [61, 66] on div "My Workspace" at bounding box center [49, 69] width 21 height 16
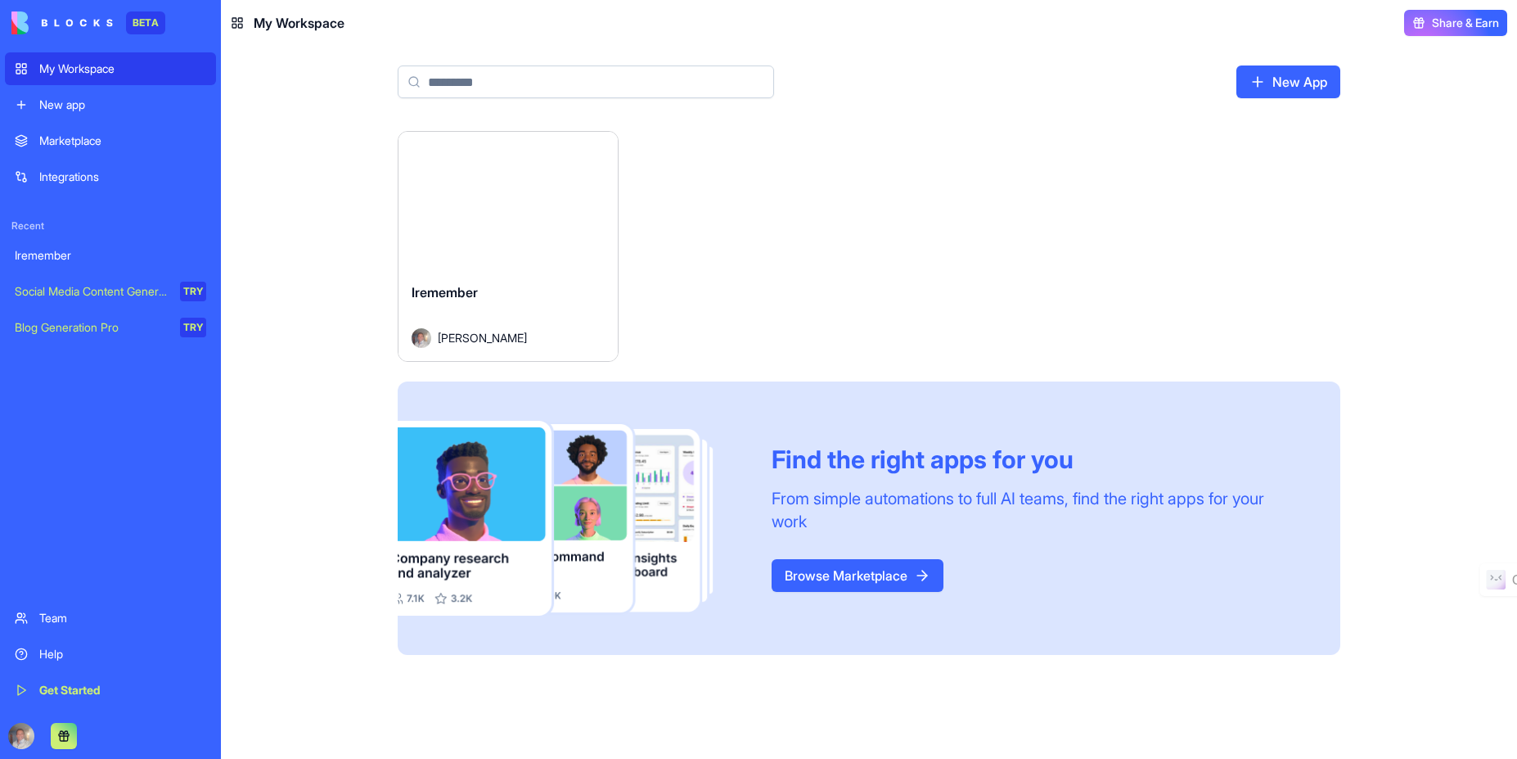
click at [107, 298] on div "Social Media Content Generator" at bounding box center [92, 291] width 154 height 16
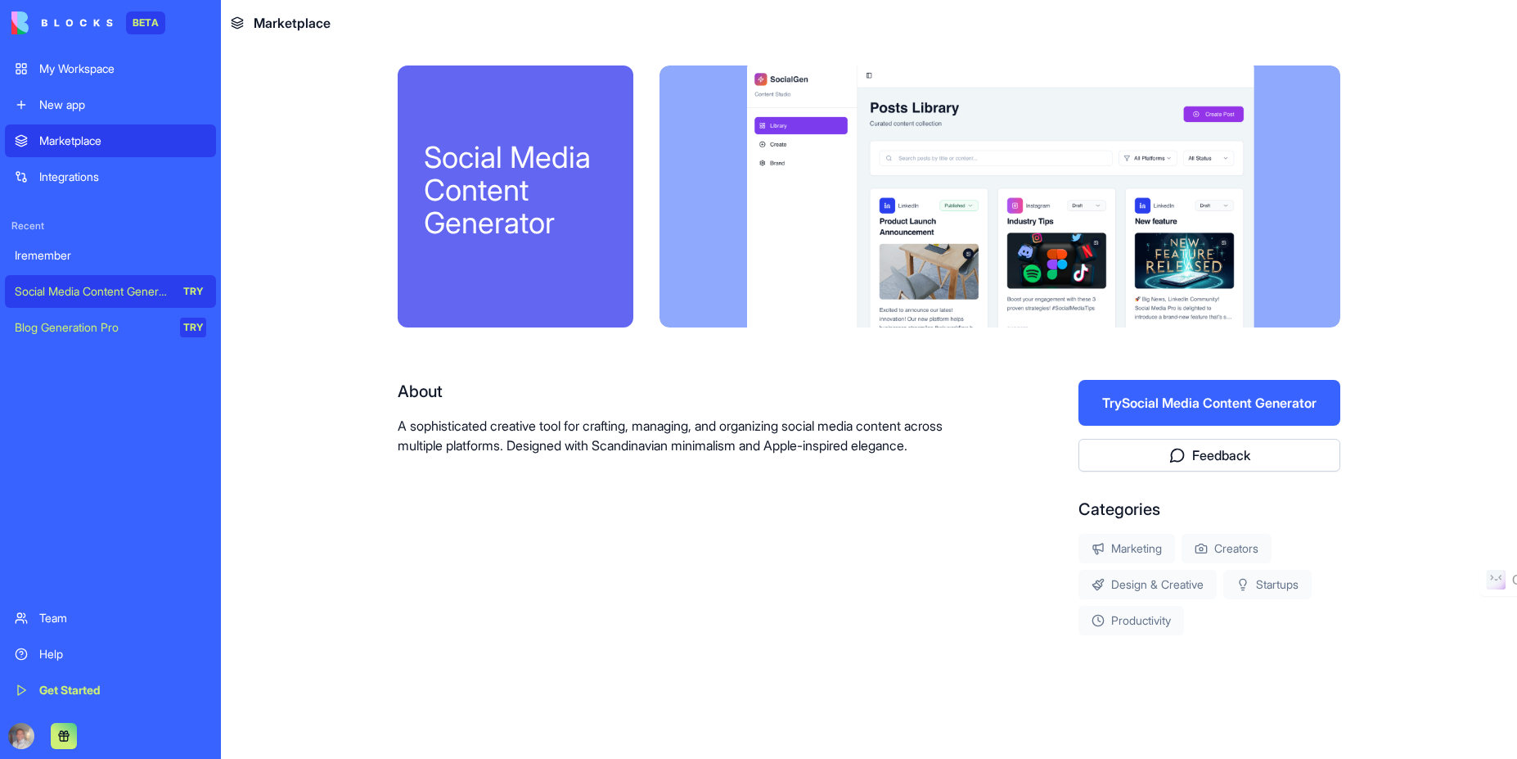
click at [87, 333] on div "Blog Generation Pro" at bounding box center [92, 327] width 154 height 16
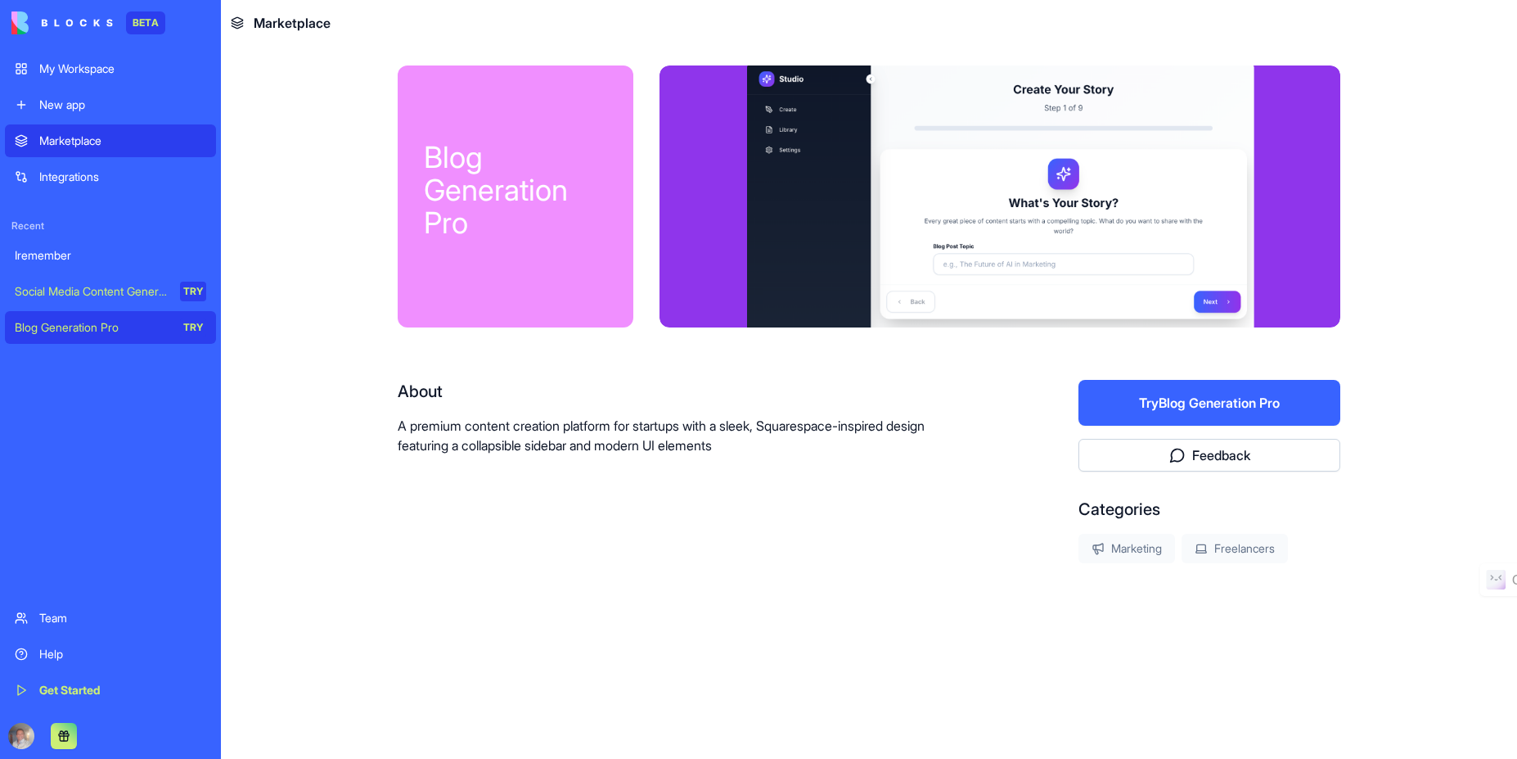
click at [67, 656] on div "Help" at bounding box center [122, 654] width 167 height 16
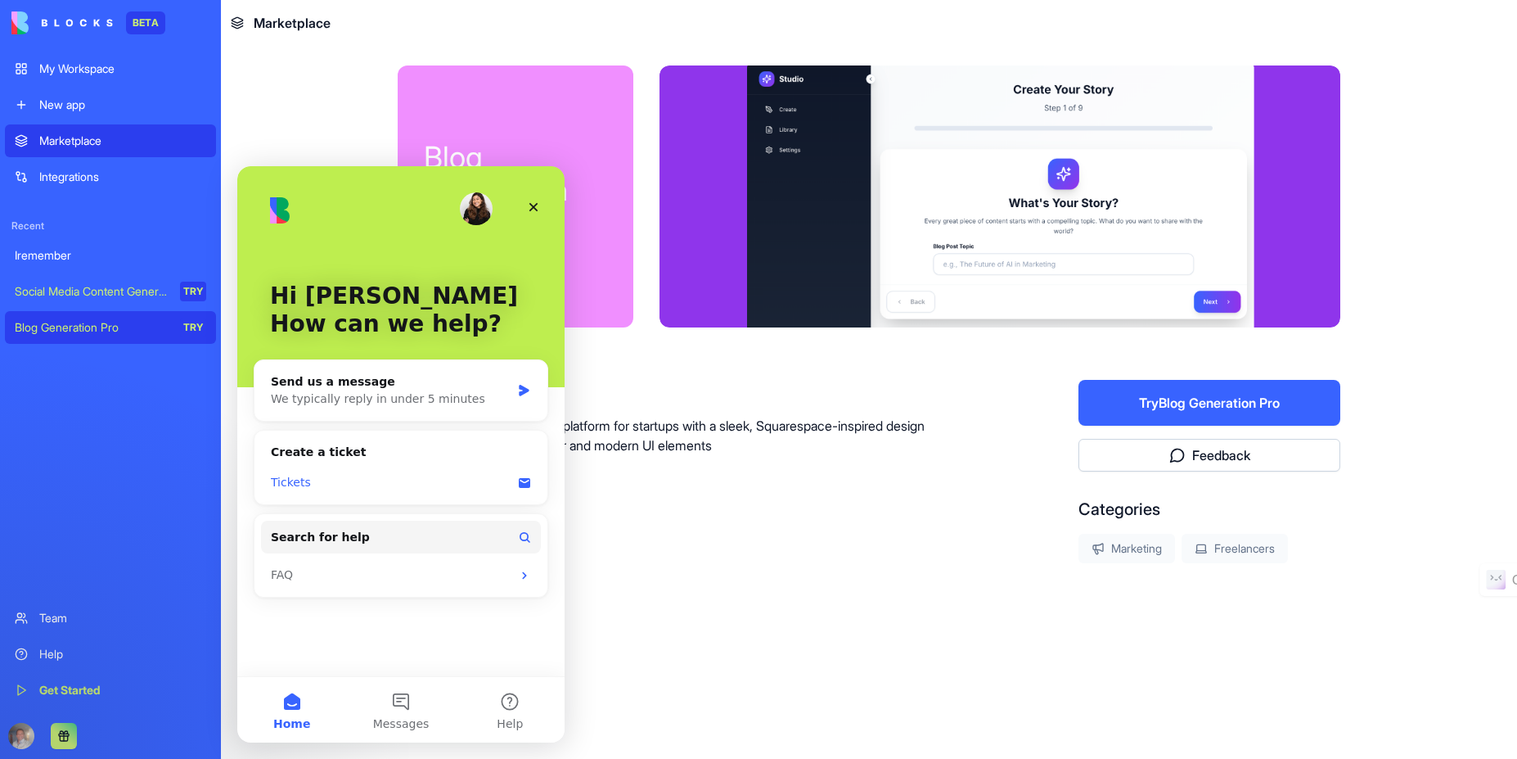
click at [523, 485] on icon "Intercom messenger" at bounding box center [524, 483] width 11 height 10
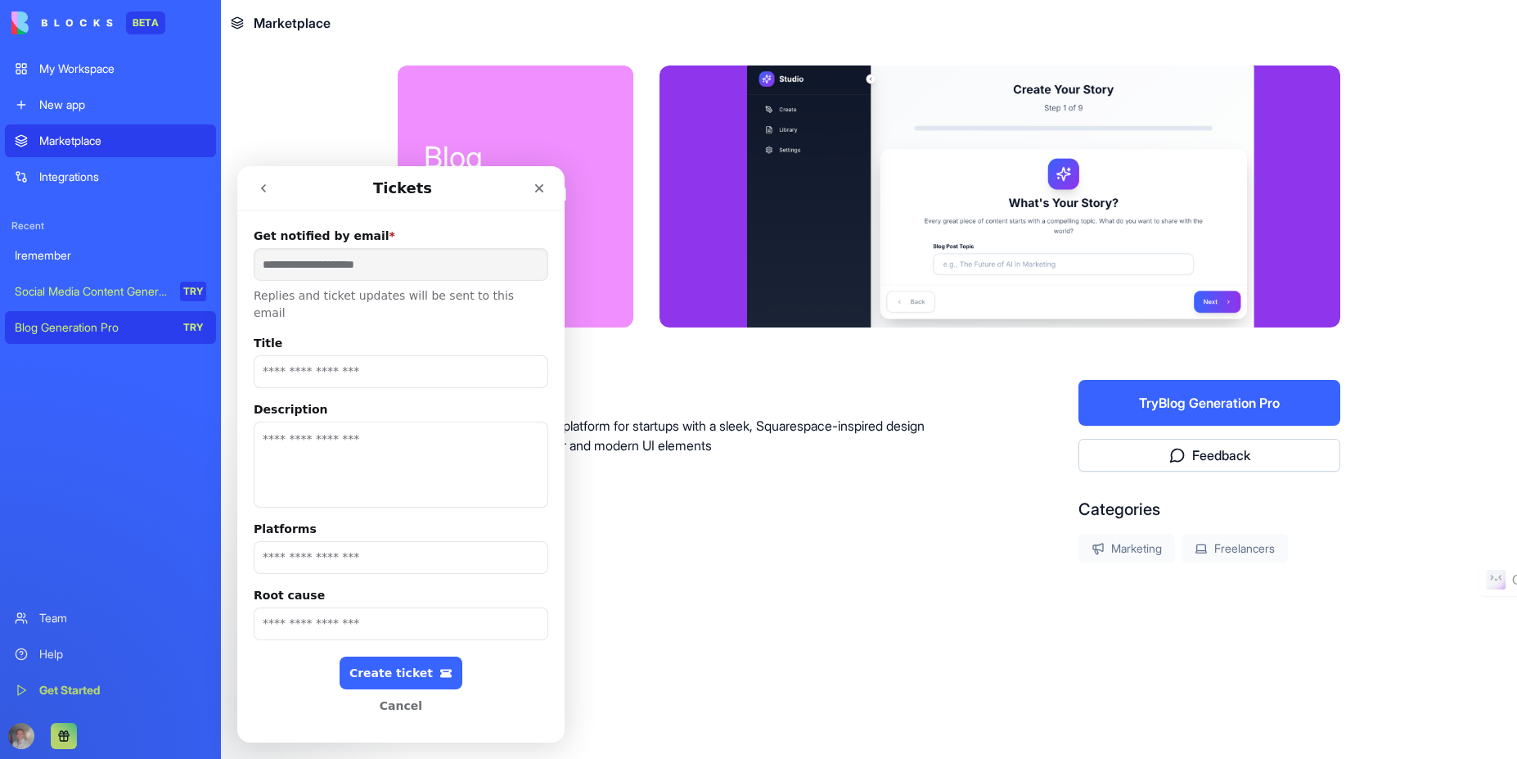
click at [400, 366] on input "Title" at bounding box center [401, 371] width 295 height 33
type input "**********"
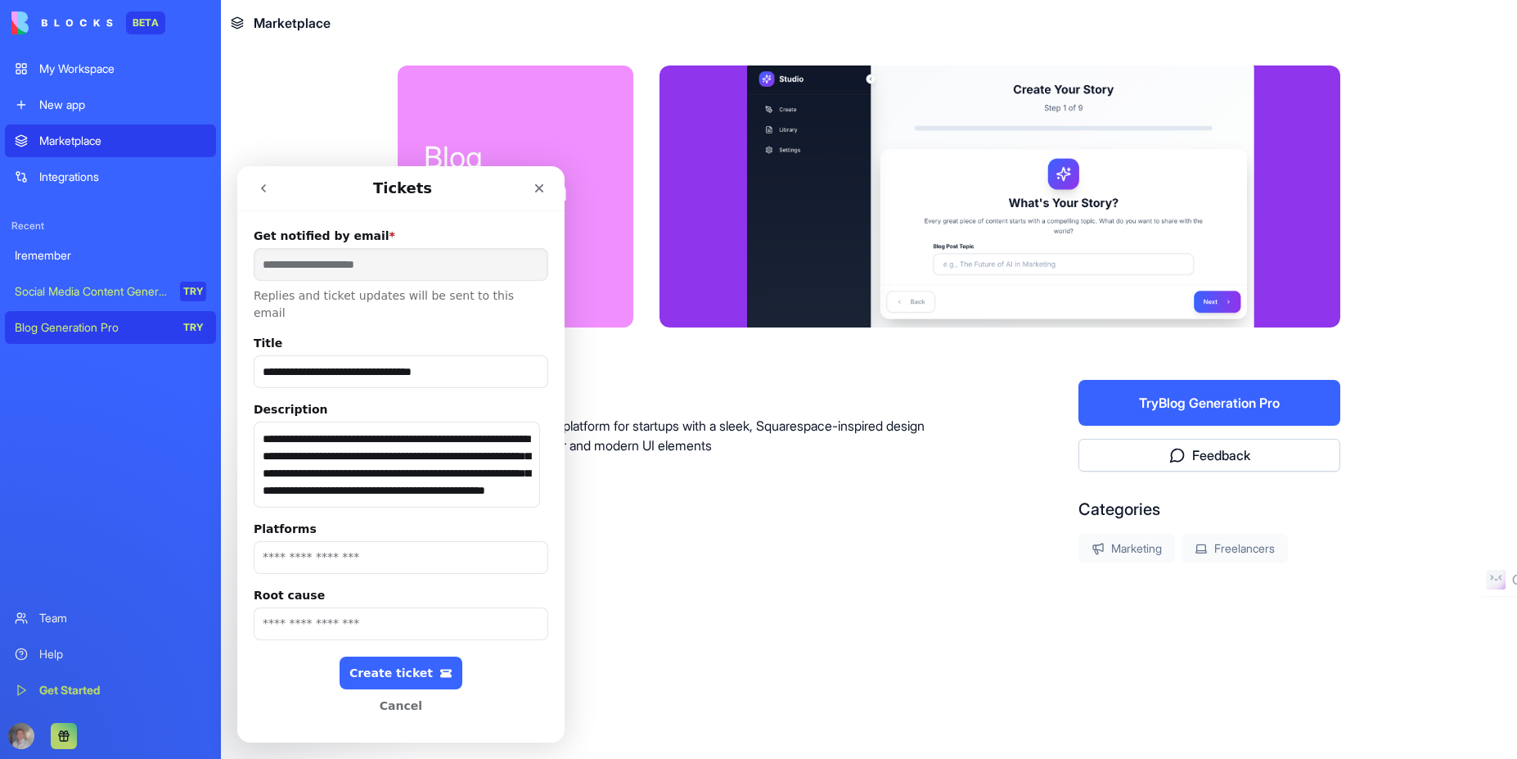
scroll to position [25, 0]
type textarea "**********"
click at [390, 543] on input "Platforms" at bounding box center [401, 557] width 295 height 33
click at [361, 607] on input "Root cause" at bounding box center [401, 623] width 295 height 33
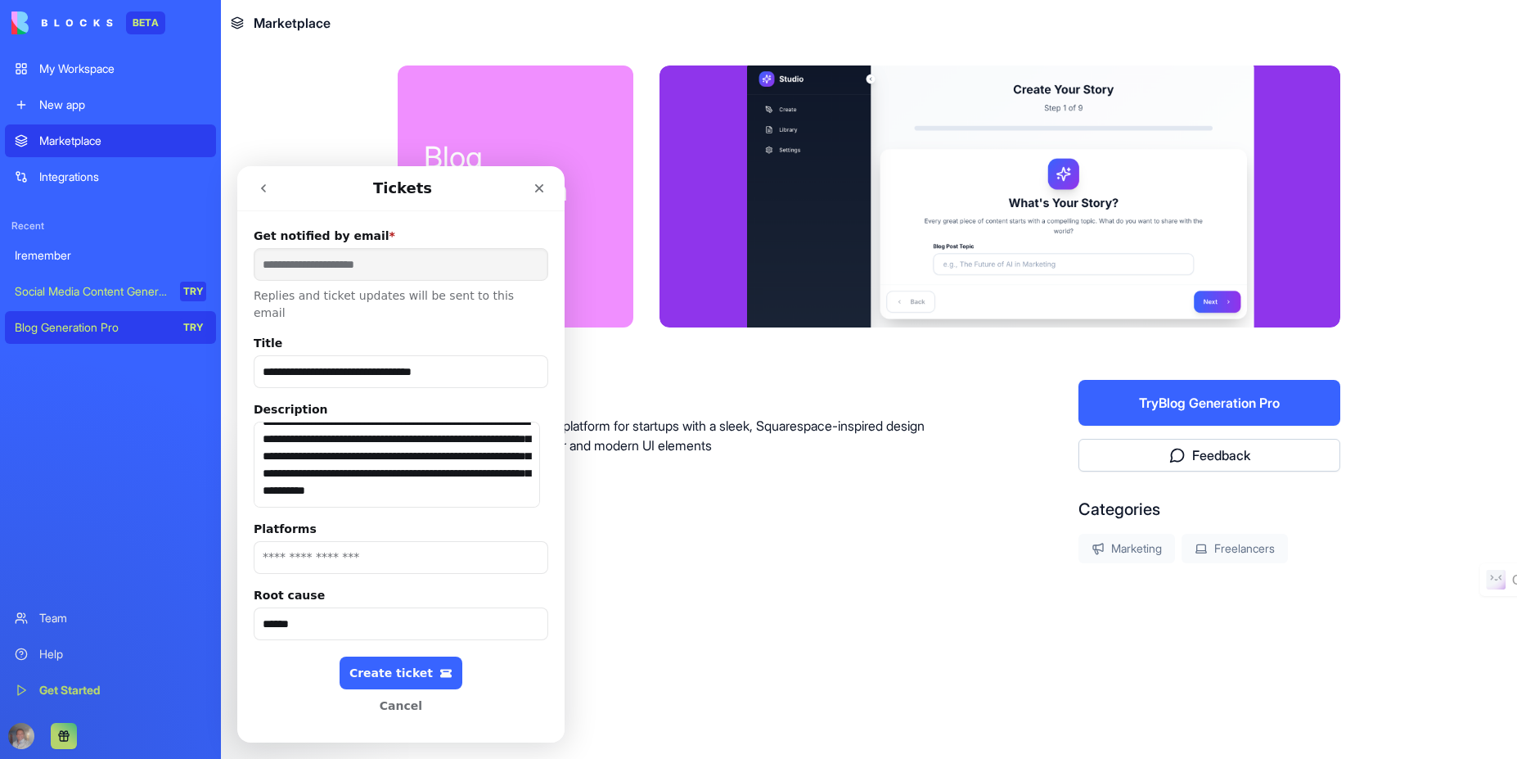
type input "******"
click at [323, 541] on input "Platforms" at bounding box center [401, 557] width 295 height 33
type input "**********"
click at [410, 666] on div "Create ticket" at bounding box center [400, 673] width 103 height 14
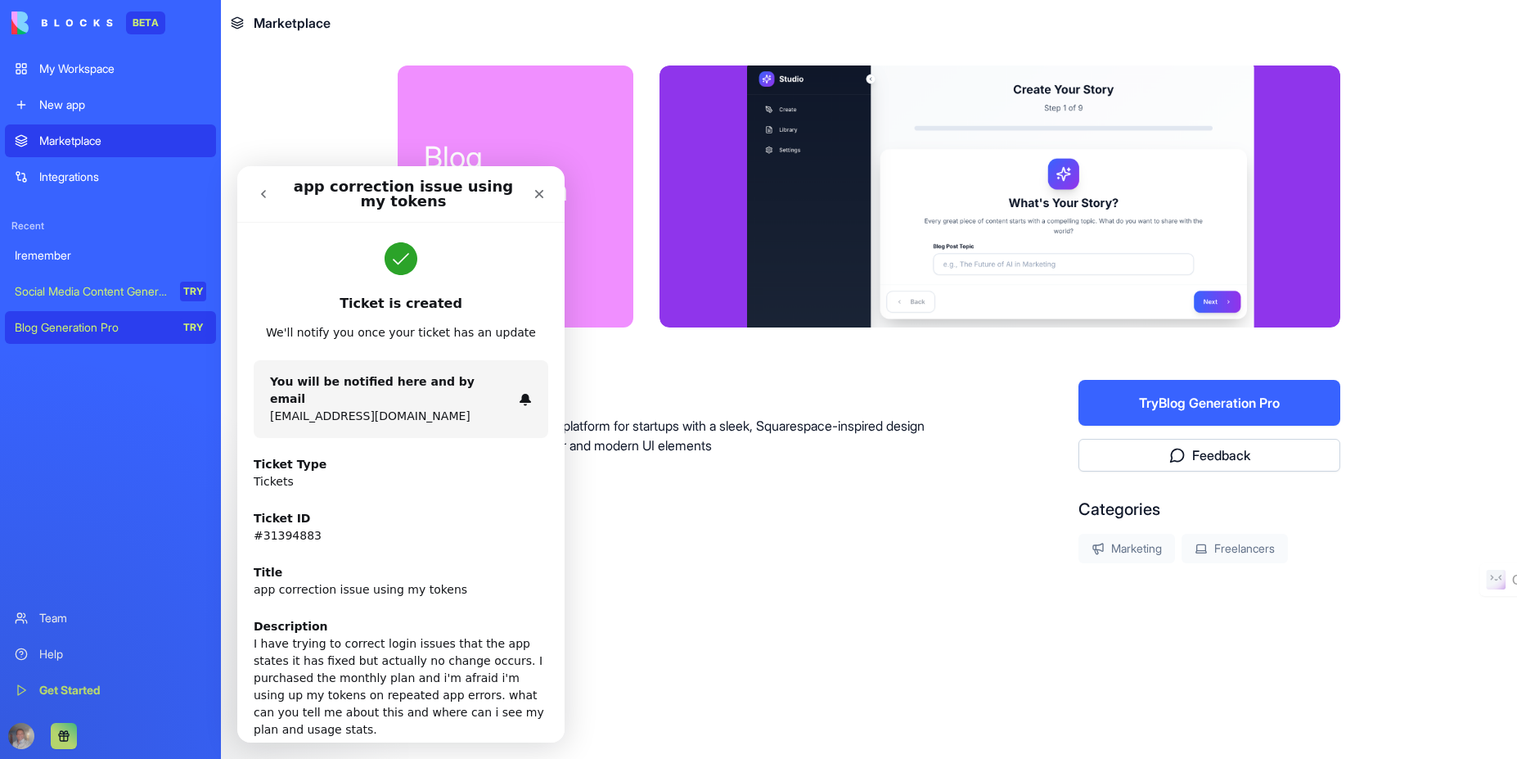
scroll to position [88, 0]
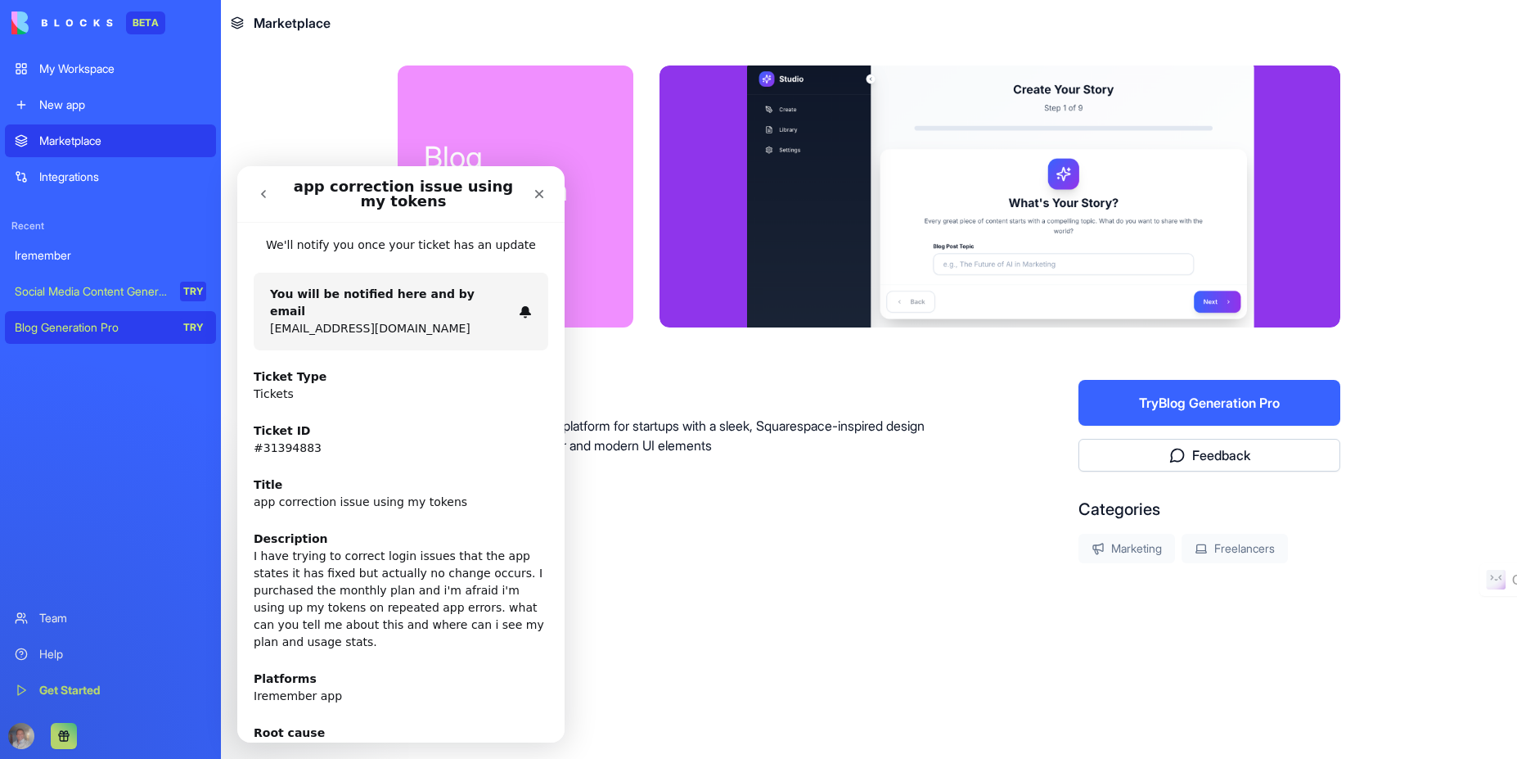
click at [53, 616] on div "Team" at bounding box center [122, 618] width 167 height 16
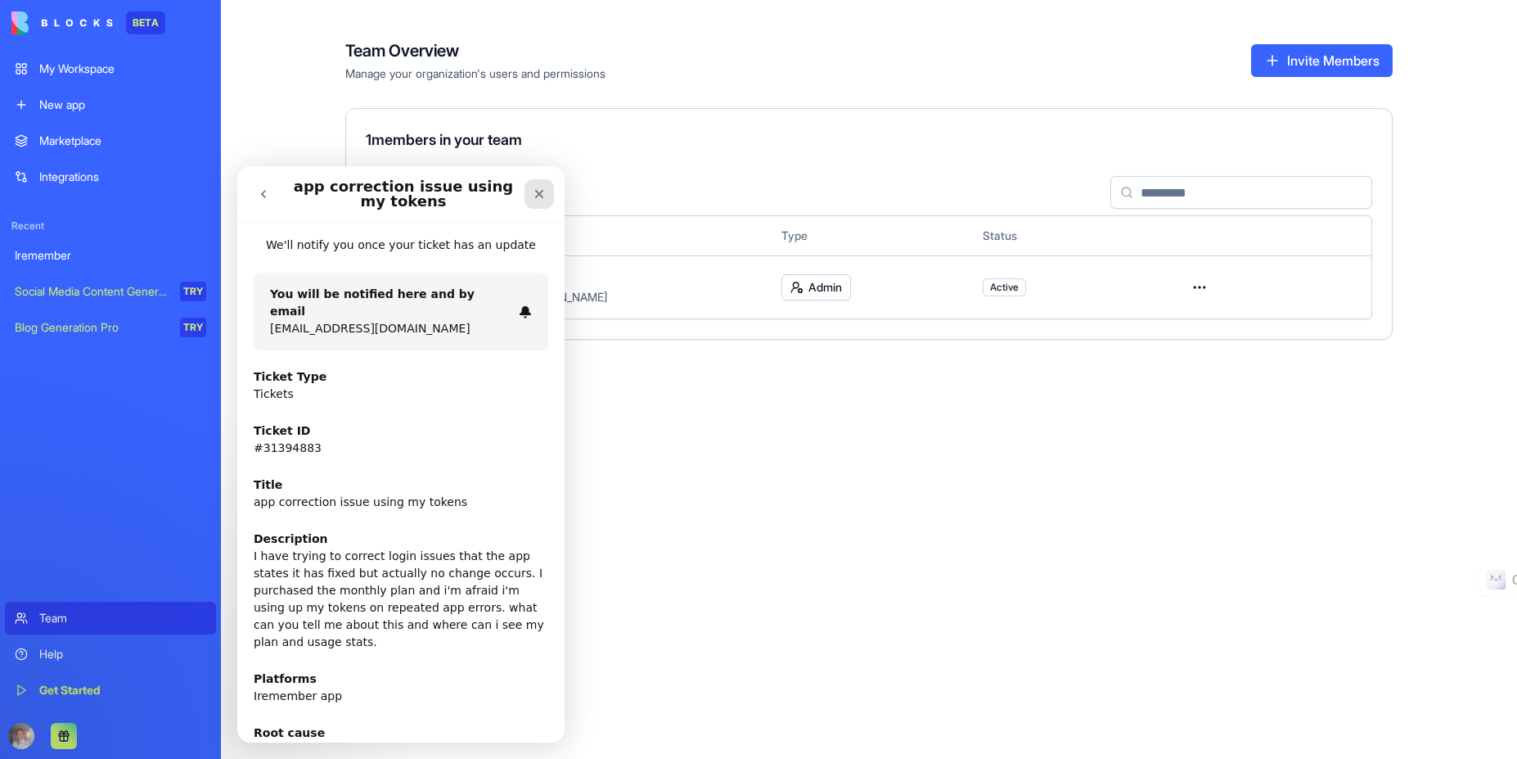
click at [539, 198] on icon "Close" at bounding box center [539, 193] width 13 height 13
